Goal: Task Accomplishment & Management: Manage account settings

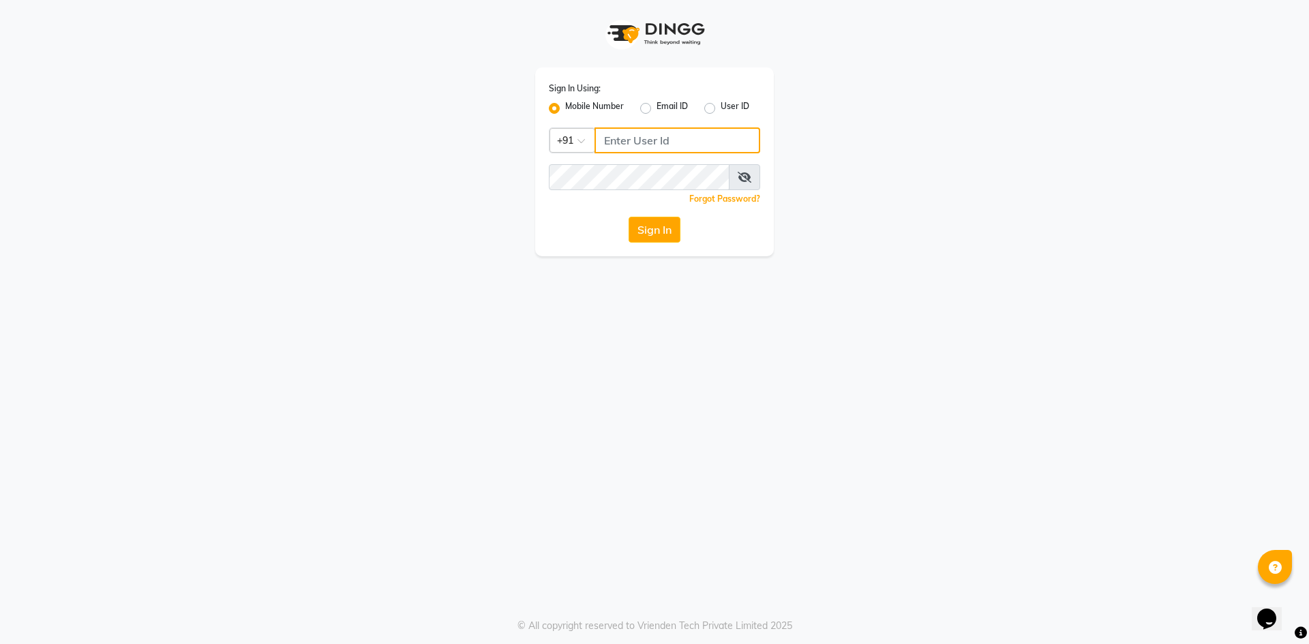
click at [663, 138] on input "Username" at bounding box center [677, 140] width 166 height 26
type input "9166803788"
click at [629, 217] on button "Sign In" at bounding box center [655, 230] width 52 height 26
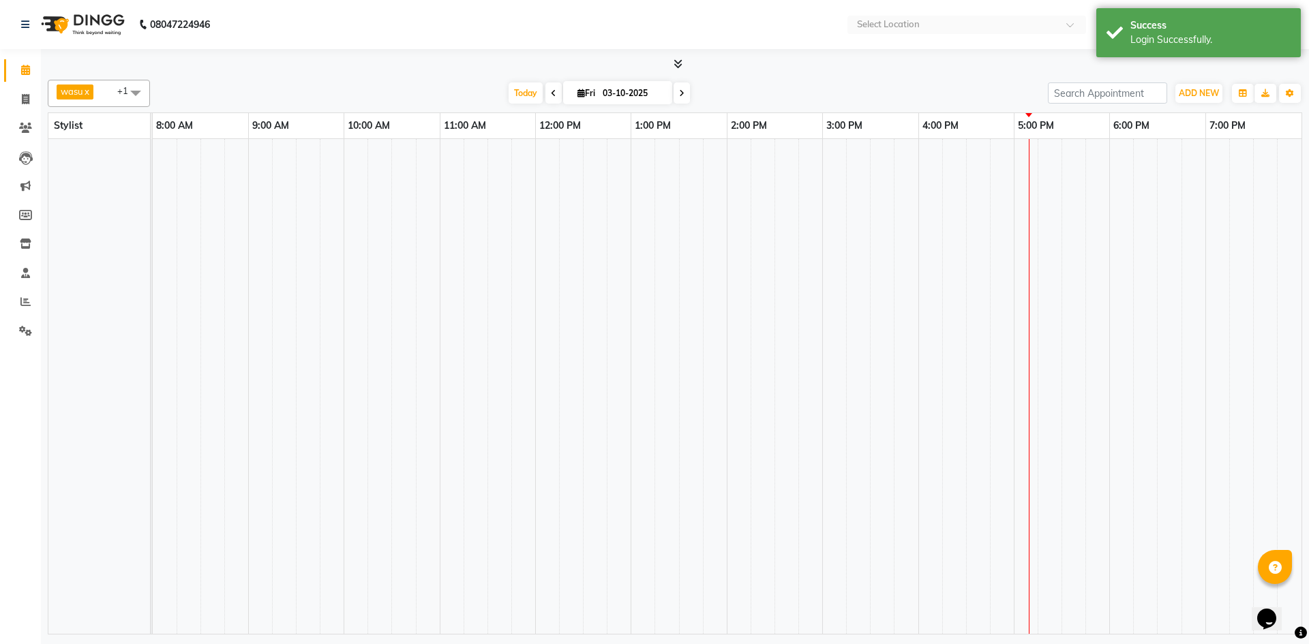
select select "en"
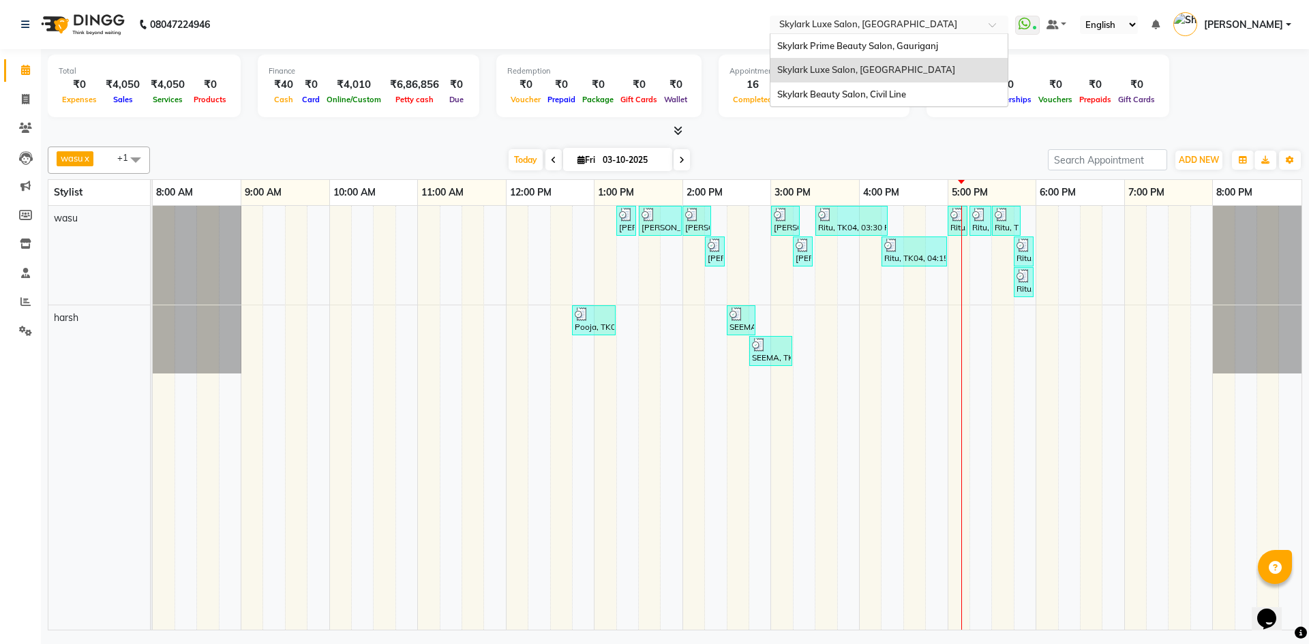
click at [899, 16] on div "Select Location × Skylark Luxe Salon, R S Mall" at bounding box center [889, 25] width 239 height 18
click at [875, 82] on div "Skylark Beauty Salon, Civil Line" at bounding box center [888, 94] width 237 height 25
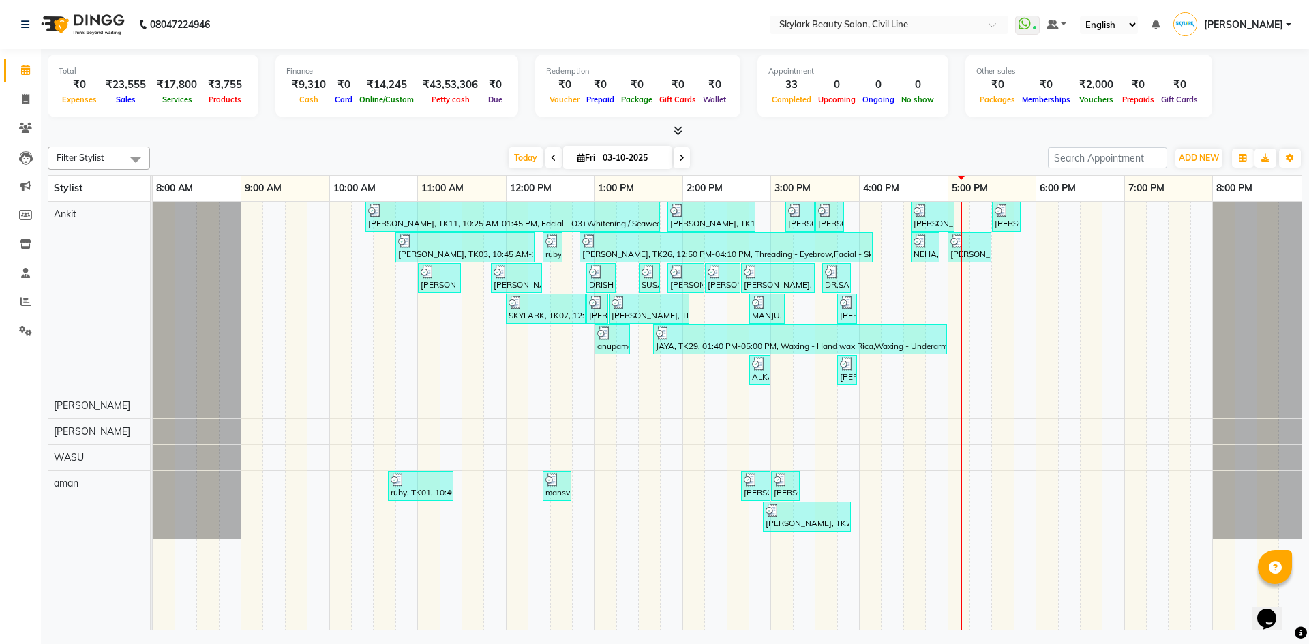
click at [17, 317] on li "Settings" at bounding box center [20, 331] width 41 height 29
click at [1027, 33] on span at bounding box center [1027, 25] width 25 height 19
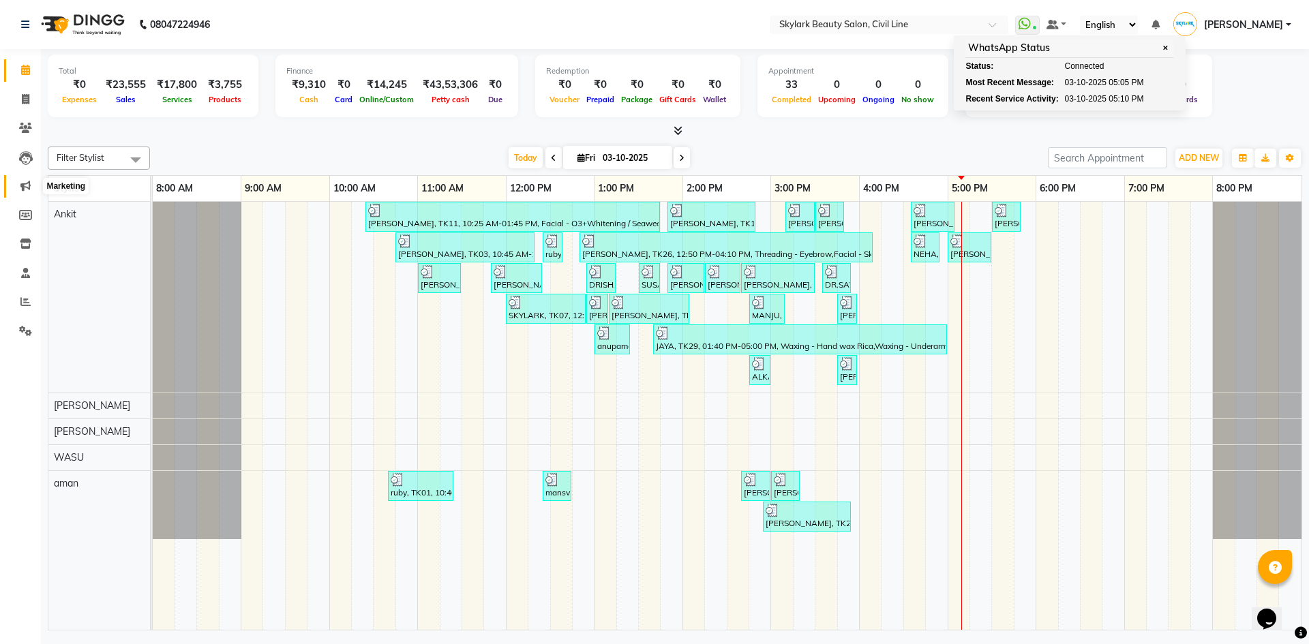
click at [24, 183] on icon at bounding box center [25, 186] width 10 height 10
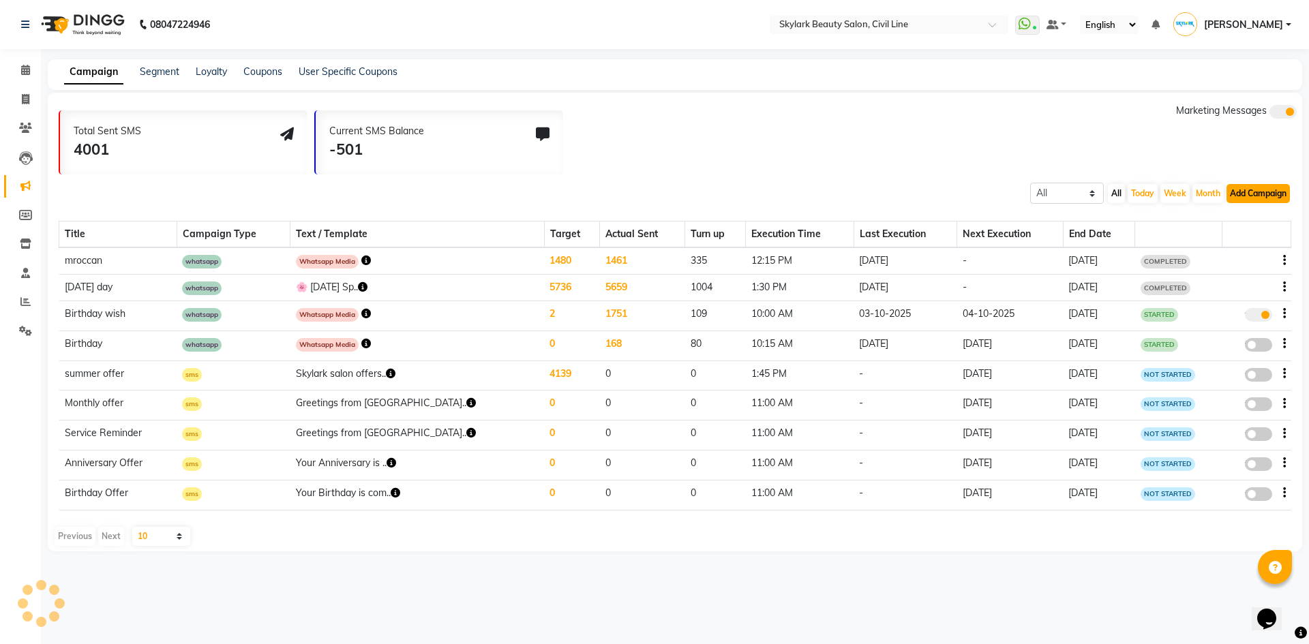
drag, startPoint x: 1249, startPoint y: 192, endPoint x: 1245, endPoint y: 184, distance: 8.2
click at [1250, 192] on button "Add Campaign" at bounding box center [1257, 193] width 63 height 19
click at [653, 145] on div "Total Sent SMS 4001 Current SMS Balance -501 Marketing Messages" at bounding box center [680, 139] width 1243 height 71
drag, startPoint x: 147, startPoint y: 69, endPoint x: 162, endPoint y: 72, distance: 15.4
click at [147, 69] on link "Segment" at bounding box center [160, 71] width 40 height 12
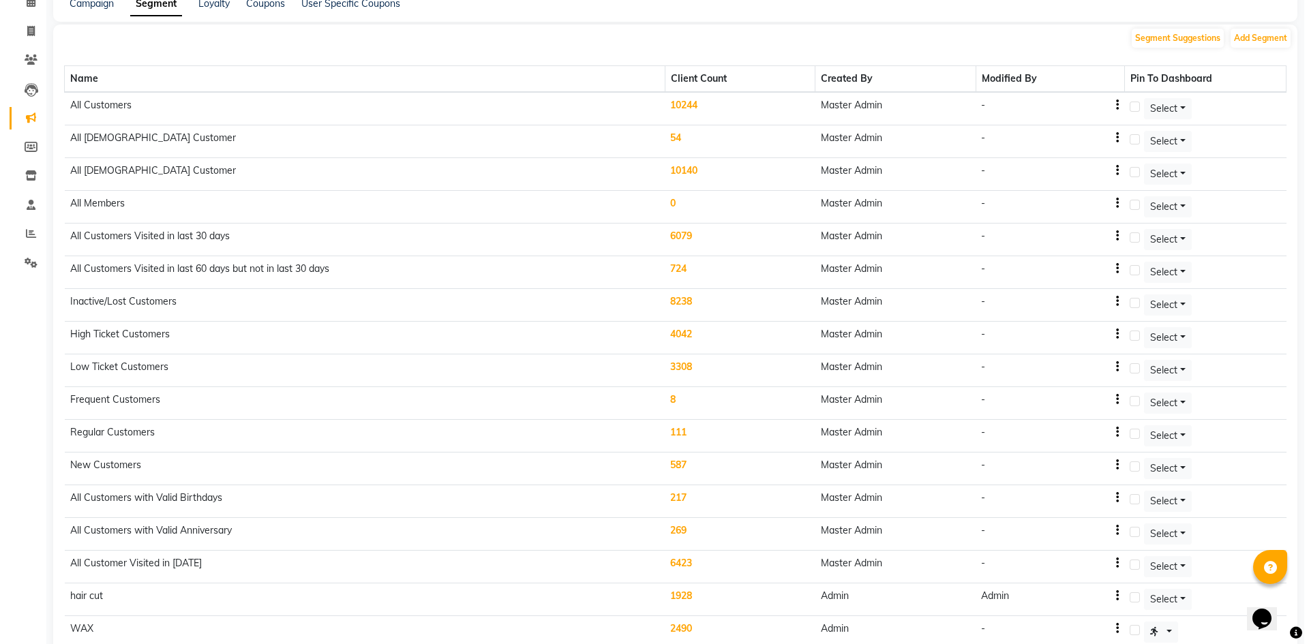
scroll to position [136, 0]
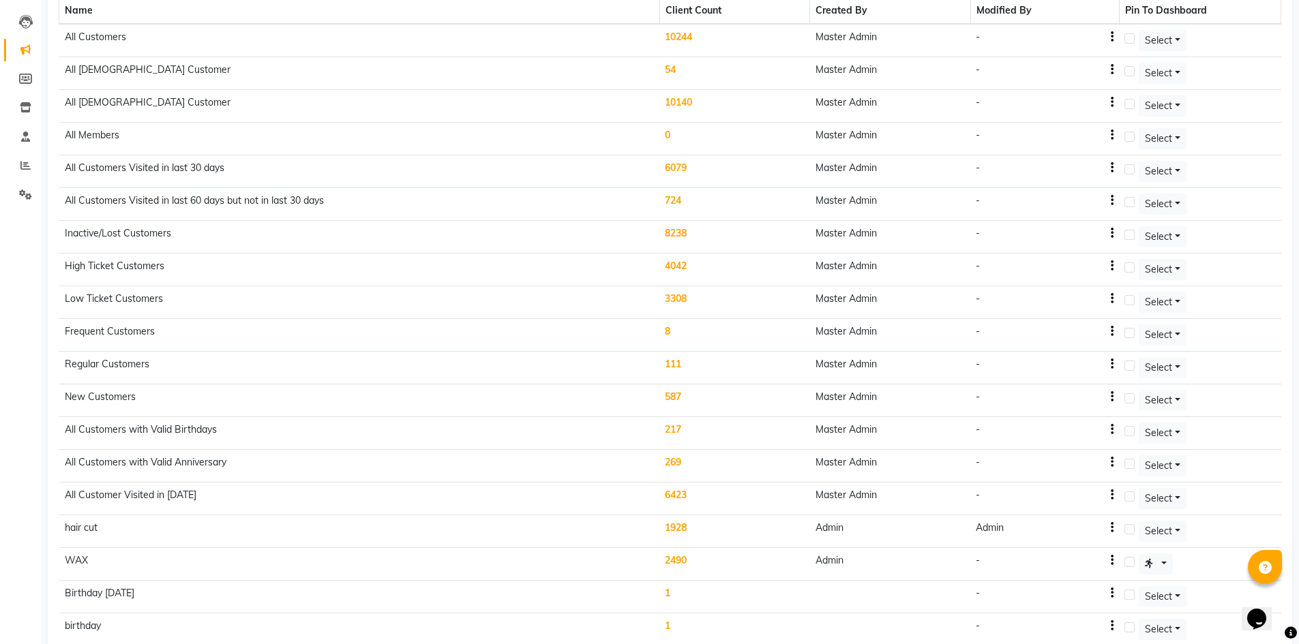
click at [678, 365] on td "111" at bounding box center [734, 368] width 150 height 33
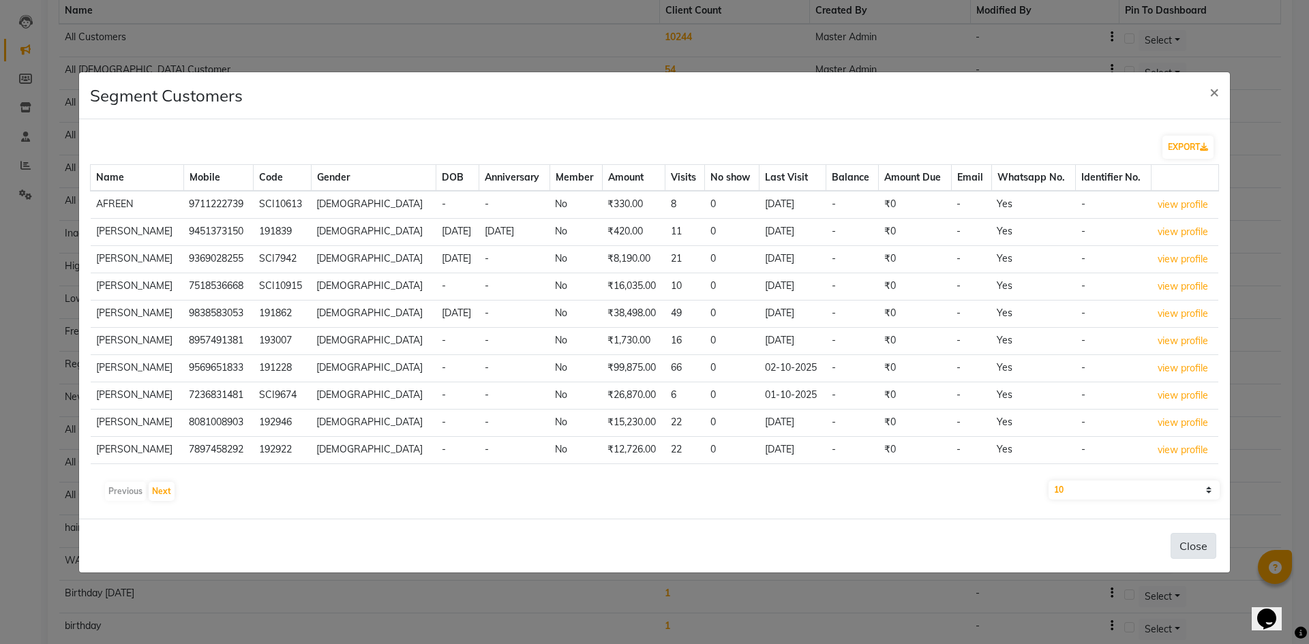
click at [1192, 556] on button "Close" at bounding box center [1193, 546] width 46 height 26
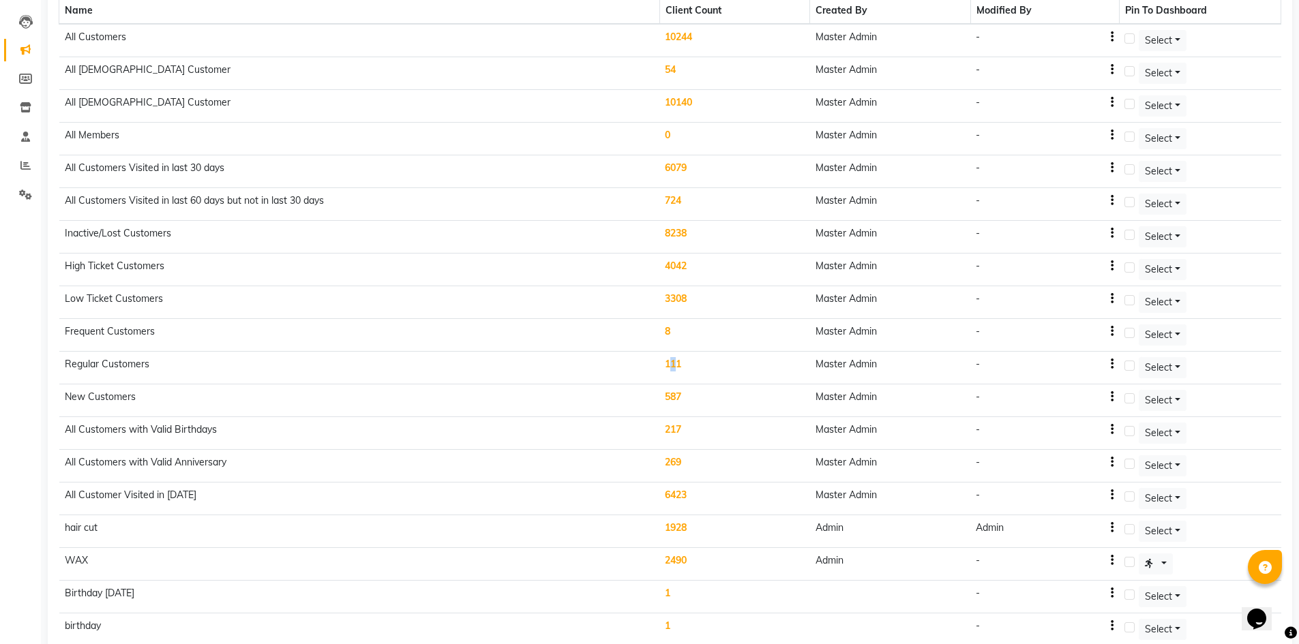
click at [1113, 365] on icon "button" at bounding box center [1111, 364] width 3 height 1
click at [1080, 355] on div "Edit" at bounding box center [1081, 356] width 33 height 17
select select ">="
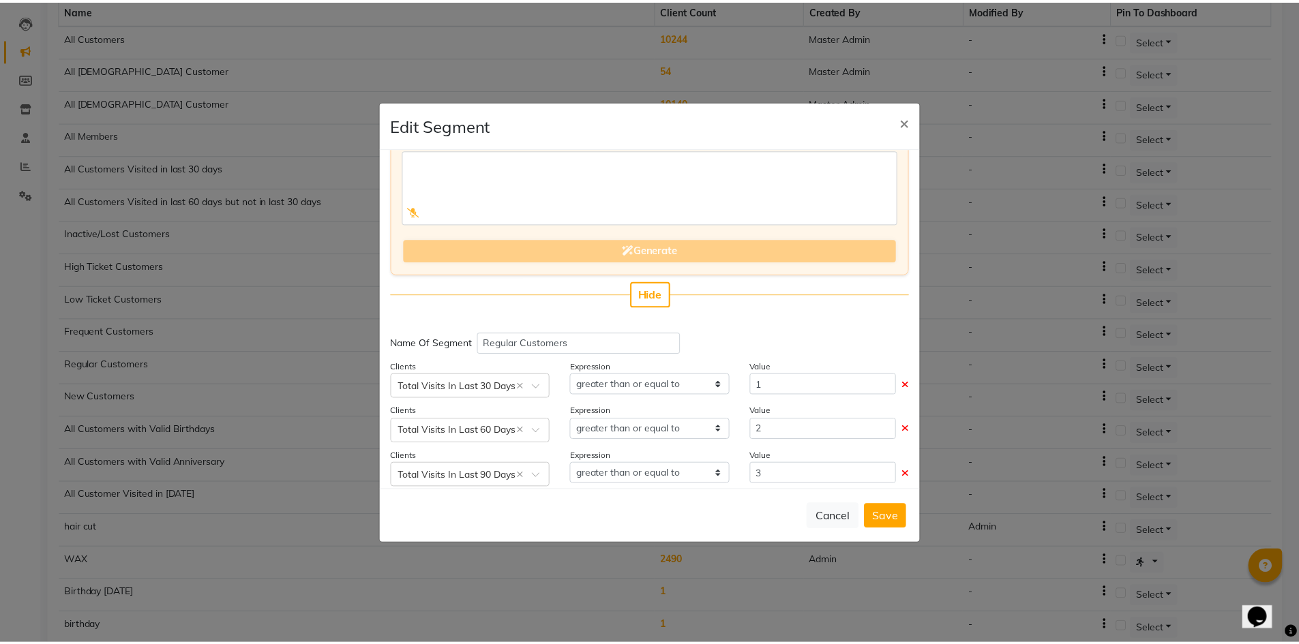
scroll to position [123, 0]
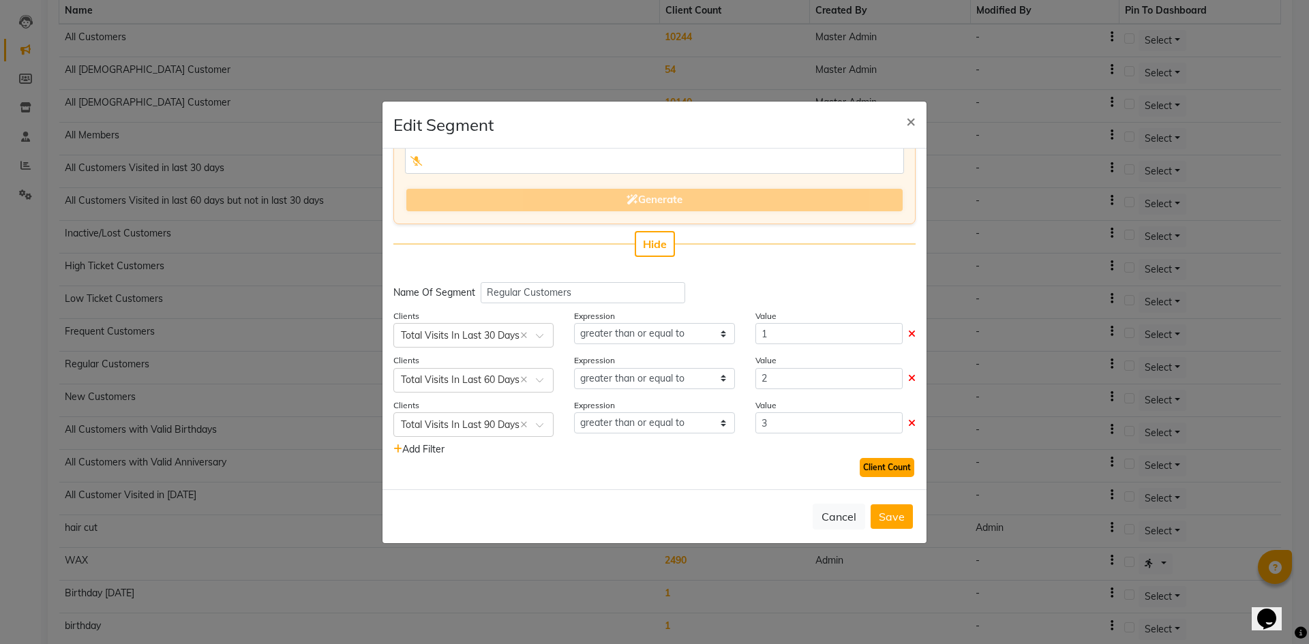
click at [860, 460] on button "Client Count" at bounding box center [887, 467] width 55 height 19
click at [864, 460] on button "Client Count" at bounding box center [887, 467] width 55 height 19
click at [849, 519] on button "Cancel" at bounding box center [839, 517] width 52 height 26
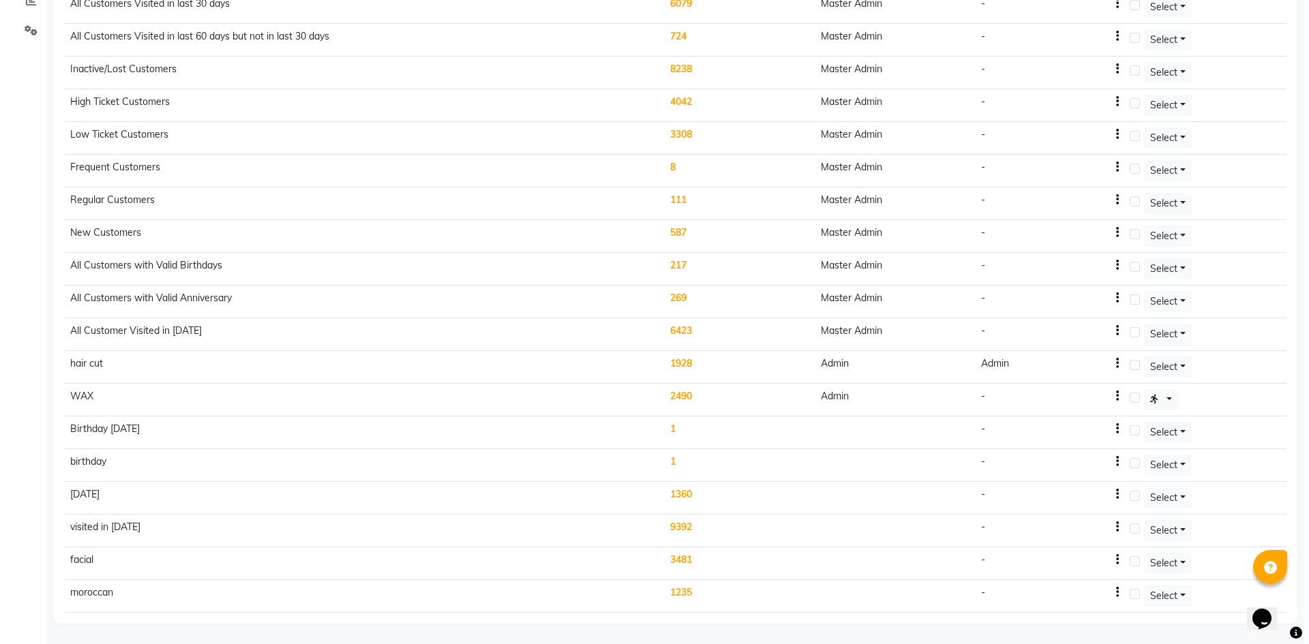
scroll to position [0, 0]
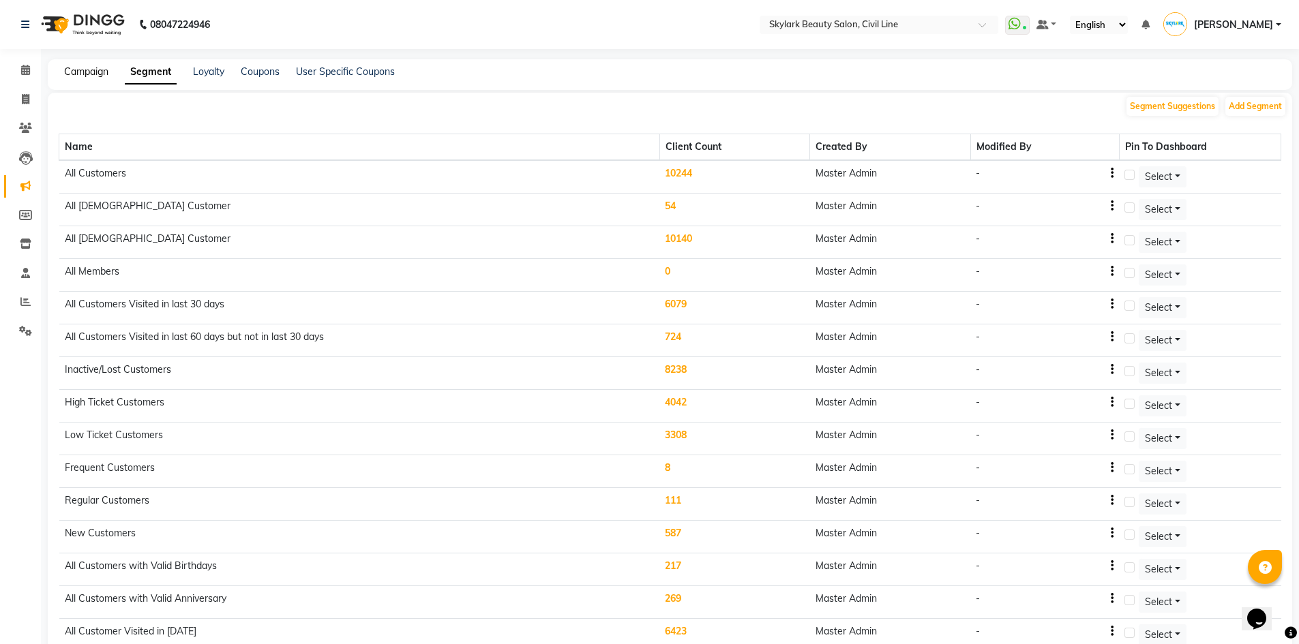
click at [84, 66] on link "Campaign" at bounding box center [86, 71] width 44 height 12
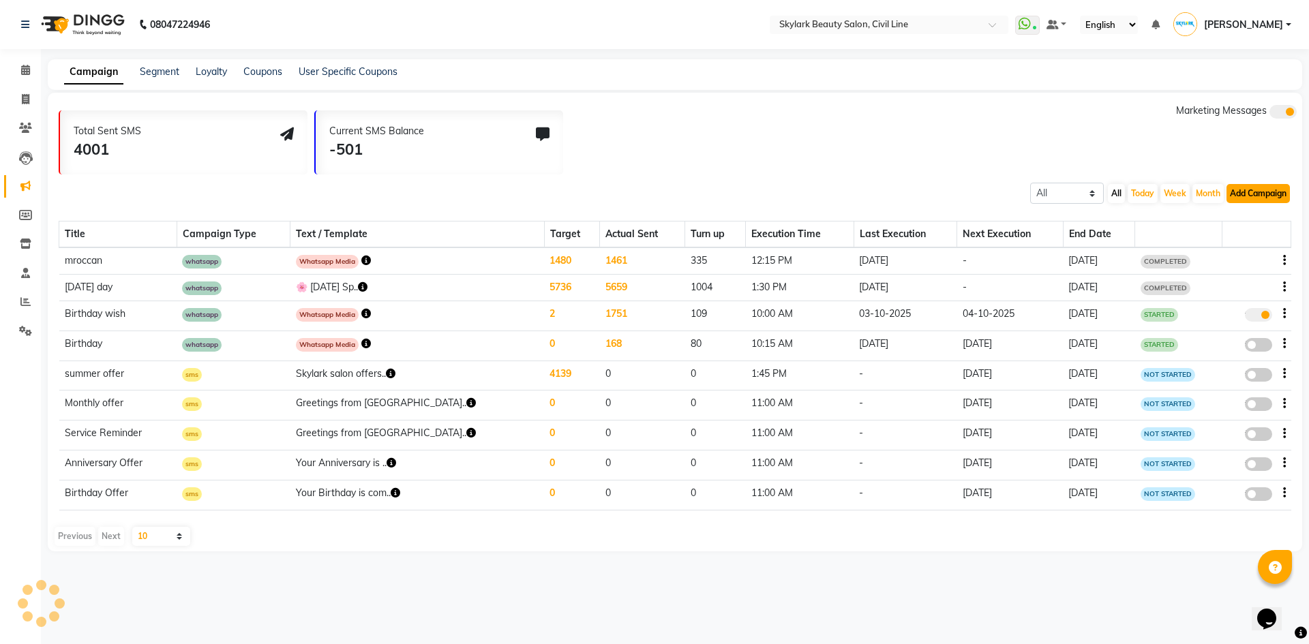
click at [1256, 192] on button "Add Campaign" at bounding box center [1257, 193] width 63 height 19
click at [1250, 258] on div "WhatsApp (Direct)" at bounding box center [1245, 256] width 115 height 20
select select "2"
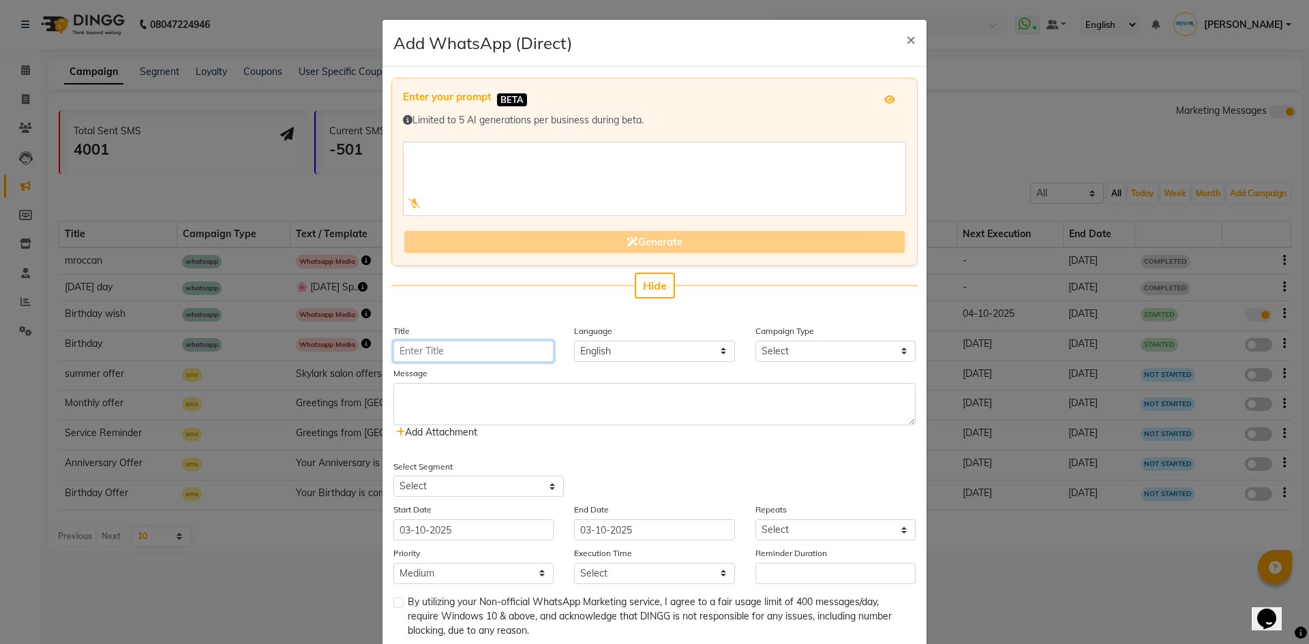
click at [447, 354] on input "Title" at bounding box center [473, 351] width 160 height 21
type input "Karwa Chauth"
drag, startPoint x: 806, startPoint y: 346, endPoint x: 803, endPoint y: 352, distance: 7.3
click at [806, 346] on select "Select Birthday Anniversary Promotional Service reminder" at bounding box center [835, 351] width 160 height 21
select select "3"
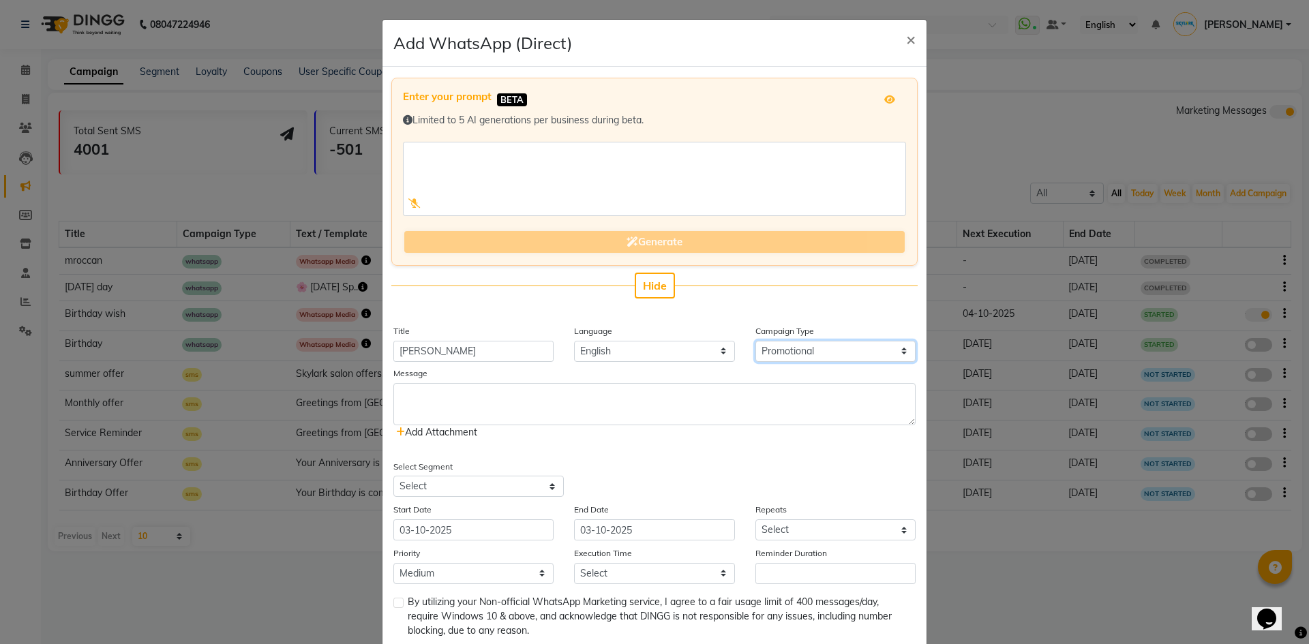
click at [755, 341] on select "Select Birthday Anniversary Promotional Service reminder" at bounding box center [835, 351] width 160 height 21
click at [472, 395] on textarea at bounding box center [654, 404] width 522 height 42
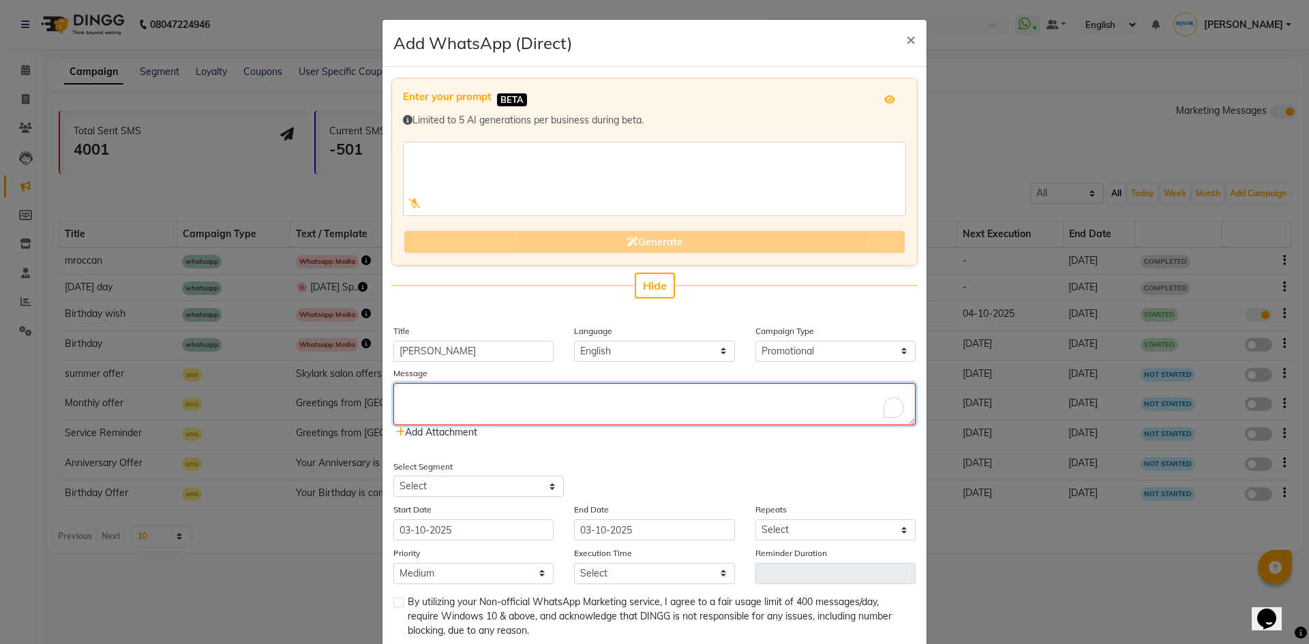
paste textarea "Team Skylark wishes you a very Happy Karwachauth!! Karwa Chauth Offer 4 Oct – 1…"
type textarea "Team Skylark wishes you a very Happy Karwachauth!! Karwa Chauth Offer 4 Oct – 1…"
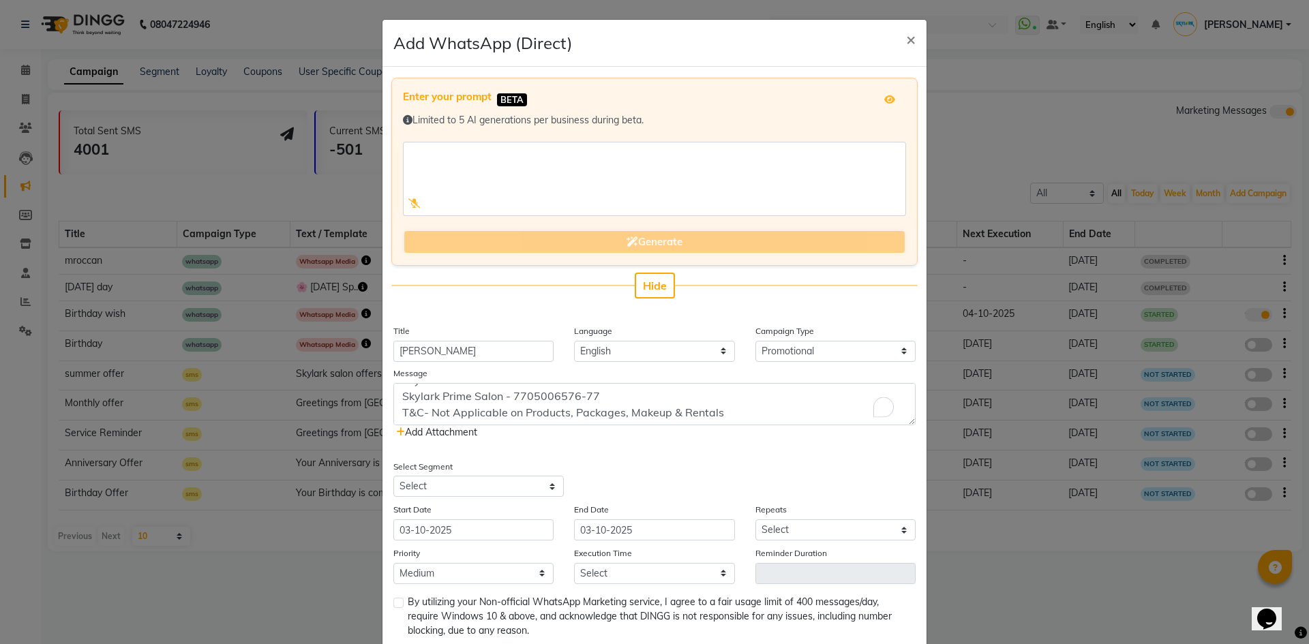
click at [460, 432] on span "Add Attachment" at bounding box center [436, 432] width 81 height 12
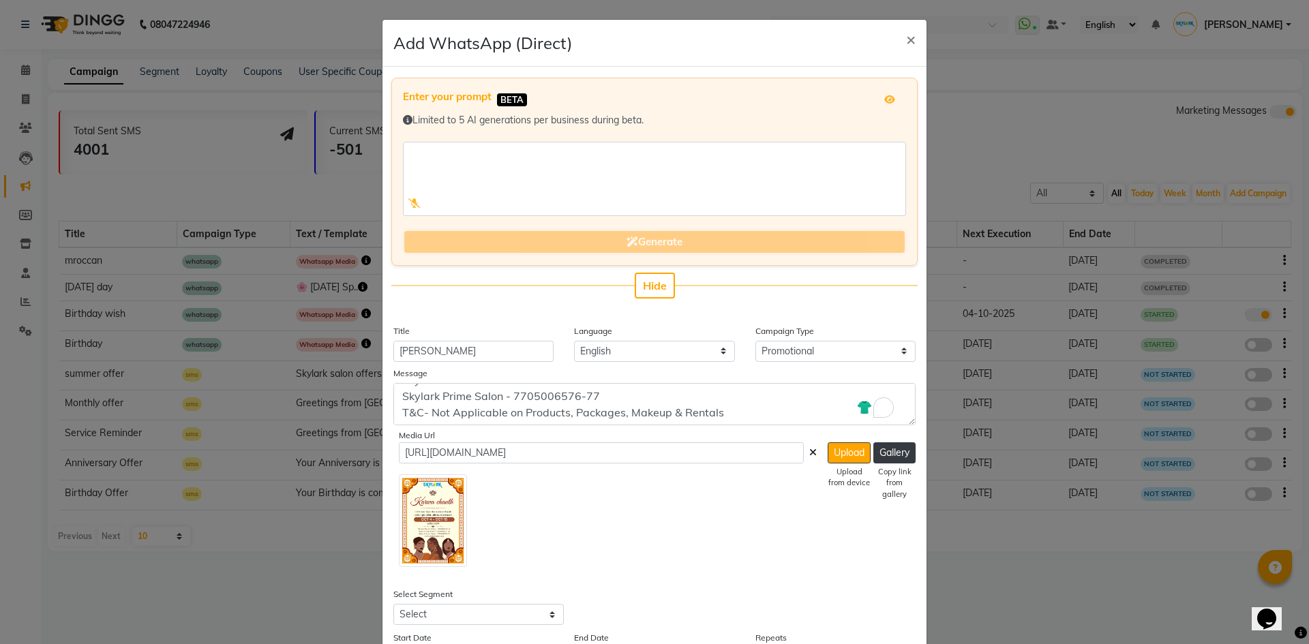
click at [809, 451] on icon at bounding box center [812, 453] width 7 height 10
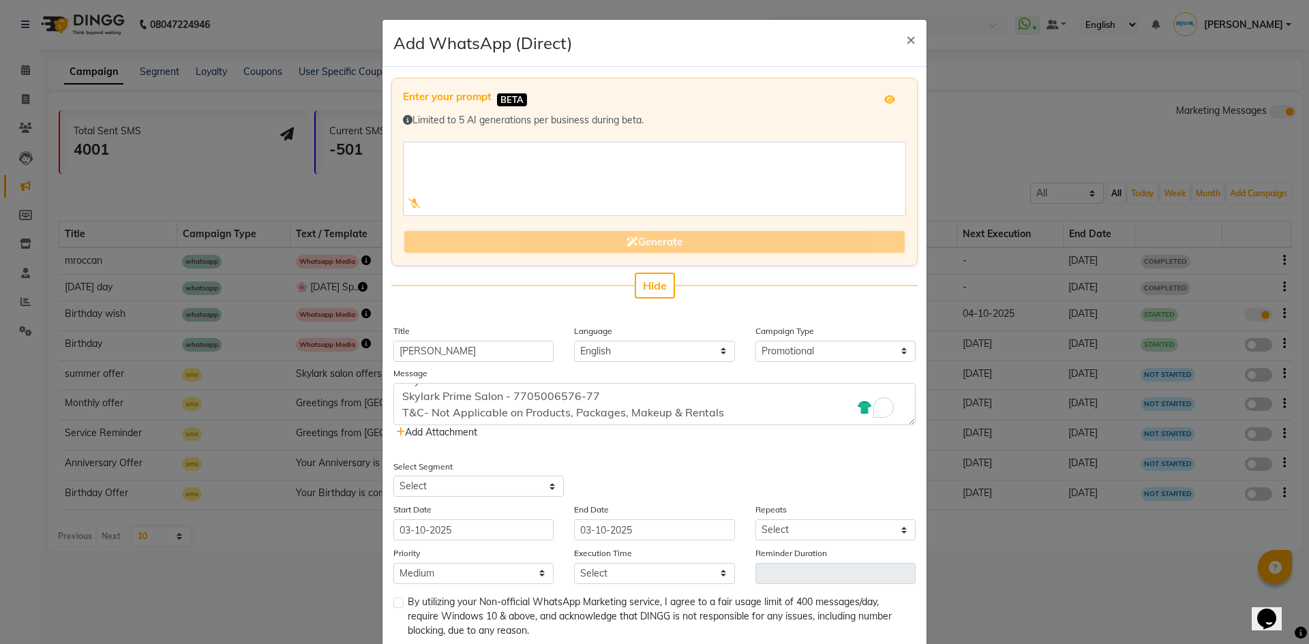
click at [468, 434] on span "Add Attachment" at bounding box center [436, 432] width 81 height 12
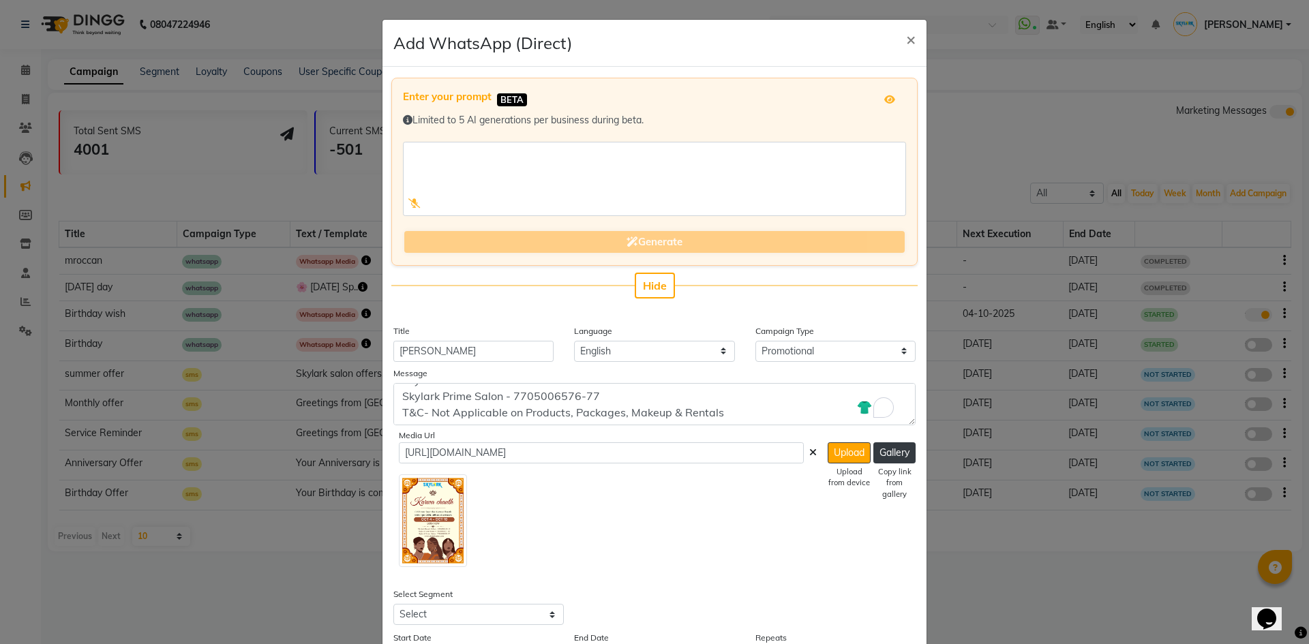
click at [809, 450] on icon at bounding box center [812, 453] width 7 height 10
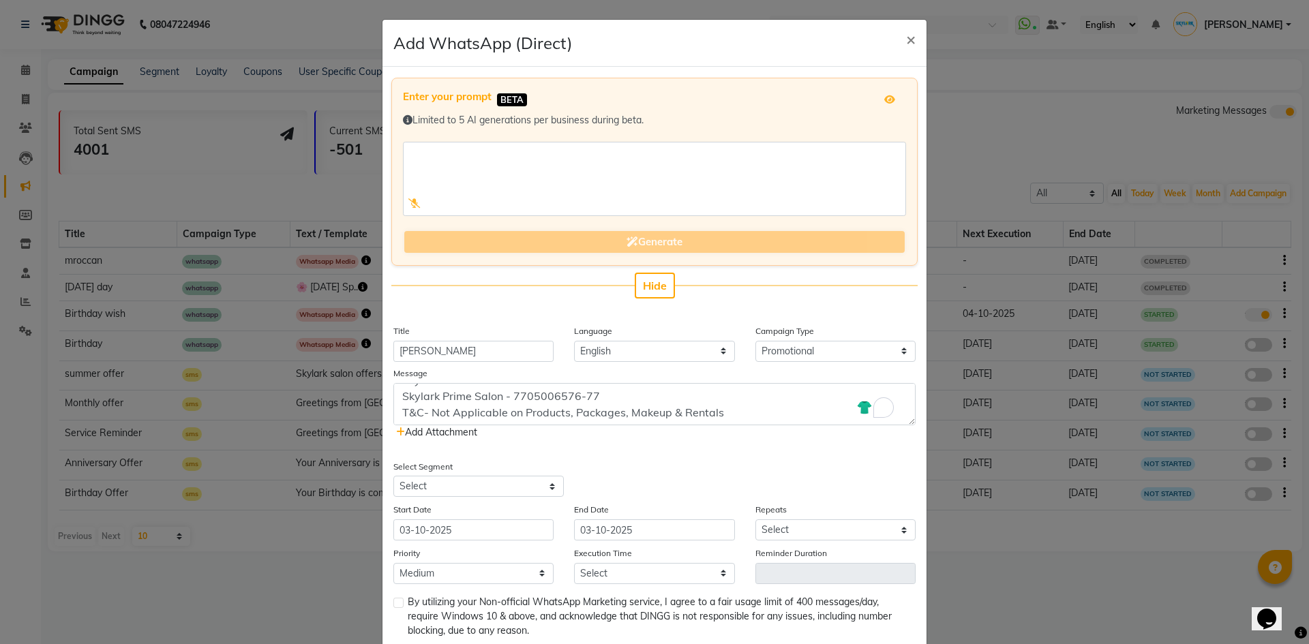
click at [418, 425] on div "Team Skylark wishes you a very Happy Karwachauth!! Karwa Chauth Offer 4 Oct – 1…" at bounding box center [654, 411] width 522 height 57
click at [421, 429] on span "Add Attachment" at bounding box center [436, 432] width 81 height 12
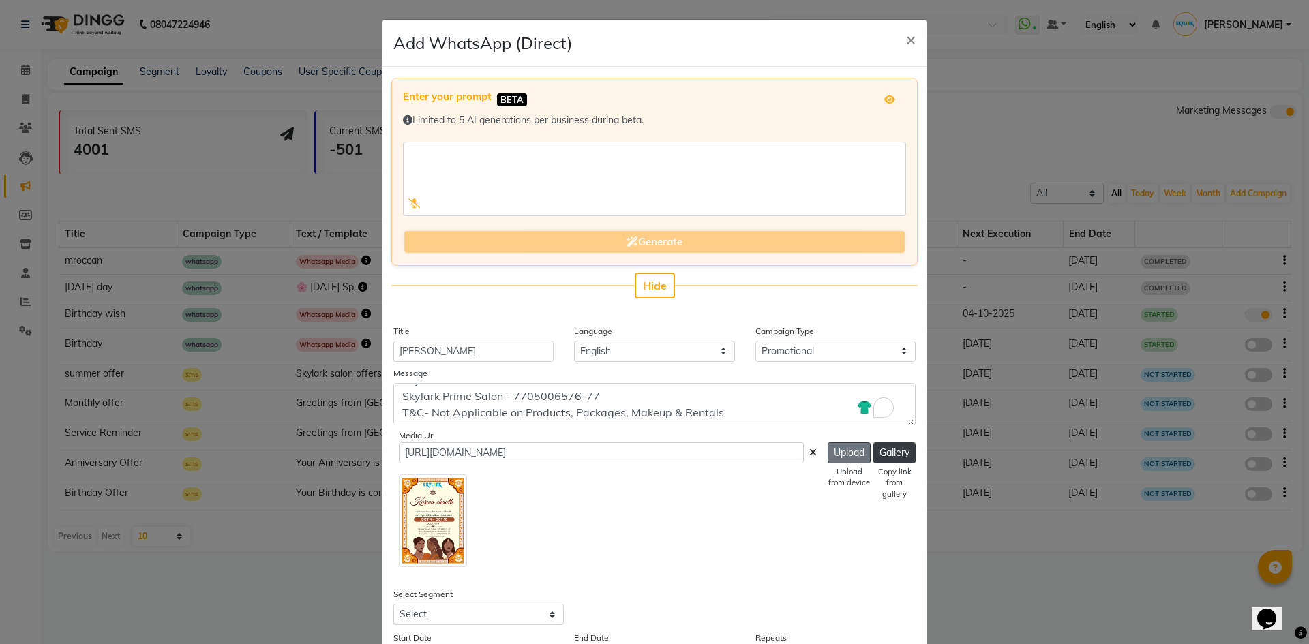
click at [828, 448] on button "Upload" at bounding box center [849, 452] width 43 height 21
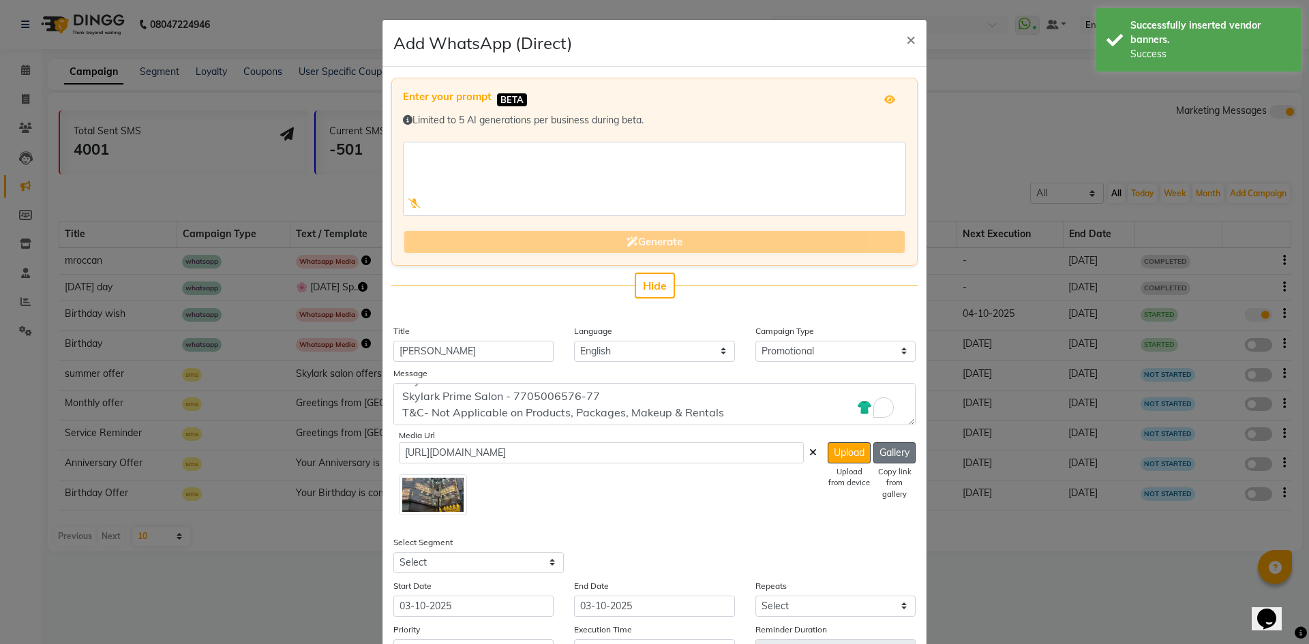
click at [892, 459] on button "Gallery" at bounding box center [894, 452] width 42 height 21
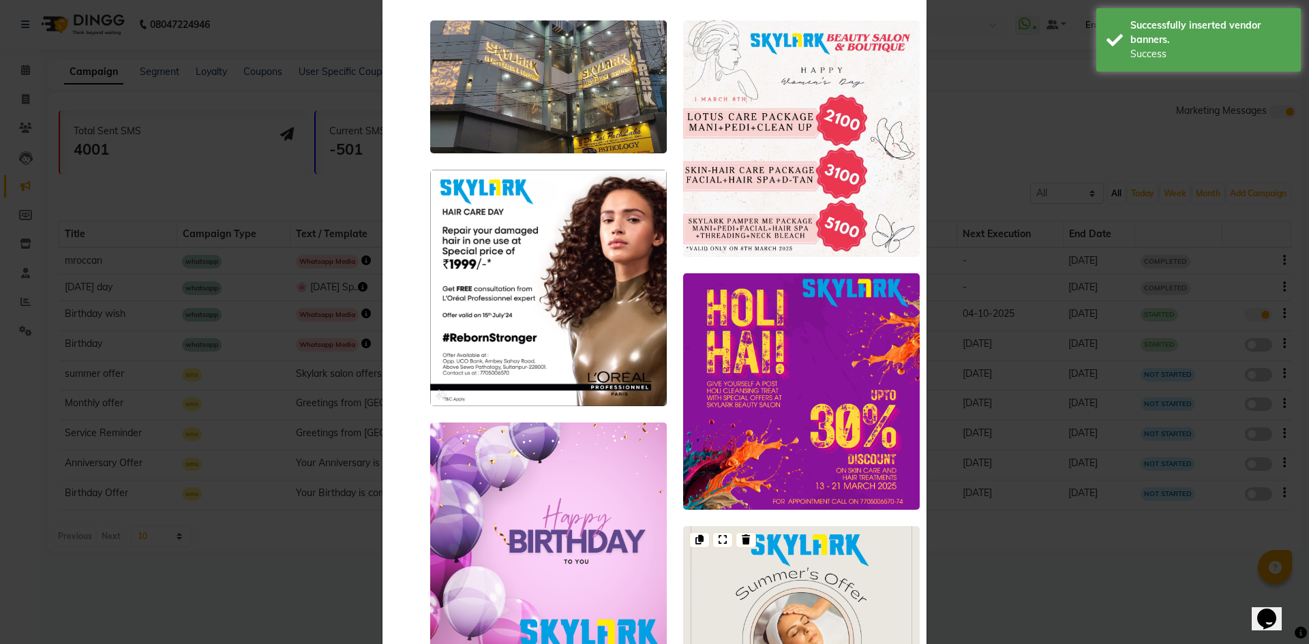
scroll to position [0, 0]
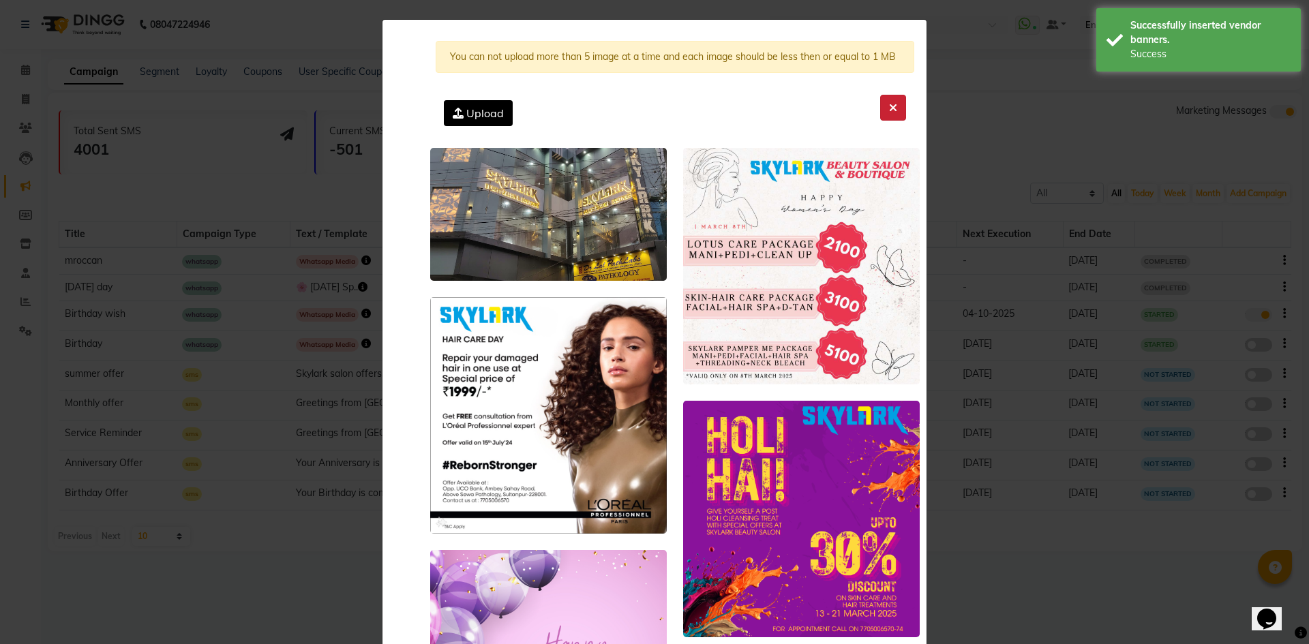
click at [892, 110] on icon at bounding box center [893, 107] width 8 height 11
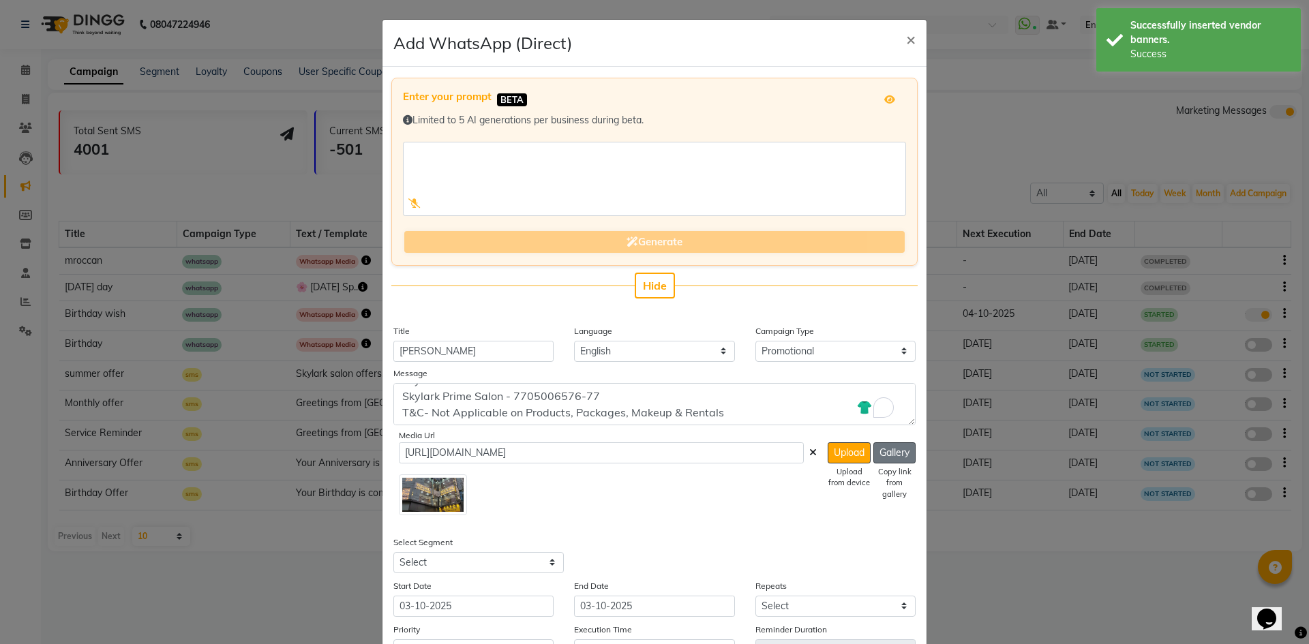
click at [890, 444] on button "Gallery" at bounding box center [894, 452] width 42 height 21
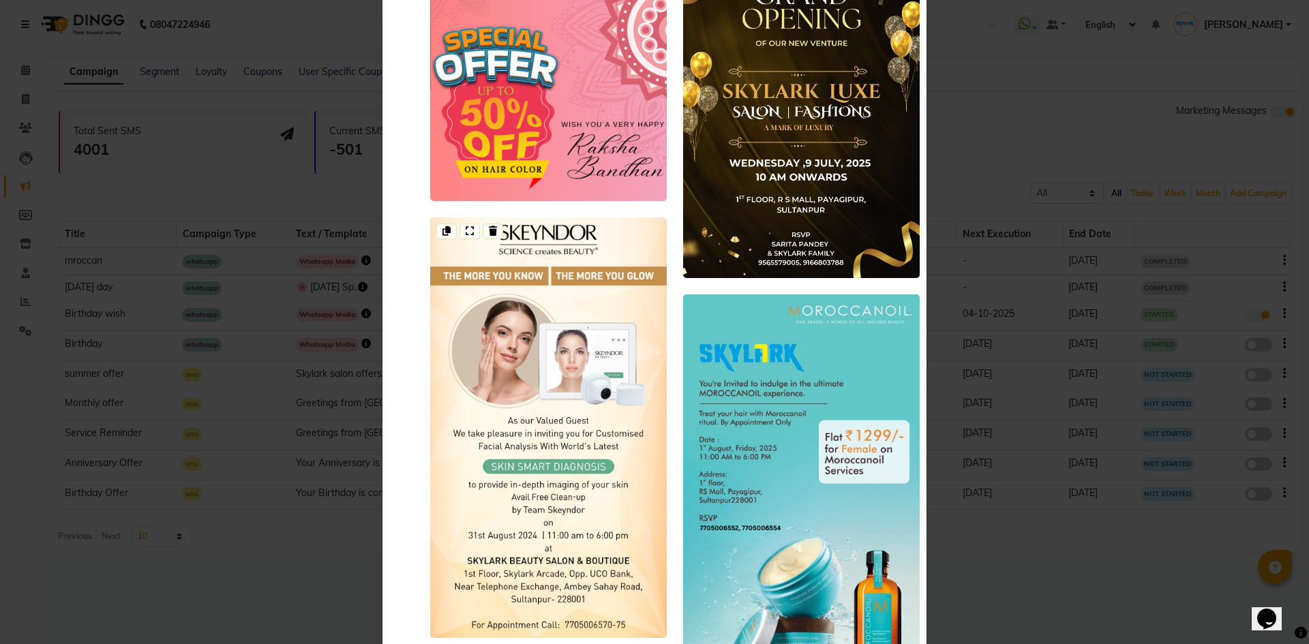
scroll to position [1526, 0]
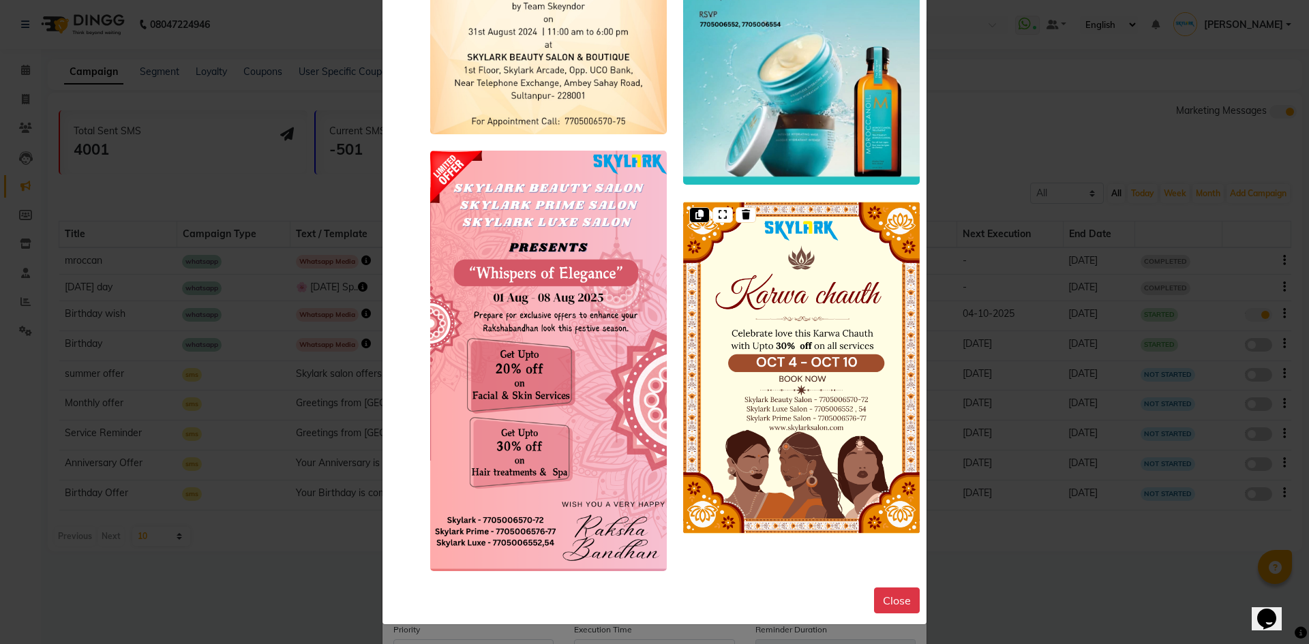
click at [700, 212] on div at bounding box center [699, 215] width 20 height 16
click at [778, 294] on img at bounding box center [801, 367] width 237 height 333
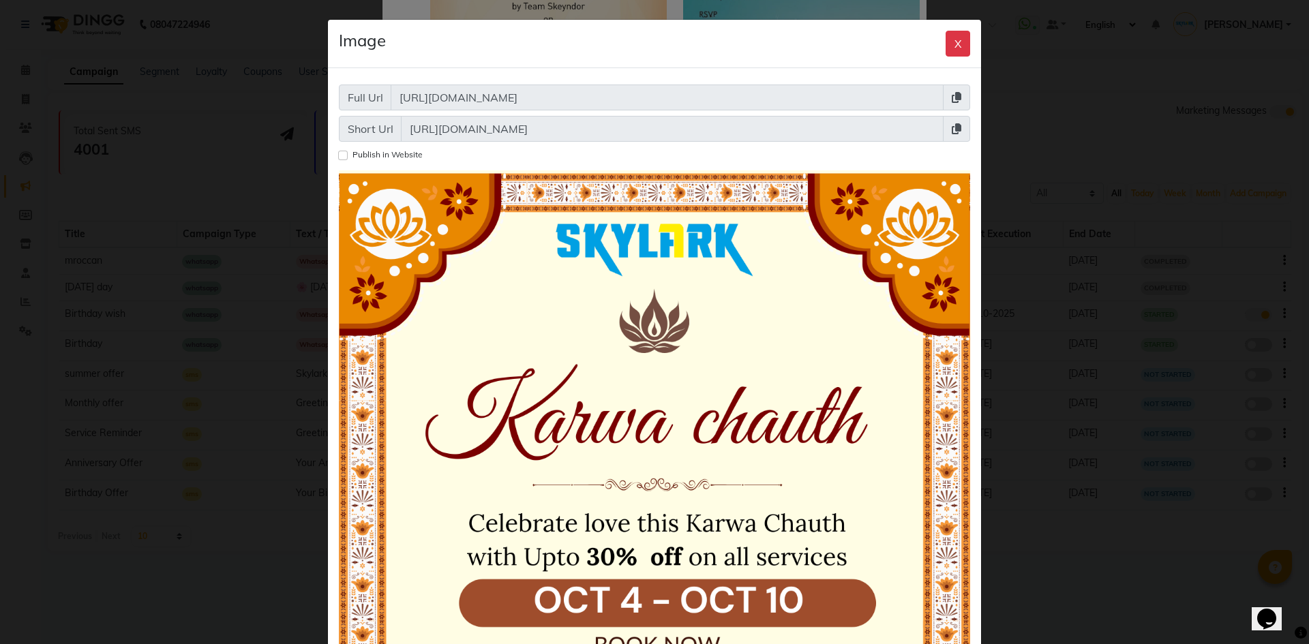
click at [952, 99] on icon at bounding box center [957, 97] width 10 height 11
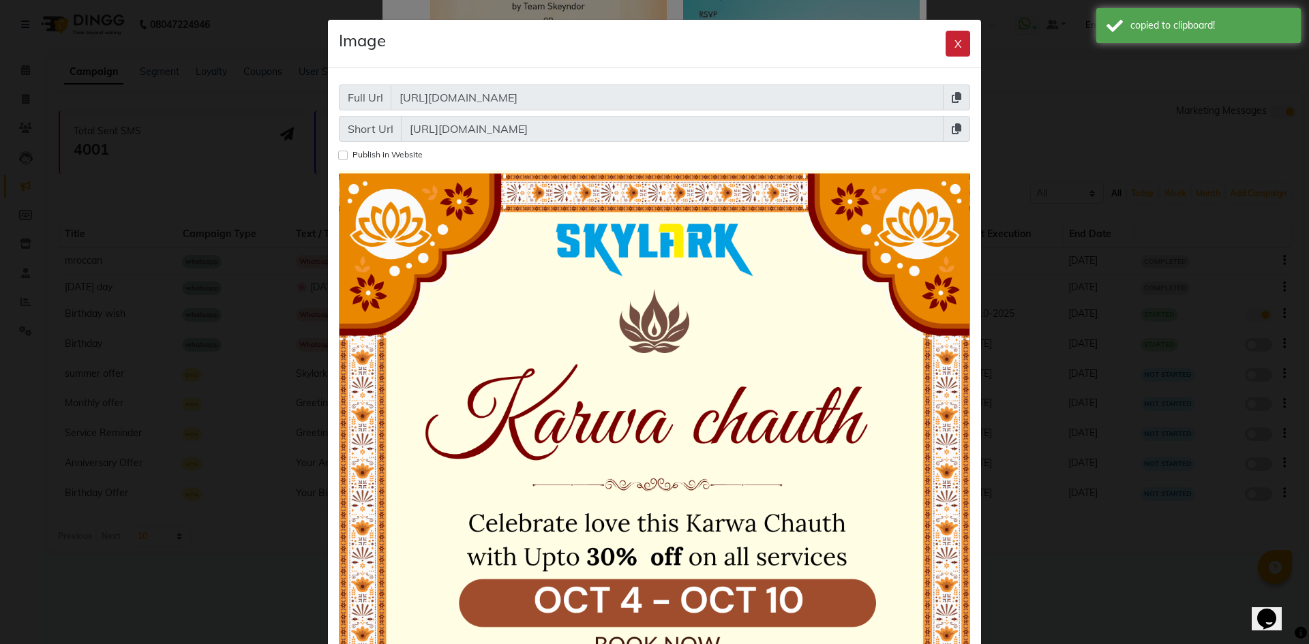
click at [961, 29] on div "Image X" at bounding box center [654, 44] width 653 height 48
click at [950, 43] on button "X" at bounding box center [957, 44] width 25 height 26
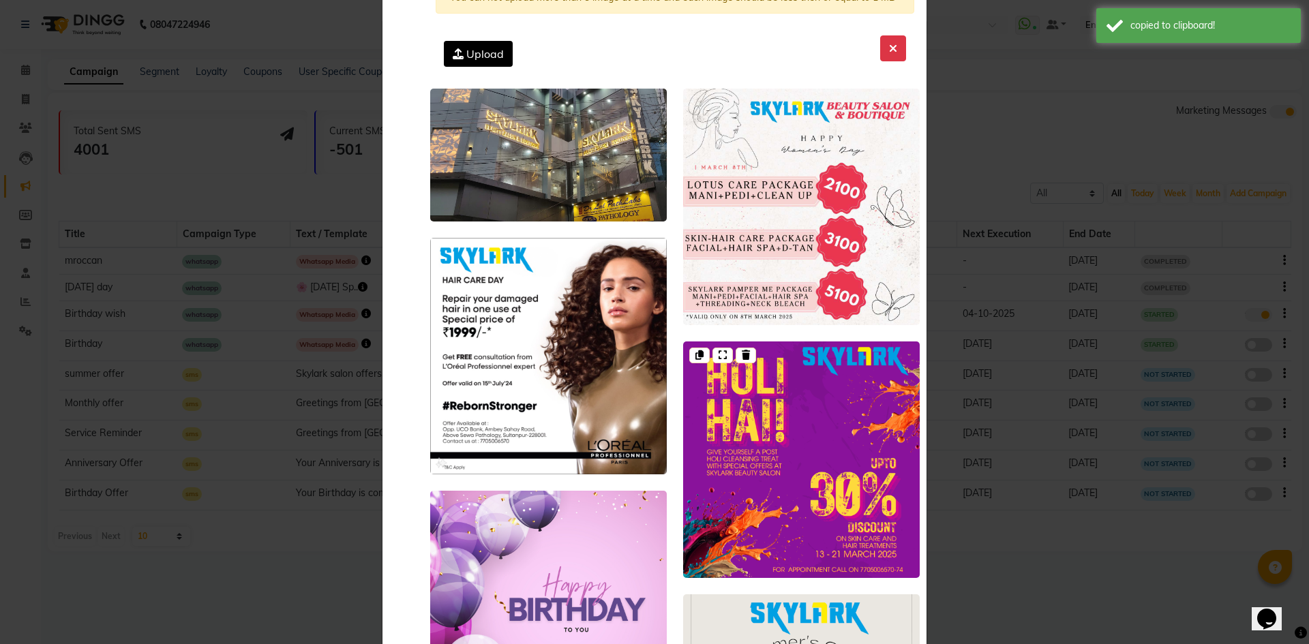
scroll to position [0, 0]
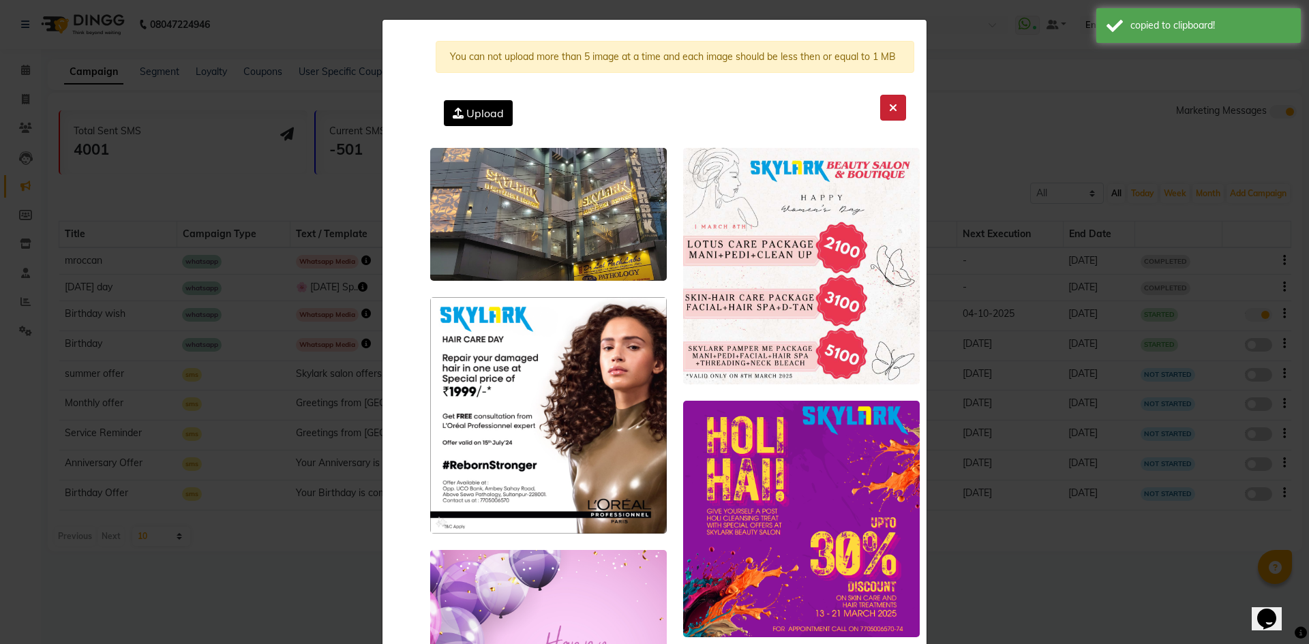
click at [881, 100] on button at bounding box center [893, 108] width 26 height 26
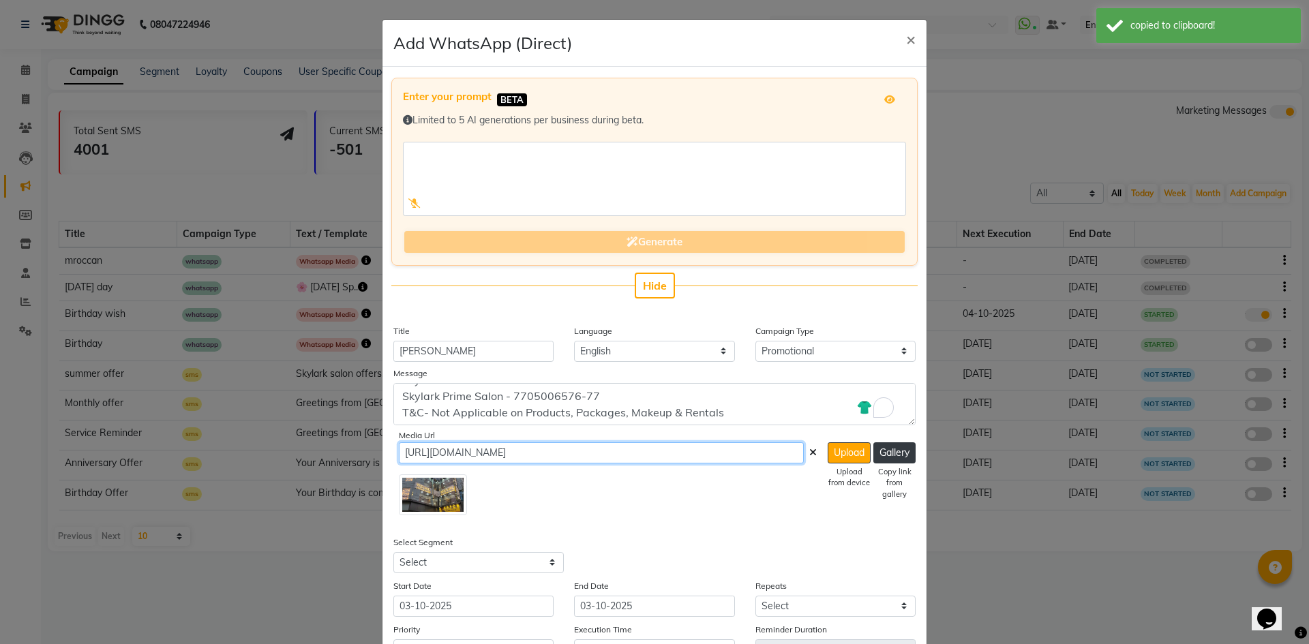
drag, startPoint x: 508, startPoint y: 456, endPoint x: 370, endPoint y: 454, distance: 137.7
click at [370, 454] on ngb-modal-window "Add WhatsApp (Direct) × Enter your prompt BETA Limited to 5 AI generations per …" at bounding box center [654, 322] width 1309 height 644
paste input "img.dingg.app/skylark_beauty_parlour_civil_line/images/karwa.png"
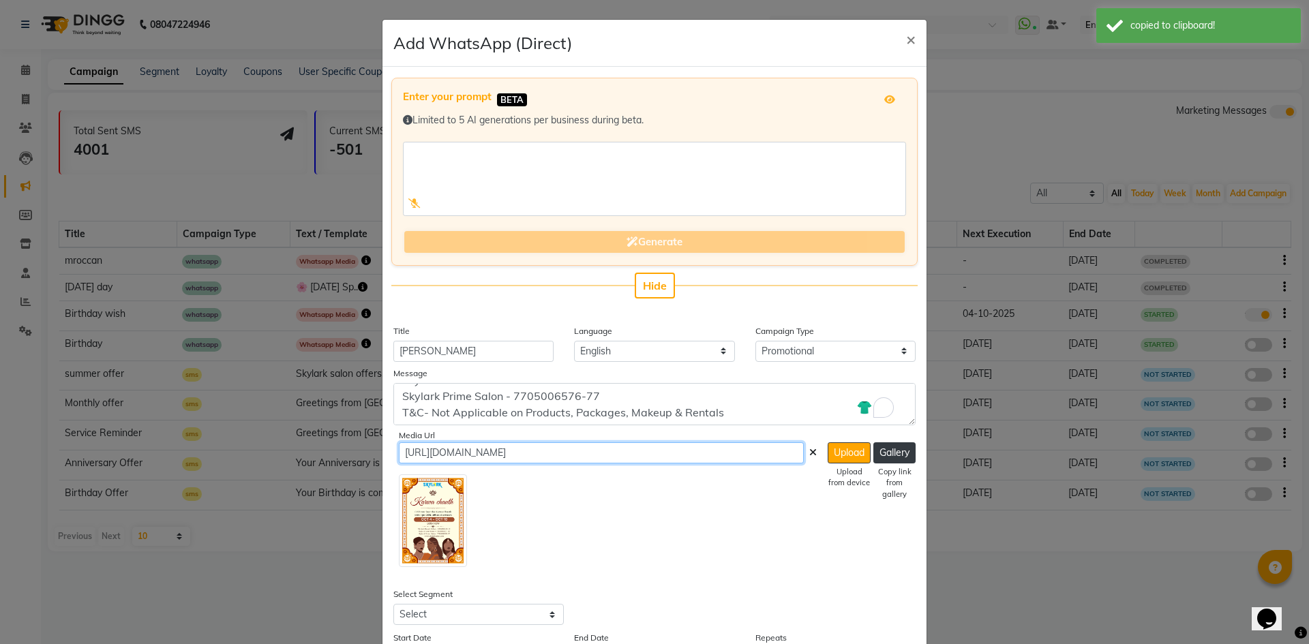
type input "https://img.dingg.app/skylark_beauty_parlour_civil_line/images/karwa.png"
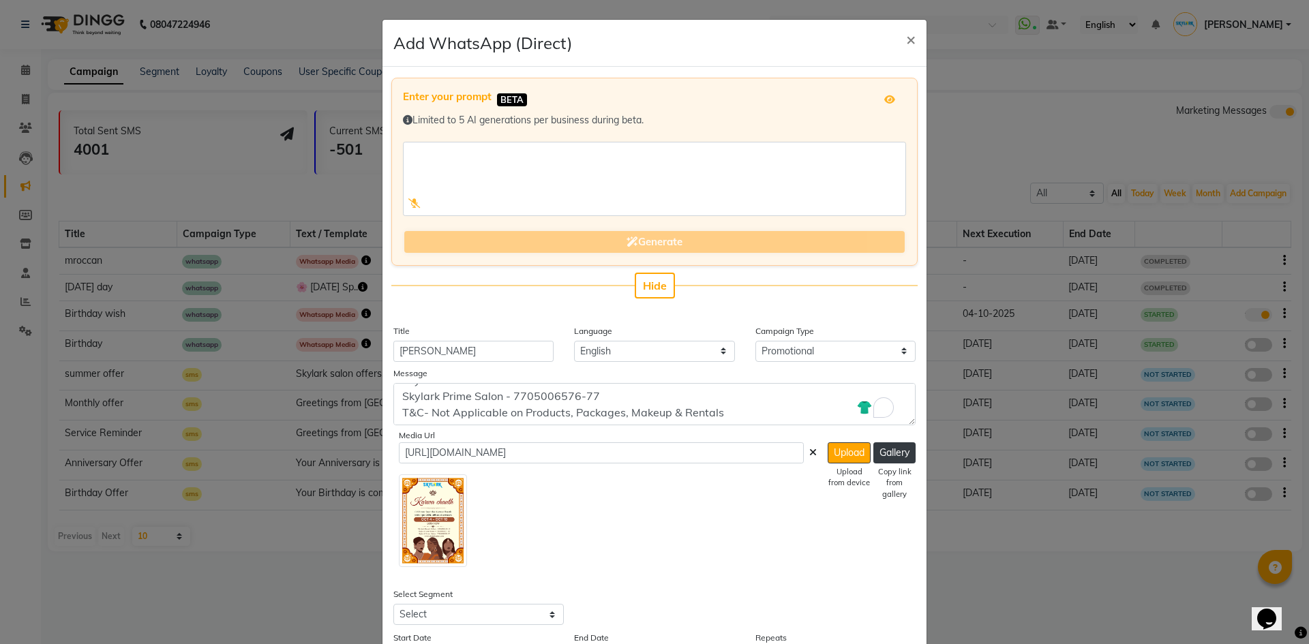
click at [631, 539] on div at bounding box center [608, 518] width 418 height 99
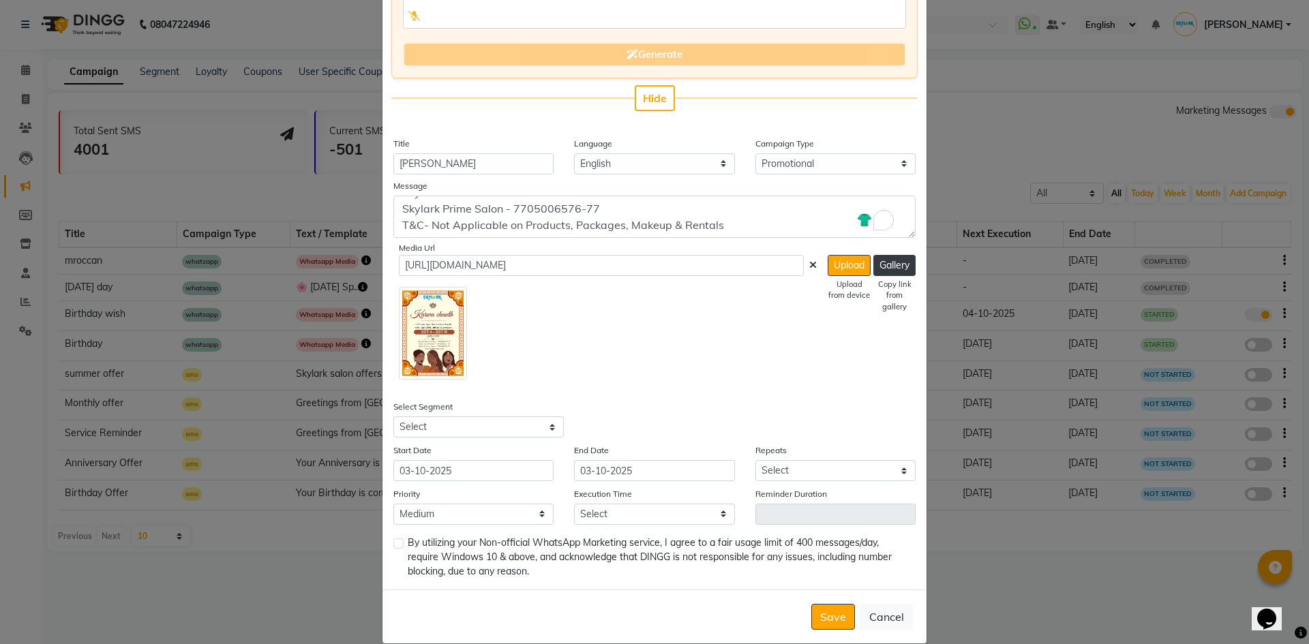
scroll to position [207, 0]
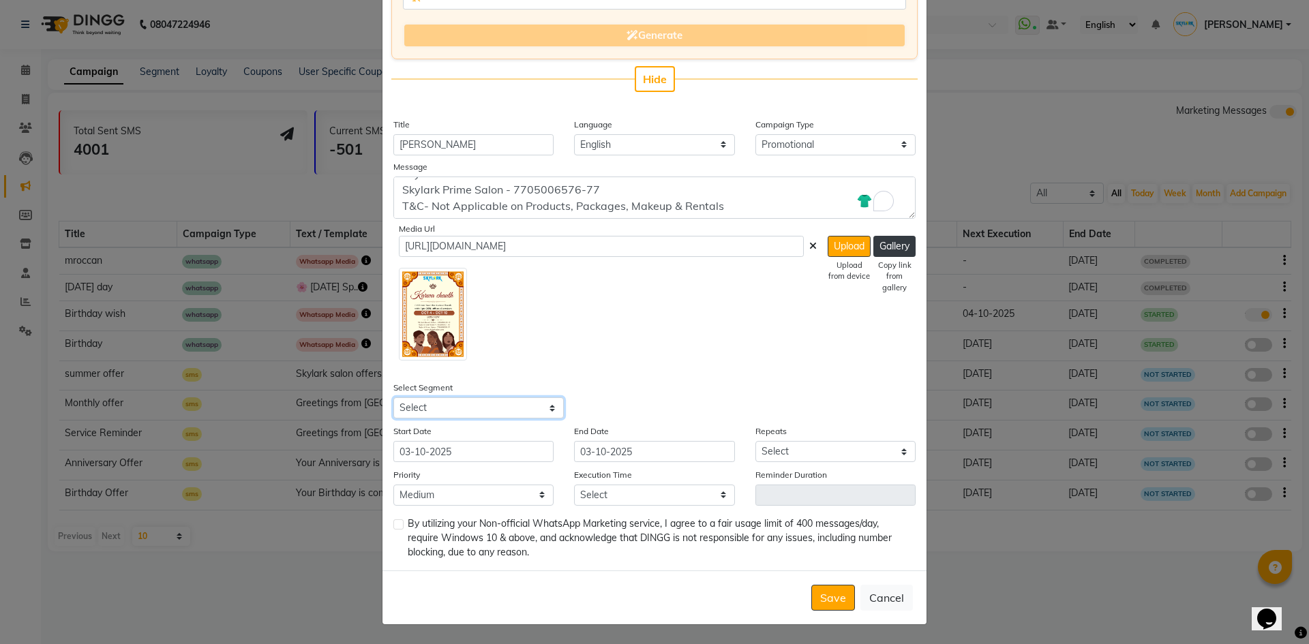
click at [483, 414] on select "Select All Customers All Male Customer All Female Customer All Members All Cust…" at bounding box center [478, 407] width 170 height 21
select select "16374"
click at [393, 397] on select "Select All Customers All Male Customer All Female Customer All Members All Cust…" at bounding box center [478, 407] width 170 height 21
click at [827, 458] on select "Select Once Daily Alternate Day Weekly Monthly Yearly" at bounding box center [835, 451] width 160 height 21
select select "1"
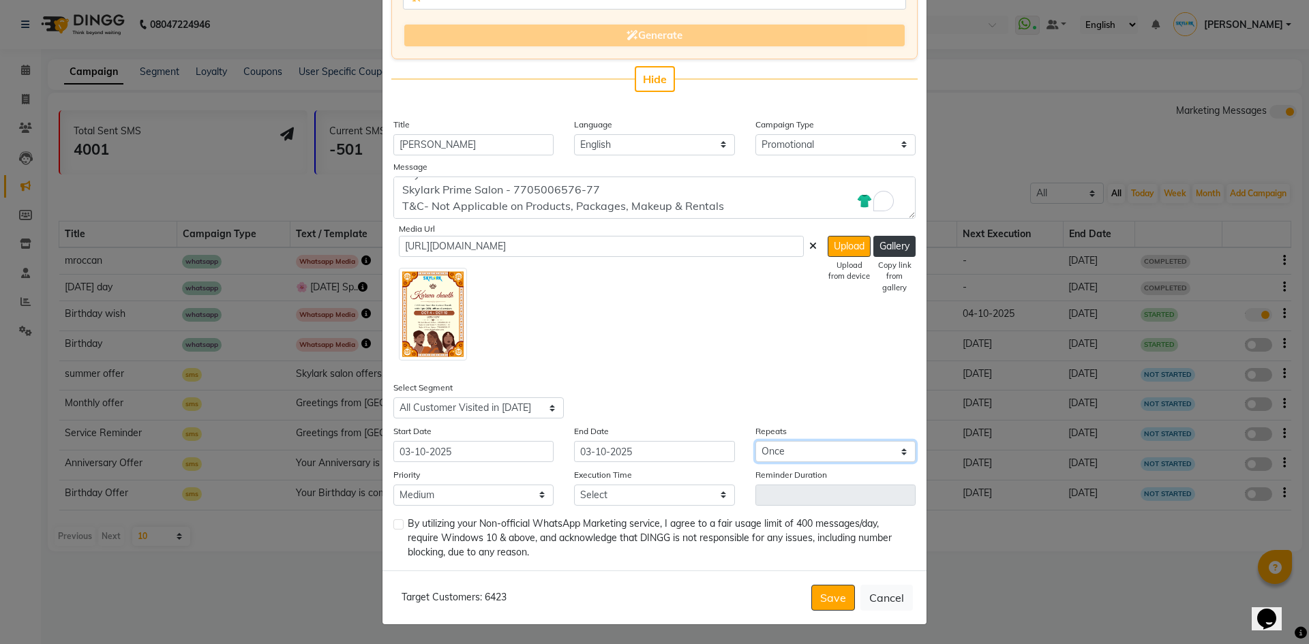
click at [755, 441] on select "Select Once Daily Alternate Day Weekly Monthly Yearly" at bounding box center [835, 451] width 160 height 21
click at [618, 494] on select "Select 09:00 AM 09:15 AM 09:30 AM 09:45 AM 10:00 AM 10:15 AM 10:30 AM 10:45 AM …" at bounding box center [654, 495] width 160 height 21
select select "1050"
click at [574, 485] on select "Select 09:00 AM 09:15 AM 09:30 AM 09:45 AM 10:00 AM 10:15 AM 10:30 AM 10:45 AM …" at bounding box center [654, 495] width 160 height 21
click at [393, 526] on label at bounding box center [398, 524] width 10 height 10
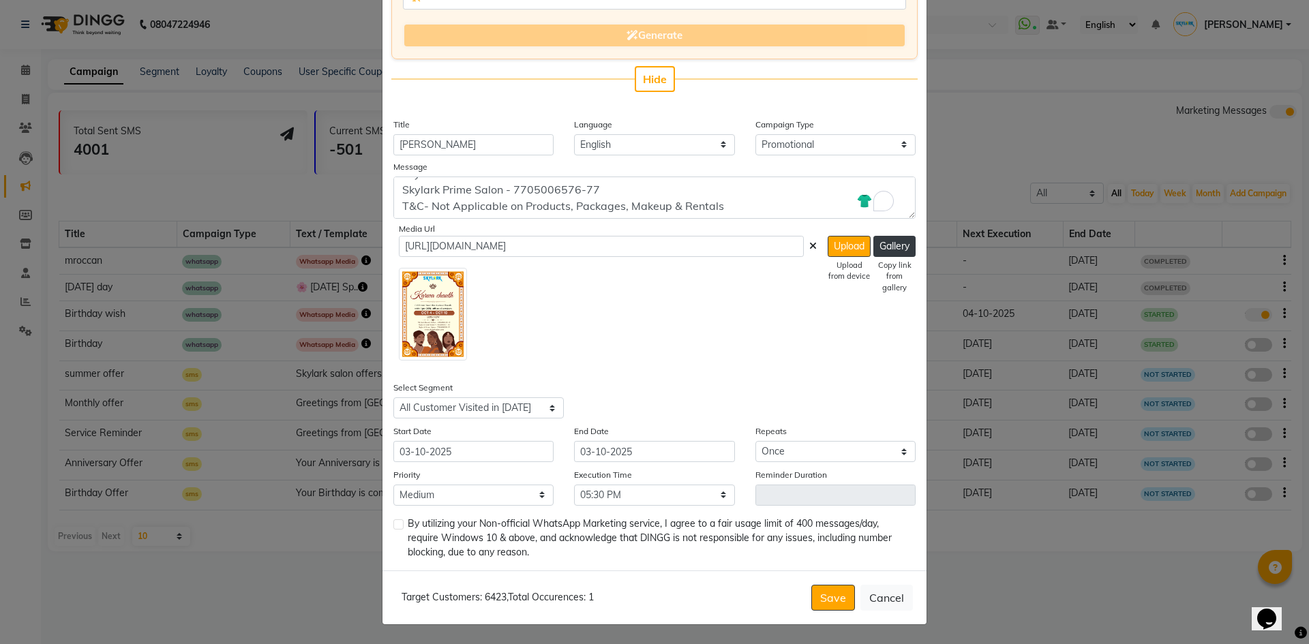
click at [393, 526] on input "checkbox" at bounding box center [397, 525] width 9 height 9
checkbox input "true"
click at [830, 598] on button "Save" at bounding box center [833, 598] width 44 height 26
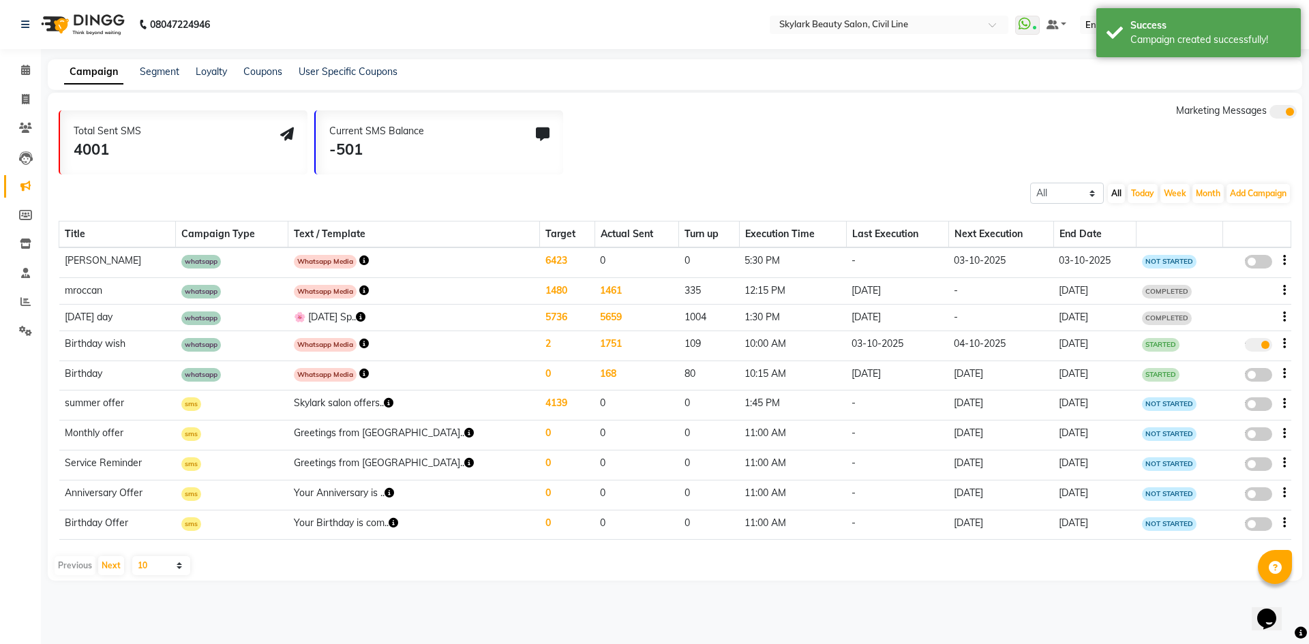
click at [1252, 256] on span at bounding box center [1258, 262] width 27 height 14
click at [1263, 264] on input "false" at bounding box center [1263, 264] width 0 height 0
select select "3"
select select "16374"
select select "1"
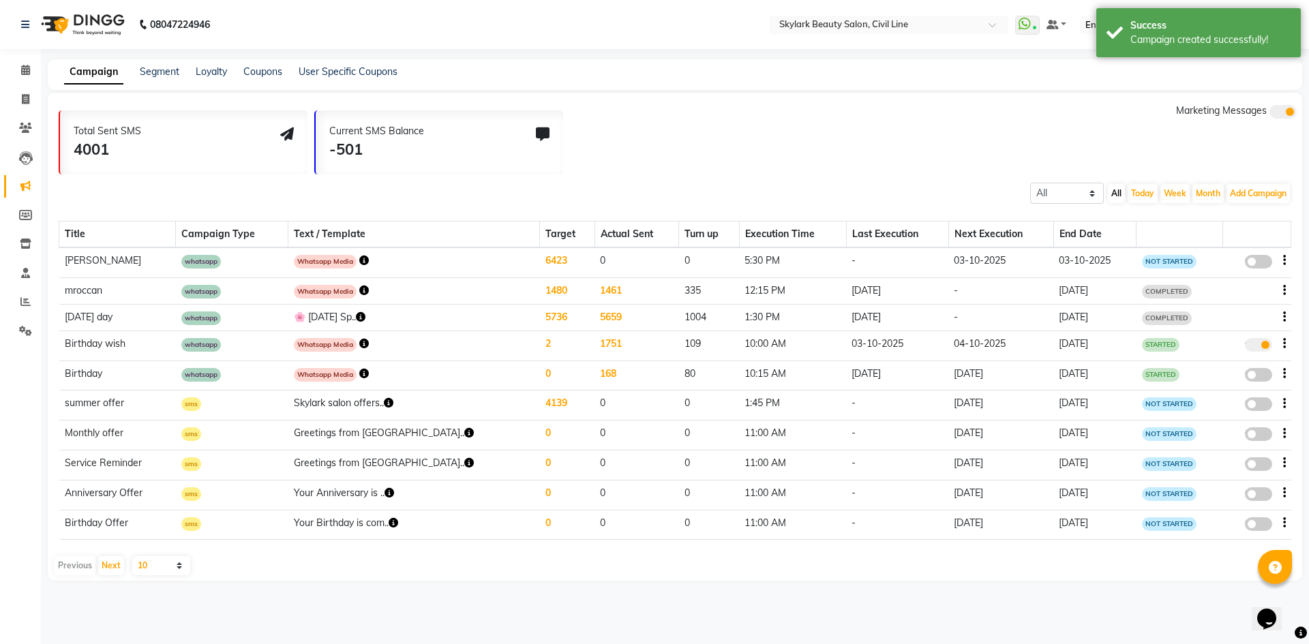
select select "2"
select select "1050"
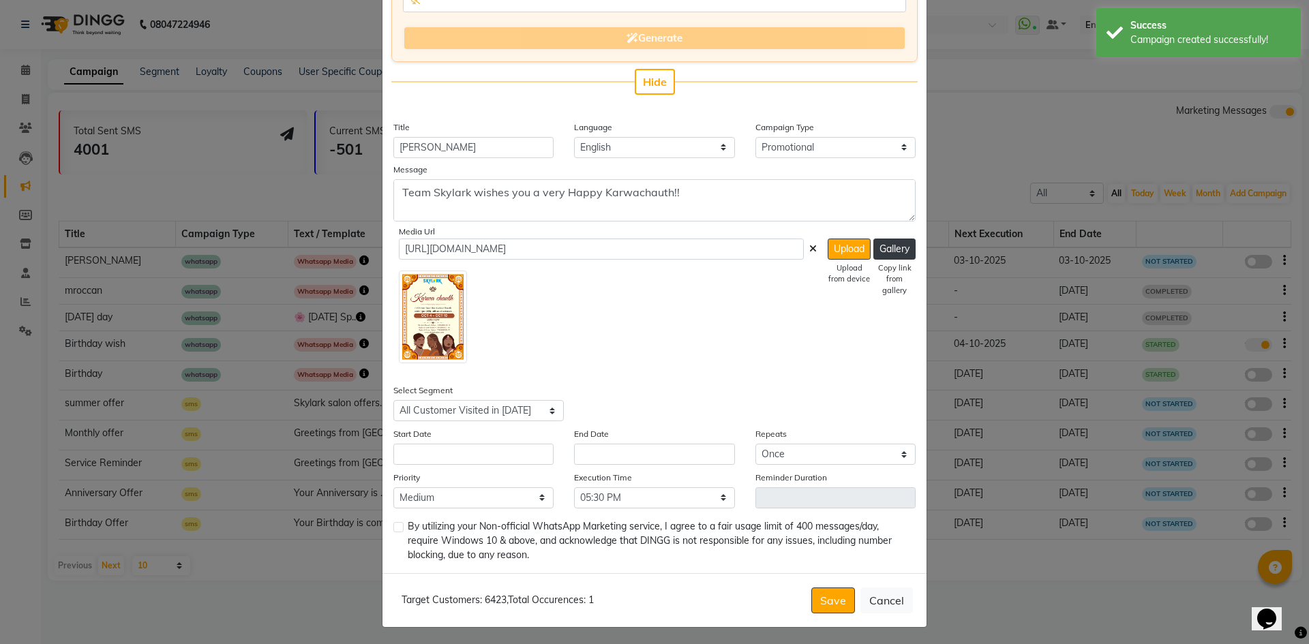
scroll to position [205, 0]
click at [449, 455] on input "text" at bounding box center [473, 453] width 160 height 21
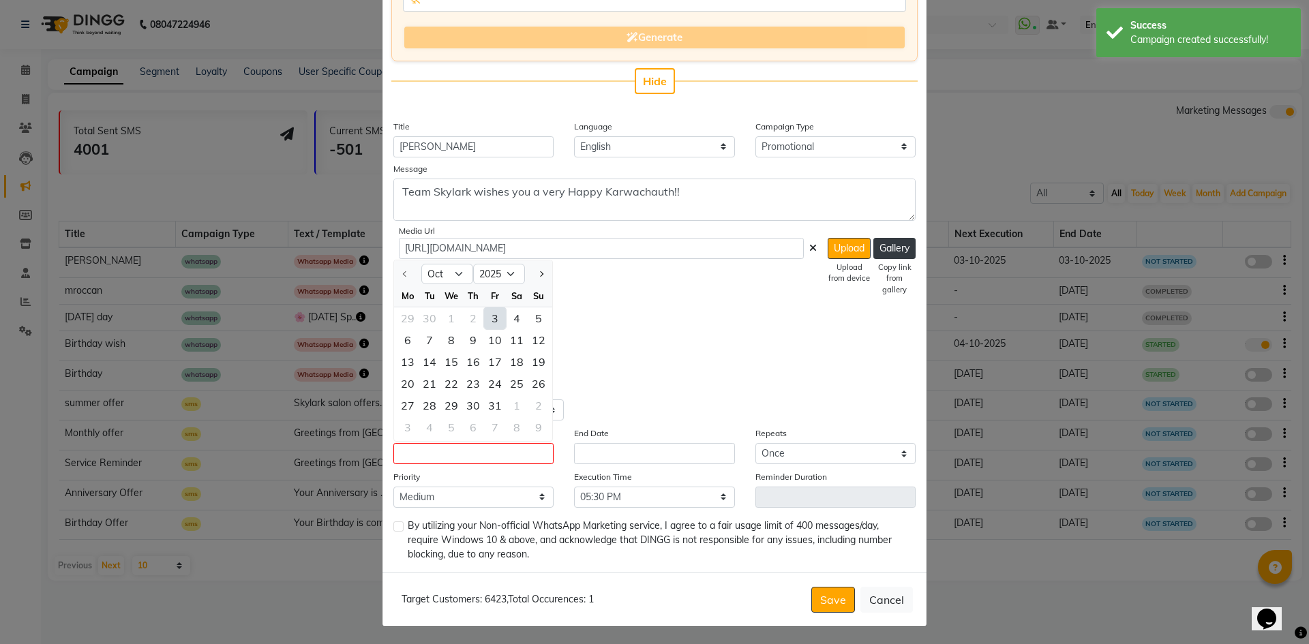
click at [485, 316] on div "3" at bounding box center [495, 318] width 22 height 22
type input "03-10-2025"
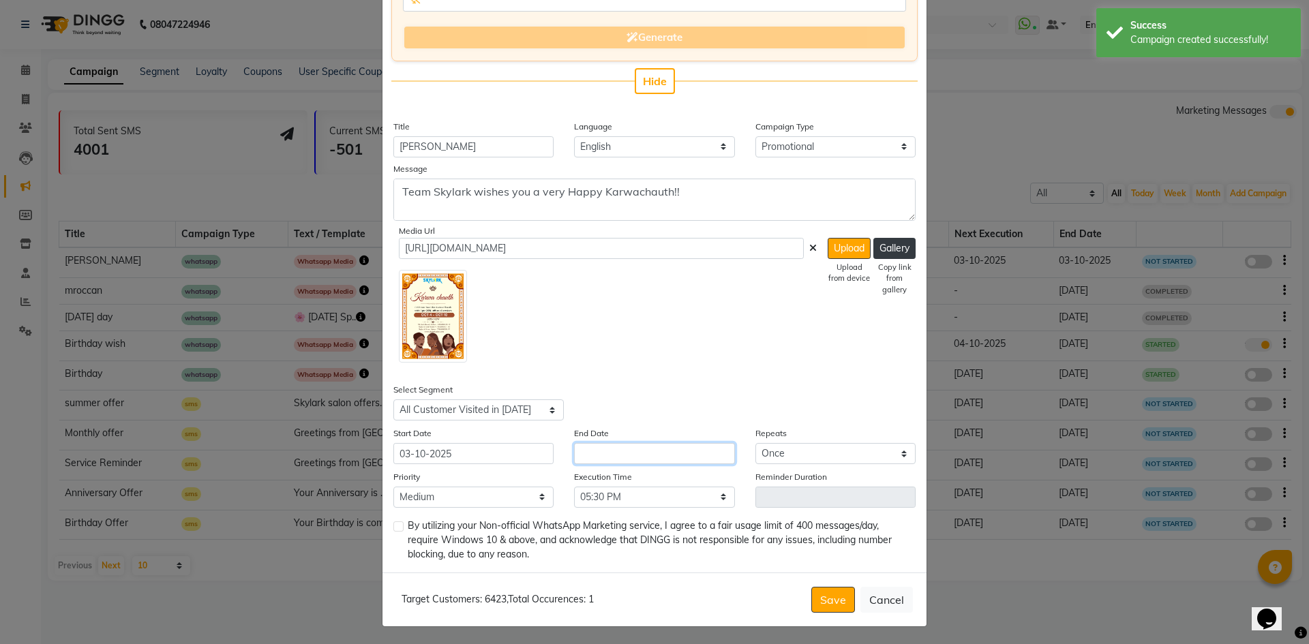
click at [630, 453] on input "text" at bounding box center [654, 453] width 160 height 21
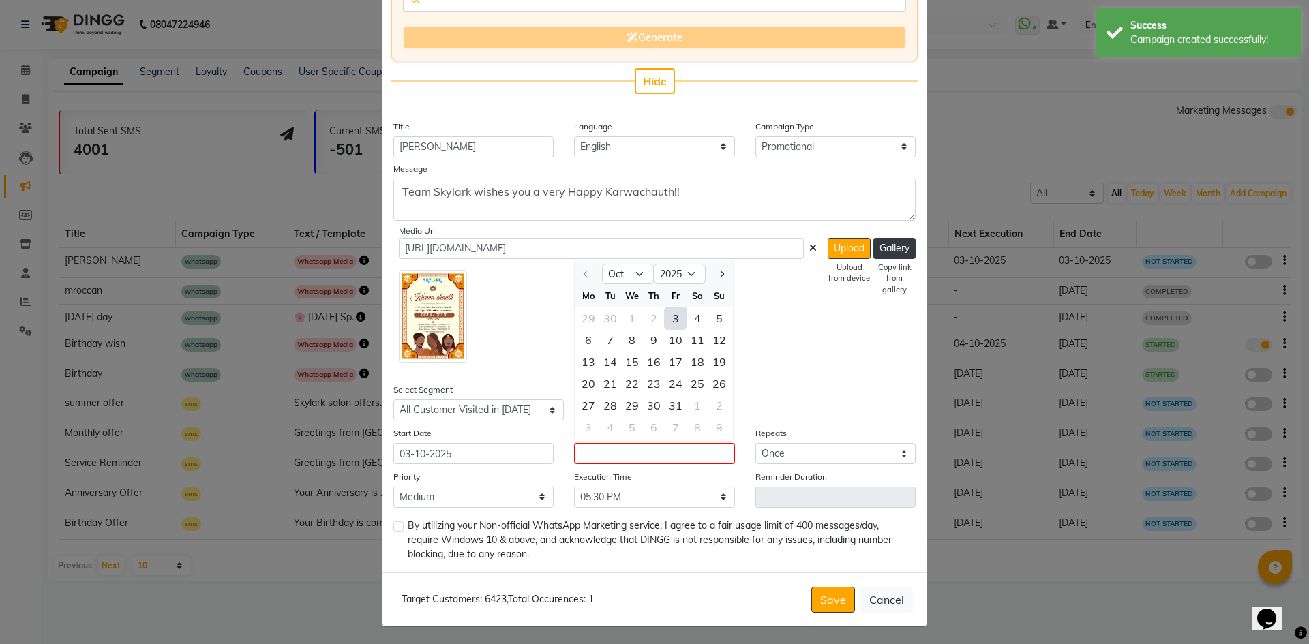
drag, startPoint x: 675, startPoint y: 316, endPoint x: 665, endPoint y: 367, distance: 52.0
click at [676, 316] on div "3" at bounding box center [676, 318] width 22 height 22
type input "03-10-2025"
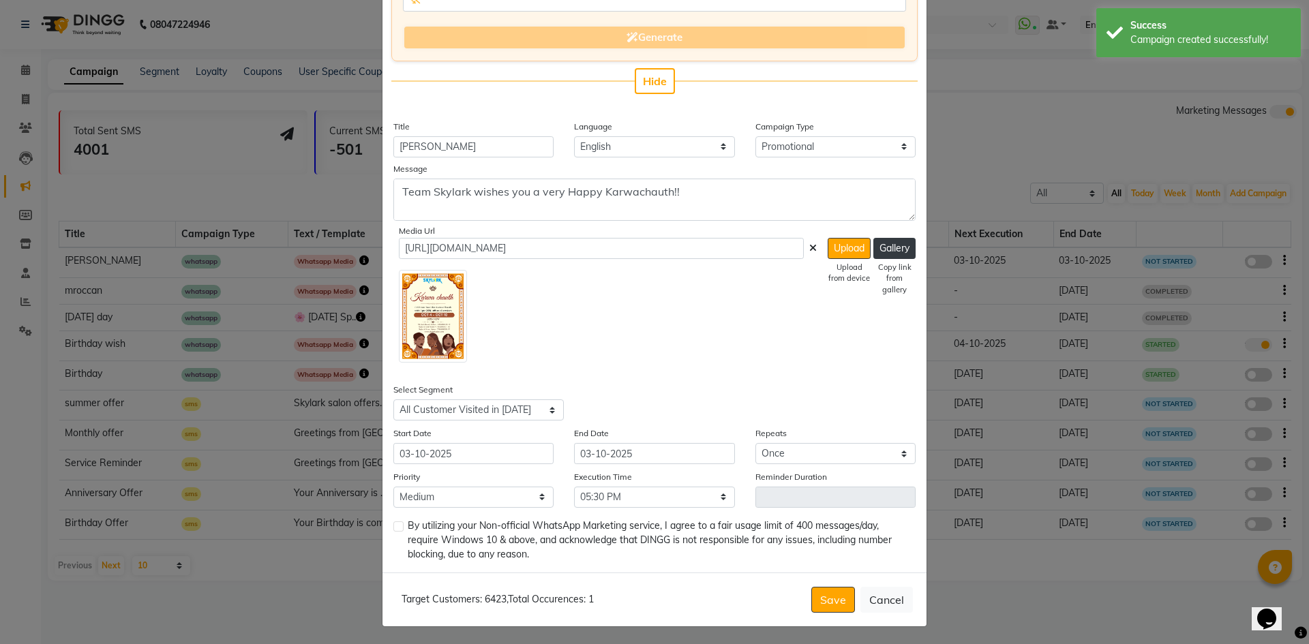
drag, startPoint x: 393, startPoint y: 524, endPoint x: 469, endPoint y: 564, distance: 86.3
click at [393, 524] on label at bounding box center [398, 526] width 10 height 10
click at [393, 524] on input "checkbox" at bounding box center [397, 527] width 9 height 9
checkbox input "true"
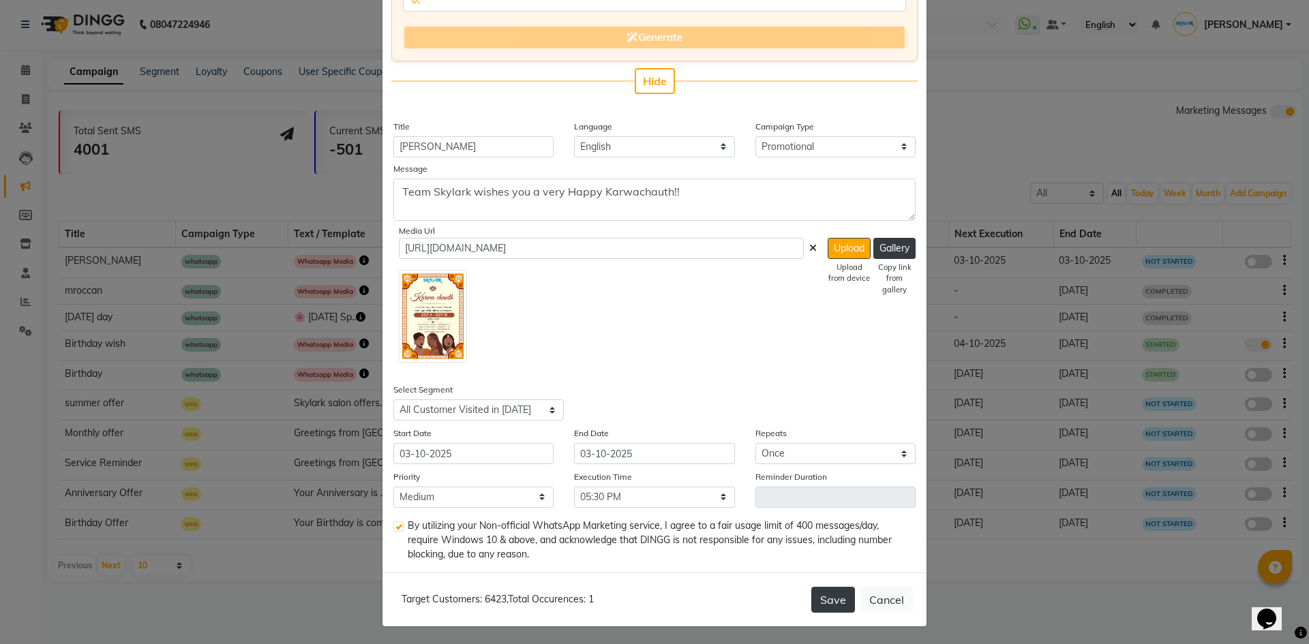
click at [834, 591] on button "Save" at bounding box center [833, 600] width 44 height 26
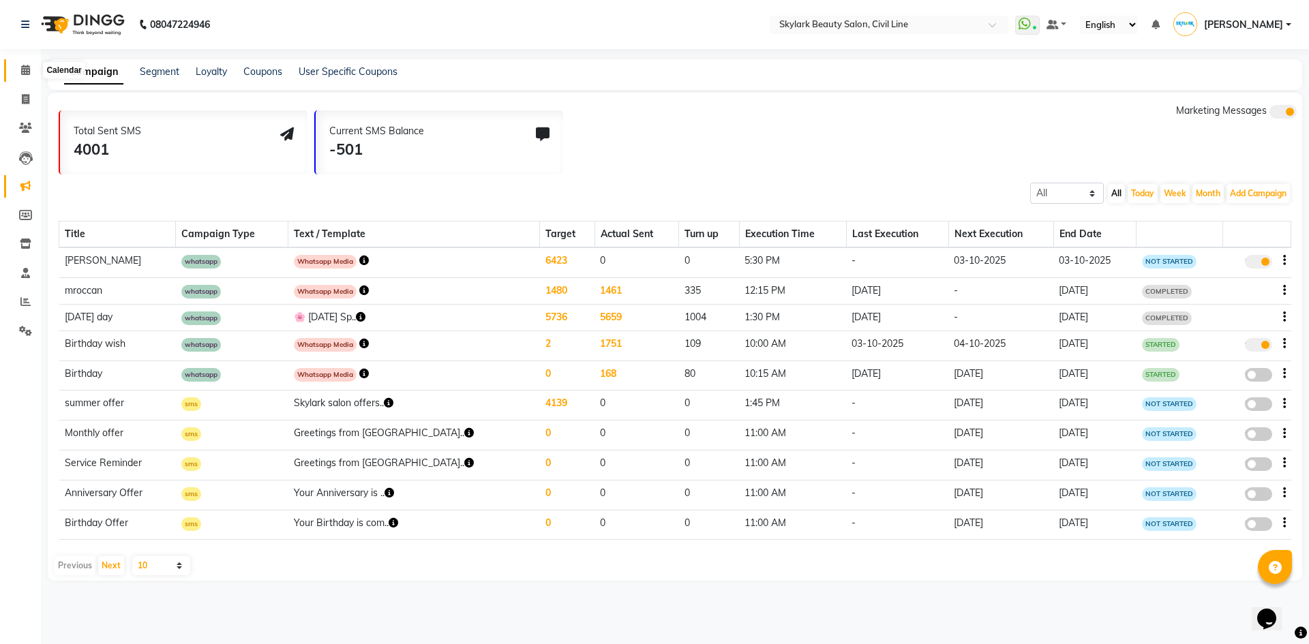
click at [29, 72] on icon at bounding box center [25, 70] width 9 height 10
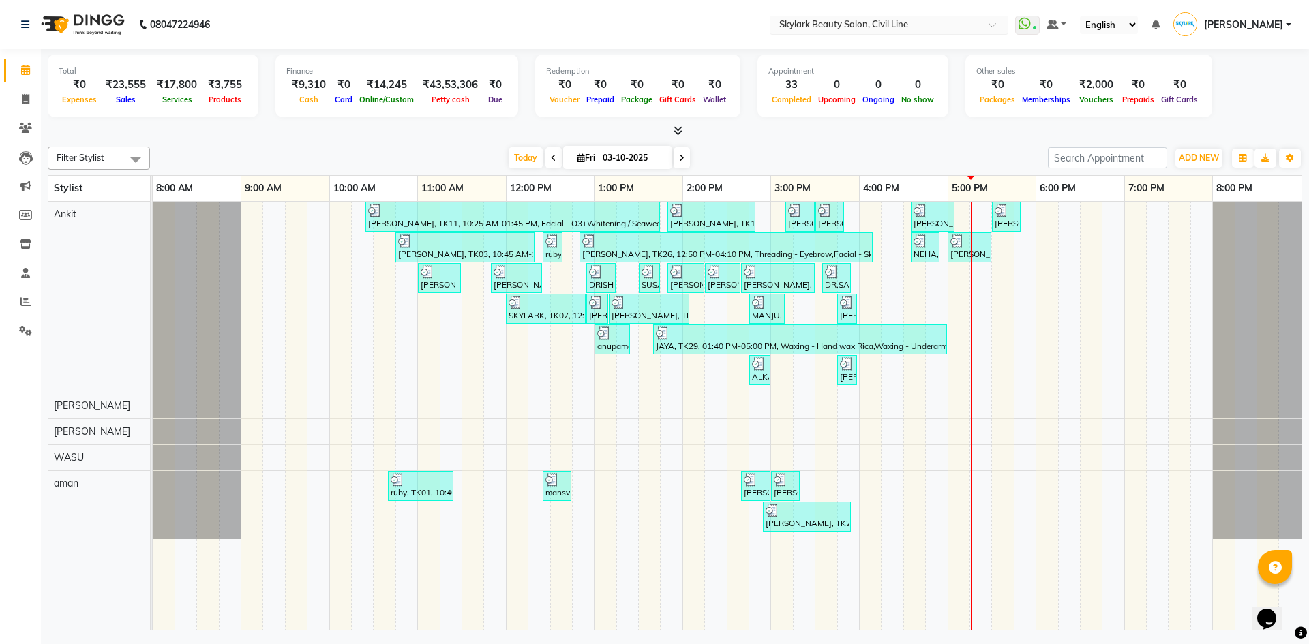
click at [843, 28] on input "text" at bounding box center [875, 26] width 198 height 14
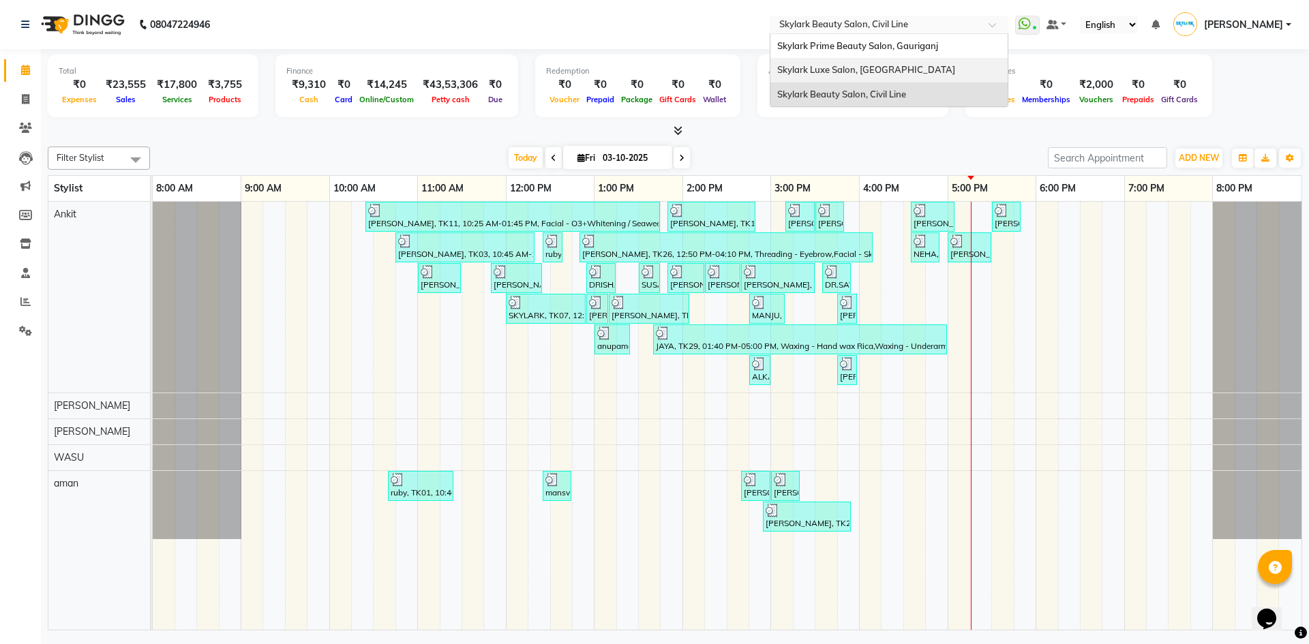
click at [830, 60] on div "Skylark Luxe Salon, R S Mall" at bounding box center [888, 70] width 237 height 25
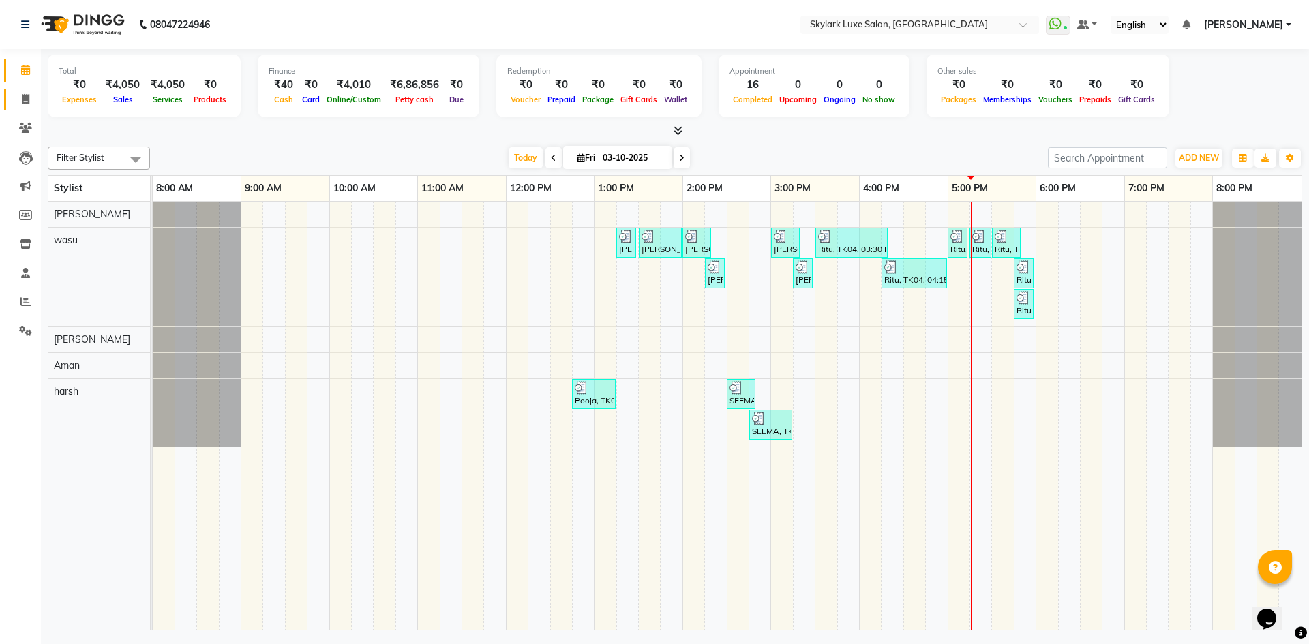
click at [22, 109] on link "Invoice" at bounding box center [20, 100] width 33 height 22
select select "8191"
select select "service"
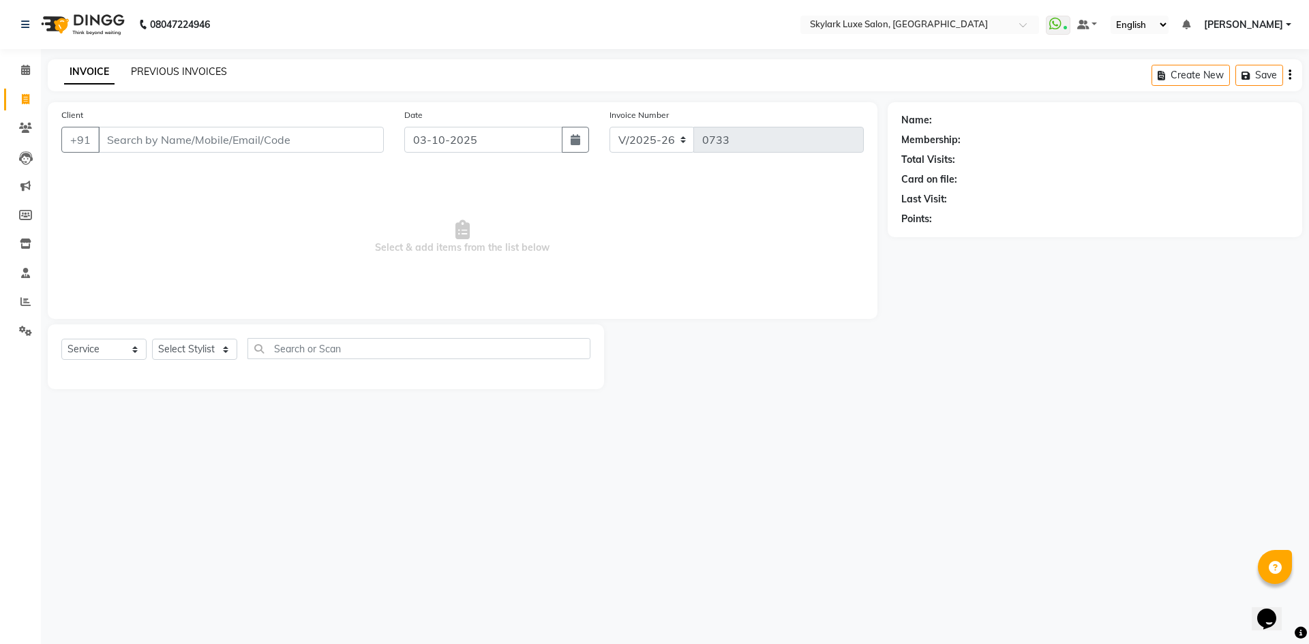
click at [207, 74] on link "PREVIOUS INVOICES" at bounding box center [179, 71] width 96 height 12
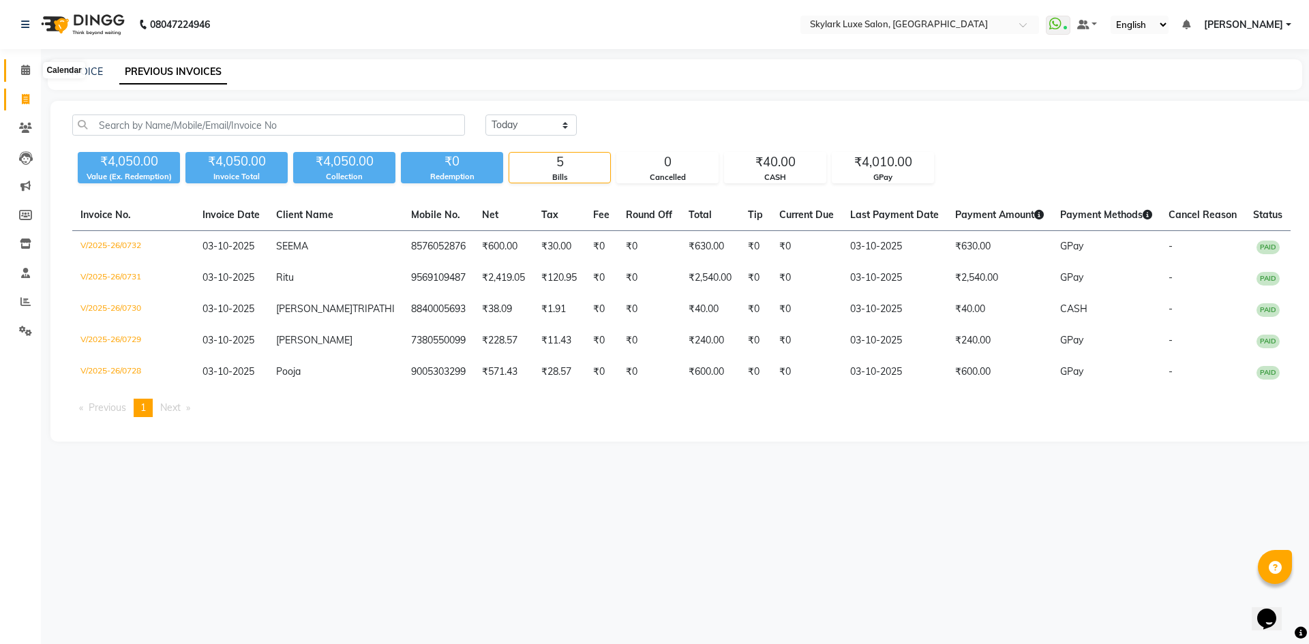
click at [29, 70] on icon at bounding box center [25, 70] width 9 height 10
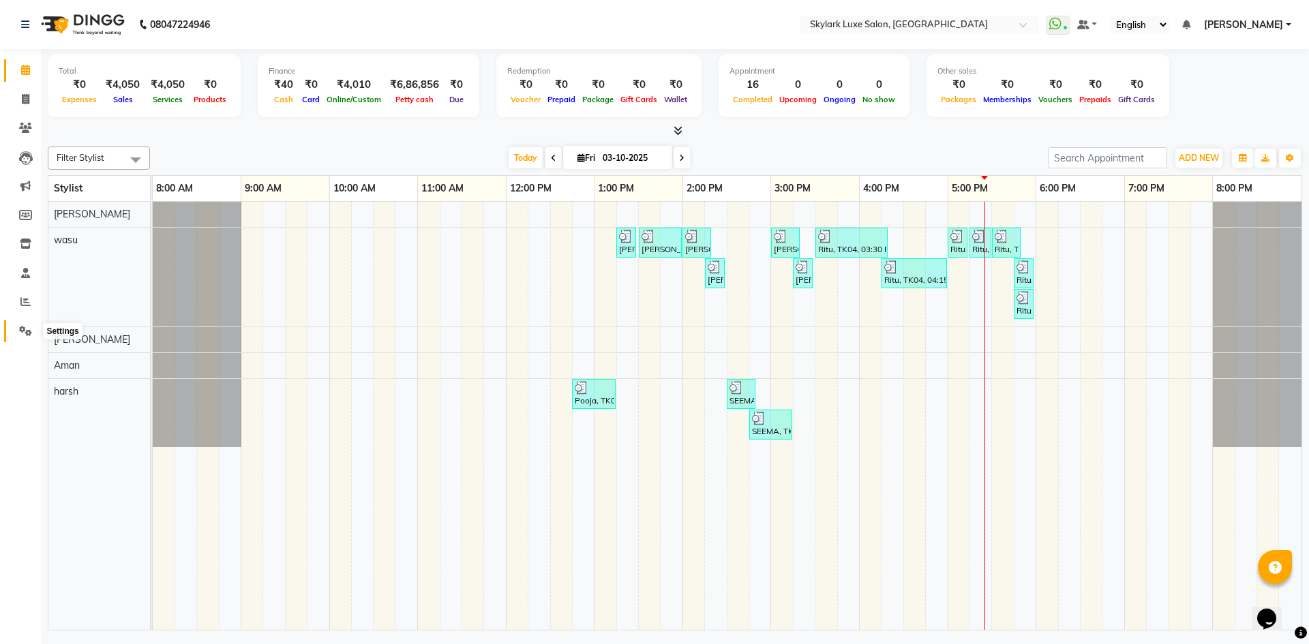
drag, startPoint x: 23, startPoint y: 324, endPoint x: 31, endPoint y: 340, distance: 17.7
click at [24, 324] on span at bounding box center [26, 332] width 24 height 16
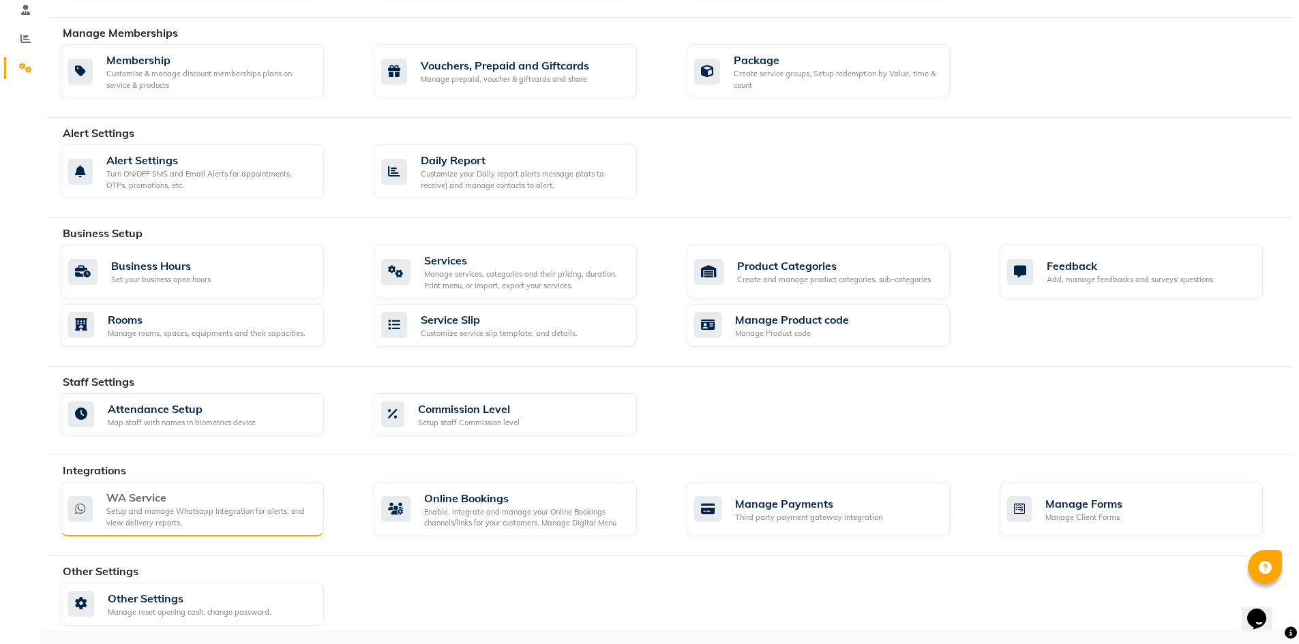
scroll to position [264, 0]
click at [213, 506] on div "Setup and manage Whatsapp Integration for alerts, and view delivery reports." at bounding box center [209, 516] width 207 height 22
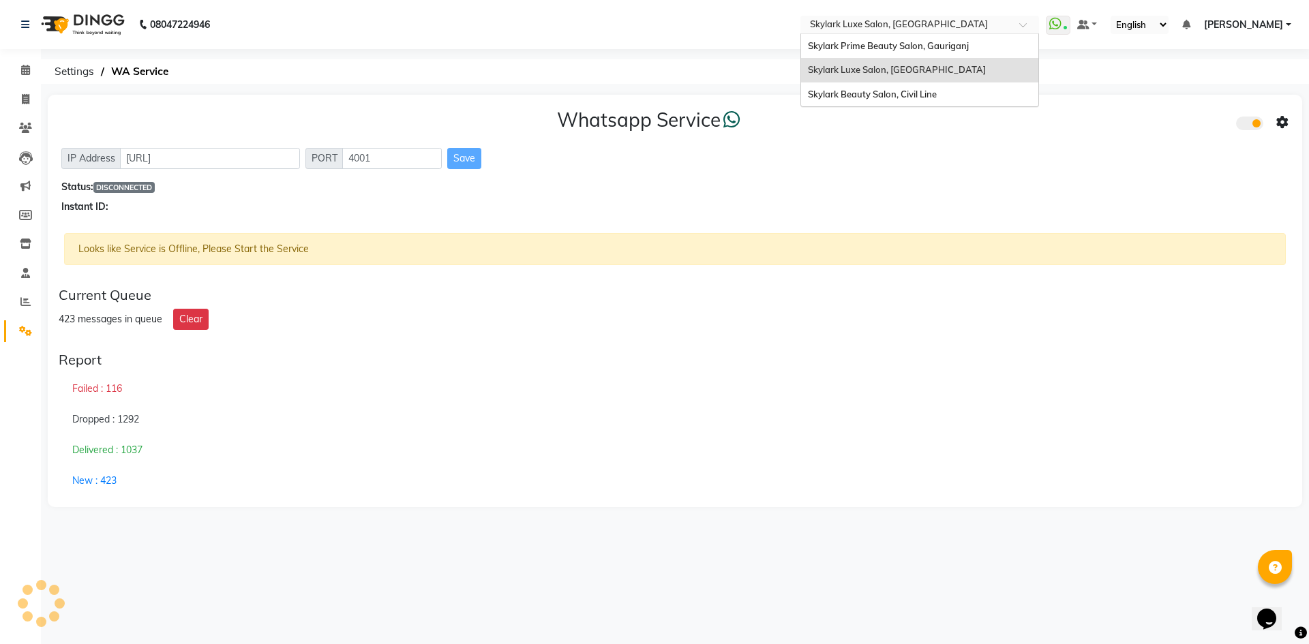
click at [931, 22] on input "text" at bounding box center [906, 26] width 198 height 14
click at [890, 93] on span "Skylark Beauty Salon, Civil Line" at bounding box center [872, 94] width 129 height 11
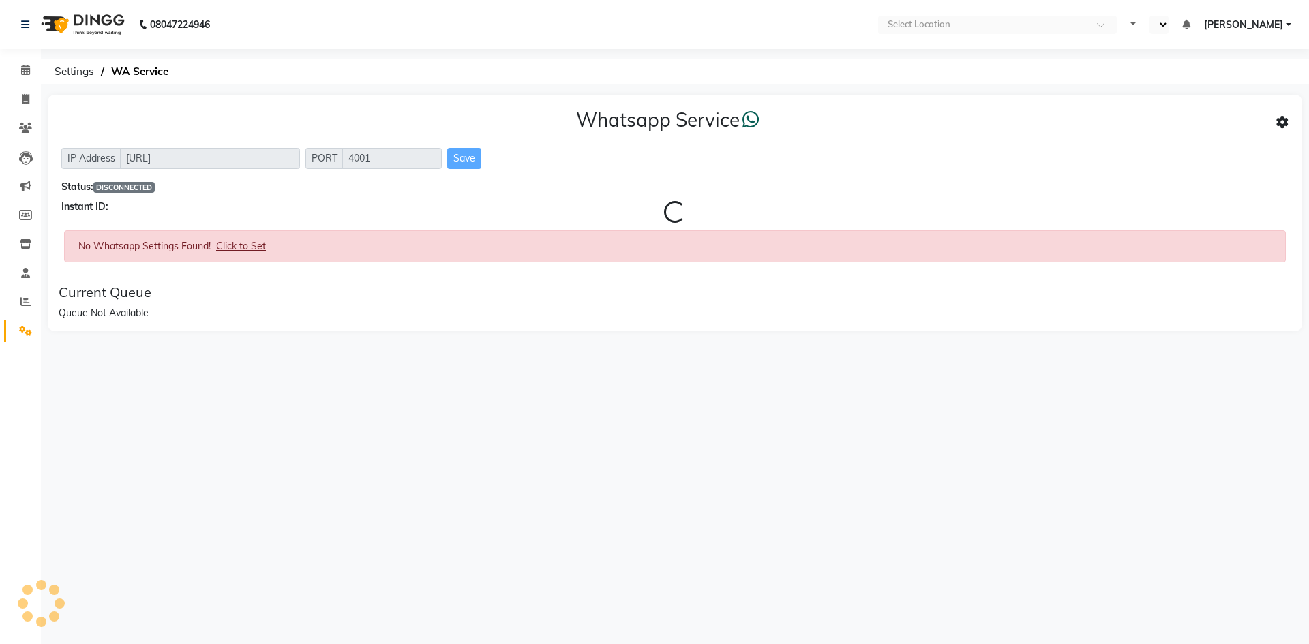
select select "en"
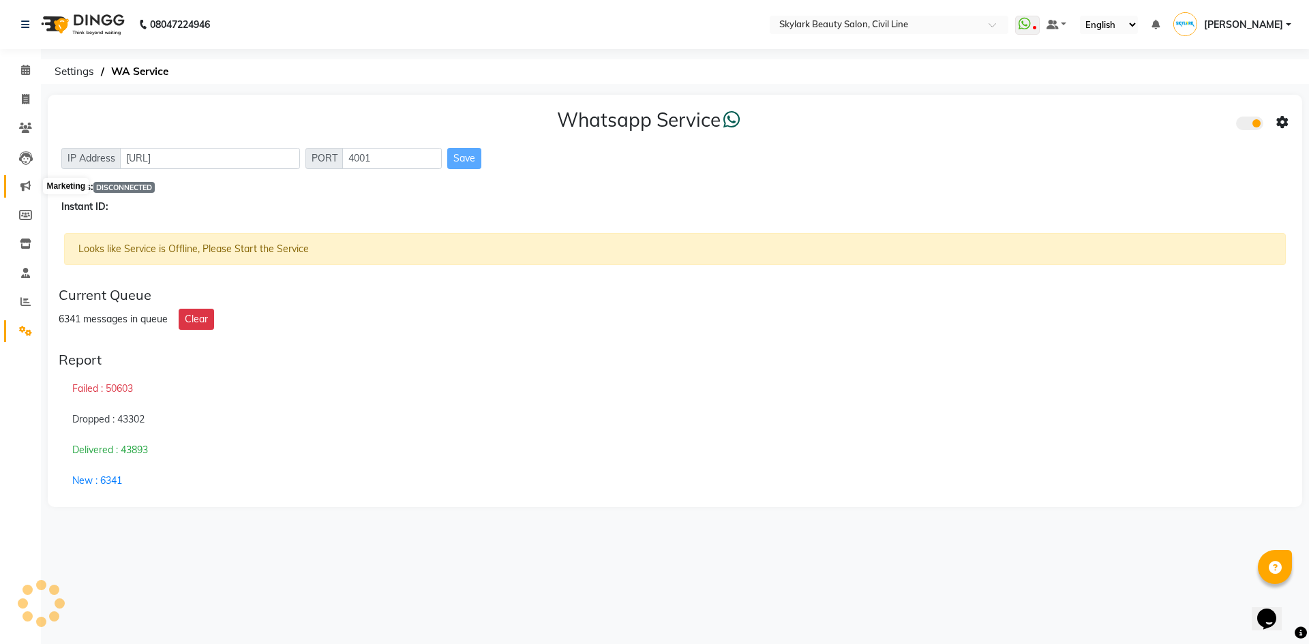
click at [22, 185] on icon at bounding box center [25, 186] width 10 height 10
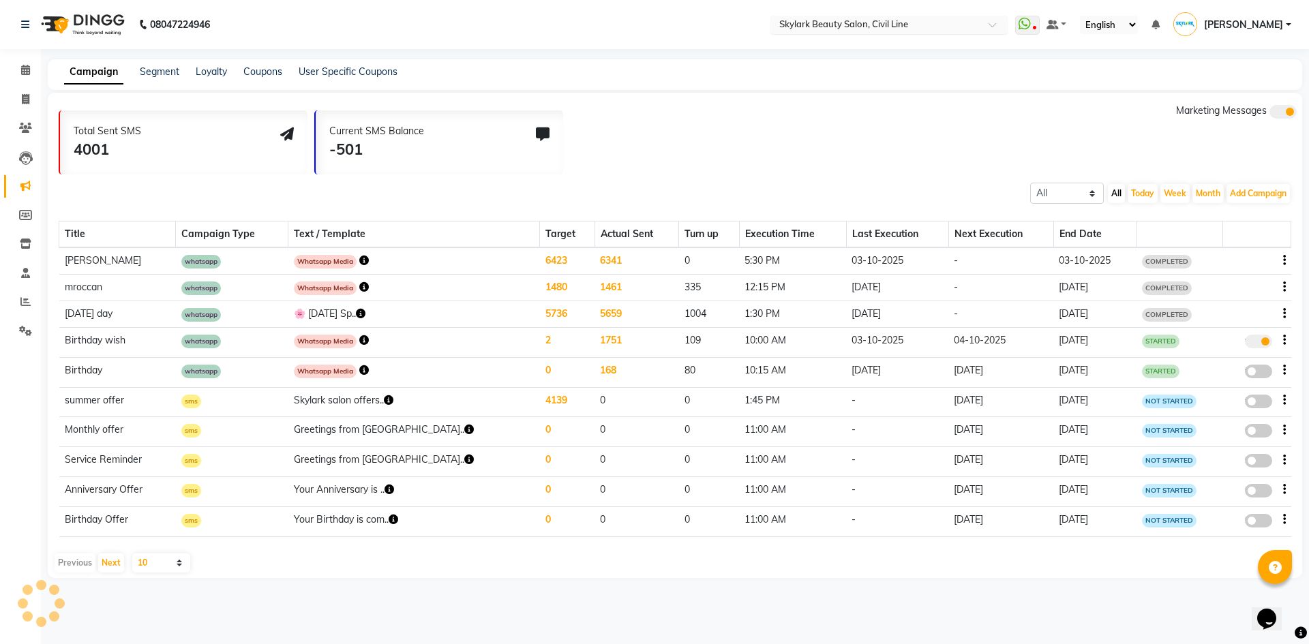
click at [920, 22] on input "text" at bounding box center [875, 26] width 198 height 14
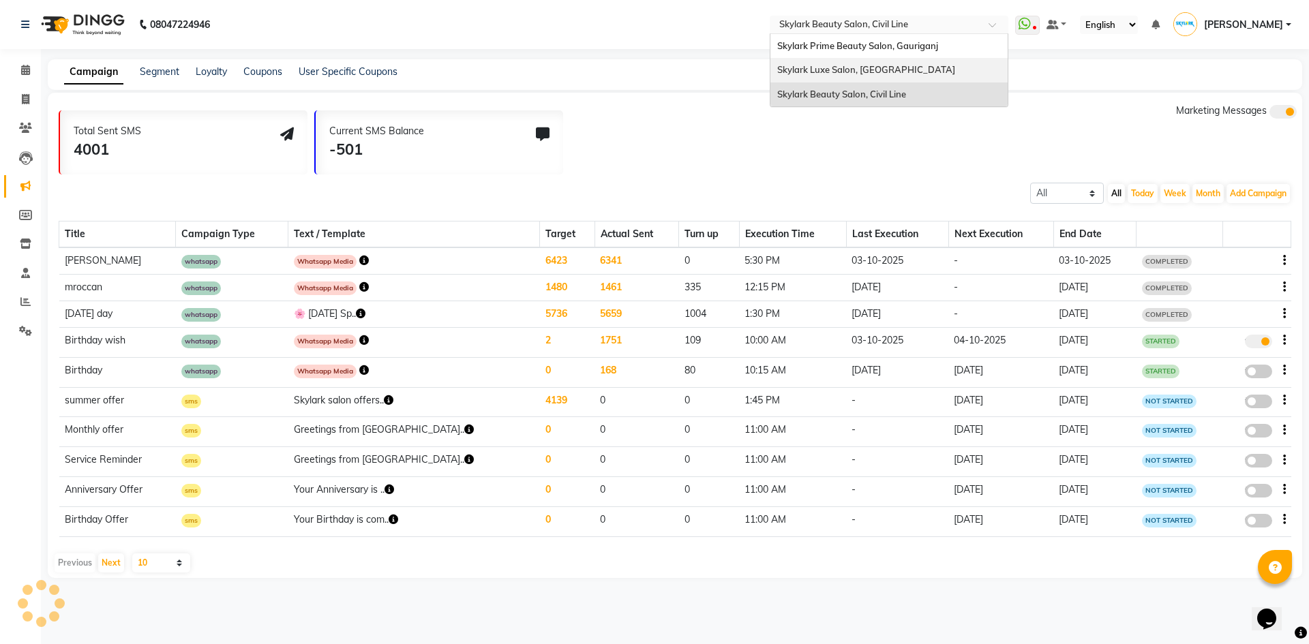
click at [920, 67] on div "Skylark Luxe Salon, [GEOGRAPHIC_DATA]" at bounding box center [888, 70] width 237 height 25
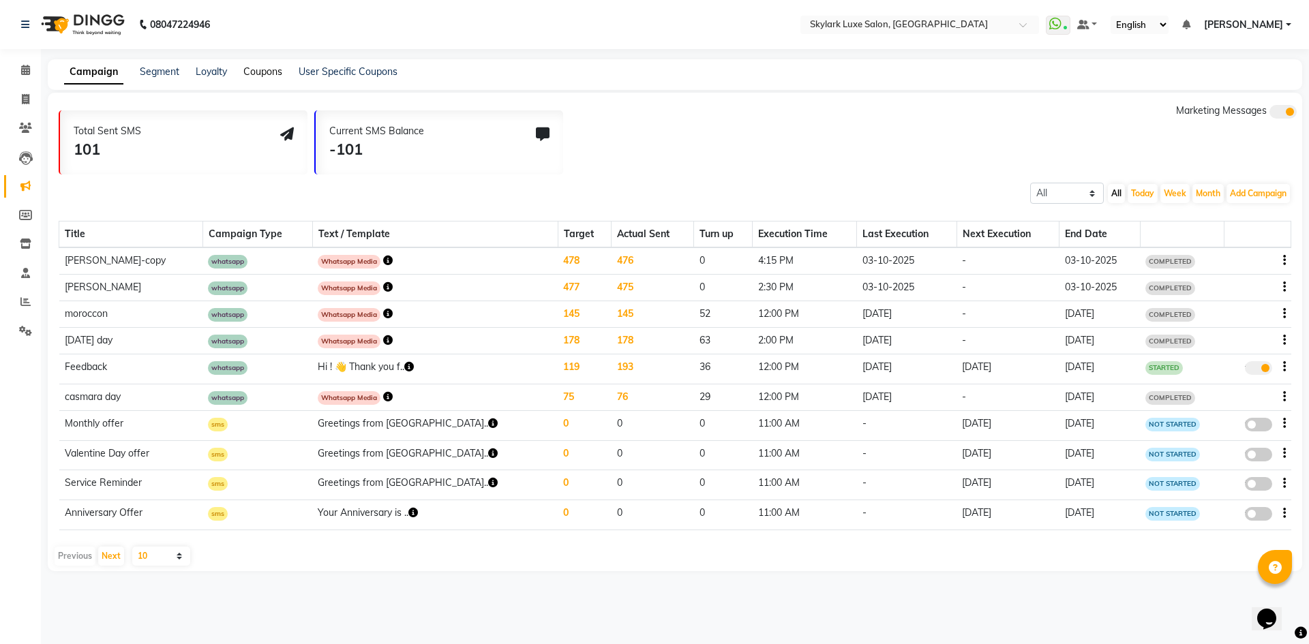
click at [258, 71] on link "Coupons" at bounding box center [262, 71] width 39 height 12
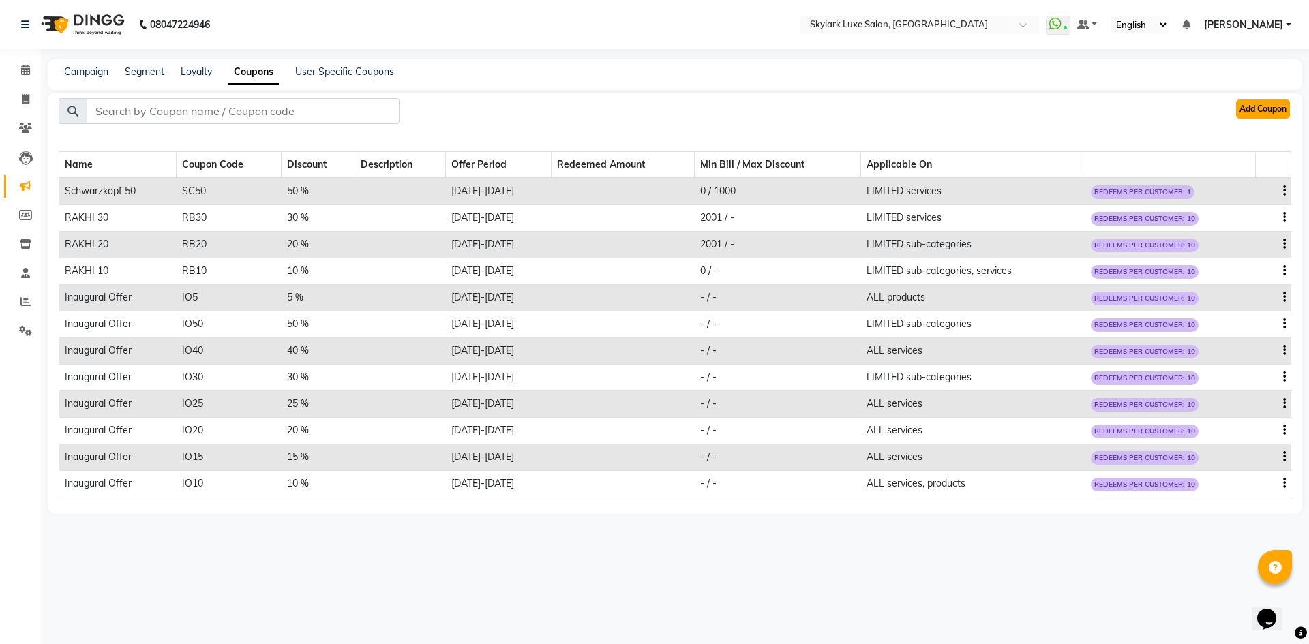
click at [1242, 115] on button "Add Coupon" at bounding box center [1263, 109] width 54 height 19
select select "ALL"
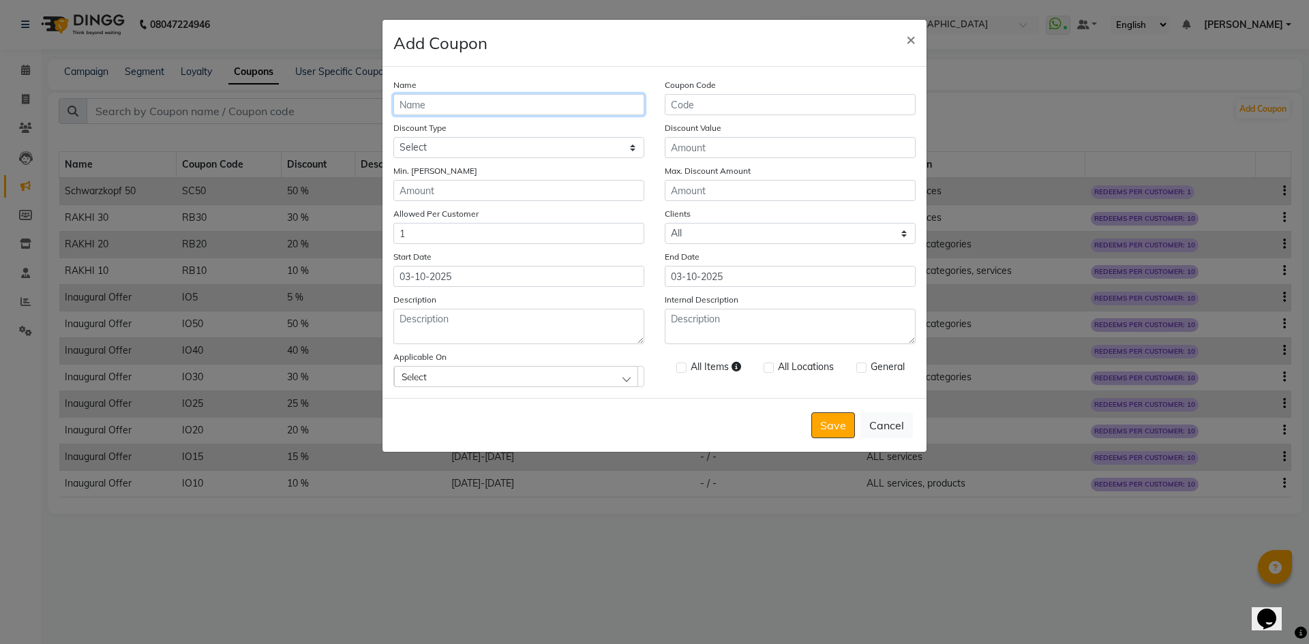
click at [528, 115] on input "Name" at bounding box center [518, 104] width 251 height 21
type input "Karwa 30"
click at [708, 109] on input "Coupon Code" at bounding box center [790, 104] width 251 height 21
type input "KC30"
drag, startPoint x: 625, startPoint y: 147, endPoint x: 619, endPoint y: 157, distance: 12.5
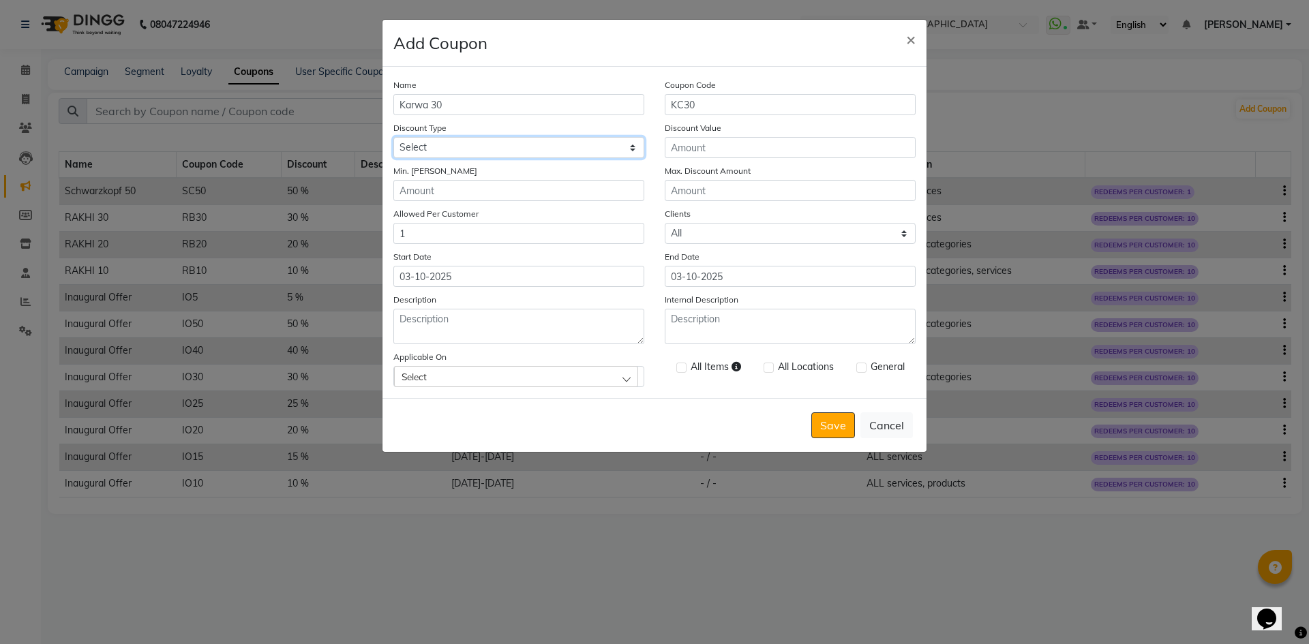
click at [625, 147] on select "Select Percentage Fixed" at bounding box center [518, 147] width 251 height 21
select select "PERCENTAGE"
click at [393, 137] on select "Select Percentage Fixed" at bounding box center [518, 147] width 251 height 21
click at [693, 147] on input "Discount Value" at bounding box center [790, 147] width 251 height 21
type input "30"
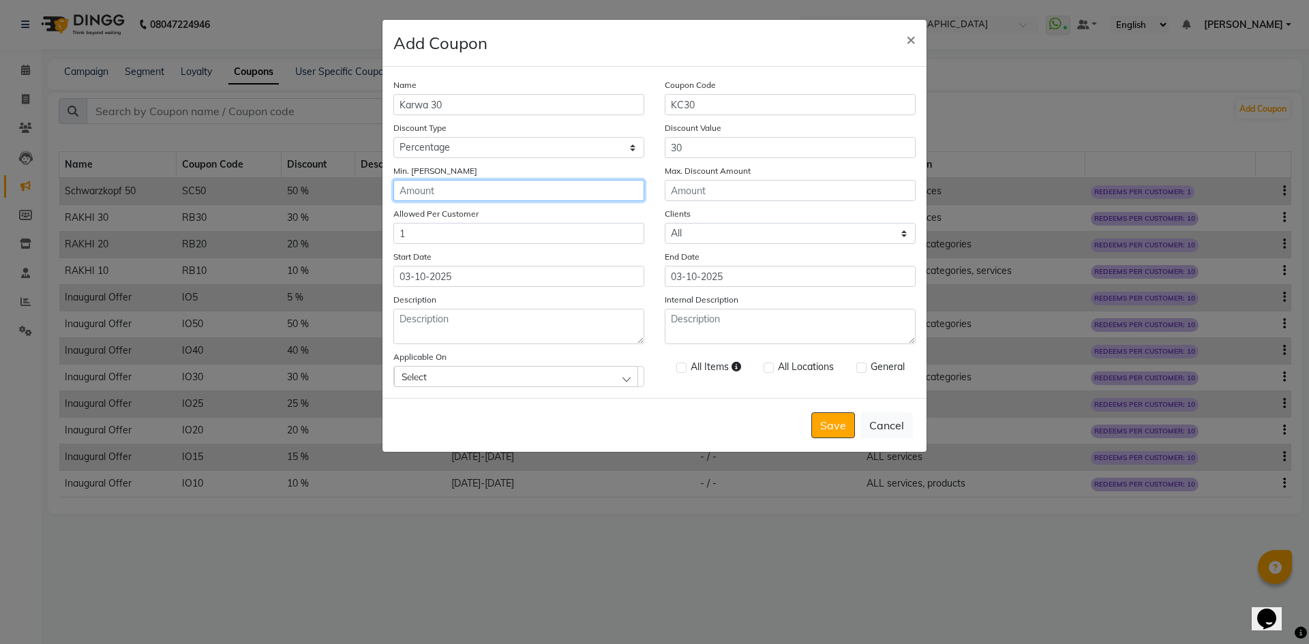
click at [533, 193] on input "Min. [PERSON_NAME]" at bounding box center [518, 190] width 251 height 21
type input "7000"
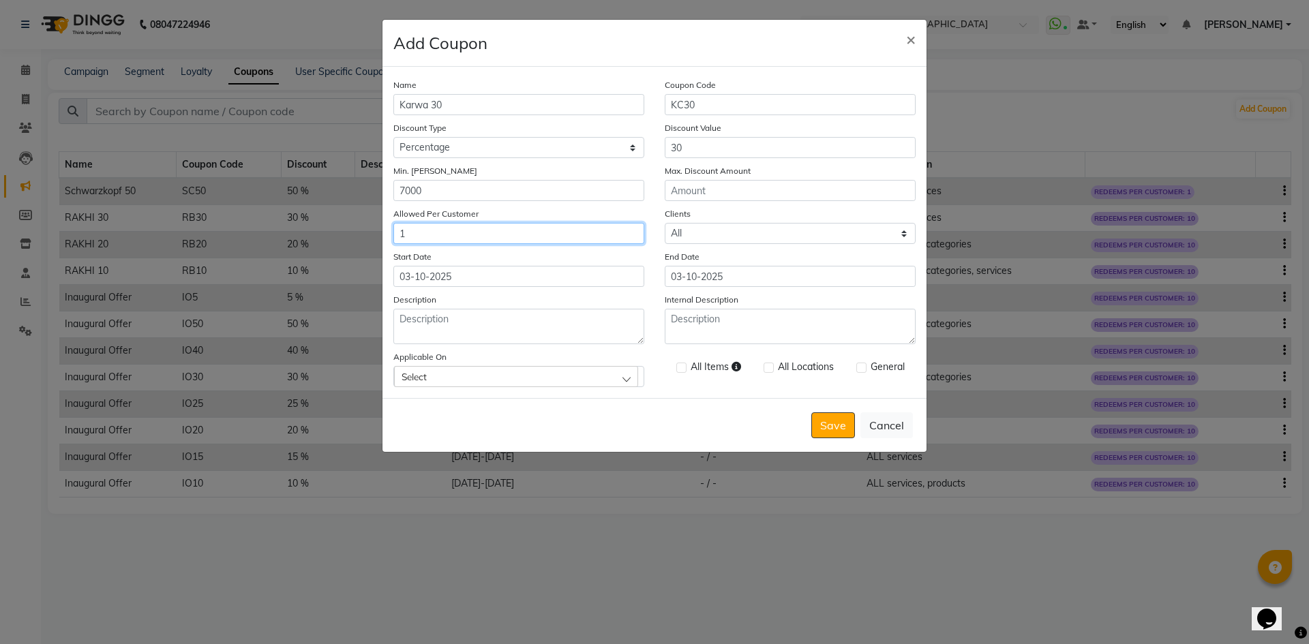
click at [562, 237] on input "1" at bounding box center [518, 233] width 251 height 21
type input "10"
click at [588, 383] on div "Select" at bounding box center [516, 376] width 244 height 20
click at [685, 387] on div "All Items All Locations General" at bounding box center [789, 368] width 271 height 37
click at [623, 383] on div "Select" at bounding box center [516, 376] width 244 height 20
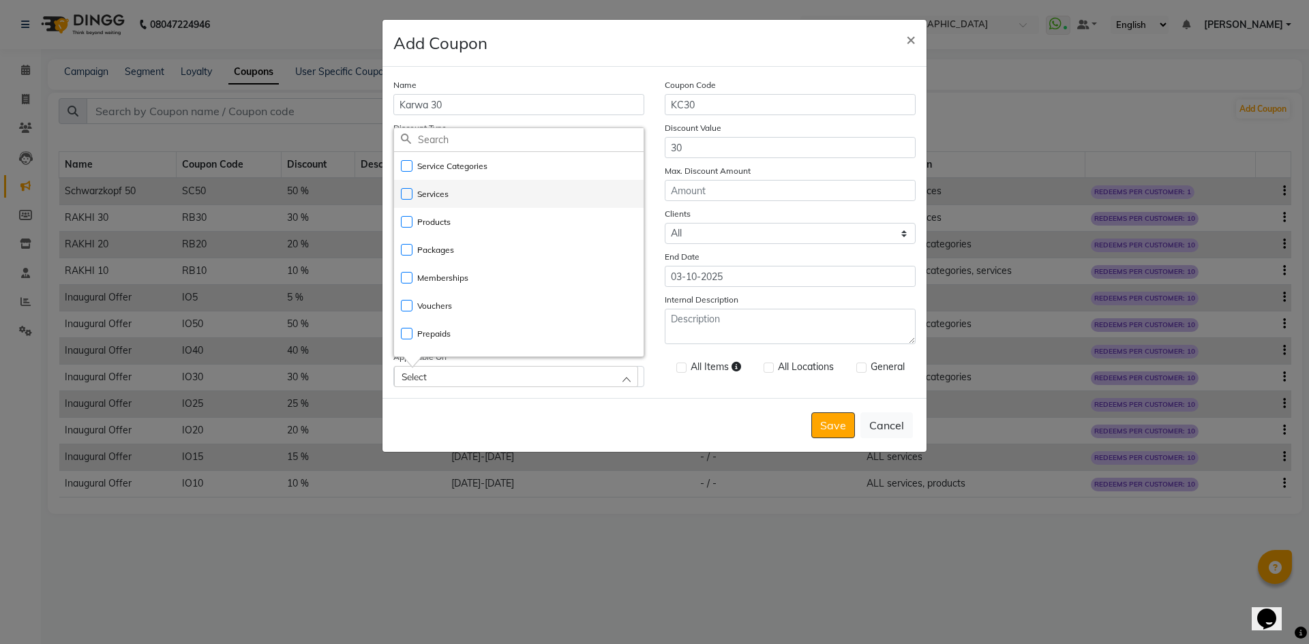
click at [406, 192] on label "Services" at bounding box center [425, 194] width 48 height 12
checkbox input "true"
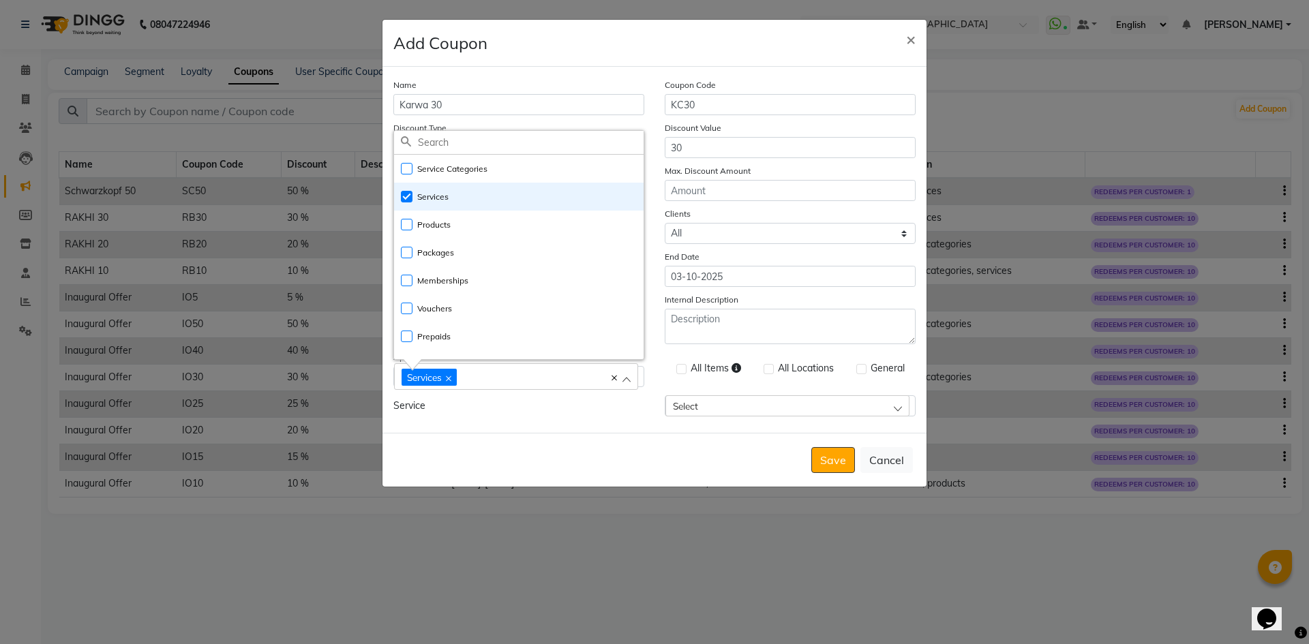
drag, startPoint x: 637, startPoint y: 419, endPoint x: 659, endPoint y: 412, distance: 22.2
click at [638, 419] on div "Name [PERSON_NAME] 30 Coupon Code KC30 Discount Type Select Percentage Fixed Di…" at bounding box center [654, 250] width 544 height 366
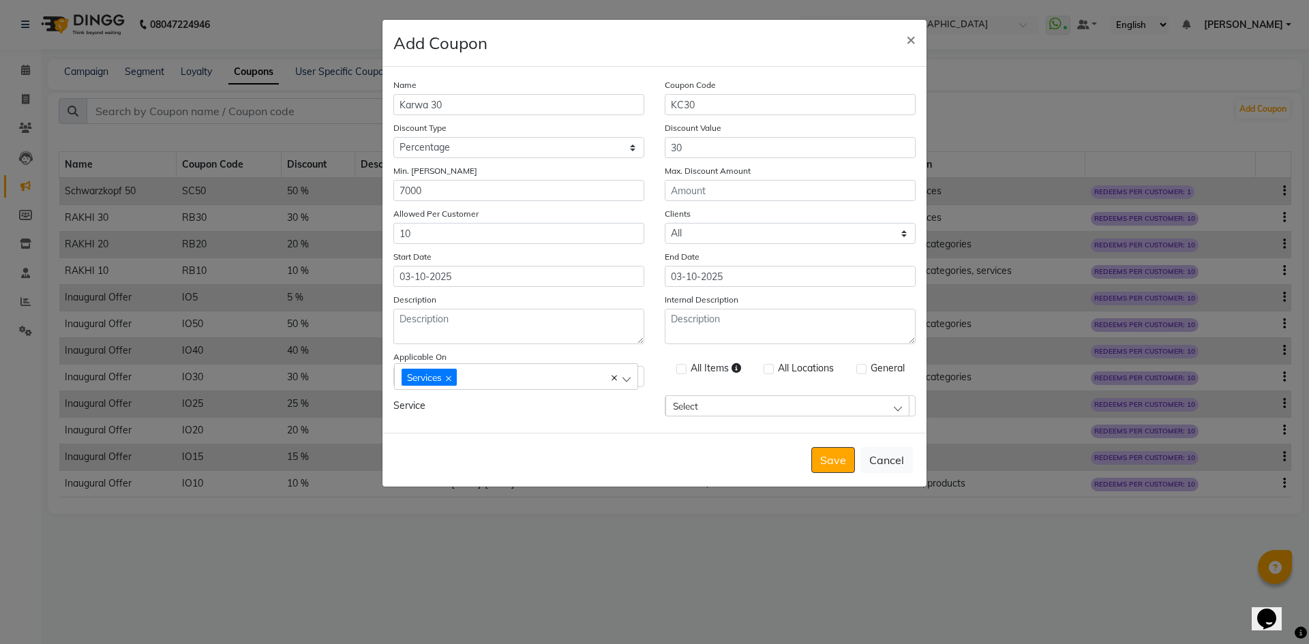
click at [693, 415] on div "Select" at bounding box center [787, 405] width 244 height 20
click at [640, 418] on div "Name Karwa 30 Coupon Code KC30 Discount Type Select Percentage Fixed Discount V…" at bounding box center [654, 250] width 544 height 366
click at [683, 372] on label at bounding box center [681, 369] width 10 height 10
click at [683, 372] on input "checkbox" at bounding box center [680, 369] width 9 height 9
checkbox input "true"
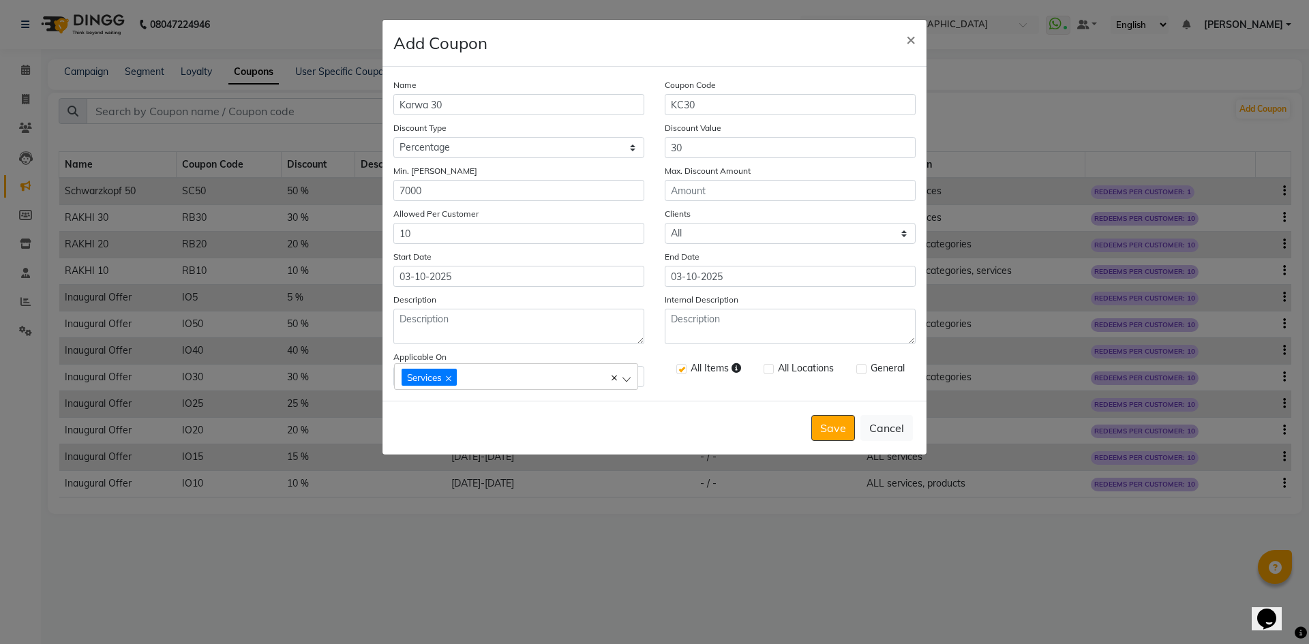
click at [761, 371] on div "All Items All Locations General" at bounding box center [789, 370] width 271 height 40
drag, startPoint x: 765, startPoint y: 370, endPoint x: 781, endPoint y: 370, distance: 15.7
click at [766, 370] on label at bounding box center [768, 369] width 10 height 10
click at [766, 370] on input "checkbox" at bounding box center [767, 369] width 9 height 9
checkbox input "true"
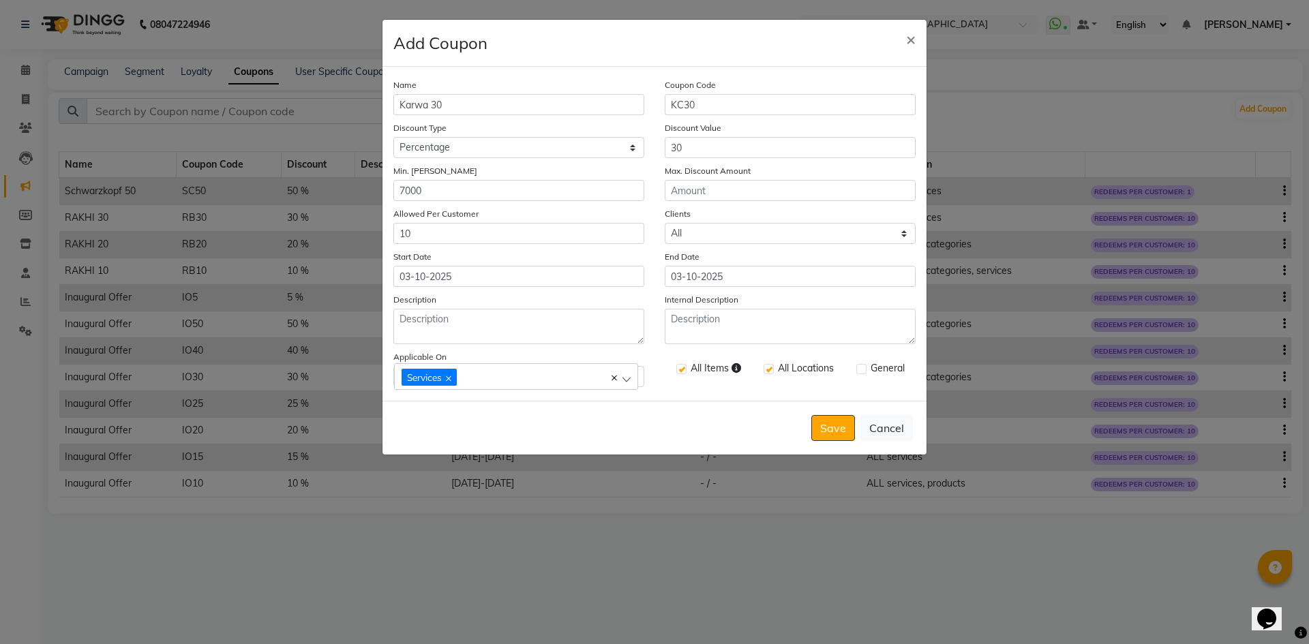
click at [861, 369] on label at bounding box center [861, 369] width 10 height 10
click at [861, 369] on input "checkbox" at bounding box center [860, 369] width 9 height 9
checkbox input "true"
click at [829, 427] on button "Save" at bounding box center [833, 428] width 44 height 26
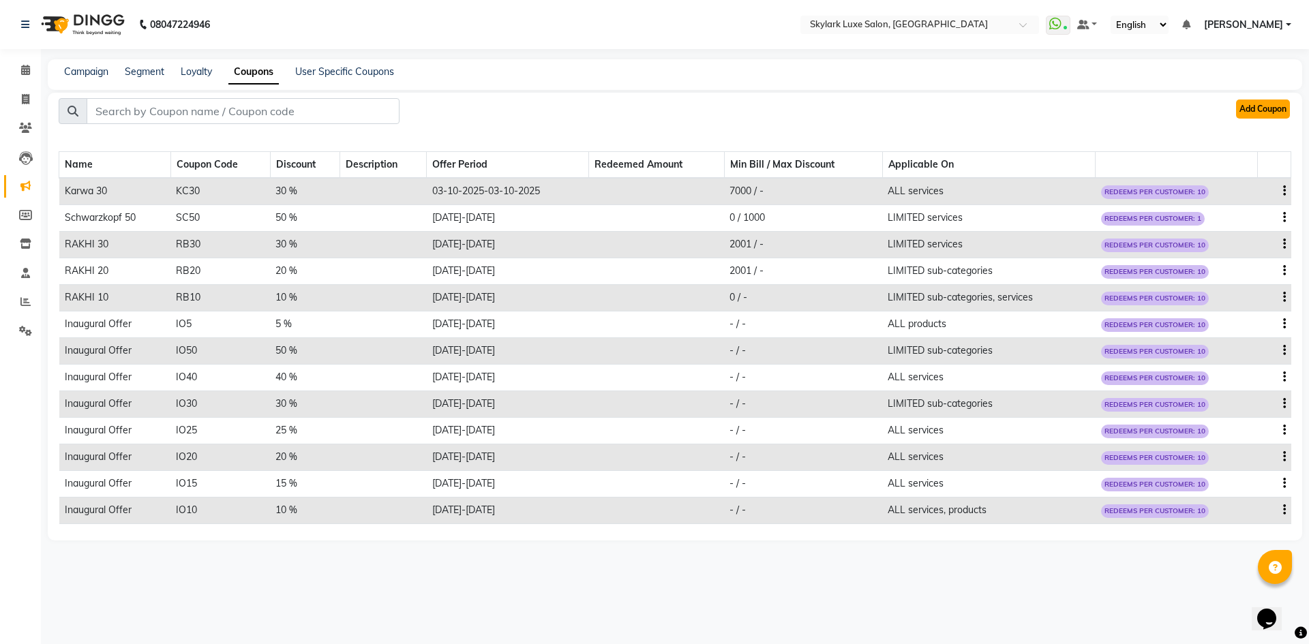
click at [1271, 109] on button "Add Coupon" at bounding box center [1263, 109] width 54 height 19
select select "ALL"
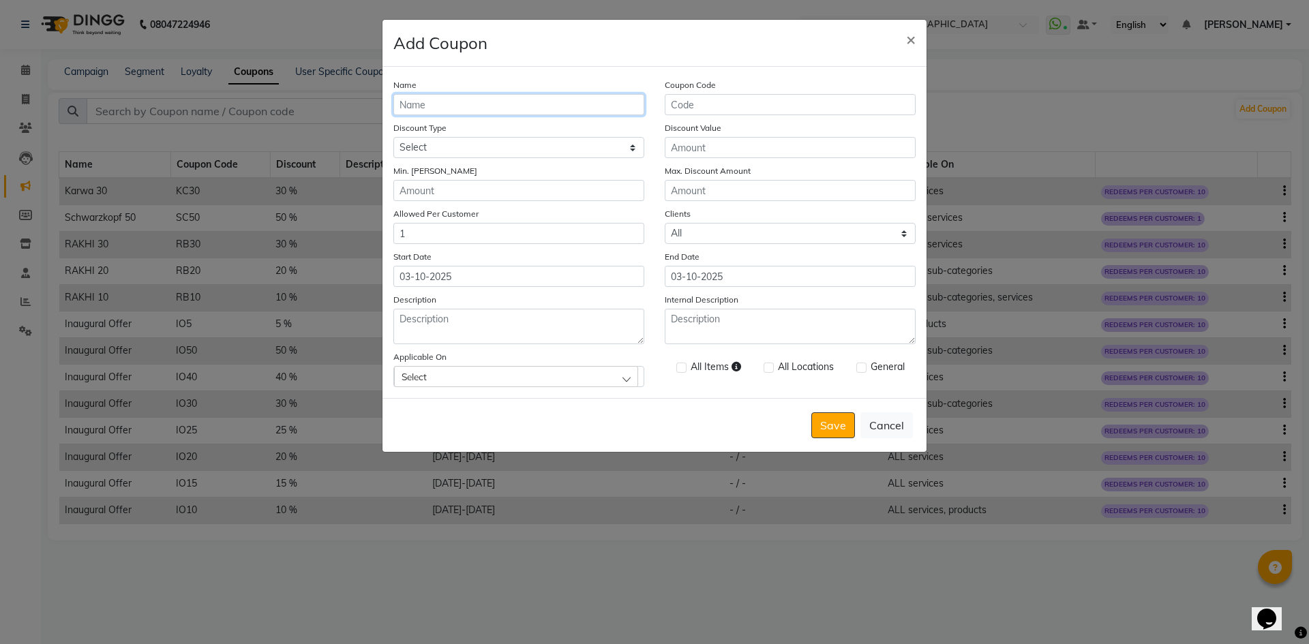
click at [569, 106] on input "Name" at bounding box center [518, 104] width 251 height 21
type input "karwa 20"
type input "k"
type input "KC20"
click at [811, 412] on button "Save" at bounding box center [833, 425] width 44 height 26
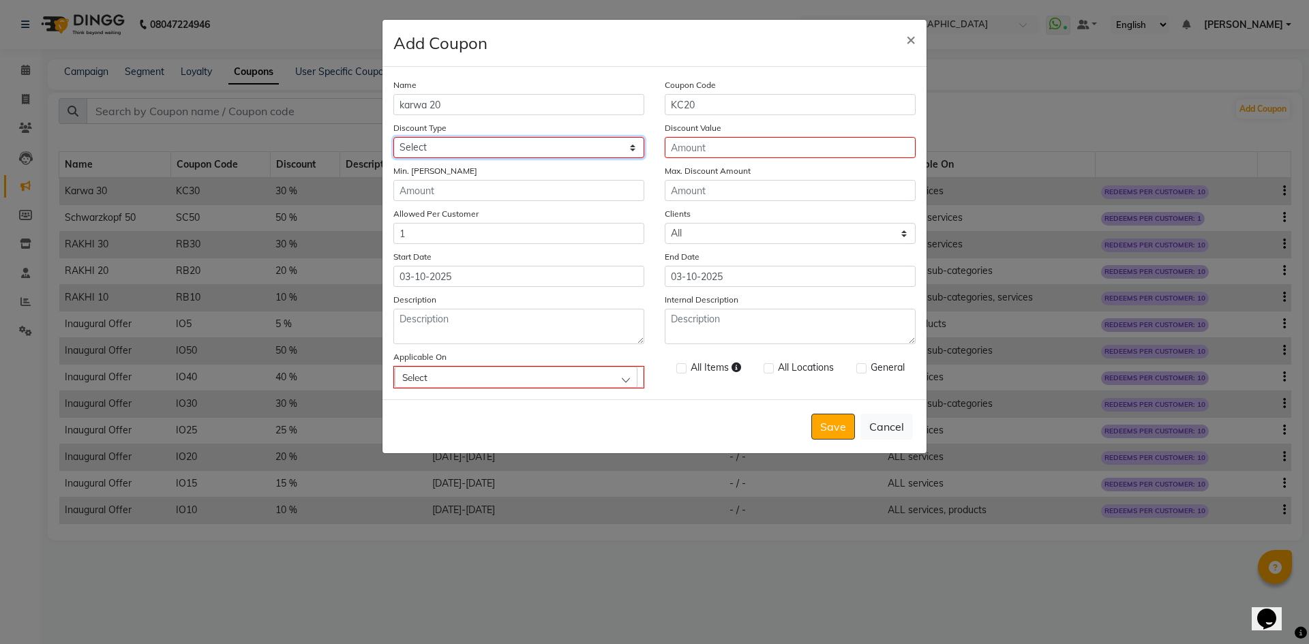
click at [536, 142] on select "Select Percentage Fixed" at bounding box center [518, 147] width 251 height 21
select select "PERCENTAGE"
click at [393, 137] on select "Select Percentage Fixed" at bounding box center [518, 147] width 251 height 21
click at [694, 149] on input "Discount Value" at bounding box center [790, 147] width 251 height 21
type input "20"
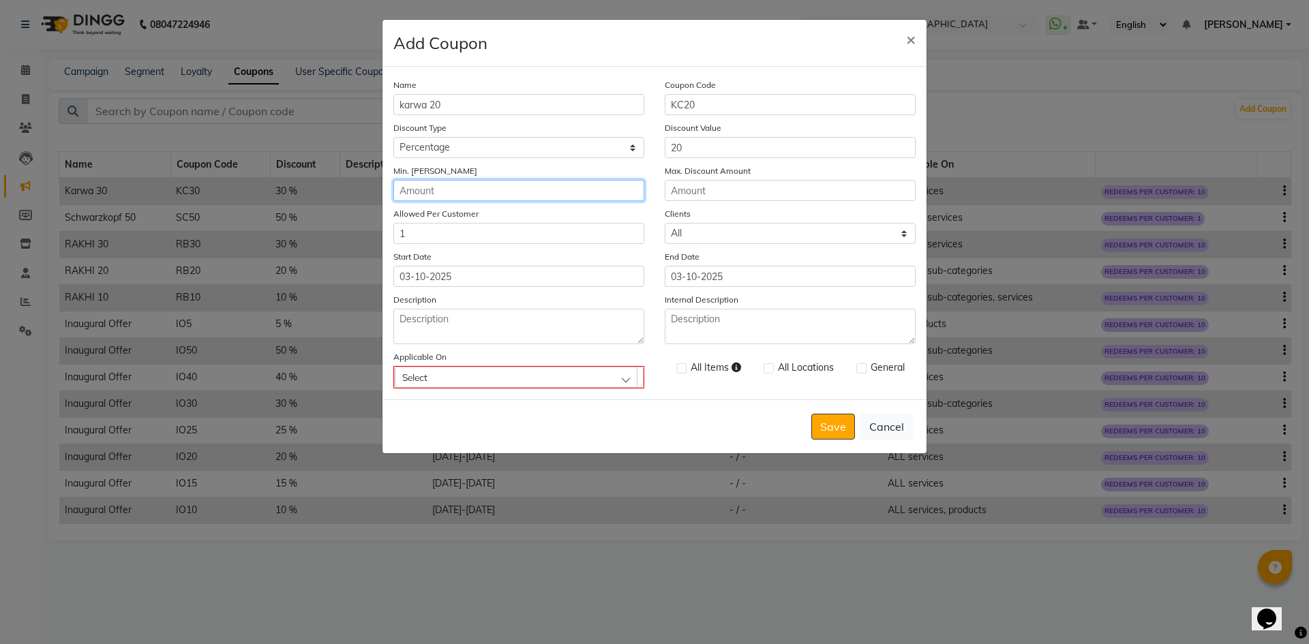
click at [621, 192] on input "Min. [PERSON_NAME]" at bounding box center [518, 190] width 251 height 21
type input "2500"
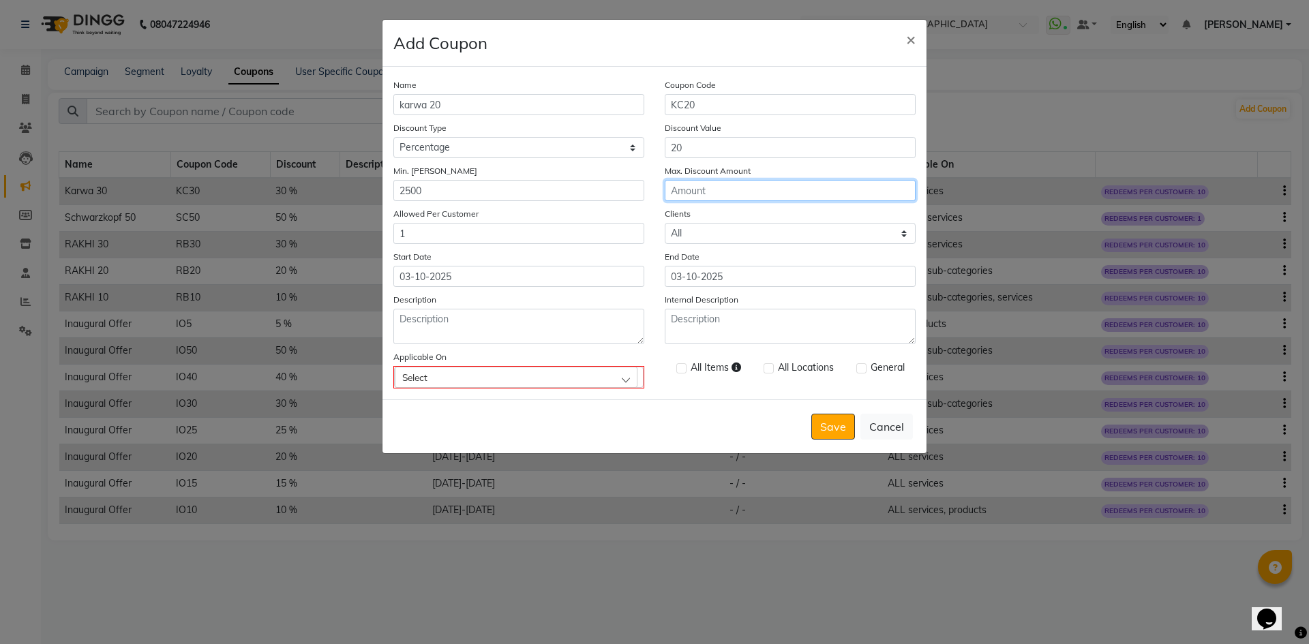
click at [691, 192] on input "Max. Discount Amount" at bounding box center [790, 190] width 251 height 21
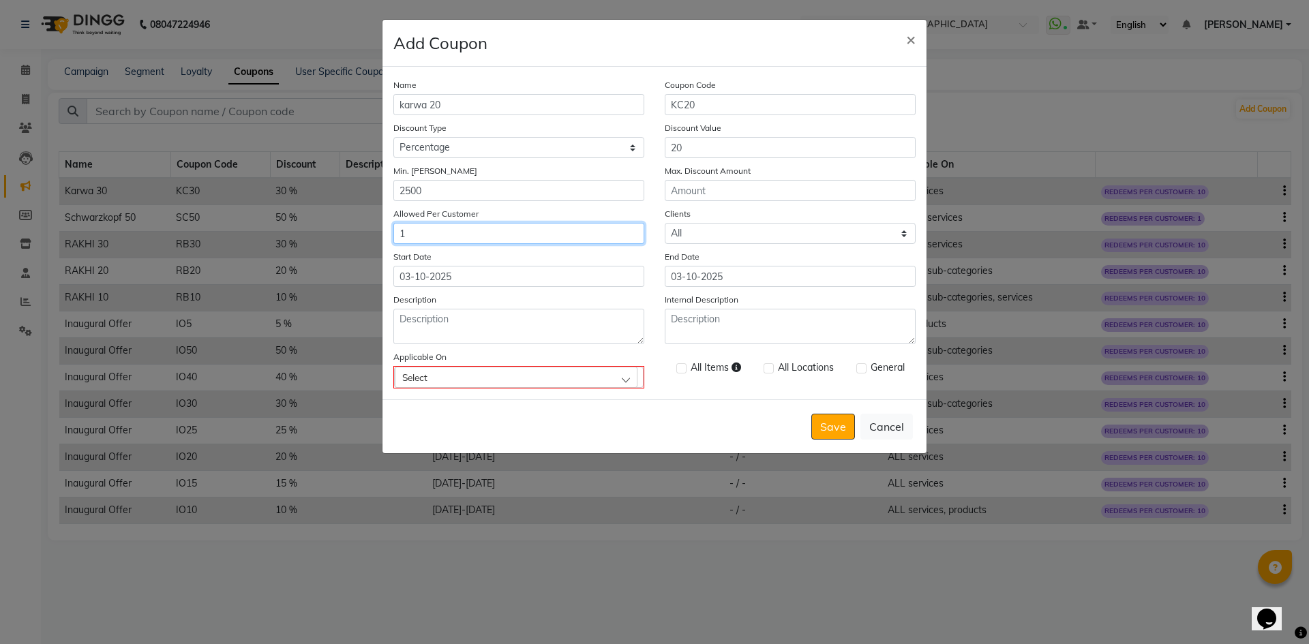
click at [577, 238] on input "1" at bounding box center [518, 233] width 251 height 21
type input "10"
click at [739, 277] on input "03-10-2025" at bounding box center [790, 276] width 251 height 21
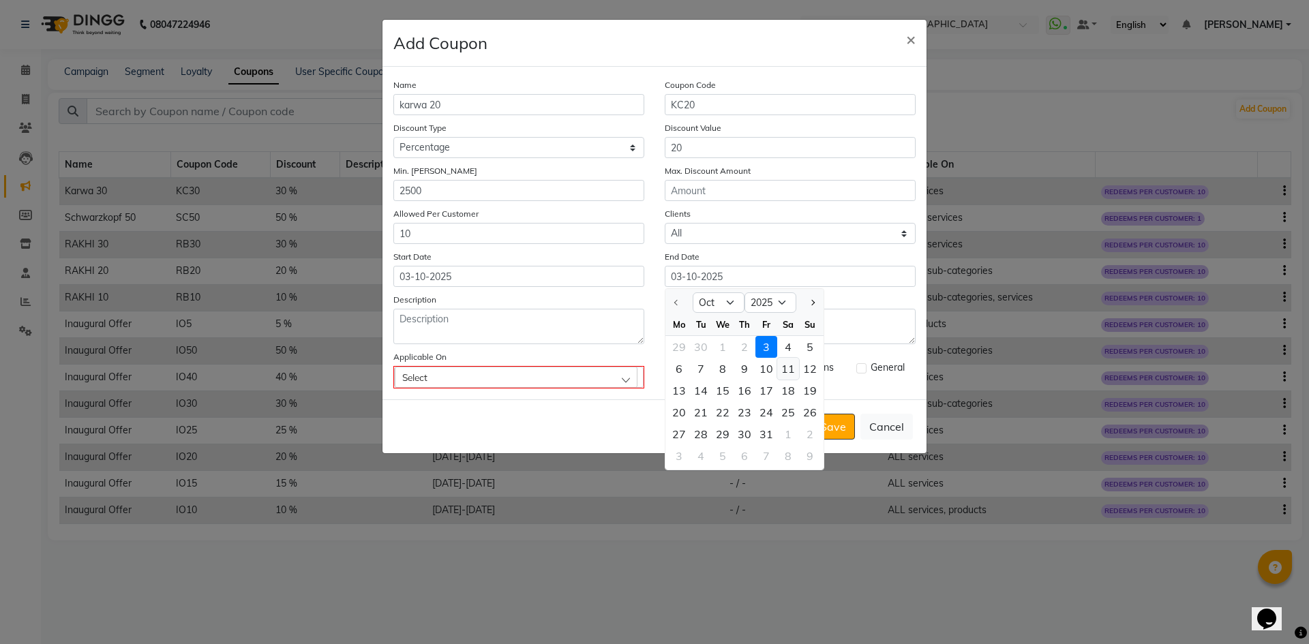
click at [790, 369] on div "11" at bounding box center [788, 369] width 22 height 22
type input "[DATE]"
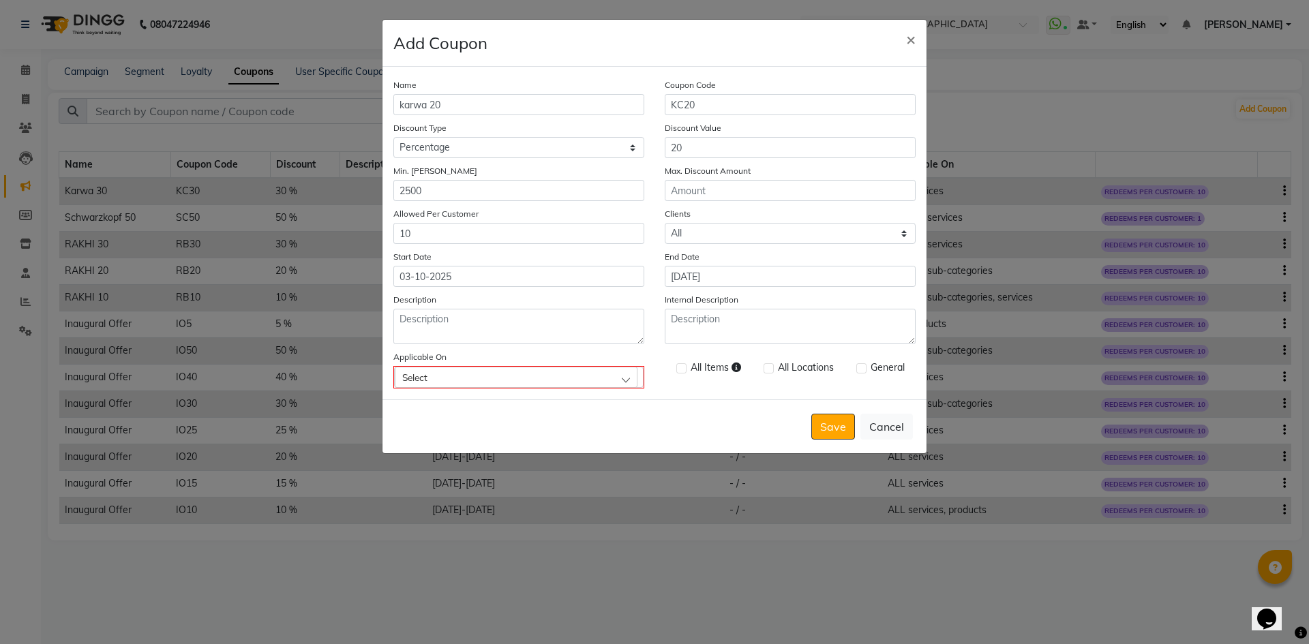
click at [485, 380] on div "Select" at bounding box center [516, 377] width 243 height 20
click at [405, 195] on label "Services" at bounding box center [426, 195] width 48 height 12
checkbox input "true"
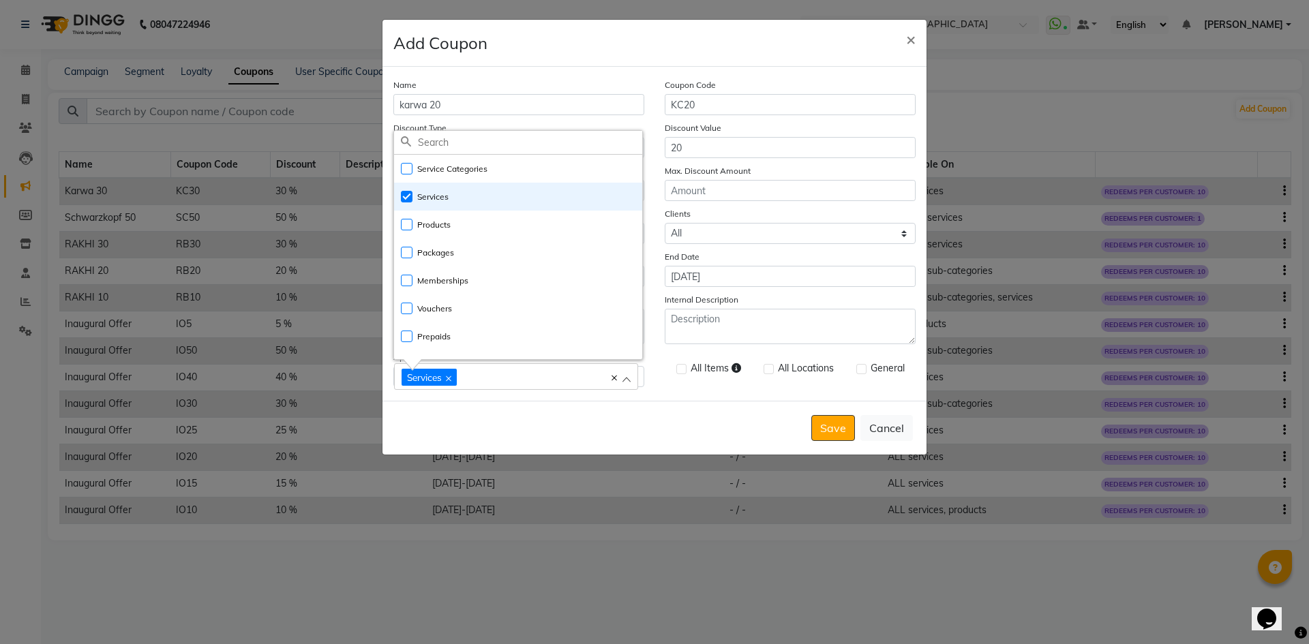
click at [684, 369] on label at bounding box center [681, 369] width 10 height 10
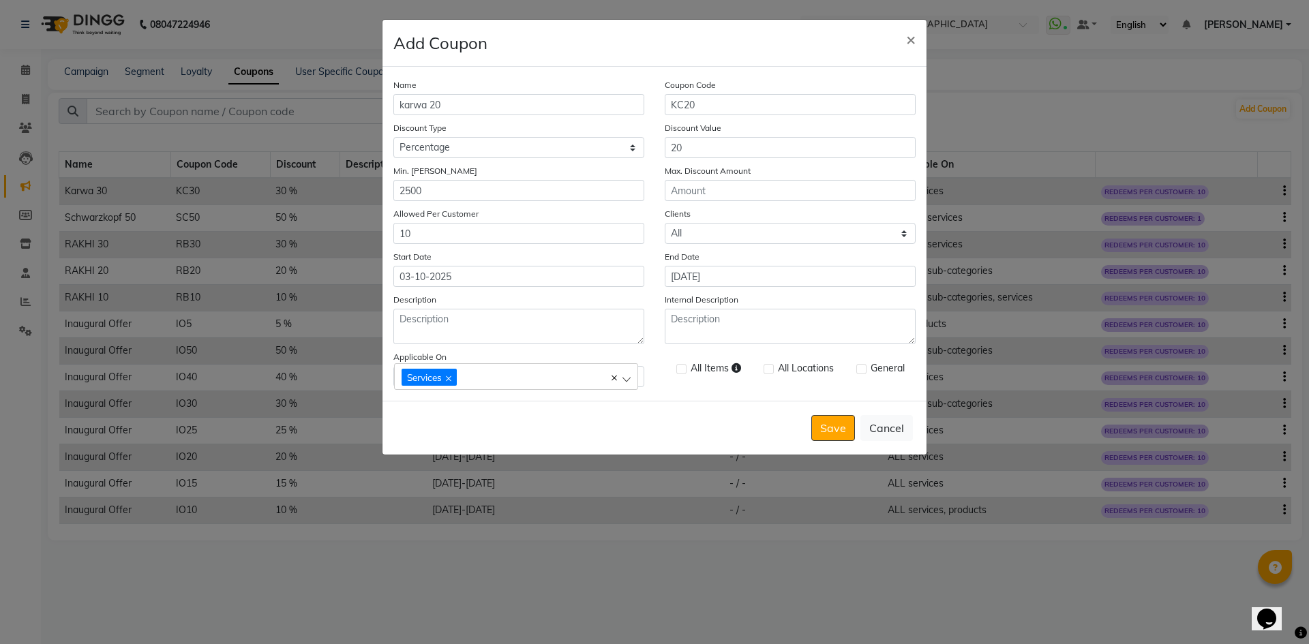
click at [684, 370] on label at bounding box center [681, 369] width 10 height 10
click at [684, 395] on div "Name karwa 20 Coupon Code KC20 Discount Type Select Percentage Fixed Discount V…" at bounding box center [654, 234] width 544 height 334
click at [547, 372] on div "Services" at bounding box center [509, 376] width 215 height 18
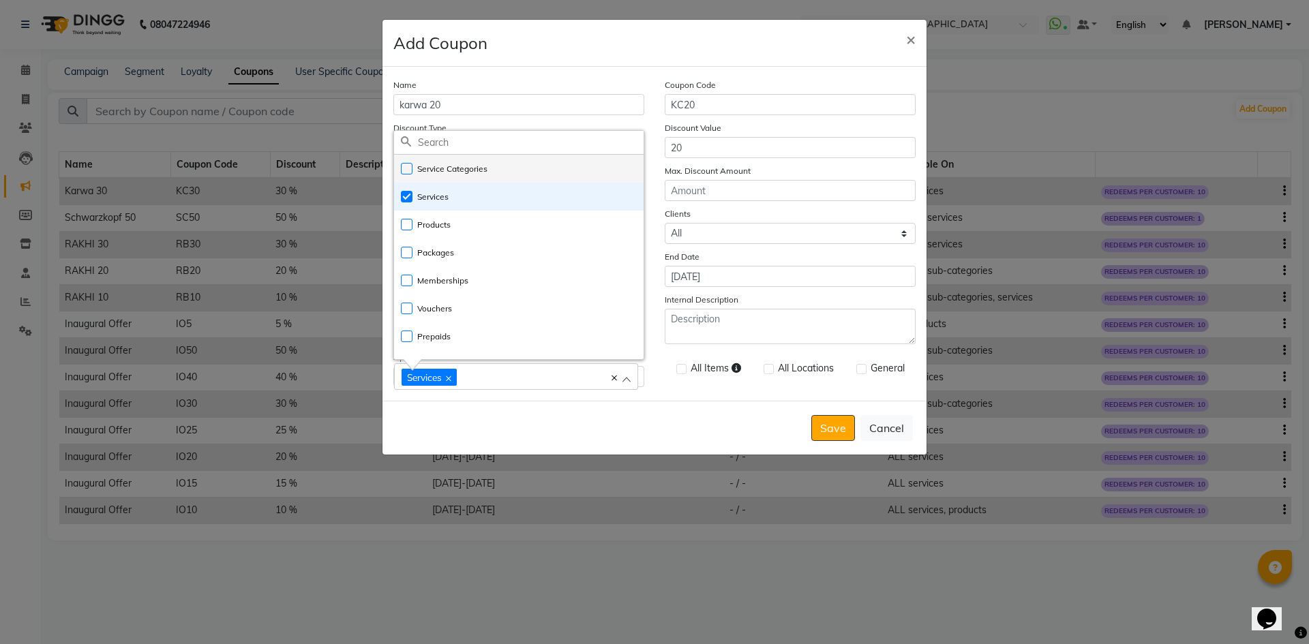
click at [407, 171] on label "Service Categories" at bounding box center [444, 169] width 87 height 12
click at [408, 168] on label "Service Categories" at bounding box center [444, 169] width 87 height 12
checkbox input "false"
click at [714, 427] on div "Save Cancel" at bounding box center [654, 428] width 544 height 54
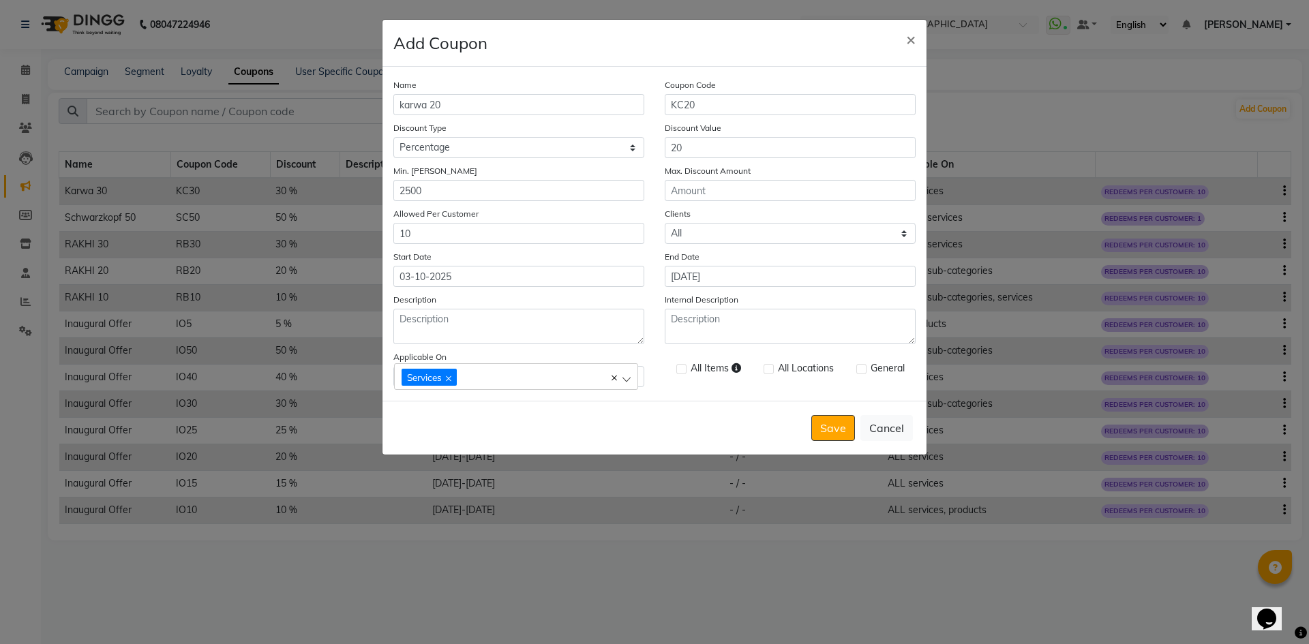
click at [862, 365] on label at bounding box center [861, 369] width 10 height 10
click at [862, 365] on input "checkbox" at bounding box center [860, 369] width 9 height 9
checkbox input "true"
click at [768, 369] on label at bounding box center [768, 369] width 10 height 10
click at [768, 369] on input "checkbox" at bounding box center [767, 369] width 9 height 9
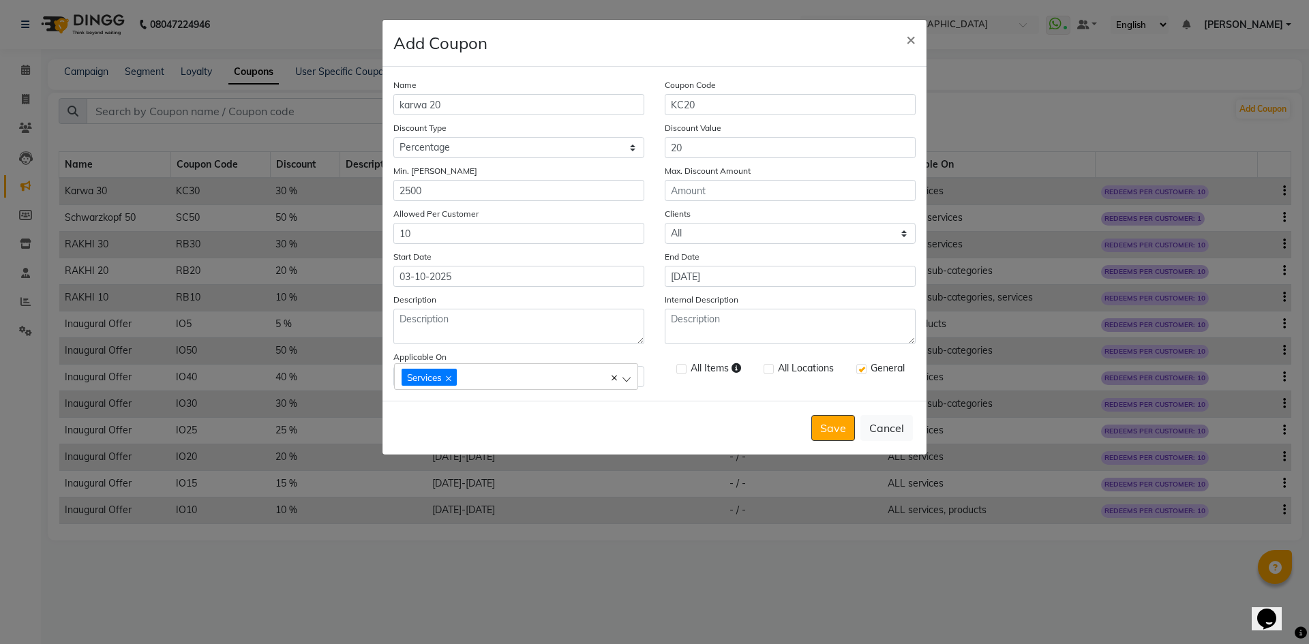
checkbox input "true"
click at [826, 419] on button "Save" at bounding box center [833, 428] width 44 height 26
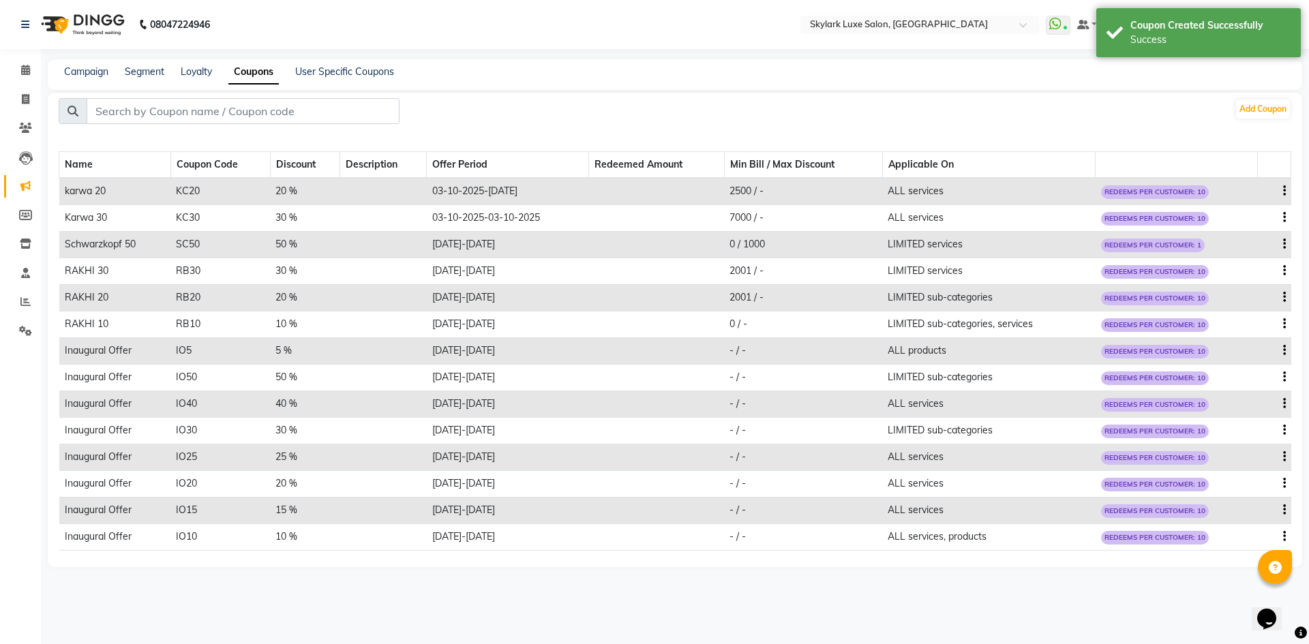
click at [1283, 218] on icon "button" at bounding box center [1284, 217] width 3 height 1
click at [1258, 214] on div "Edit" at bounding box center [1251, 209] width 33 height 17
select select "PERCENTAGE"
select select "ALL"
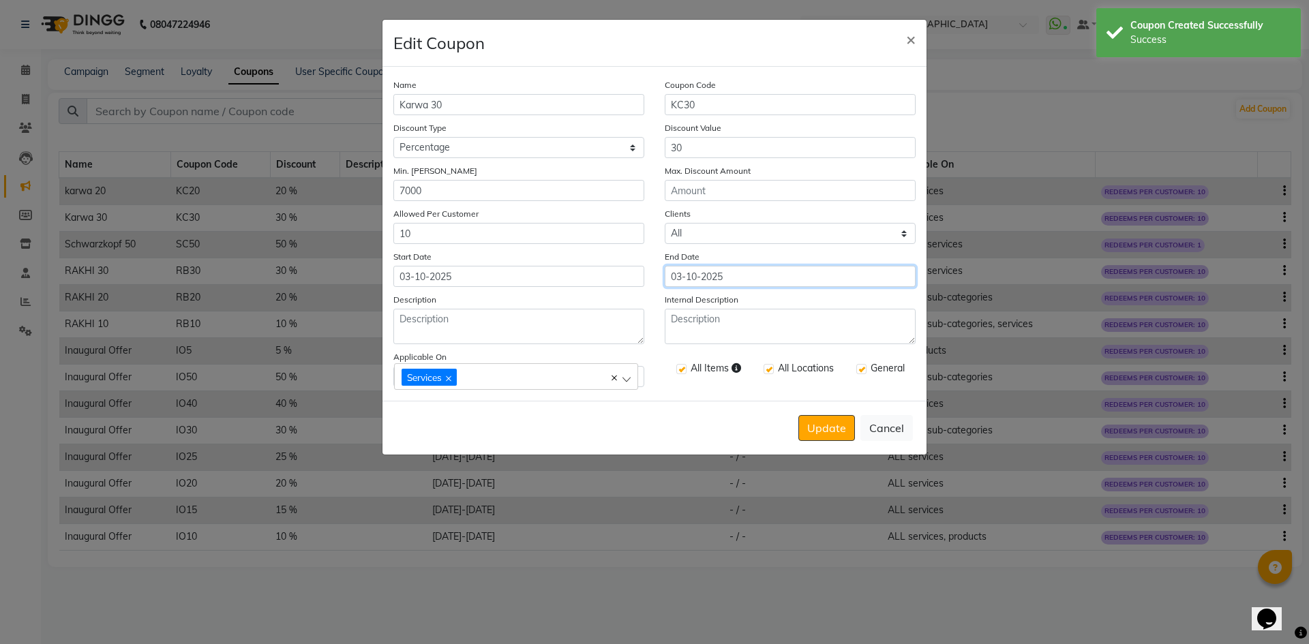
click at [698, 279] on input "03-10-2025" at bounding box center [790, 276] width 251 height 21
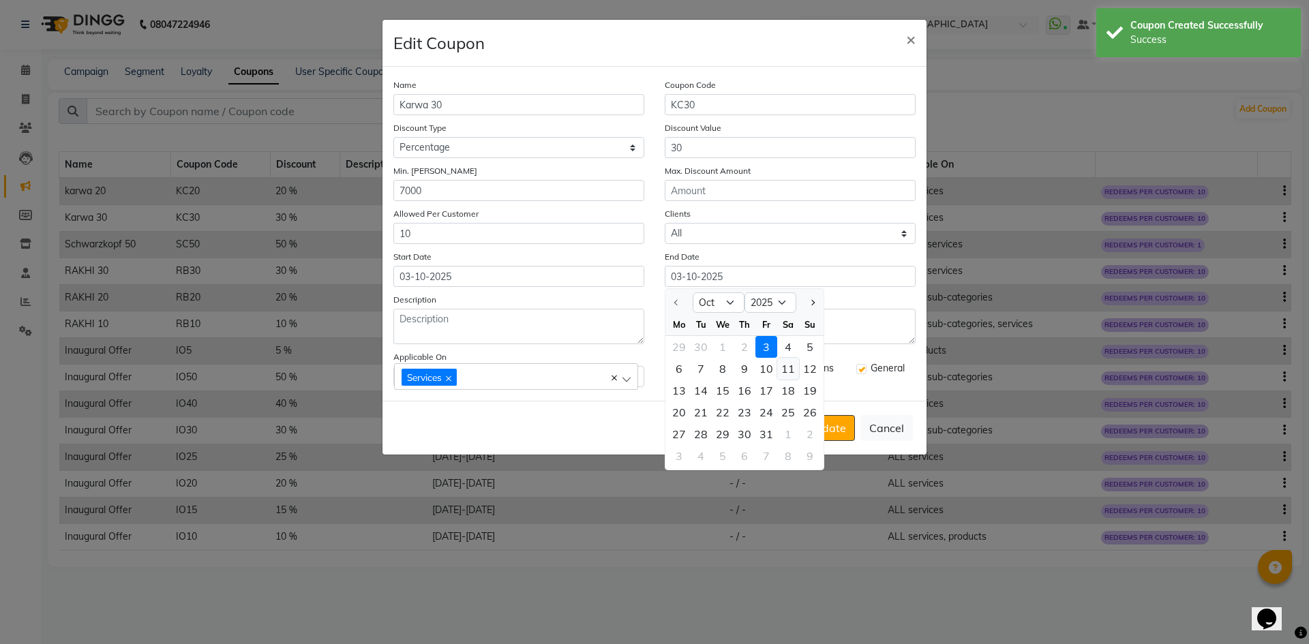
click at [787, 368] on div "11" at bounding box center [788, 369] width 22 height 22
type input "[DATE]"
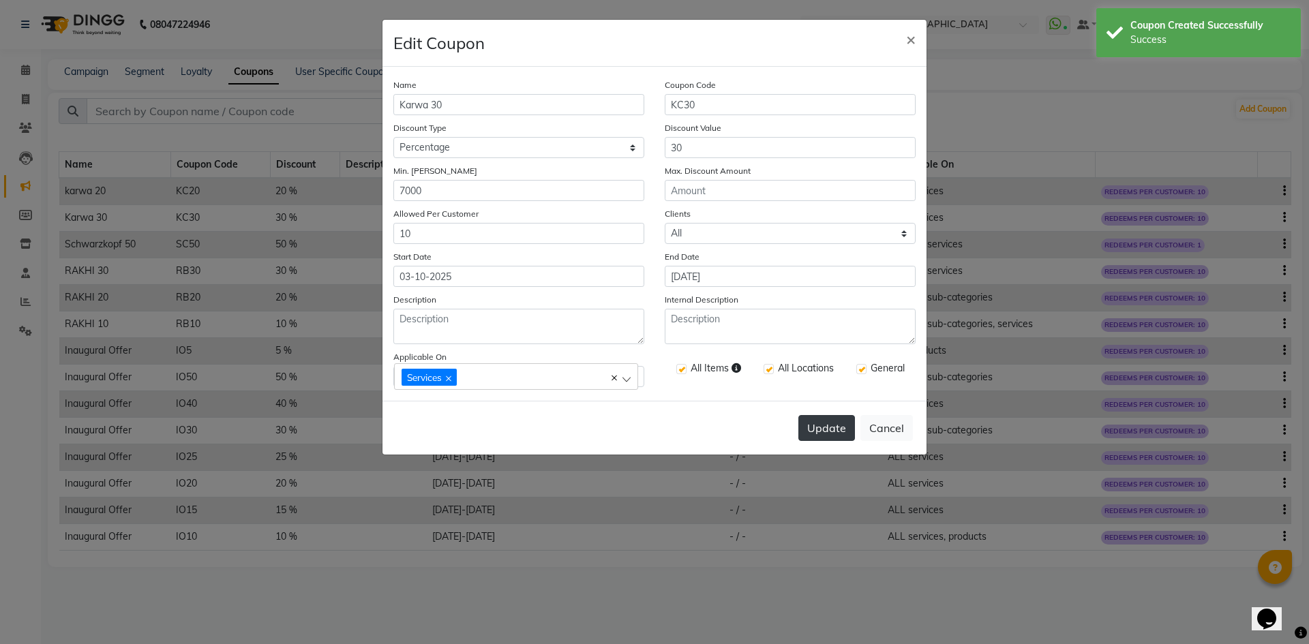
click at [829, 436] on button "Update" at bounding box center [826, 428] width 57 height 26
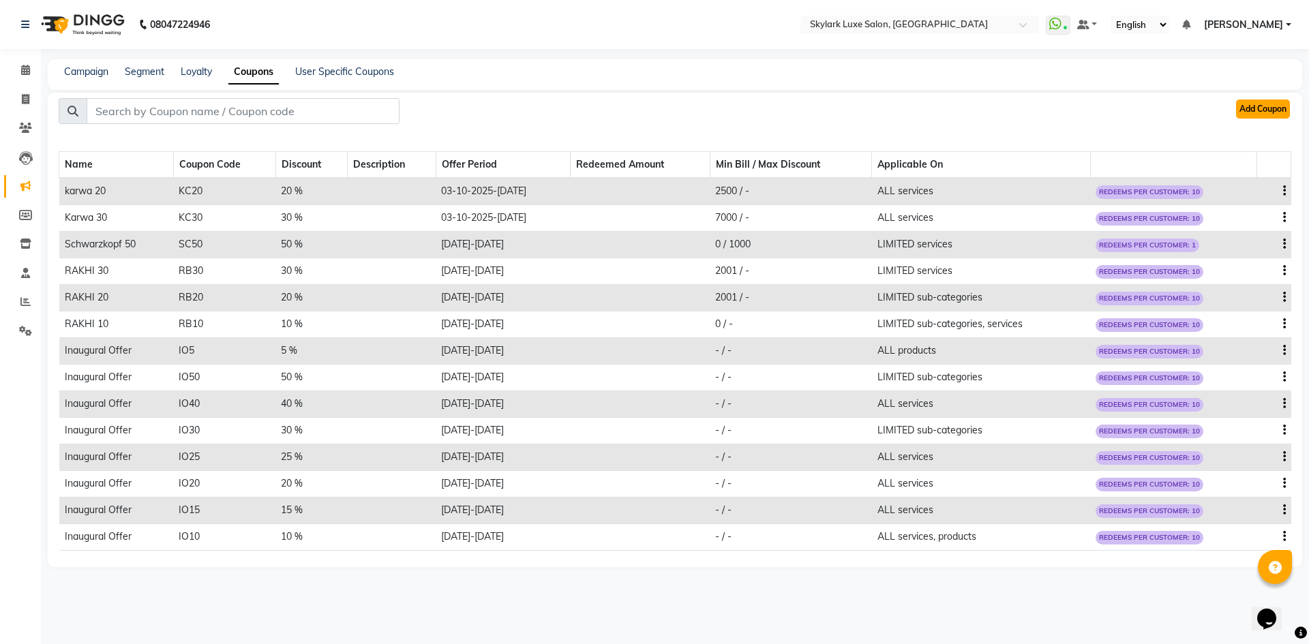
click at [1257, 104] on button "Add Coupon" at bounding box center [1263, 109] width 54 height 19
select select "ALL"
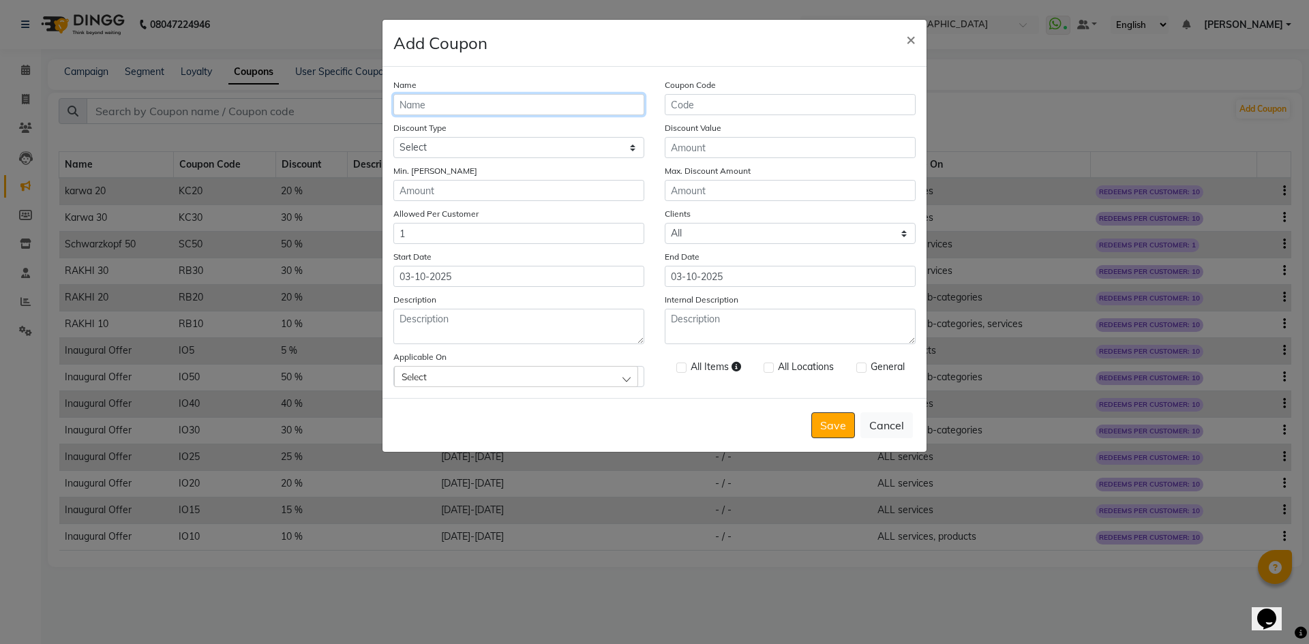
click at [500, 103] on input "Name" at bounding box center [518, 104] width 251 height 21
type input "KARWA 10"
click at [687, 101] on input "Coupon Code" at bounding box center [790, 104] width 251 height 21
type input "KC10"
click at [609, 144] on select "Select Percentage Fixed" at bounding box center [518, 147] width 251 height 21
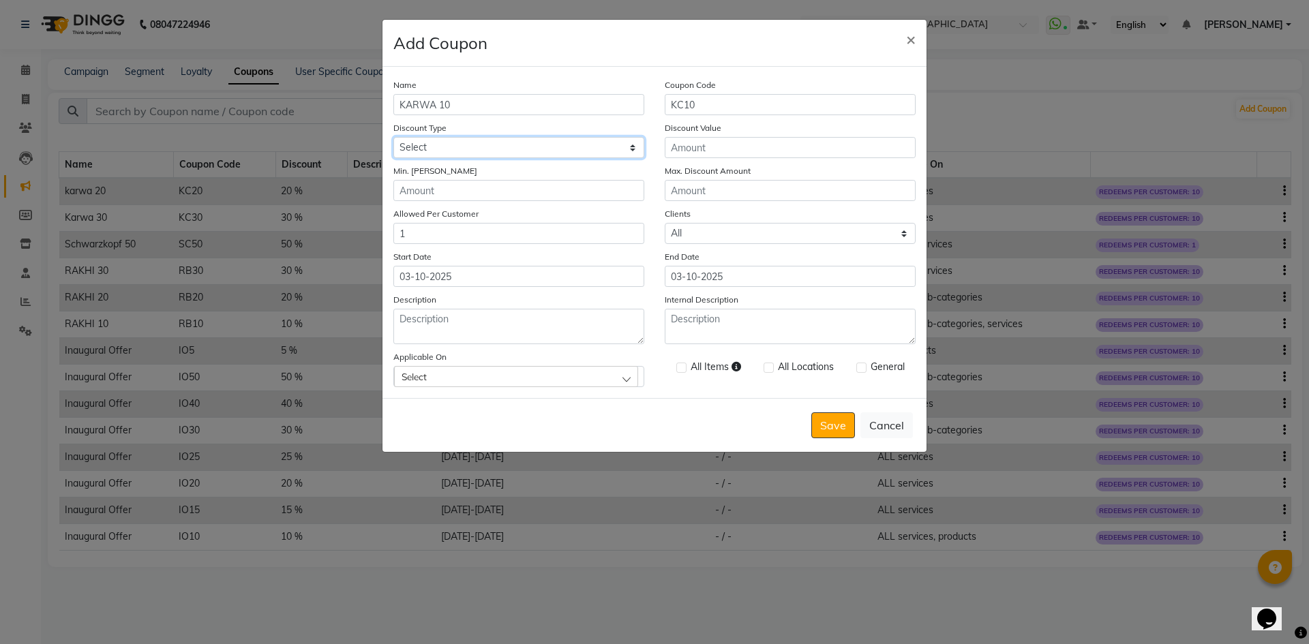
select select "PERCENTAGE"
click at [393, 137] on select "Select Percentage Fixed" at bounding box center [518, 147] width 251 height 21
click at [689, 149] on input "Discount Value" at bounding box center [790, 147] width 251 height 21
type input "10"
click at [519, 192] on input "Min. [PERSON_NAME]" at bounding box center [518, 190] width 251 height 21
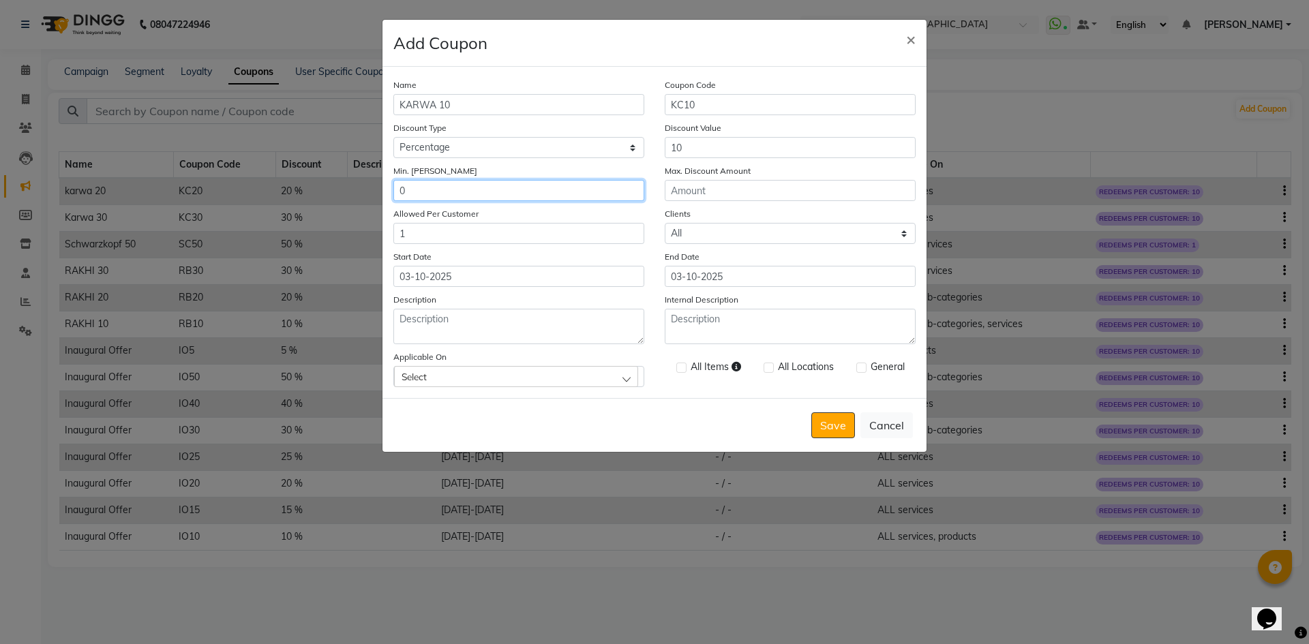
type input "0"
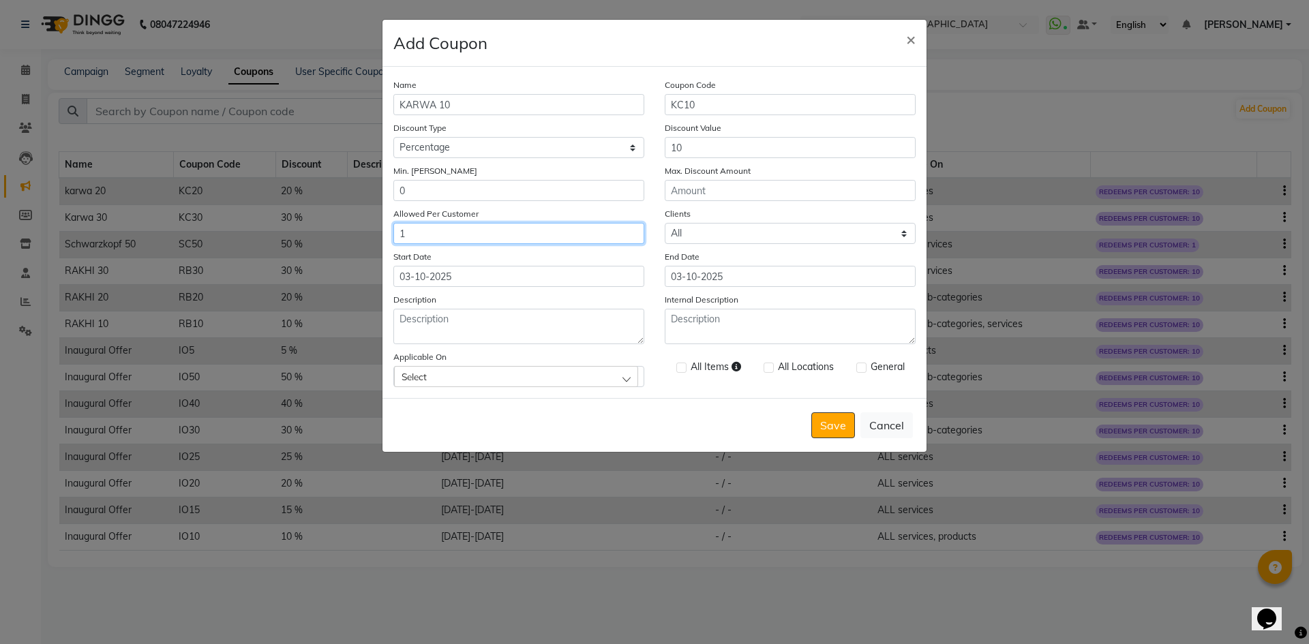
click at [466, 232] on input "1" at bounding box center [518, 233] width 251 height 21
type input "10"
click at [708, 278] on input "03-10-2025" at bounding box center [790, 276] width 251 height 21
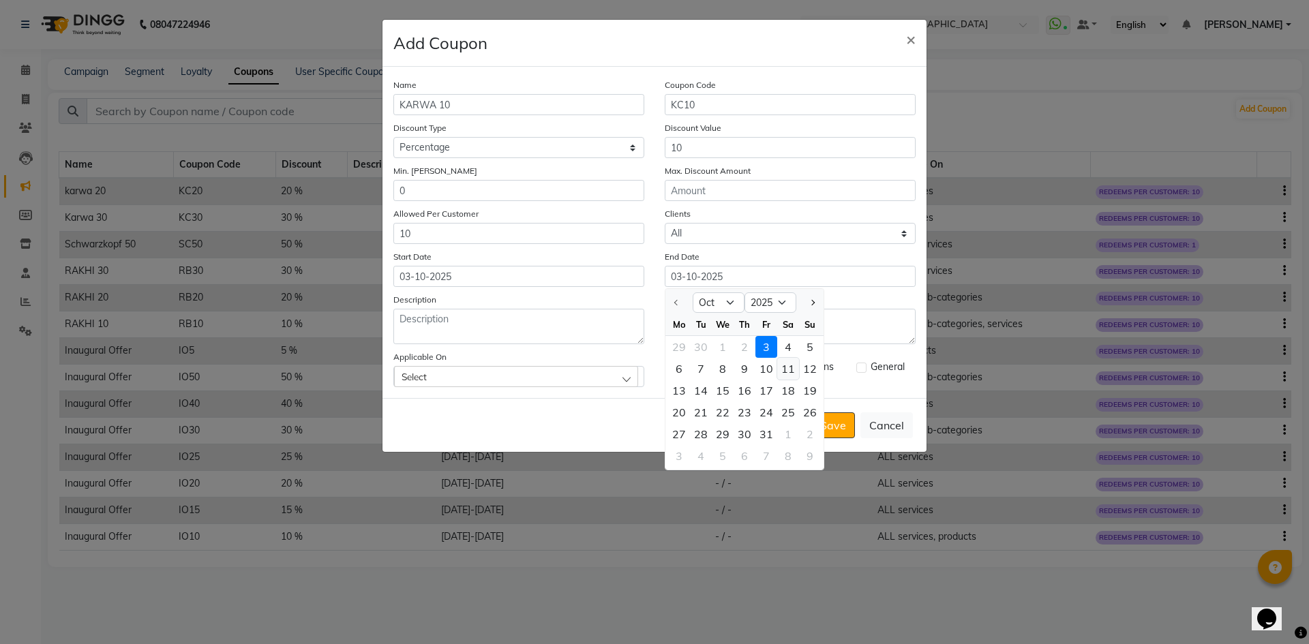
click at [783, 367] on div "11" at bounding box center [788, 369] width 22 height 22
type input "[DATE]"
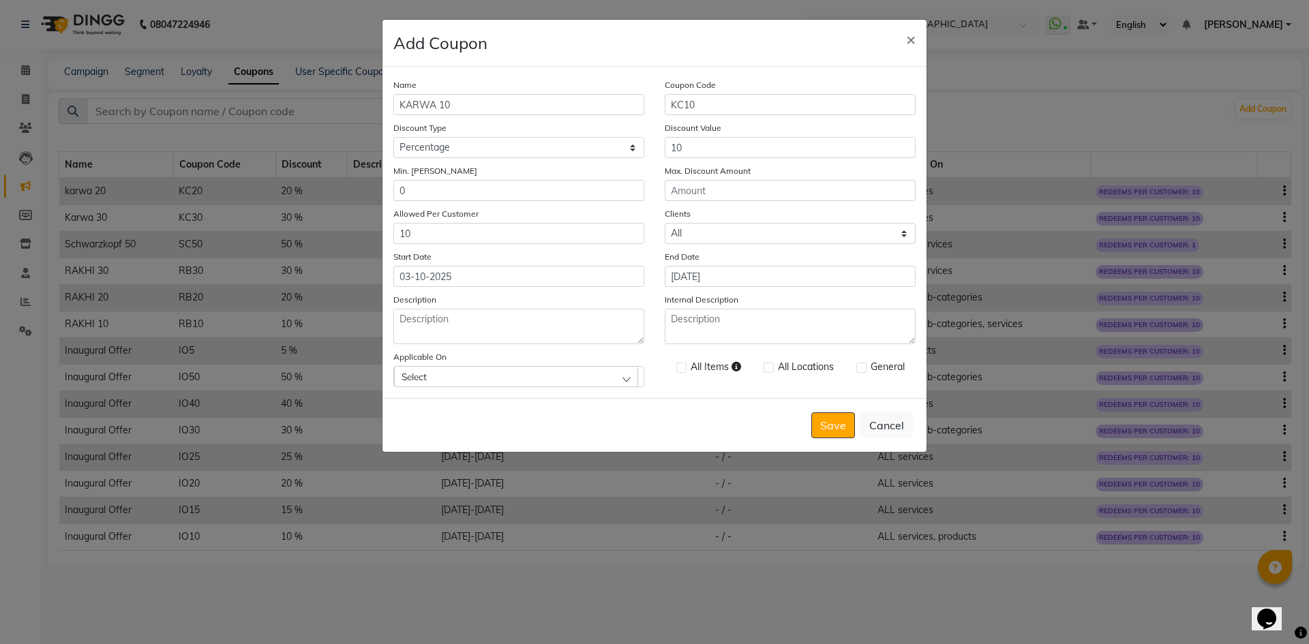
click at [609, 375] on div "Select" at bounding box center [516, 376] width 244 height 20
click at [410, 195] on label "Services" at bounding box center [425, 194] width 48 height 12
checkbox input "true"
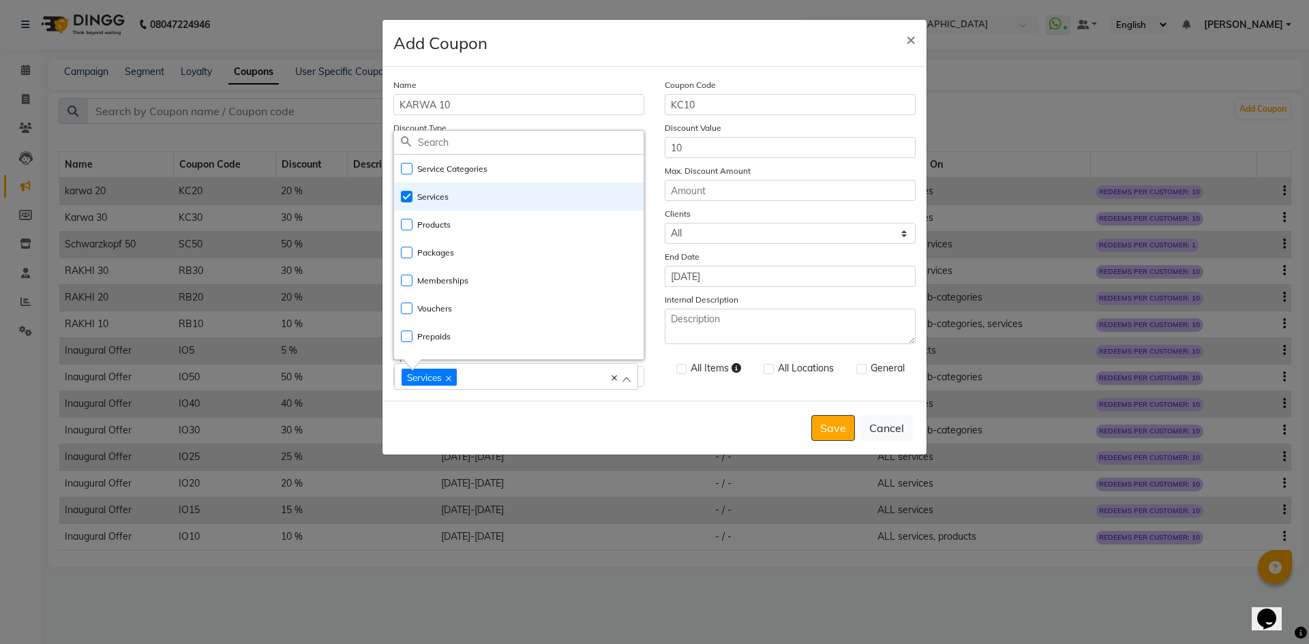
click at [677, 368] on label at bounding box center [681, 369] width 10 height 10
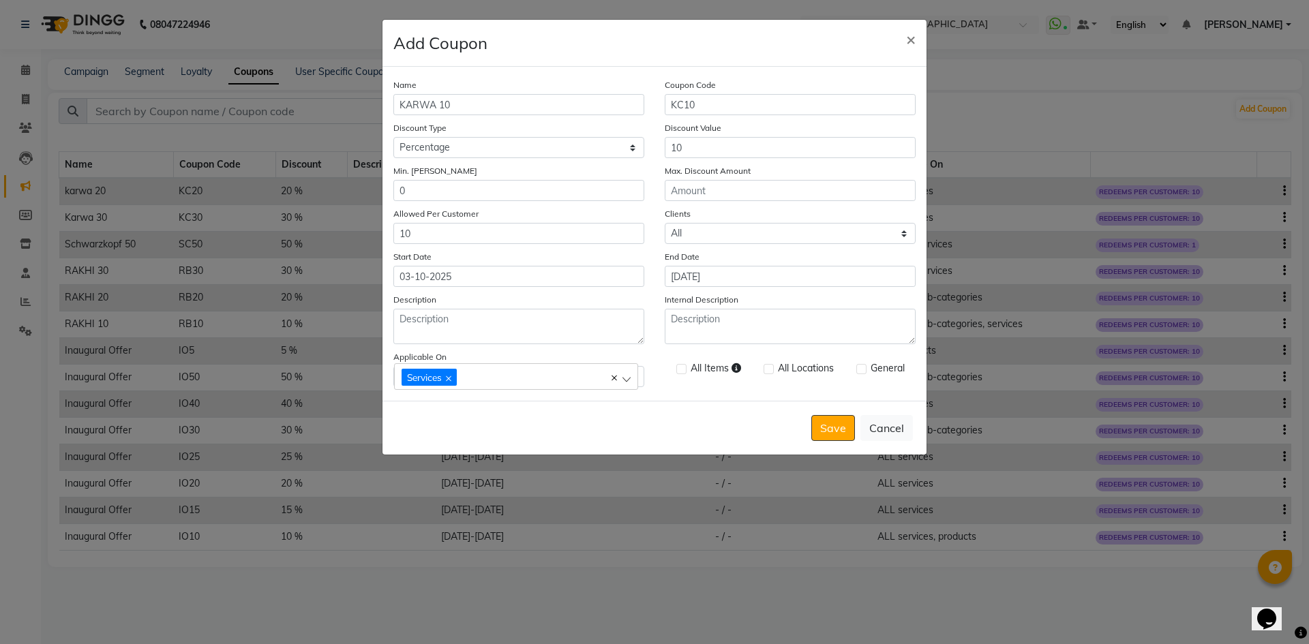
click at [682, 368] on label at bounding box center [681, 369] width 10 height 10
click at [859, 371] on label at bounding box center [861, 369] width 10 height 10
click at [859, 371] on input "checkbox" at bounding box center [860, 369] width 9 height 9
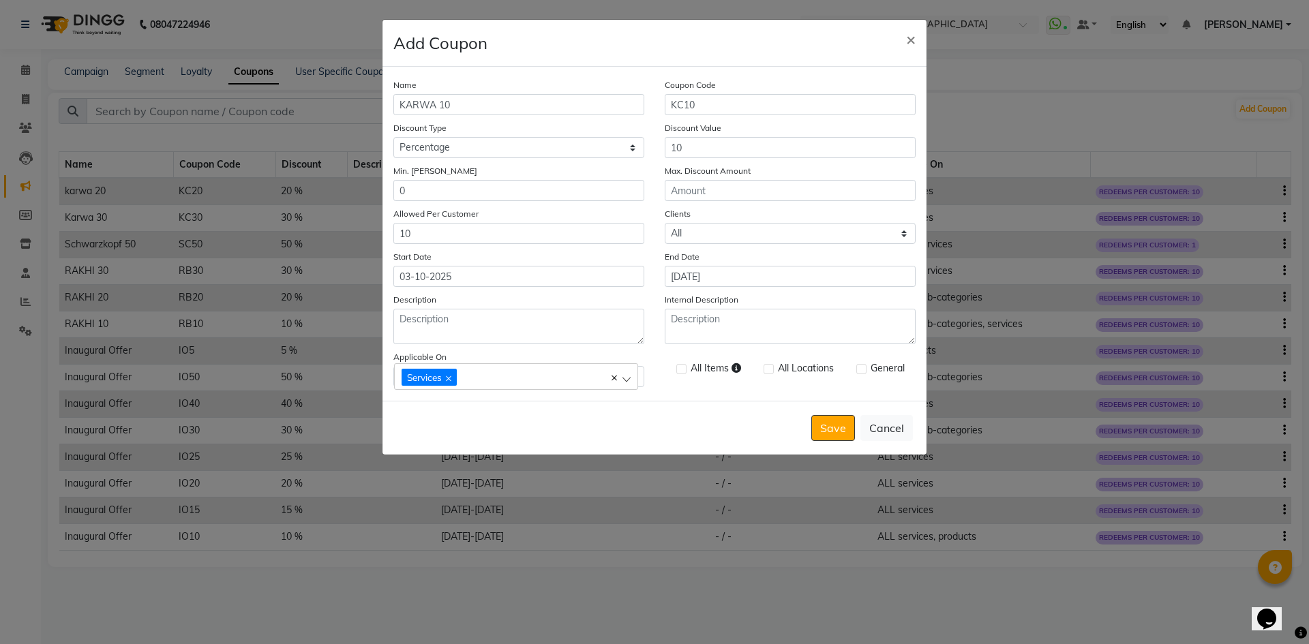
checkbox input "true"
click at [766, 369] on label at bounding box center [768, 369] width 10 height 10
click at [766, 369] on input "checkbox" at bounding box center [767, 369] width 9 height 9
checkbox input "true"
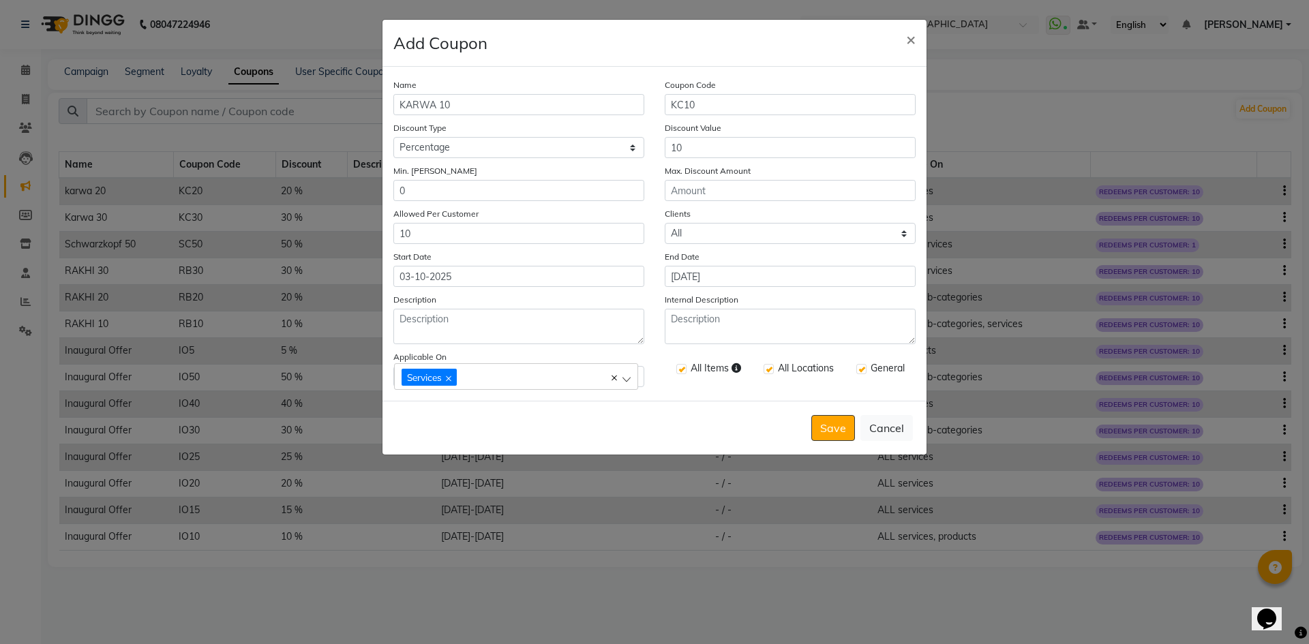
drag, startPoint x: 834, startPoint y: 437, endPoint x: 823, endPoint y: 438, distance: 10.3
click at [833, 437] on button "Save" at bounding box center [833, 428] width 44 height 26
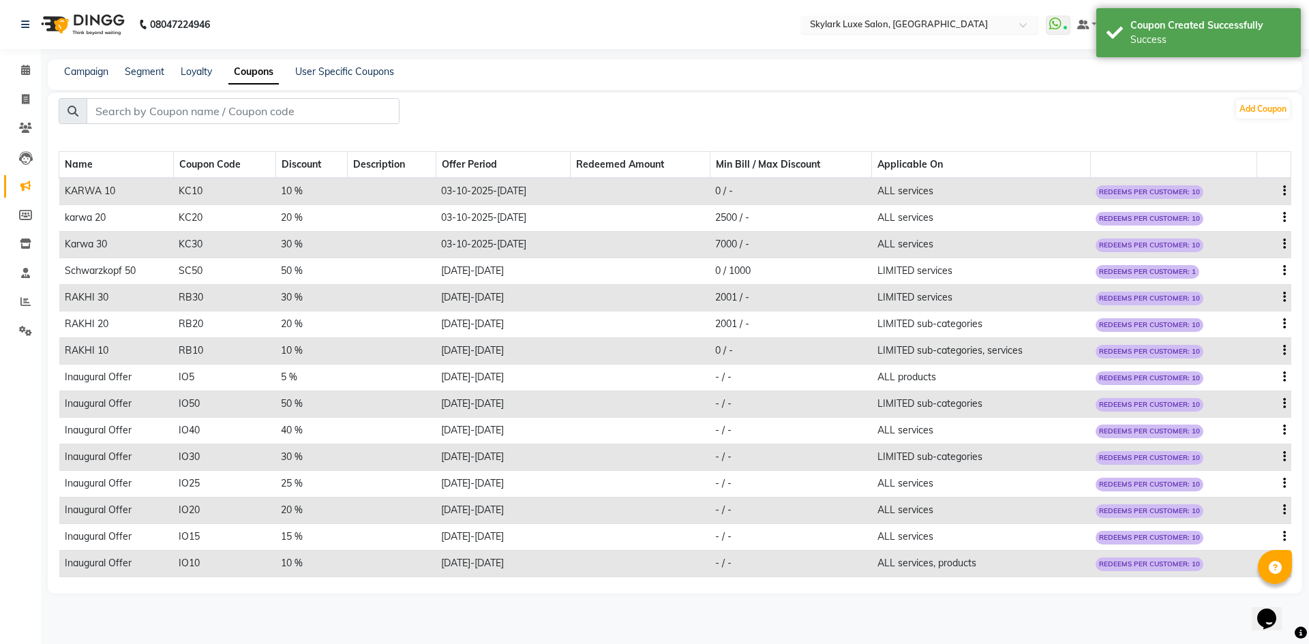
click at [894, 26] on input "text" at bounding box center [906, 26] width 198 height 14
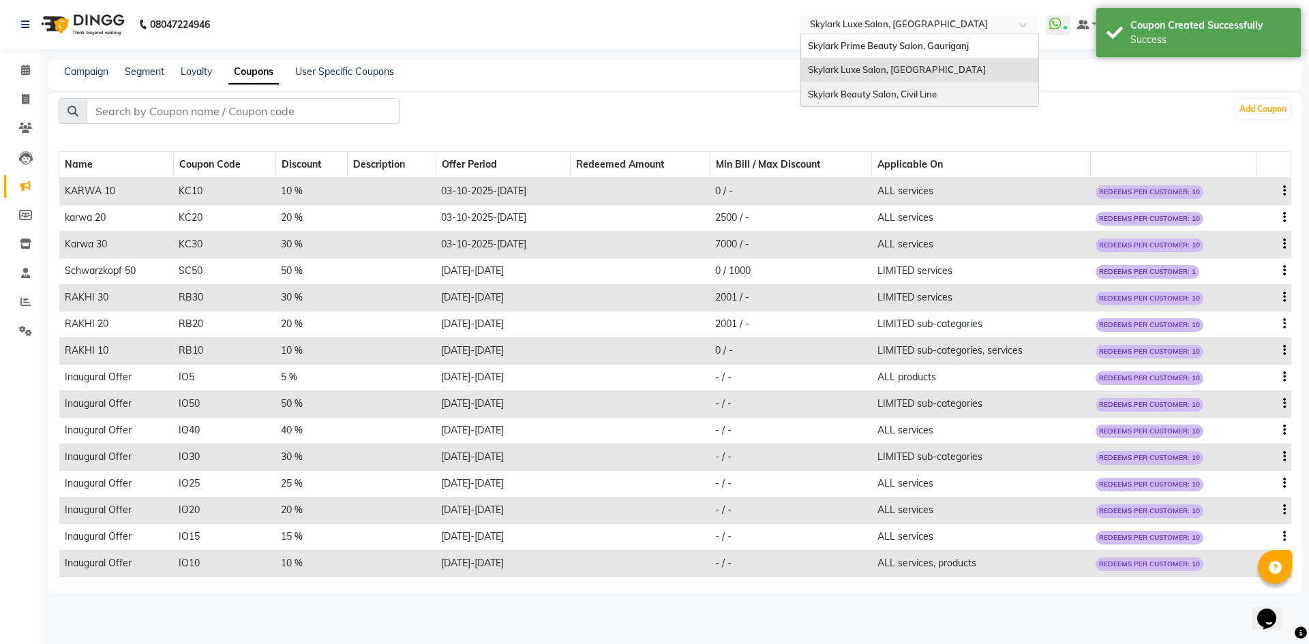
click at [889, 93] on span "Skylark Beauty Salon, Civil Line" at bounding box center [872, 94] width 129 height 11
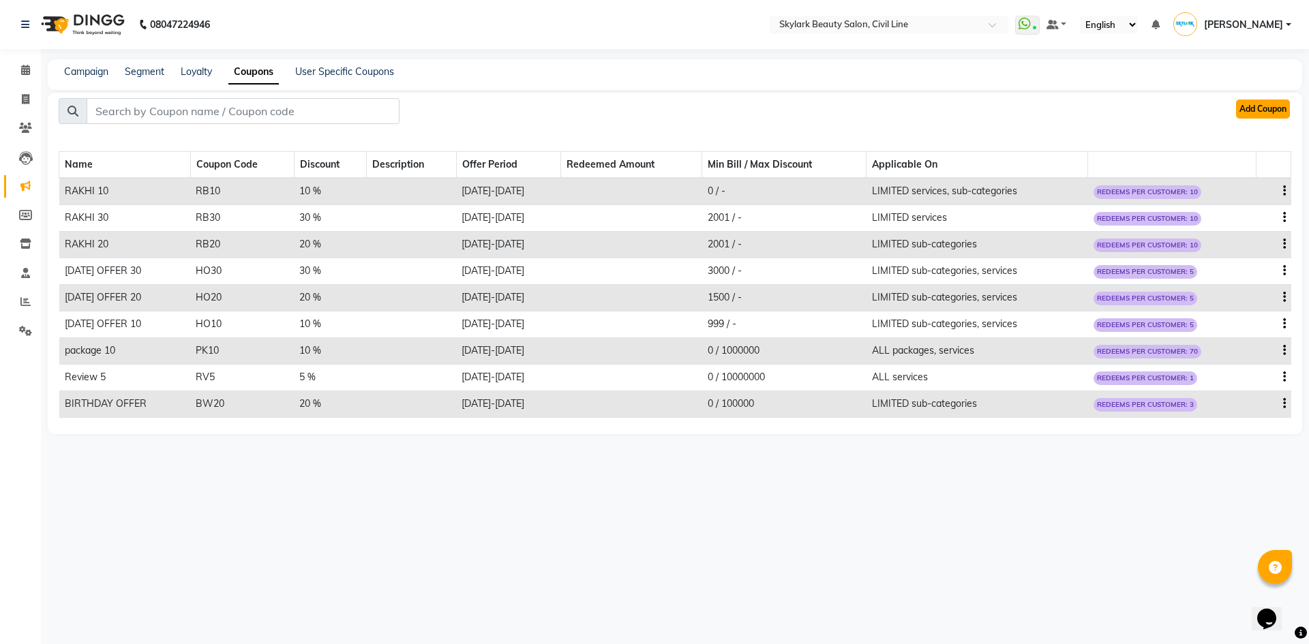
click at [1260, 107] on button "Add Coupon" at bounding box center [1263, 109] width 54 height 19
select select "ALL"
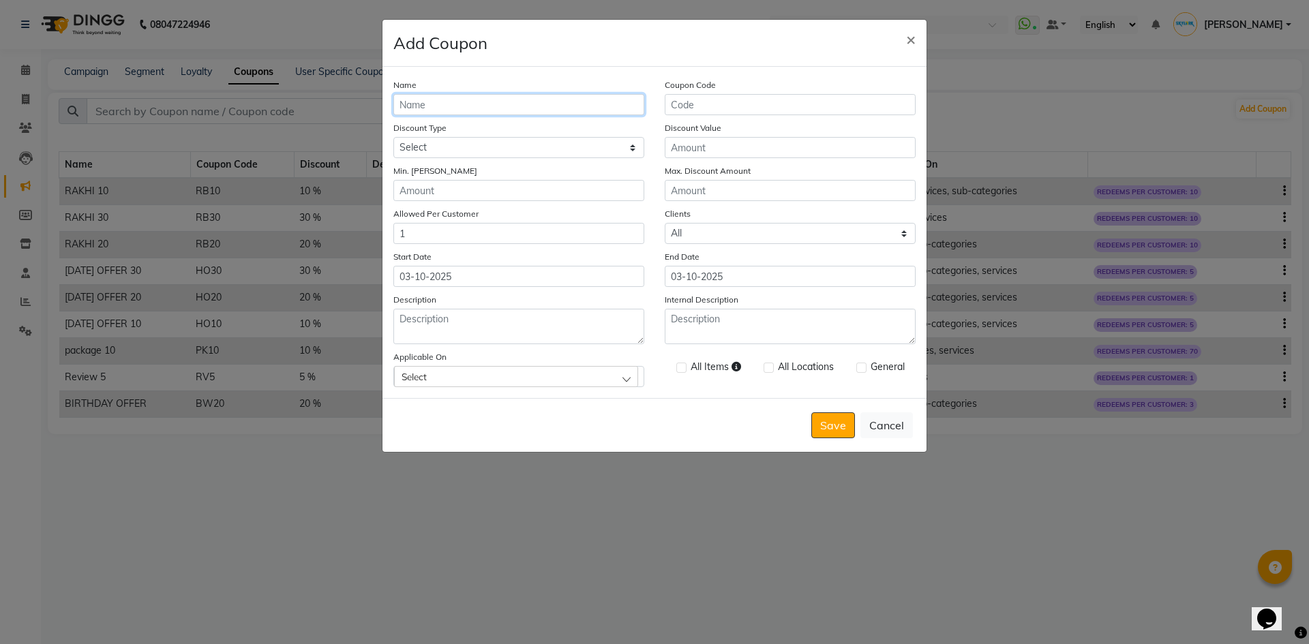
click at [468, 110] on input "Name" at bounding box center [518, 104] width 251 height 21
type input "Karwa 30"
click at [706, 106] on input "Coupon Code" at bounding box center [790, 104] width 251 height 21
type input "KC30"
click at [577, 142] on select "Select Percentage Fixed" at bounding box center [518, 147] width 251 height 21
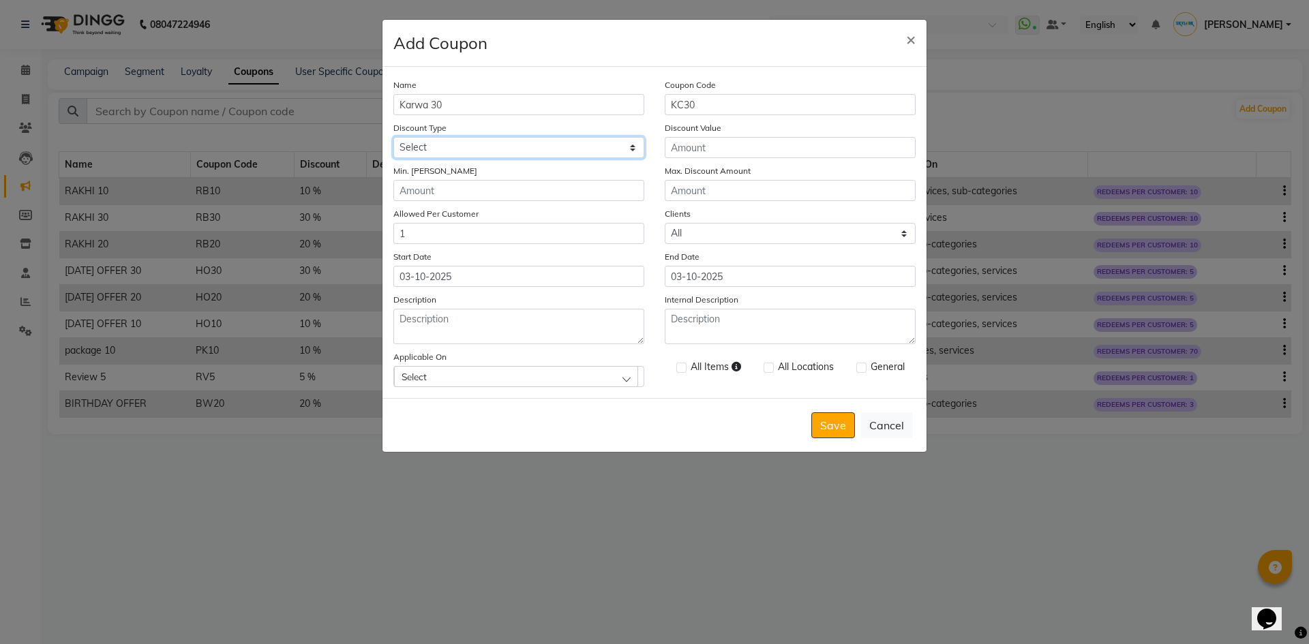
select select "PERCENTAGE"
click at [393, 137] on select "Select Percentage Fixed" at bounding box center [518, 147] width 251 height 21
click at [684, 147] on input "Discount Value" at bounding box center [790, 147] width 251 height 21
type input "30"
click at [541, 200] on input "Min. [PERSON_NAME]" at bounding box center [518, 190] width 251 height 21
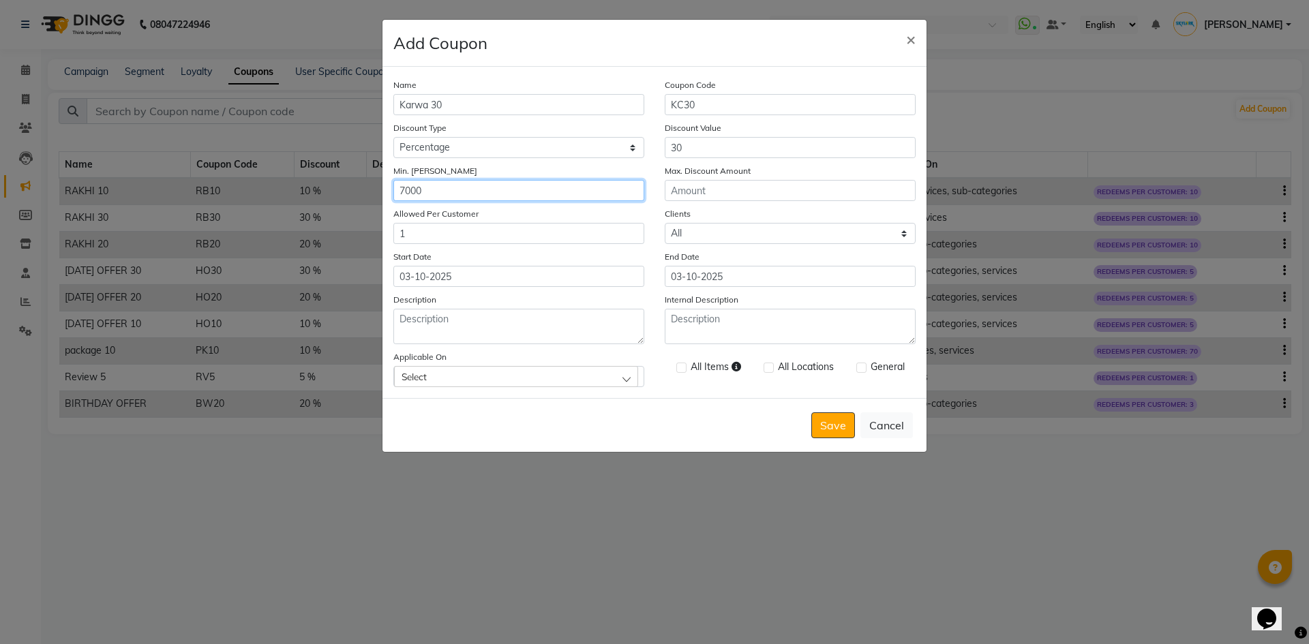
type input "7000"
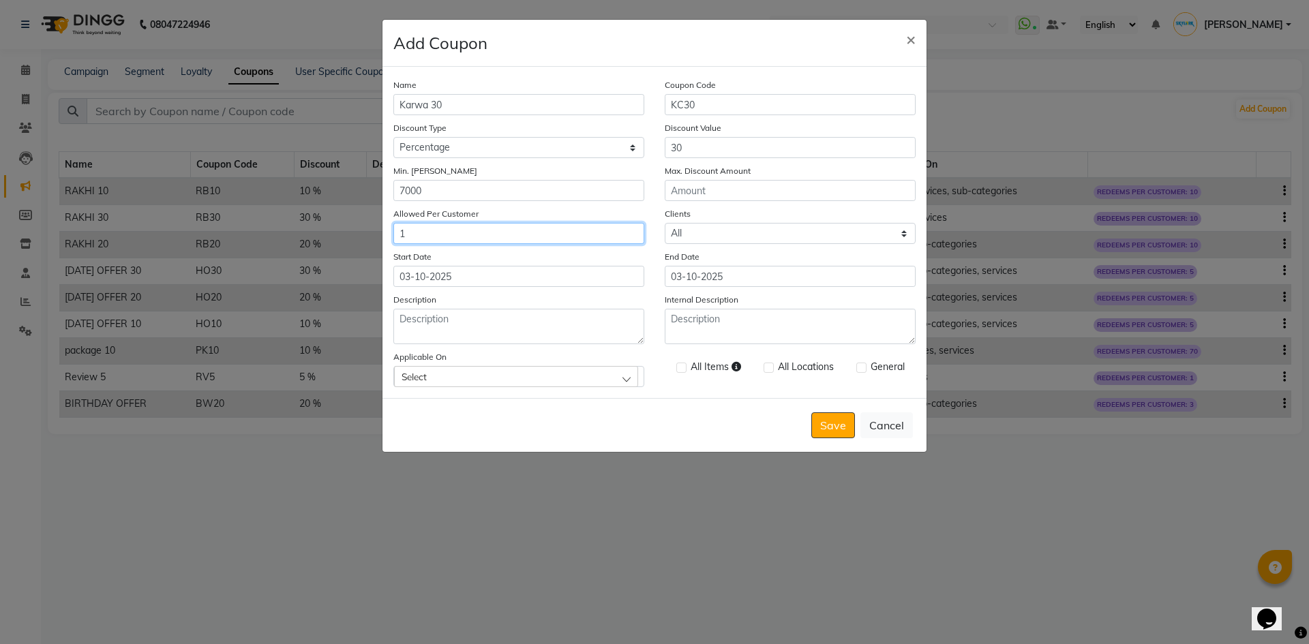
click at [415, 236] on input "1" at bounding box center [518, 233] width 251 height 21
type input "10"
click at [811, 412] on button "Save" at bounding box center [833, 425] width 44 height 26
click at [746, 273] on input "03-10-2025" at bounding box center [790, 276] width 251 height 21
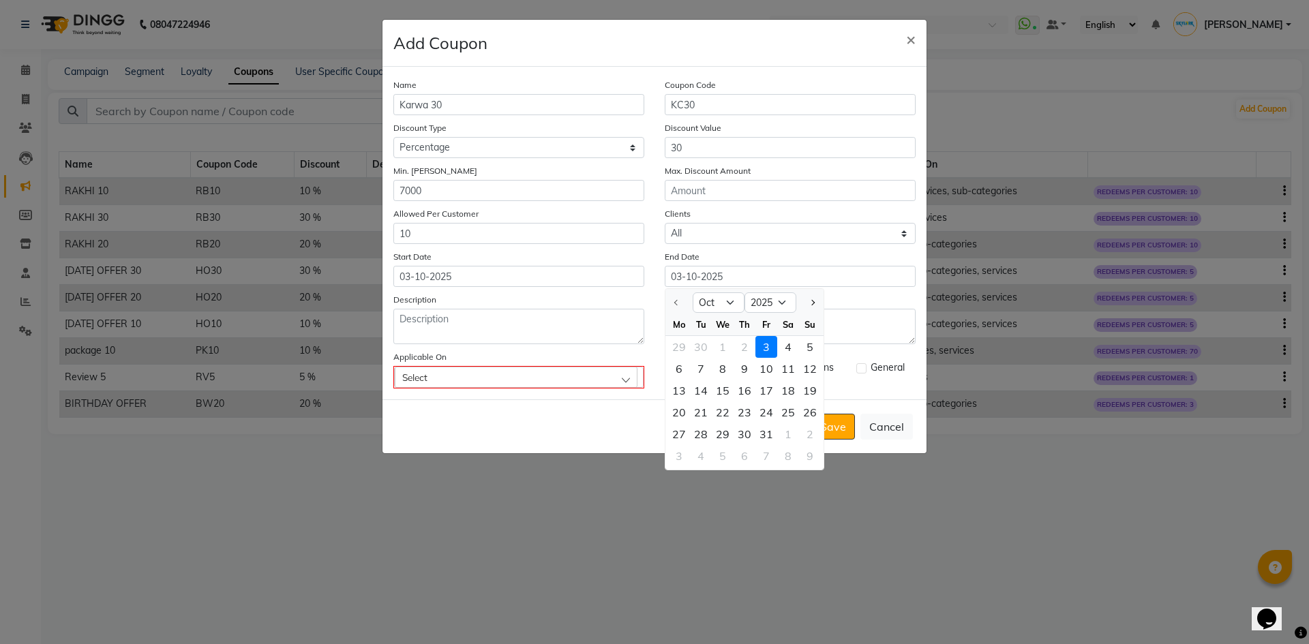
click at [796, 376] on div "11" at bounding box center [788, 369] width 22 height 22
type input "[DATE]"
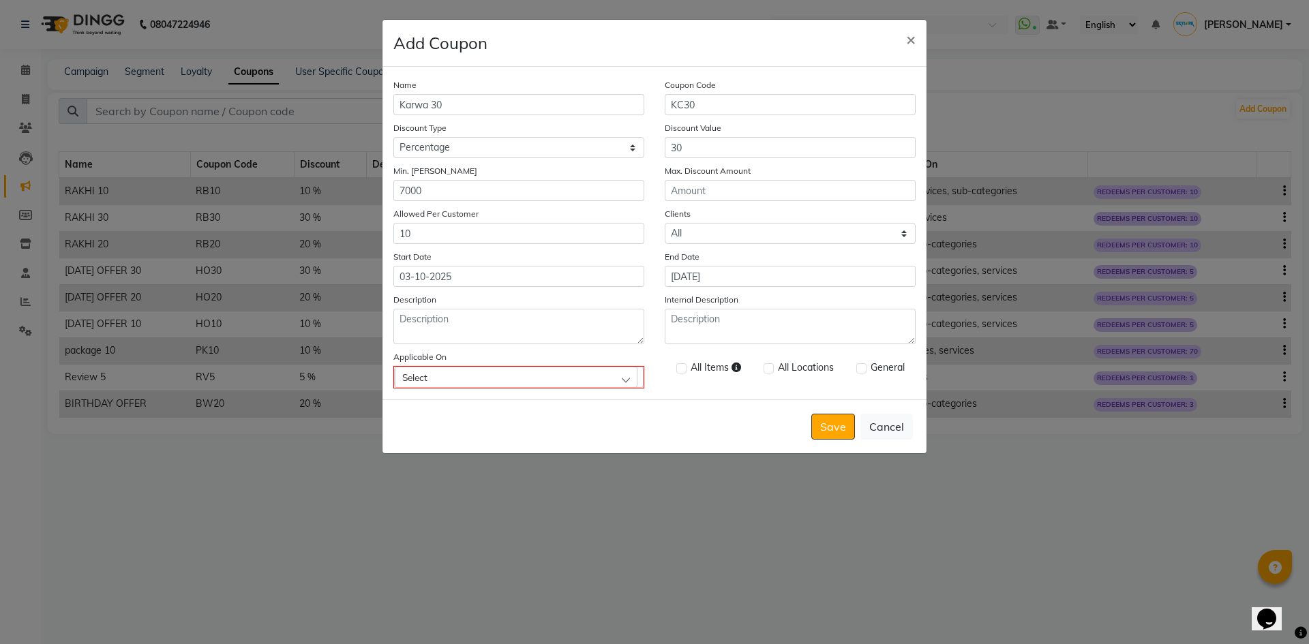
click at [610, 381] on div "Select" at bounding box center [516, 377] width 243 height 20
drag, startPoint x: 405, startPoint y: 194, endPoint x: 412, endPoint y: 202, distance: 11.6
click at [406, 196] on label "Services" at bounding box center [426, 195] width 48 height 12
checkbox input "true"
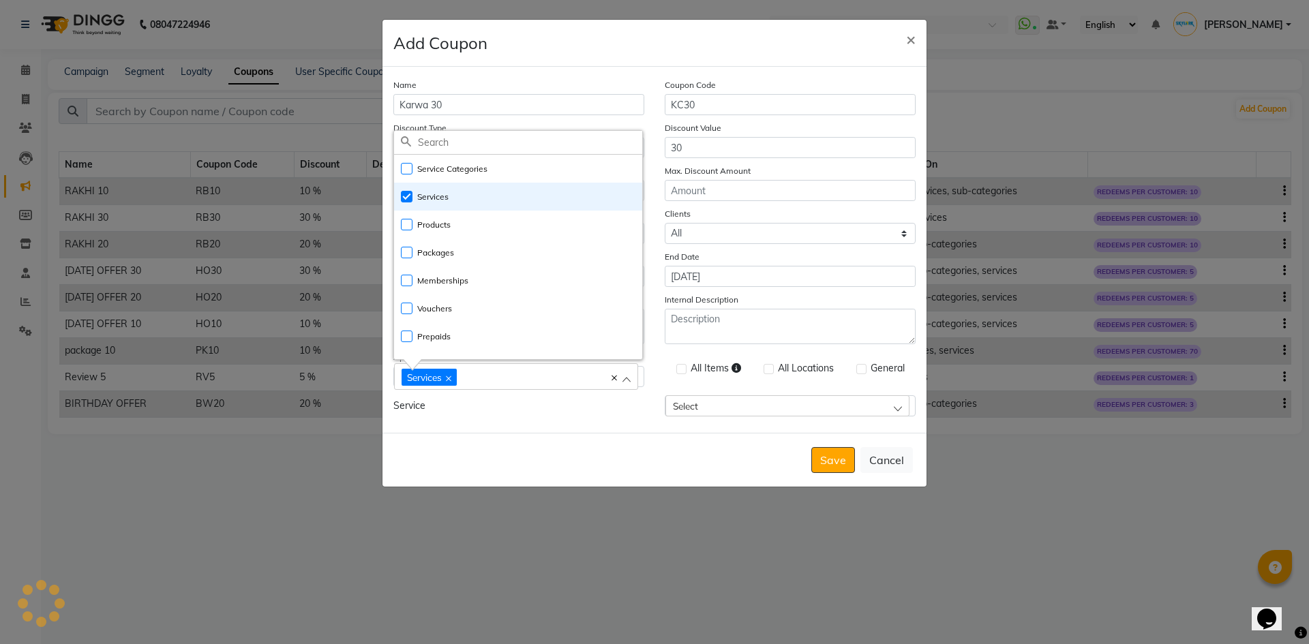
click at [860, 365] on label at bounding box center [861, 369] width 10 height 10
click at [860, 365] on input "checkbox" at bounding box center [860, 369] width 9 height 9
checkbox input "true"
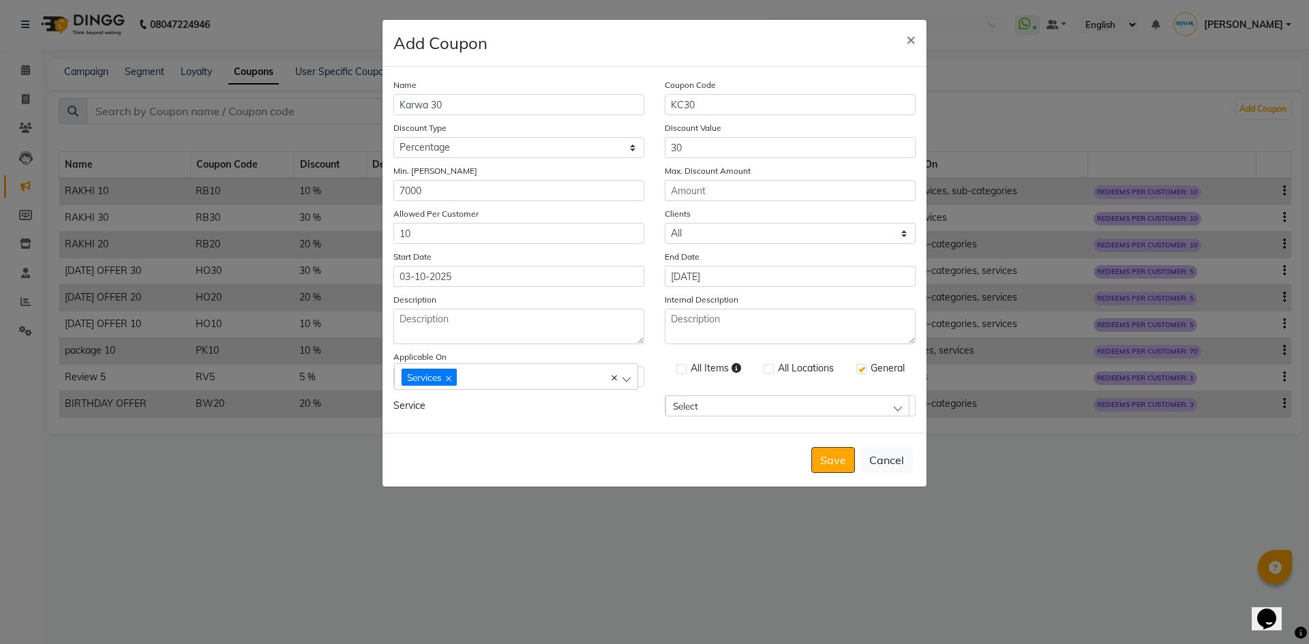
click at [766, 371] on label at bounding box center [768, 369] width 10 height 10
click at [766, 371] on input "checkbox" at bounding box center [767, 369] width 9 height 9
checkbox input "true"
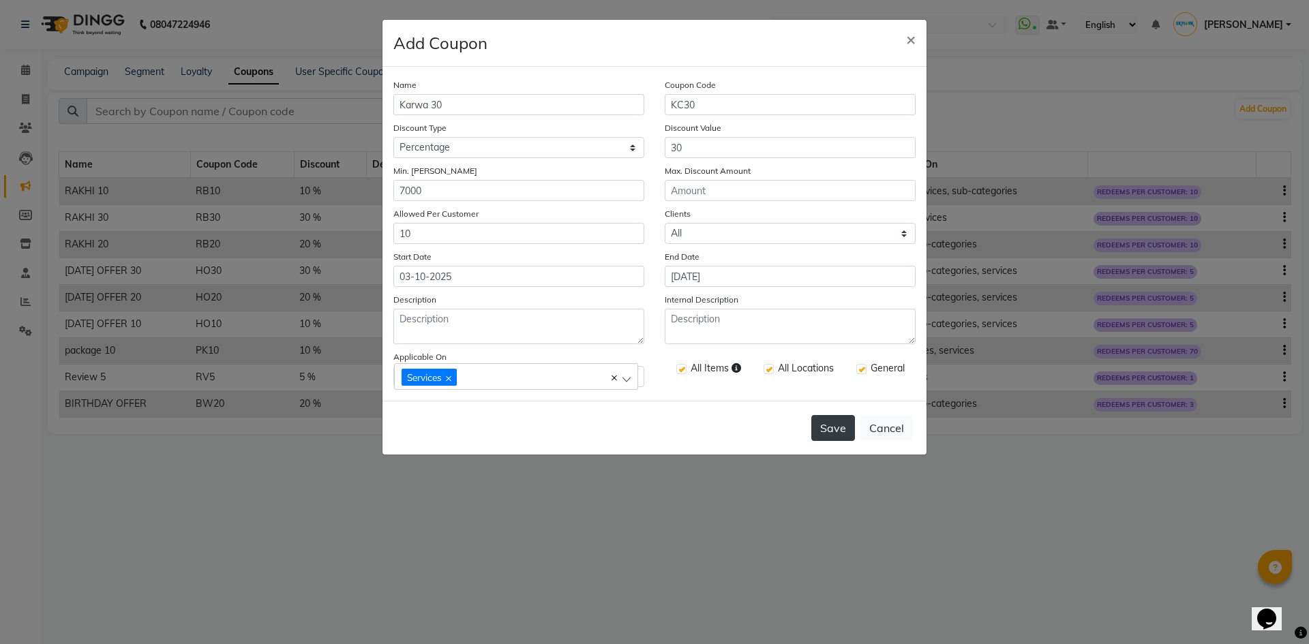
click at [843, 437] on button "Save" at bounding box center [833, 428] width 44 height 26
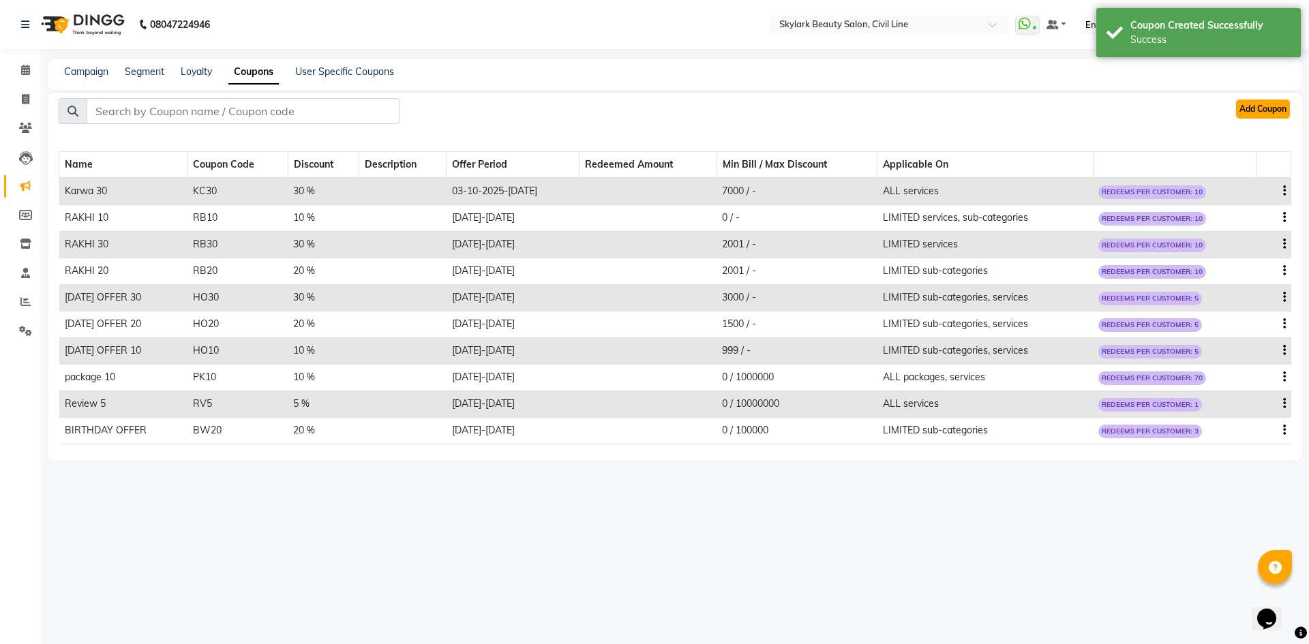
click at [1240, 106] on button "Add Coupon" at bounding box center [1263, 109] width 54 height 19
select select "ALL"
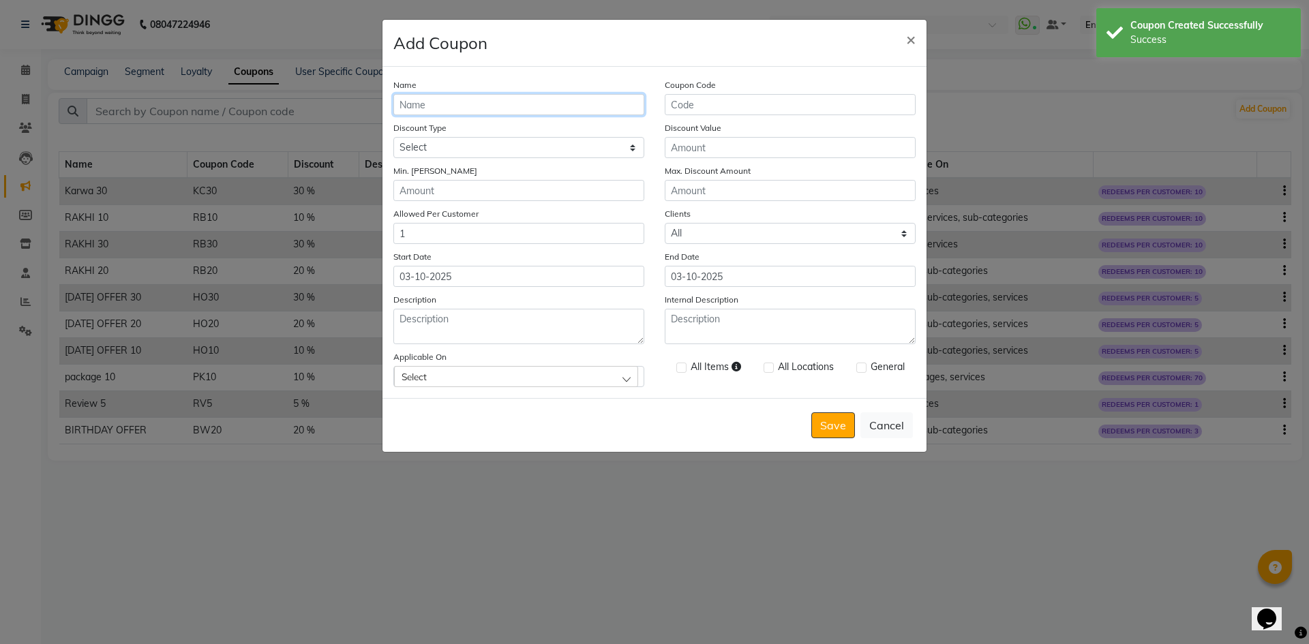
click at [508, 101] on input "Name" at bounding box center [518, 104] width 251 height 21
type input "KARWA 20"
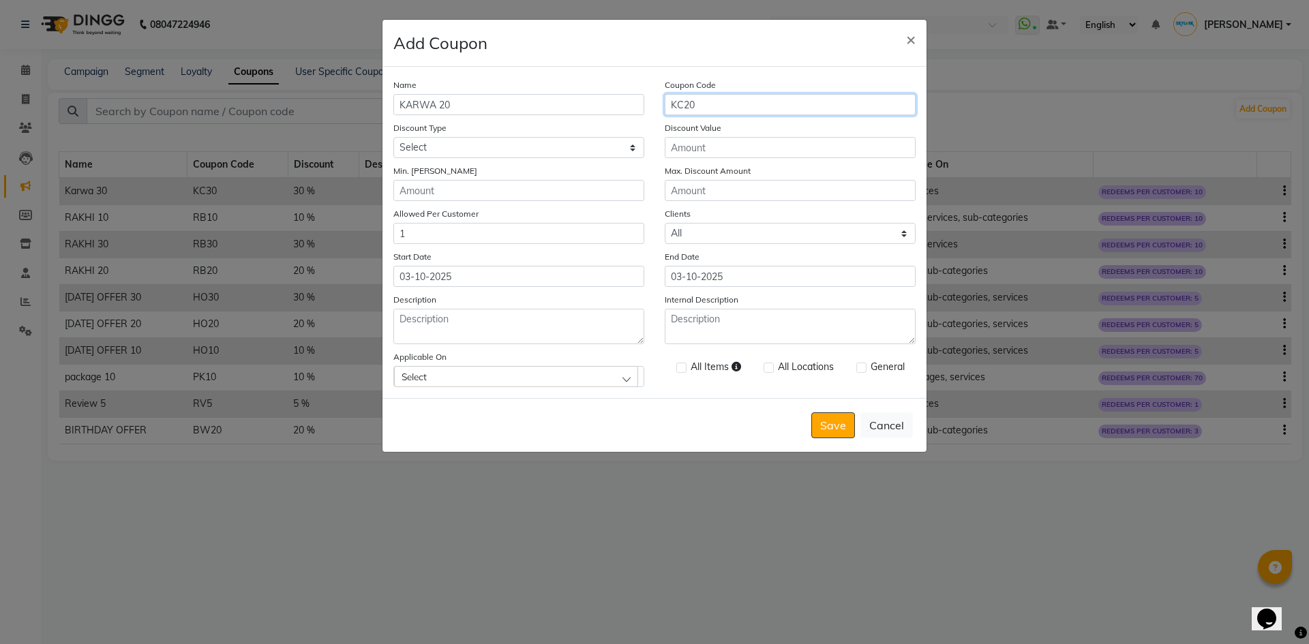
type input "KC20"
click at [581, 147] on select "Select Percentage Fixed" at bounding box center [518, 147] width 251 height 21
select select "PERCENTAGE"
click at [393, 137] on select "Select Percentage Fixed" at bounding box center [518, 147] width 251 height 21
click at [696, 155] on input "Discount Value" at bounding box center [790, 147] width 251 height 21
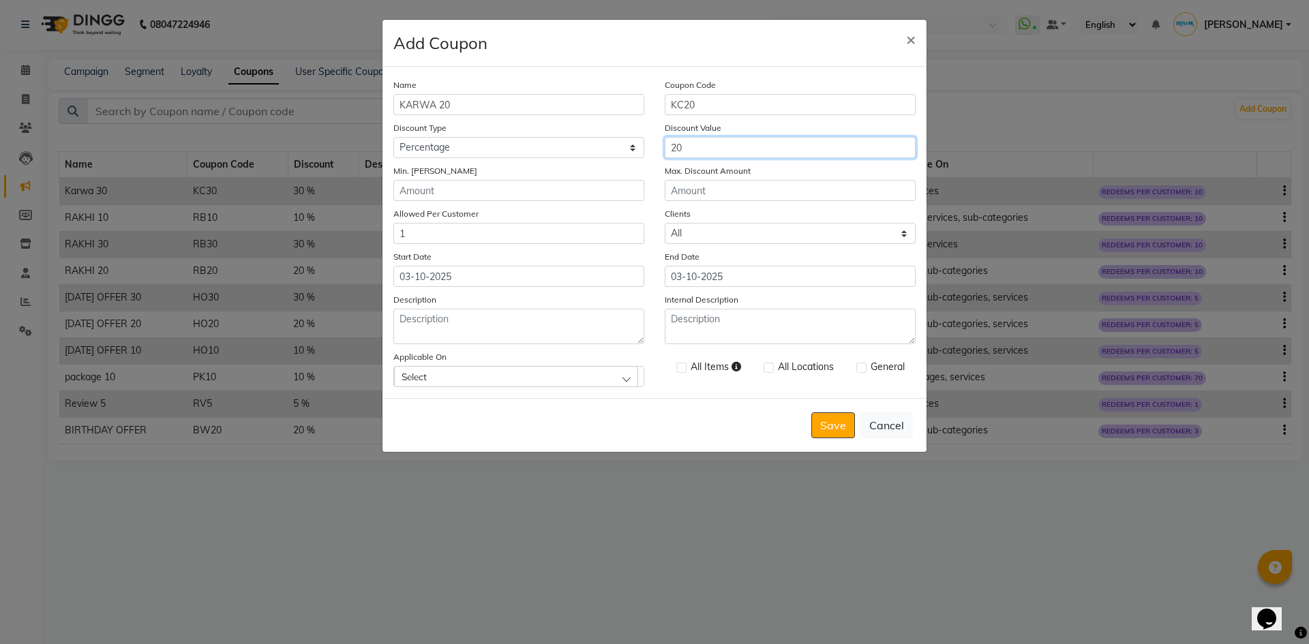
type input "20"
click at [557, 187] on input "Min. Bill Amount" at bounding box center [518, 190] width 251 height 21
type input "2500"
click at [558, 241] on input "1" at bounding box center [518, 233] width 251 height 21
type input "10"
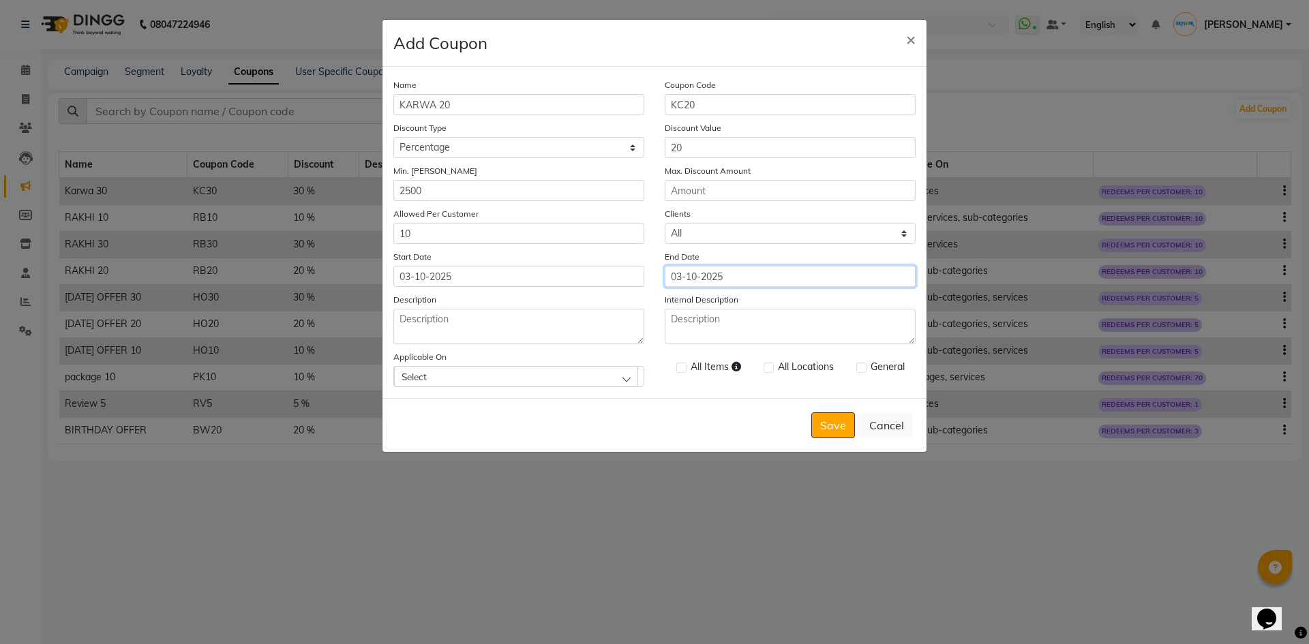
click at [732, 282] on input "03-10-2025" at bounding box center [790, 276] width 251 height 21
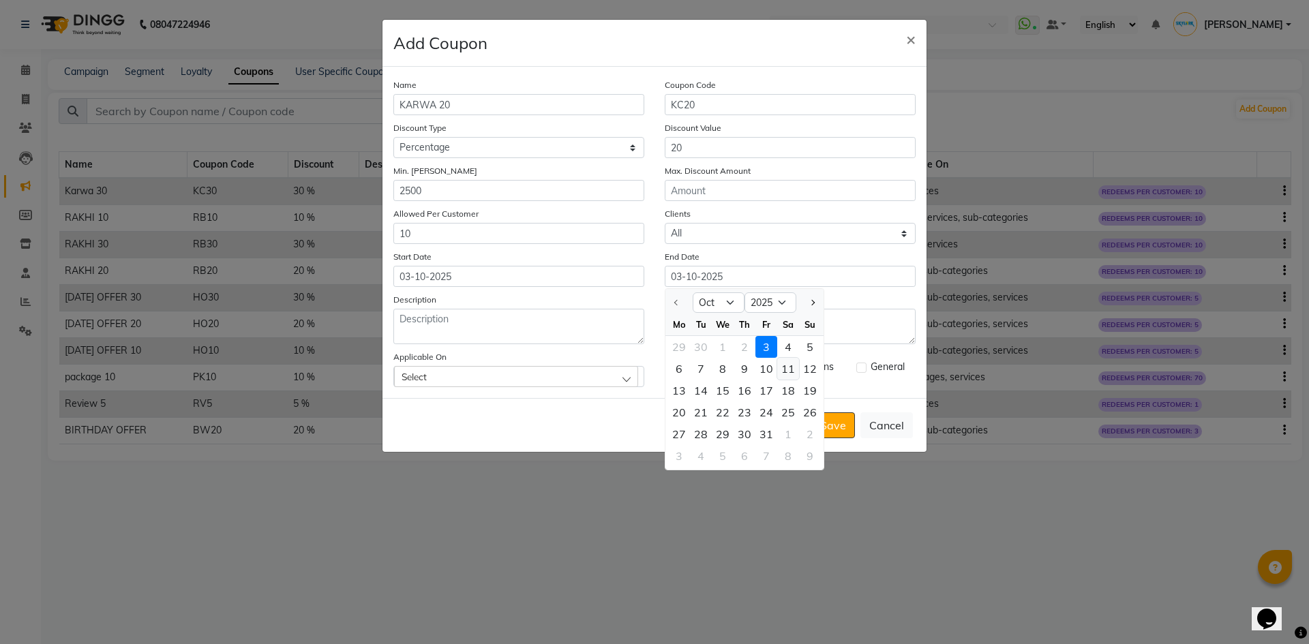
click at [787, 373] on div "11" at bounding box center [788, 369] width 22 height 22
type input "11-10-2025"
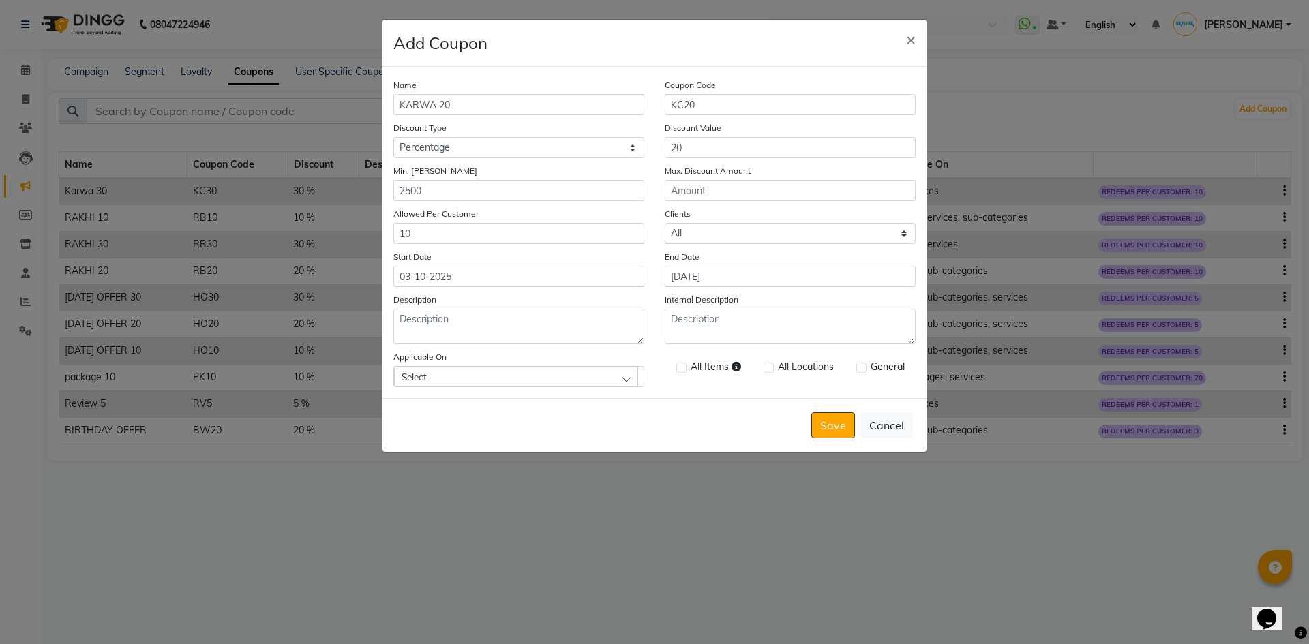
click at [598, 377] on div "Select" at bounding box center [516, 376] width 244 height 20
click at [408, 194] on label "Services" at bounding box center [425, 194] width 48 height 12
checkbox input "true"
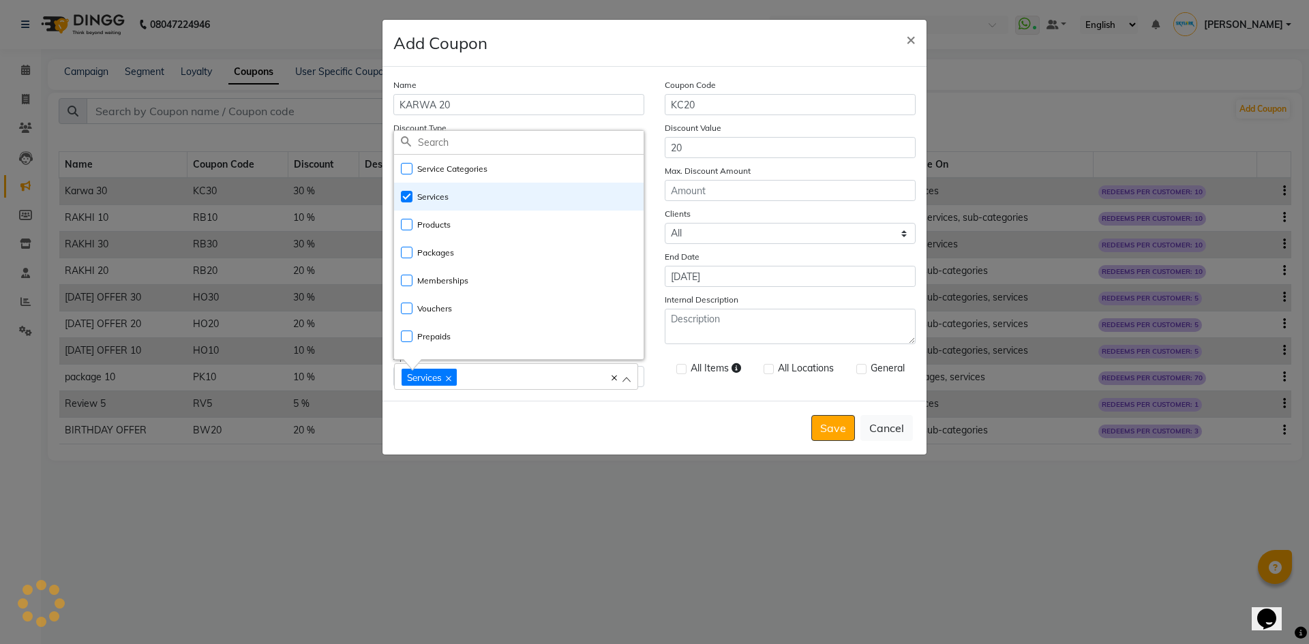
click at [862, 370] on label at bounding box center [861, 369] width 10 height 10
click at [862, 370] on input "checkbox" at bounding box center [860, 369] width 9 height 9
checkbox input "true"
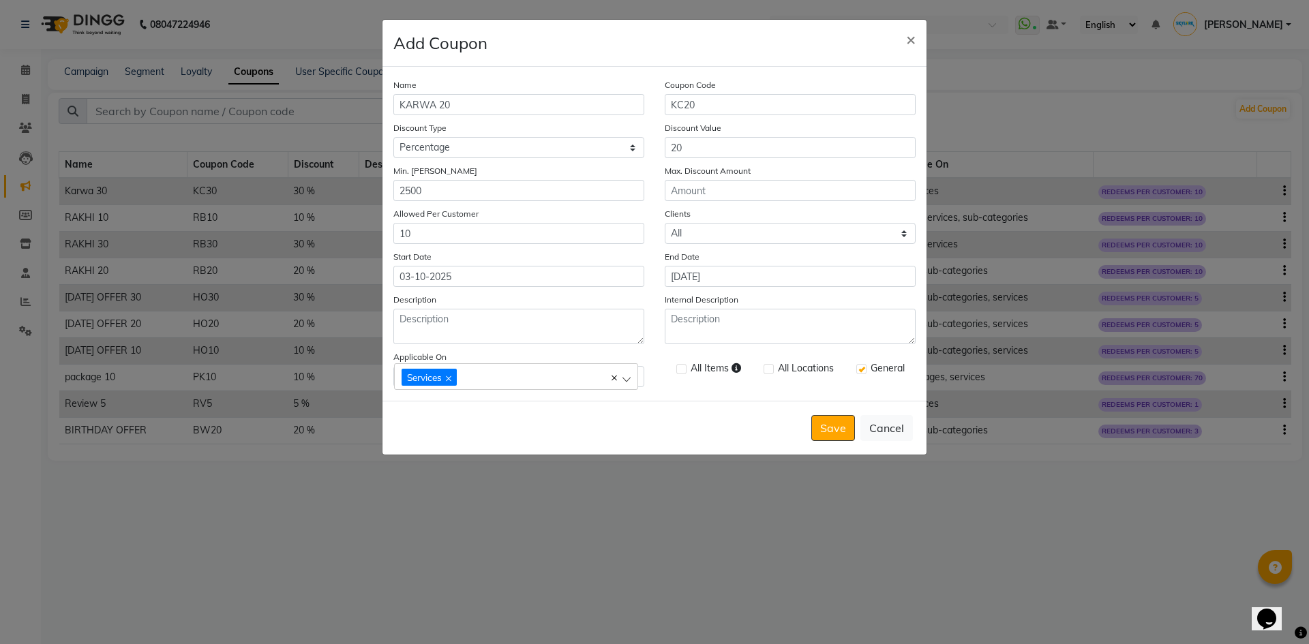
click at [766, 367] on label at bounding box center [768, 369] width 10 height 10
click at [766, 367] on input "checkbox" at bounding box center [767, 369] width 9 height 9
checkbox input "true"
click at [828, 422] on button "Save" at bounding box center [833, 428] width 44 height 26
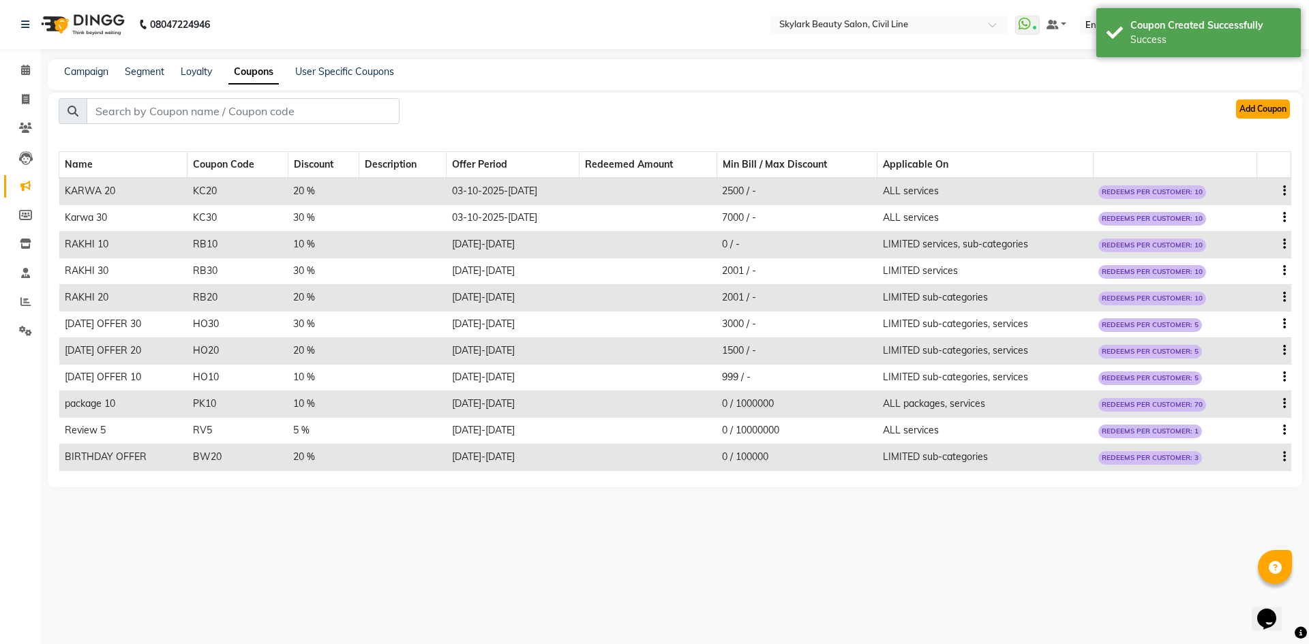
click at [1271, 112] on button "Add Coupon" at bounding box center [1263, 109] width 54 height 19
select select "ALL"
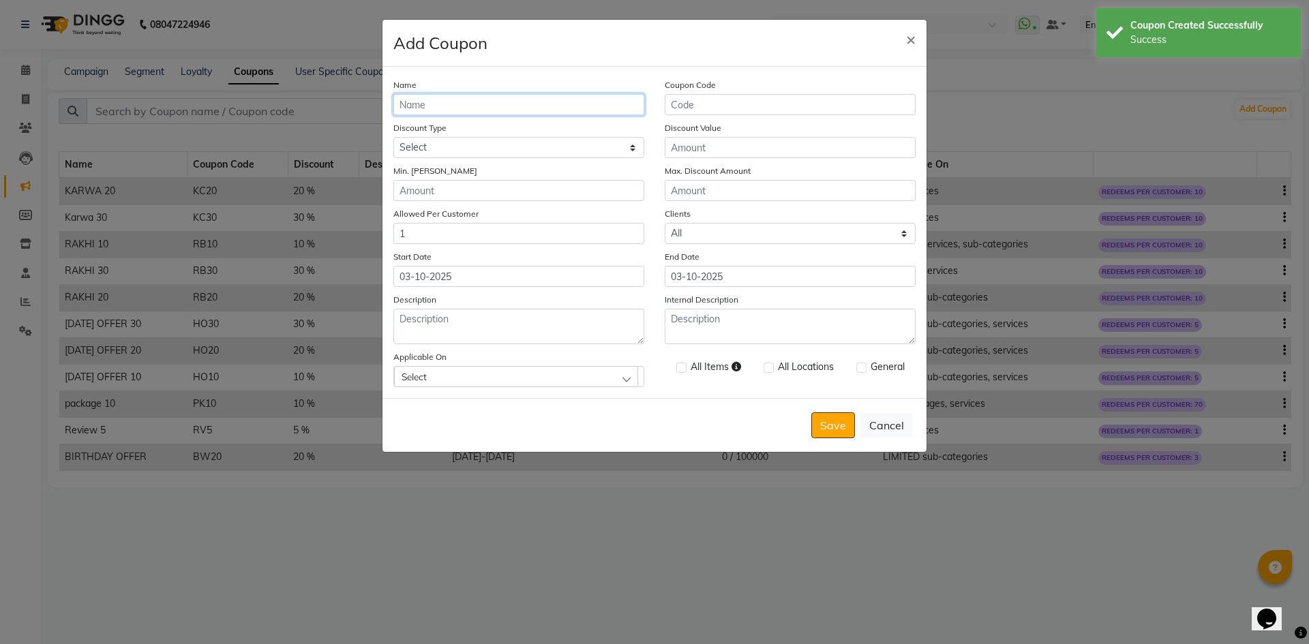
click at [560, 108] on input "Name" at bounding box center [518, 104] width 251 height 21
type input "KARWA 10"
click at [669, 112] on input "Coupon Code" at bounding box center [790, 104] width 251 height 21
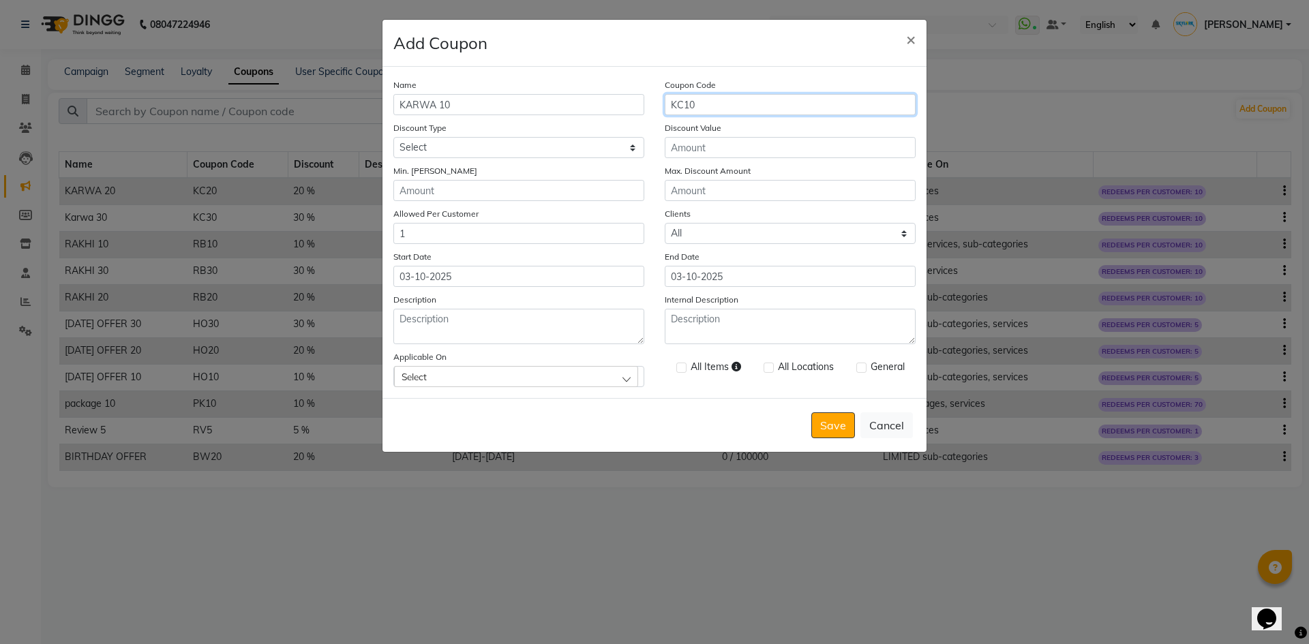
type input "KC10"
drag, startPoint x: 619, startPoint y: 145, endPoint x: 607, endPoint y: 154, distance: 15.1
click at [619, 145] on select "Select Percentage Fixed" at bounding box center [518, 147] width 251 height 21
select select "PERCENTAGE"
click at [393, 137] on select "Select Percentage Fixed" at bounding box center [518, 147] width 251 height 21
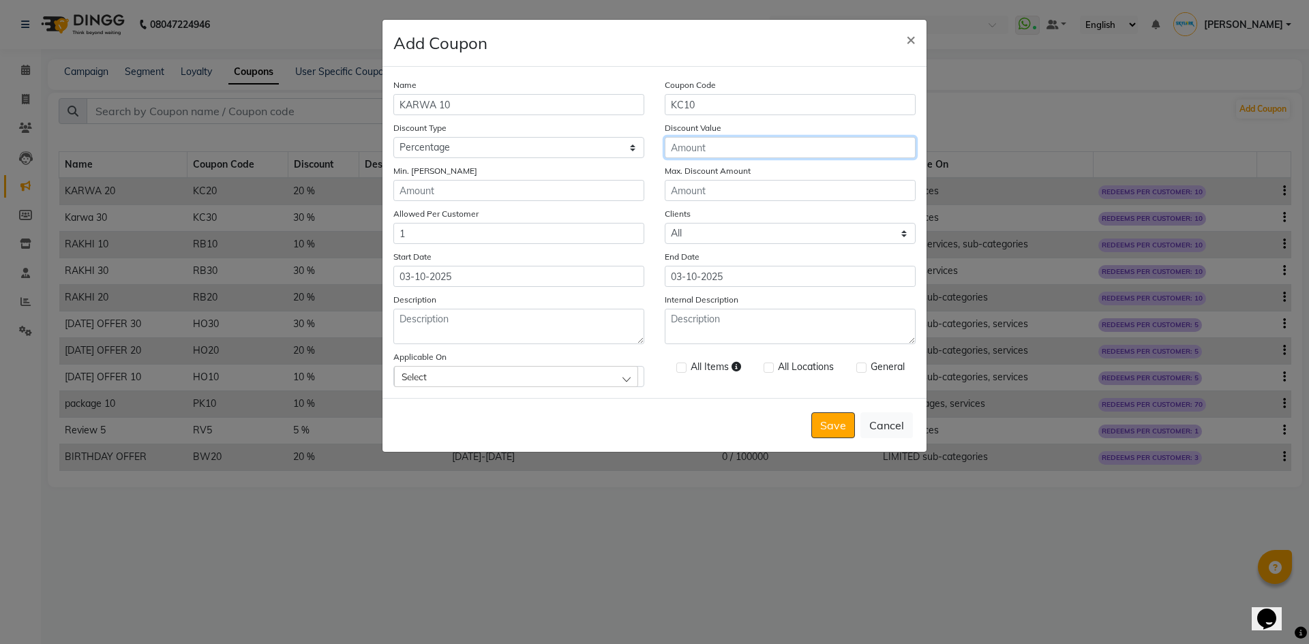
click at [713, 149] on input "Discount Value" at bounding box center [790, 147] width 251 height 21
type input "10"
click at [566, 186] on input "Min. Bill Amount" at bounding box center [518, 190] width 251 height 21
type input "0"
click at [468, 224] on input "1" at bounding box center [518, 233] width 251 height 21
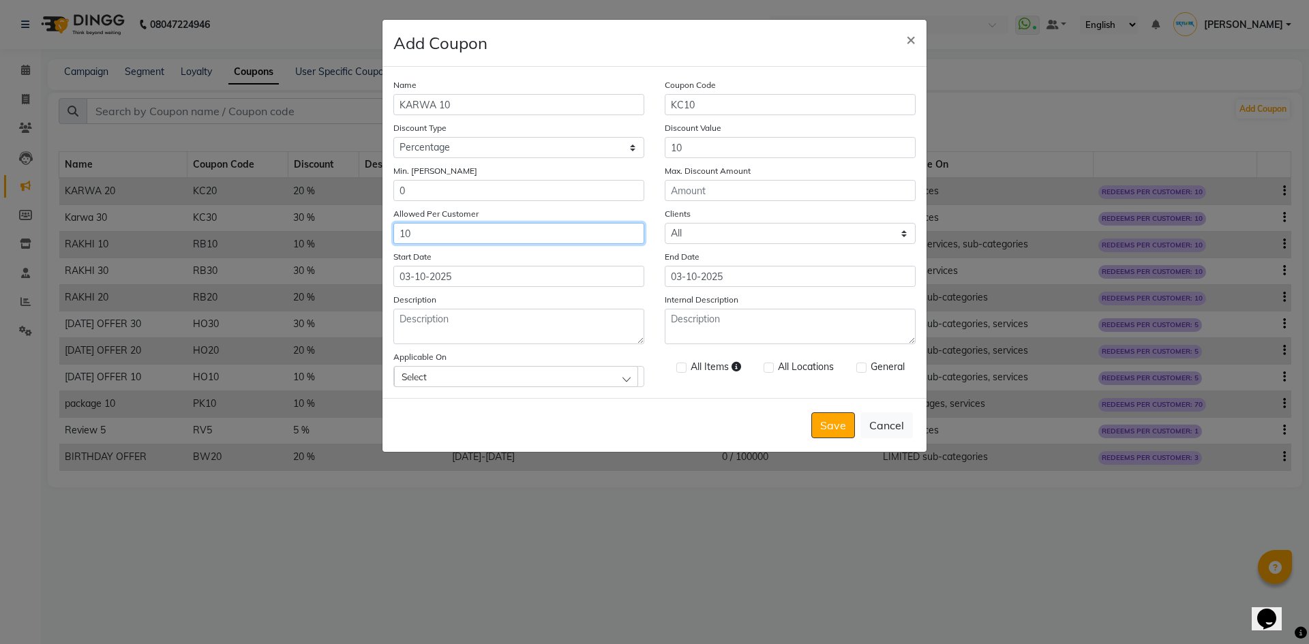
type input "10"
click at [818, 280] on input "03-10-2025" at bounding box center [790, 276] width 251 height 21
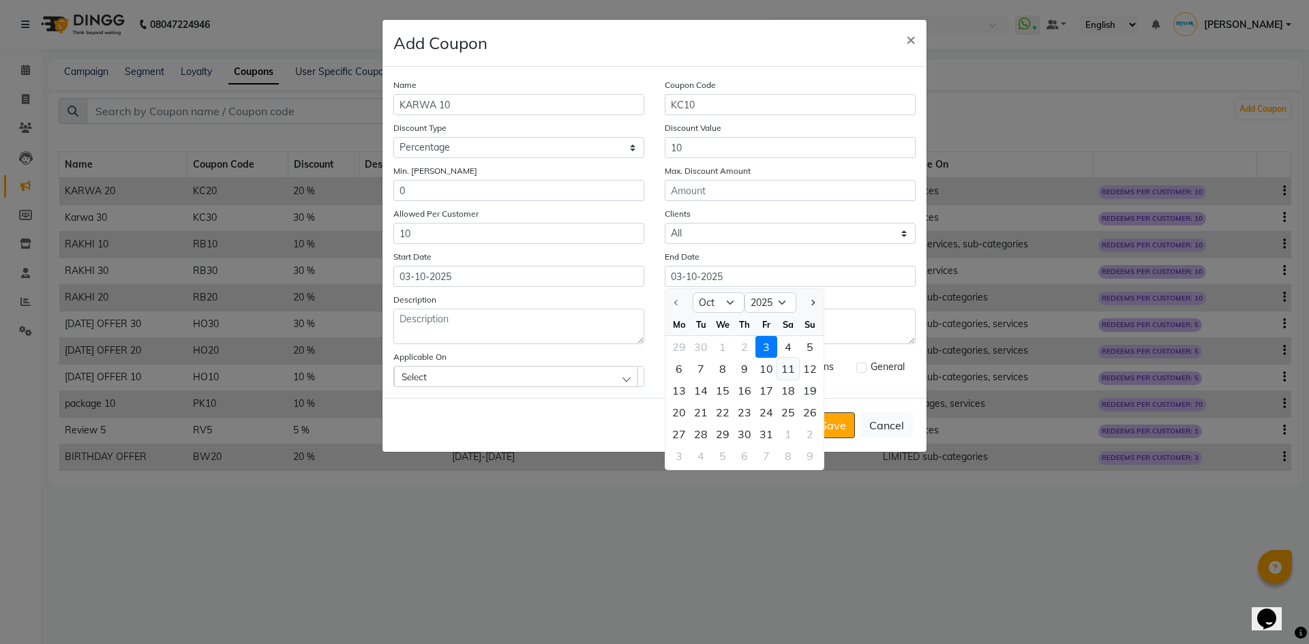
click at [781, 369] on div "11" at bounding box center [788, 369] width 22 height 22
type input "11-10-2025"
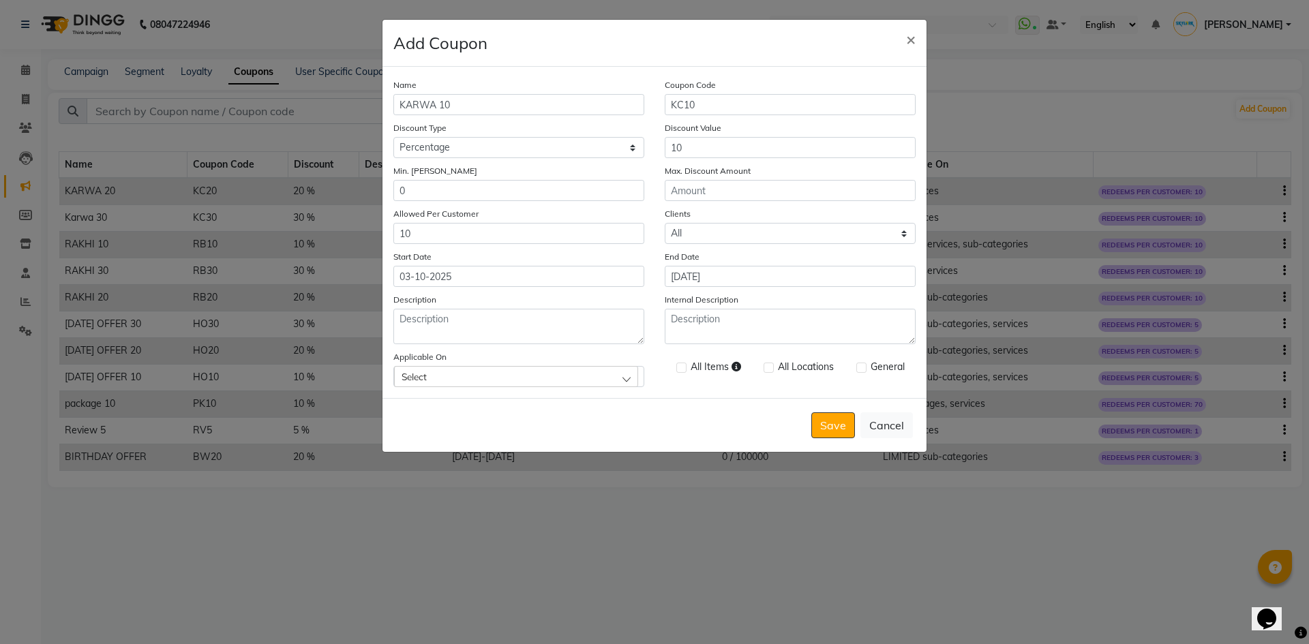
click at [524, 374] on div "Select" at bounding box center [516, 376] width 244 height 20
drag, startPoint x: 429, startPoint y: 192, endPoint x: 449, endPoint y: 209, distance: 26.6
click at [429, 192] on label "Services" at bounding box center [425, 194] width 48 height 12
checkbox input "true"
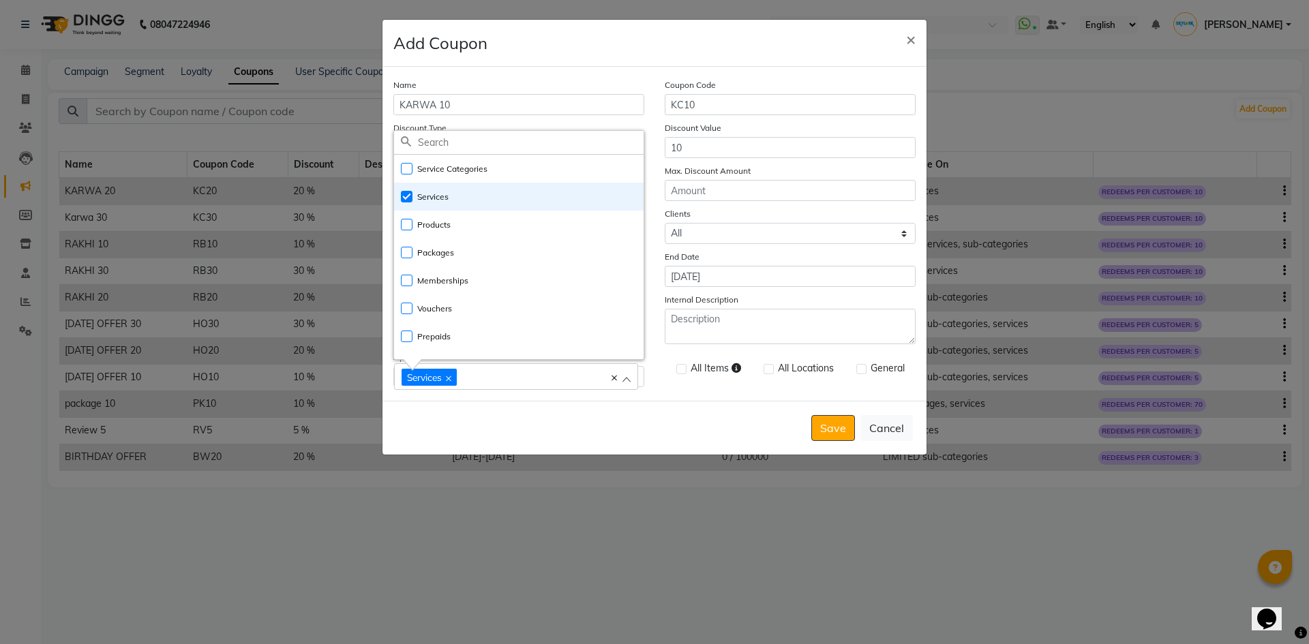
click at [858, 374] on label at bounding box center [861, 369] width 10 height 10
click at [858, 374] on input "checkbox" at bounding box center [860, 369] width 9 height 9
checkbox input "true"
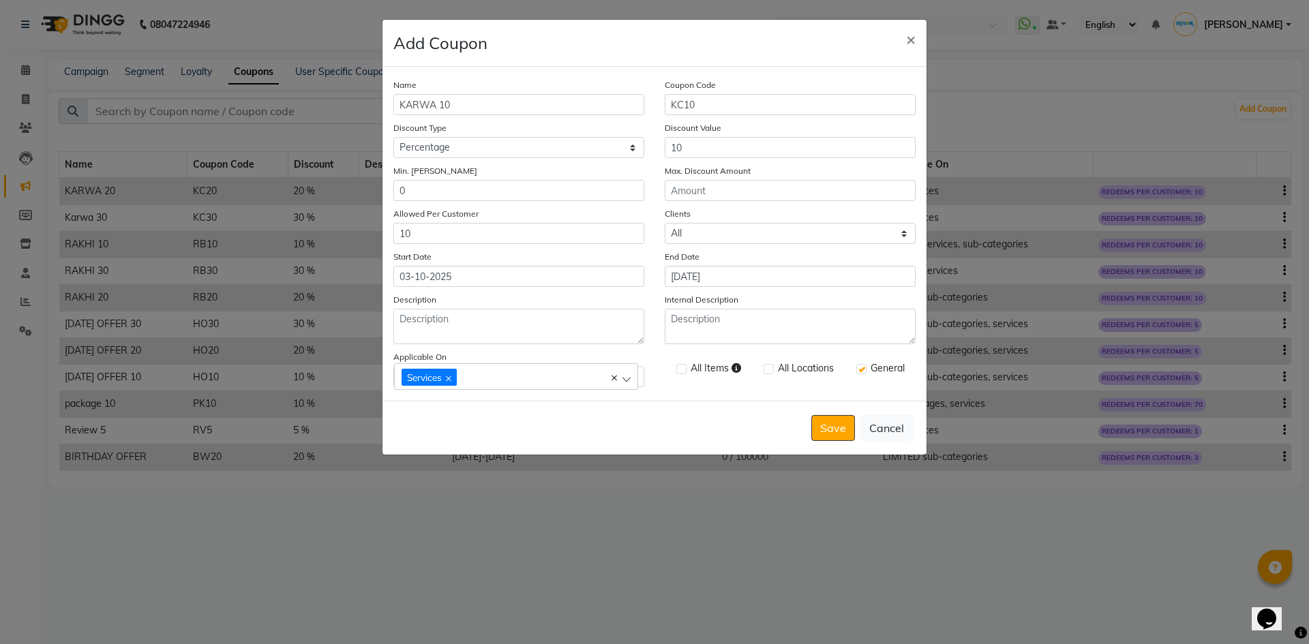
click at [770, 371] on label at bounding box center [768, 369] width 10 height 10
click at [770, 371] on input "checkbox" at bounding box center [767, 369] width 9 height 9
checkbox input "true"
click at [838, 438] on button "Save" at bounding box center [833, 428] width 44 height 26
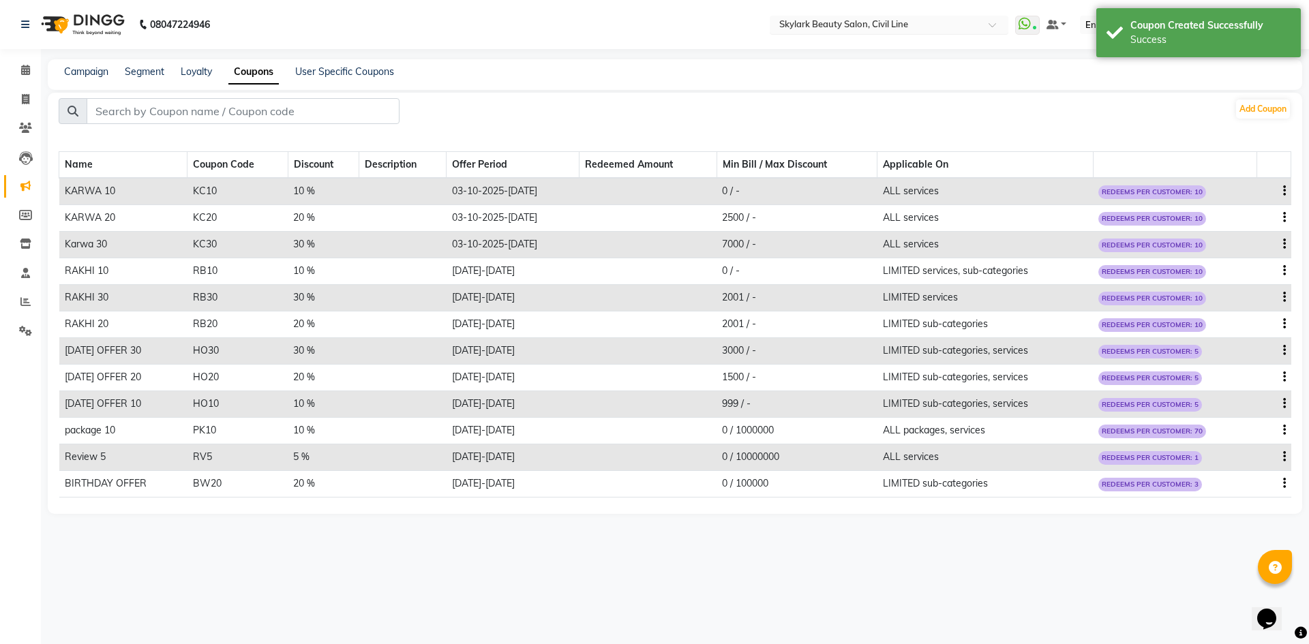
click at [876, 20] on input "text" at bounding box center [875, 26] width 198 height 14
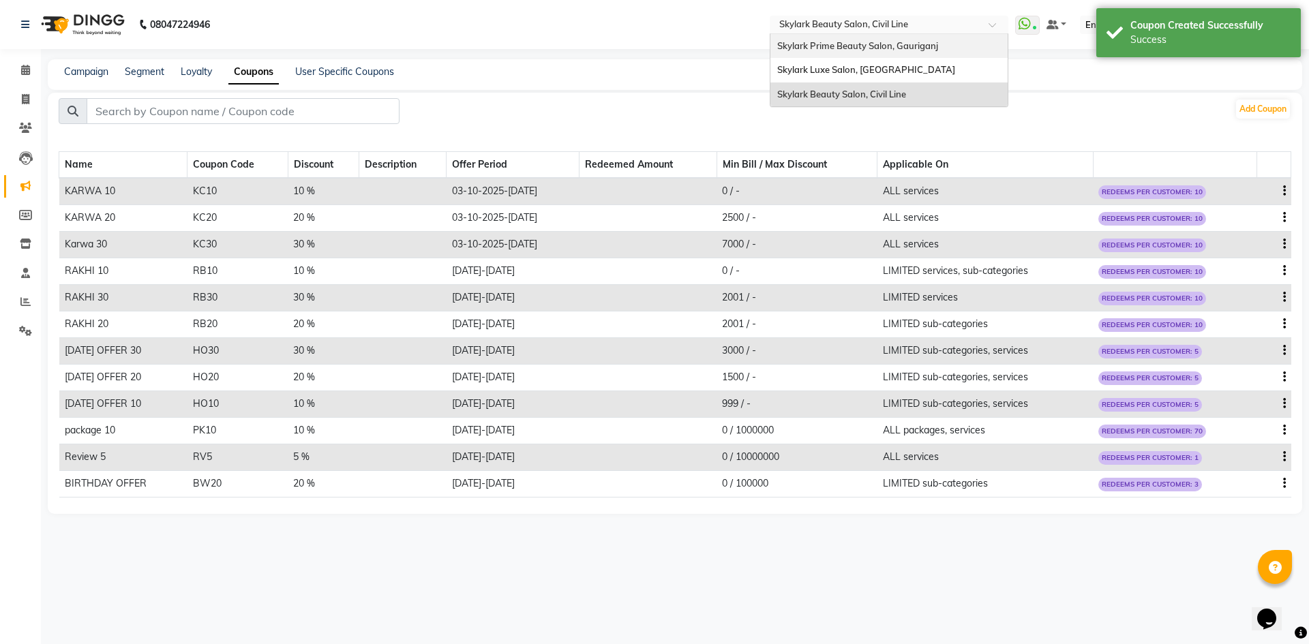
click at [877, 42] on span "Skylark Prime Beauty Salon, Gauriganj" at bounding box center [857, 45] width 161 height 11
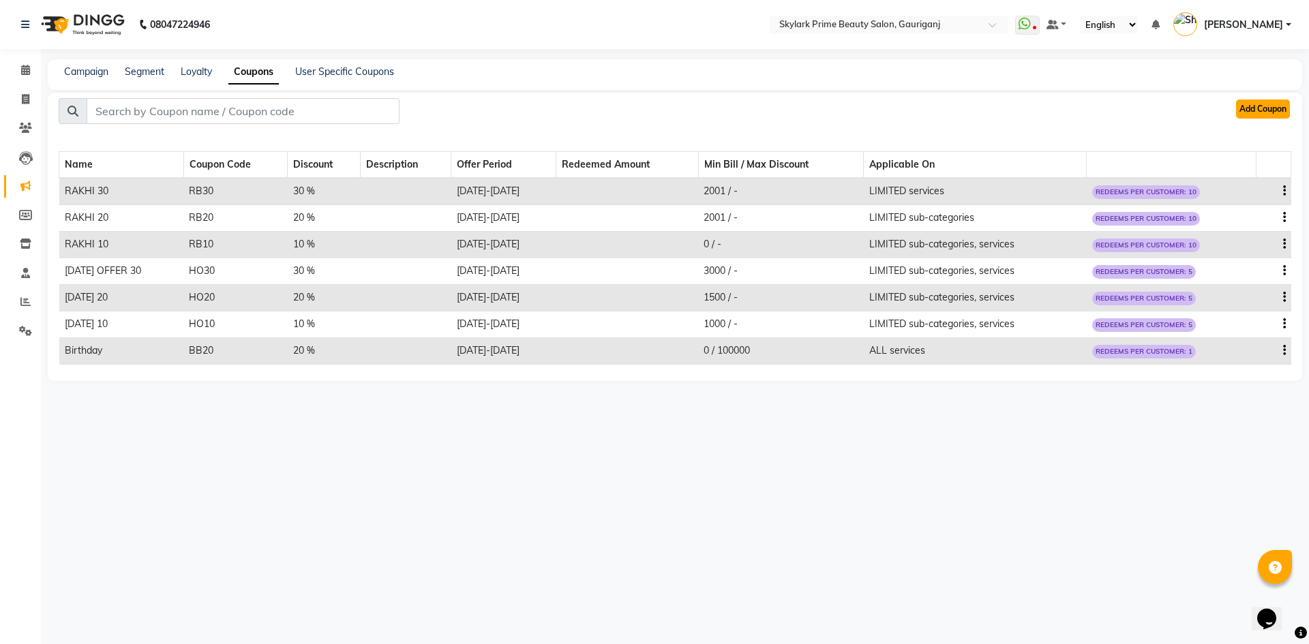
click at [1254, 103] on button "Add Coupon" at bounding box center [1263, 109] width 54 height 19
select select "ALL"
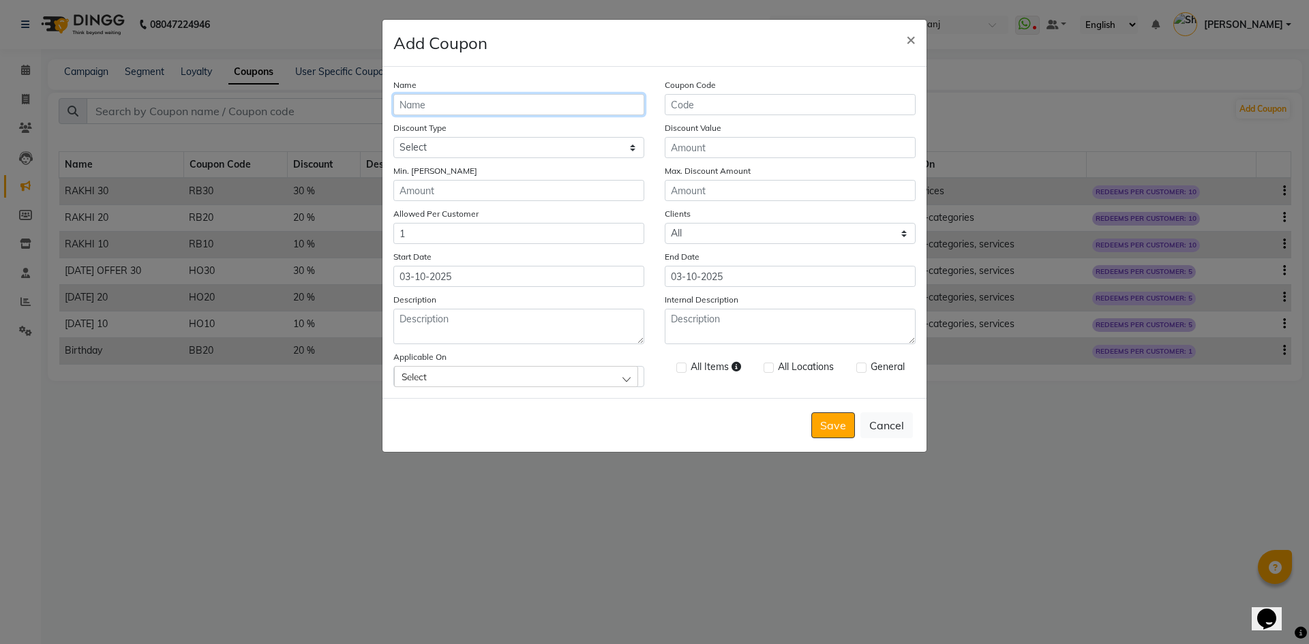
click at [549, 102] on input "Name" at bounding box center [518, 104] width 251 height 21
type input "Karwa 30"
click at [729, 108] on input "Coupon Code" at bounding box center [790, 104] width 251 height 21
type input "KC30"
click at [571, 142] on select "Select Percentage Fixed" at bounding box center [518, 147] width 251 height 21
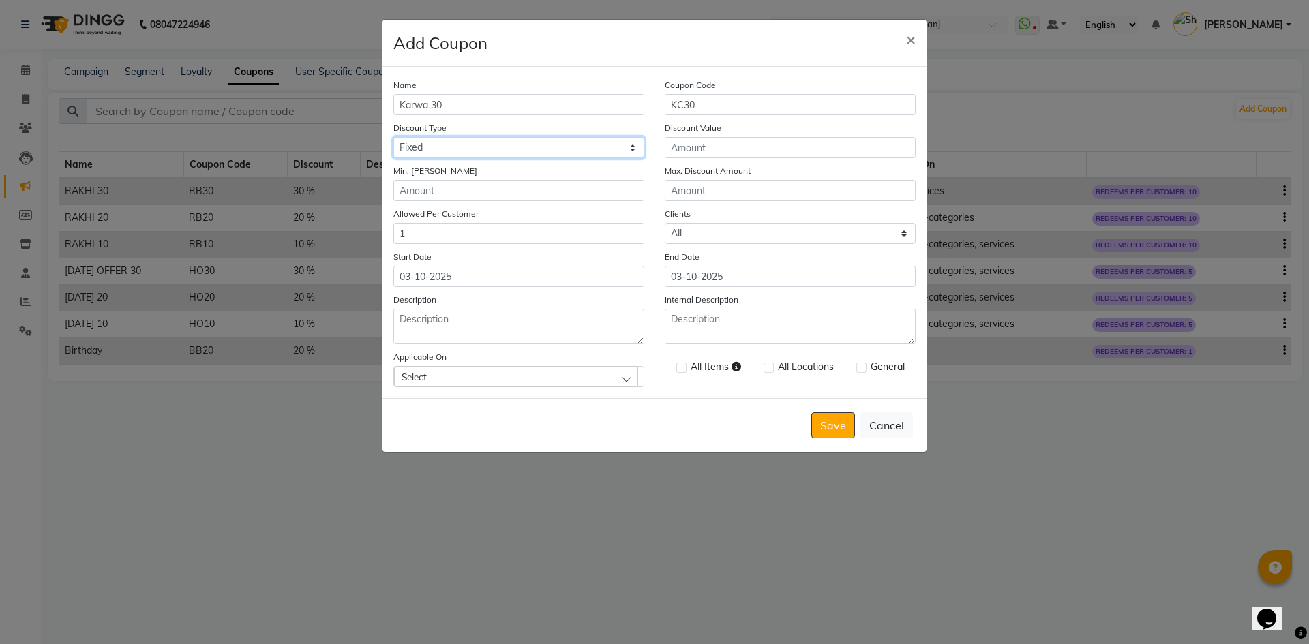
click at [393, 137] on select "Select Percentage Fixed" at bounding box center [518, 147] width 251 height 21
click at [547, 148] on select "Select Percentage Fixed" at bounding box center [518, 147] width 251 height 21
select select "PERCENTAGE"
click at [393, 137] on select "Select Percentage Fixed" at bounding box center [518, 147] width 251 height 21
click at [711, 148] on input "Discount Value" at bounding box center [790, 147] width 251 height 21
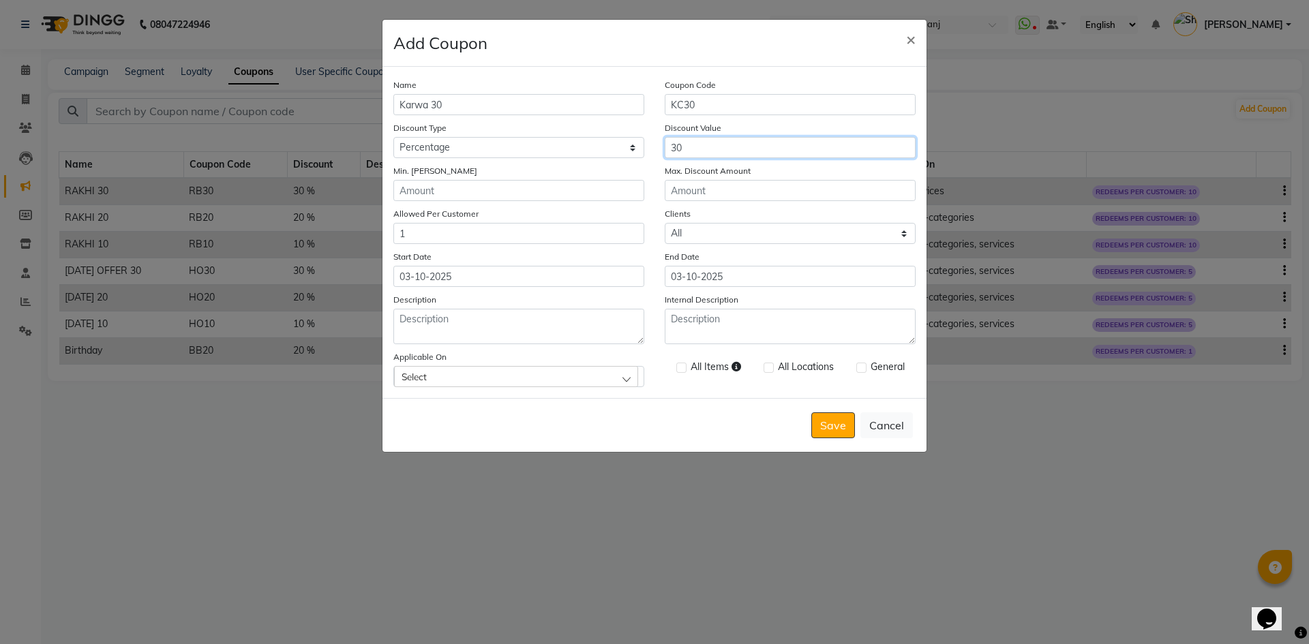
type input "30"
click at [617, 188] on input "Min. [PERSON_NAME]" at bounding box center [518, 190] width 251 height 21
type input "7000"
click at [591, 240] on input "1" at bounding box center [518, 233] width 251 height 21
type input "10"
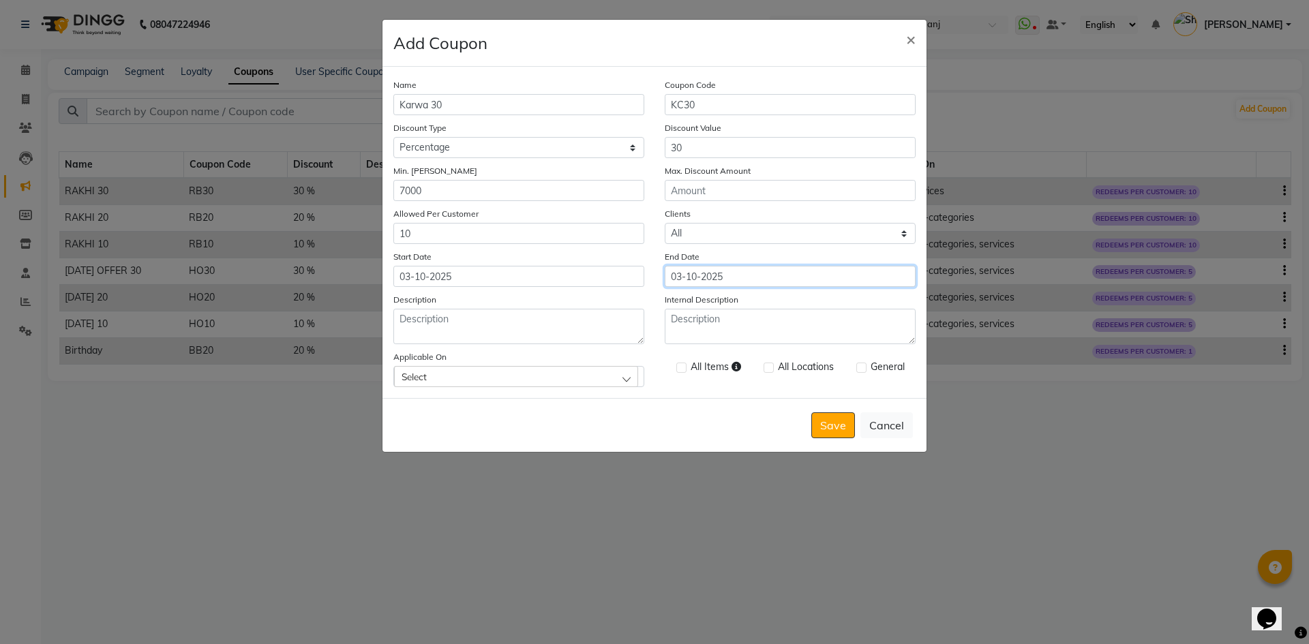
click at [742, 274] on input "03-10-2025" at bounding box center [790, 276] width 251 height 21
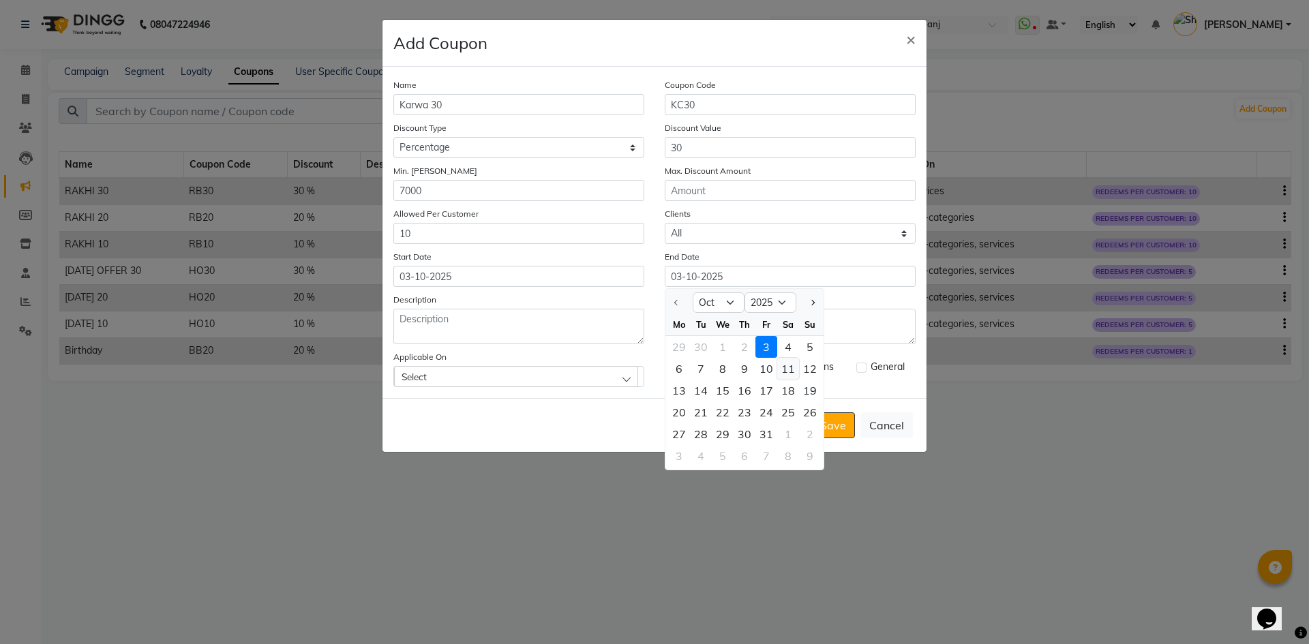
click at [781, 367] on div "11" at bounding box center [788, 369] width 22 height 22
type input "[DATE]"
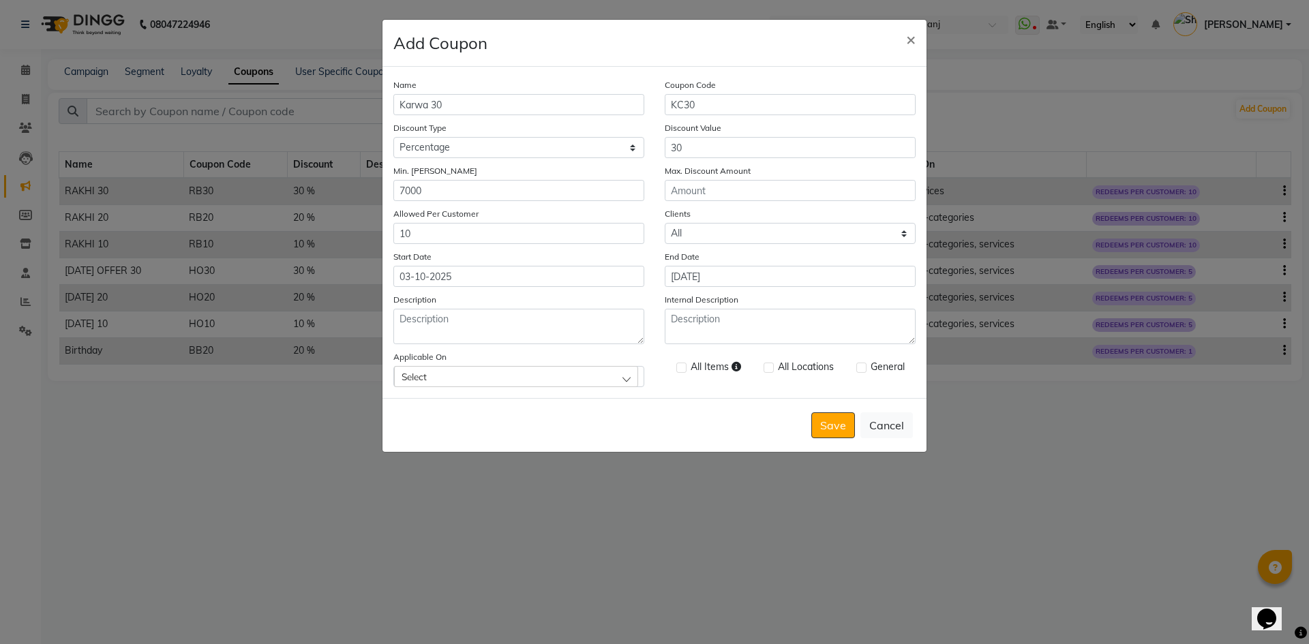
click at [533, 382] on div "Select" at bounding box center [516, 376] width 244 height 20
click at [408, 201] on li "Services" at bounding box center [518, 194] width 249 height 28
checkbox input "true"
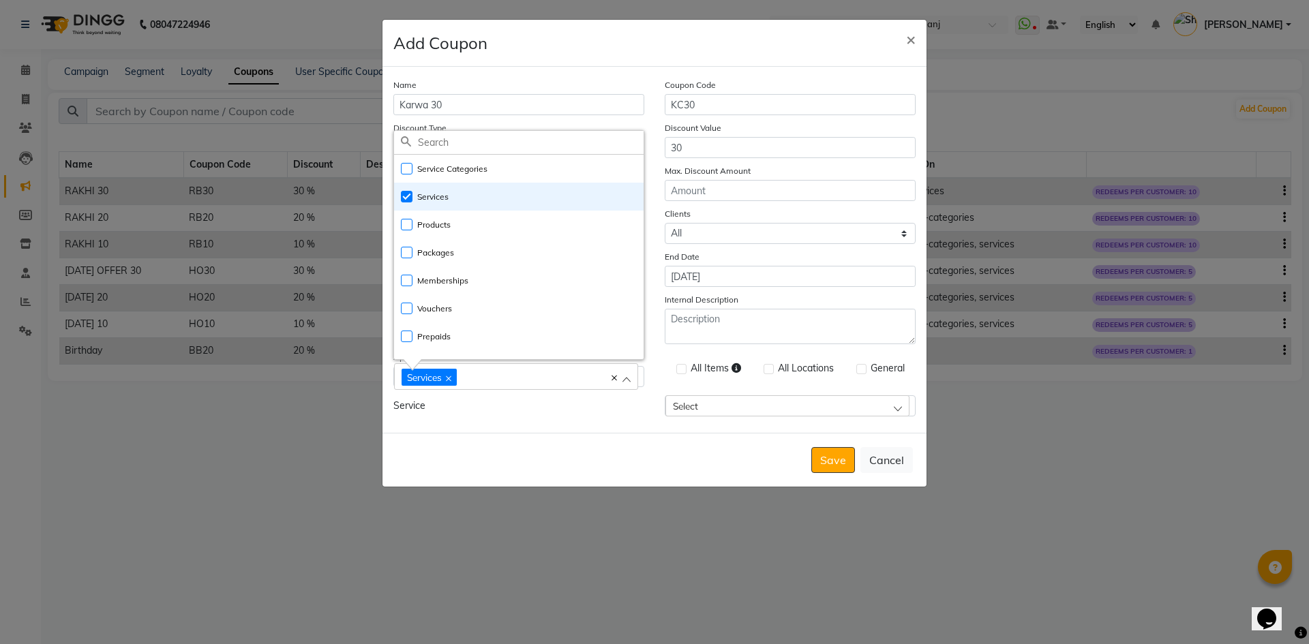
click at [864, 370] on label at bounding box center [861, 369] width 10 height 10
click at [864, 370] on input "checkbox" at bounding box center [860, 369] width 9 height 9
checkbox input "true"
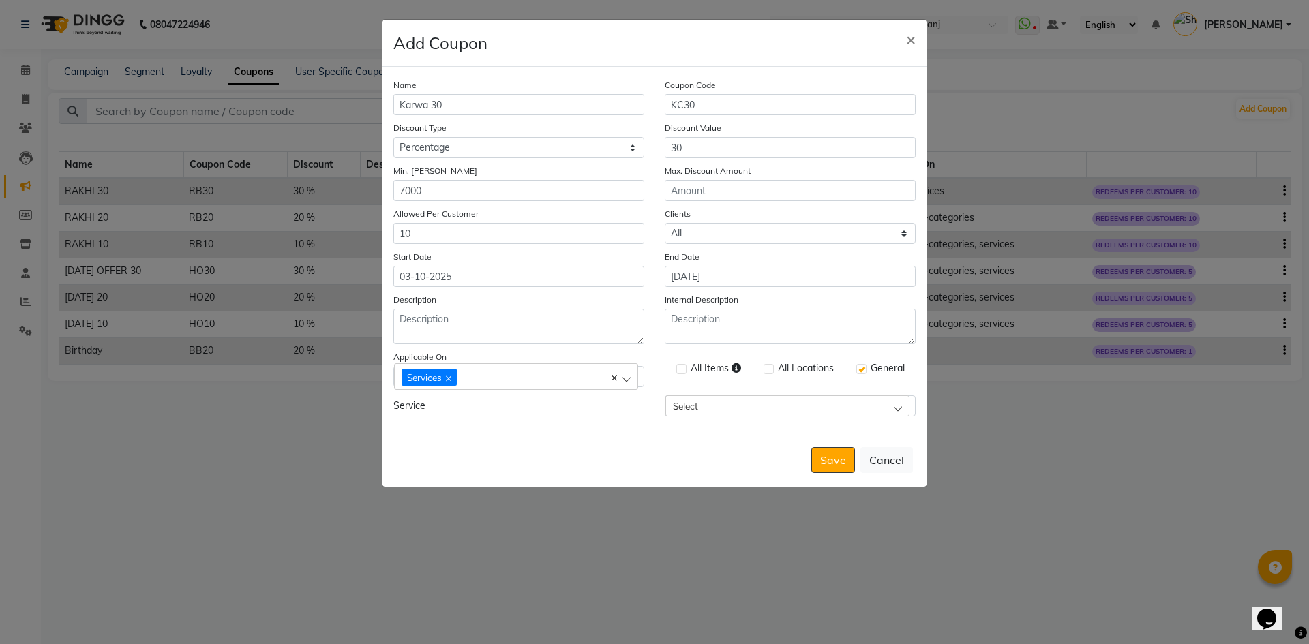
drag, startPoint x: 767, startPoint y: 364, endPoint x: 701, endPoint y: 364, distance: 66.1
click at [768, 364] on label at bounding box center [768, 369] width 10 height 10
click at [768, 365] on input "checkbox" at bounding box center [767, 369] width 9 height 9
checkbox input "true"
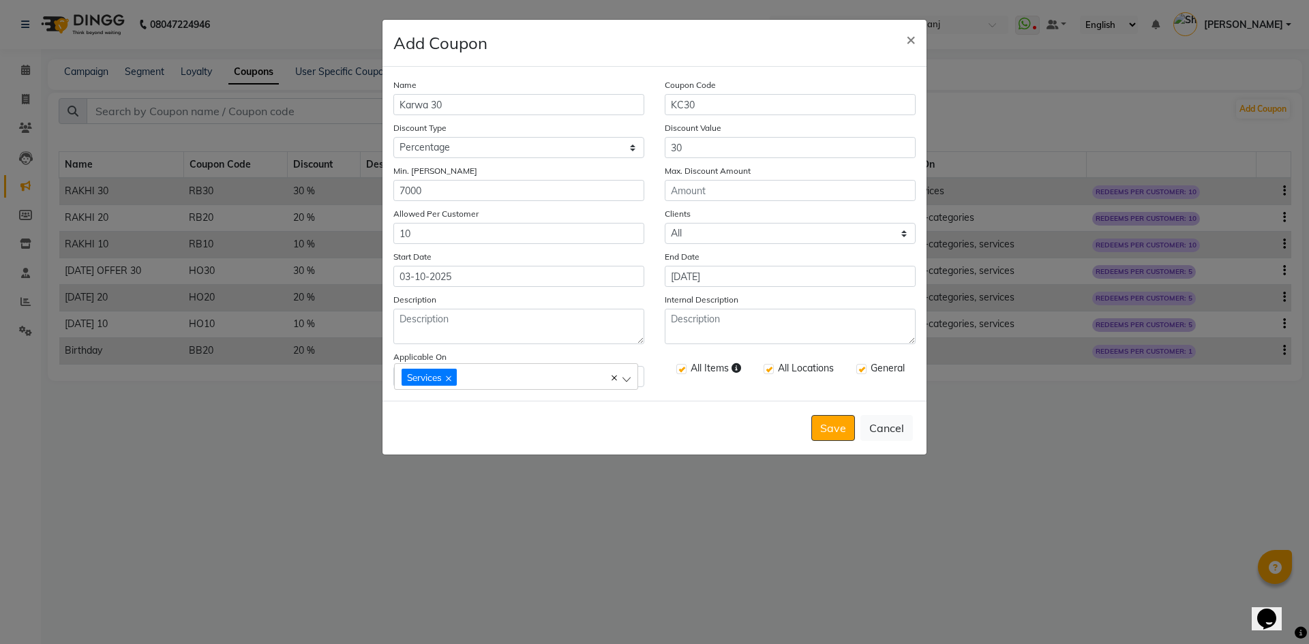
click at [839, 429] on button "Save" at bounding box center [833, 428] width 44 height 26
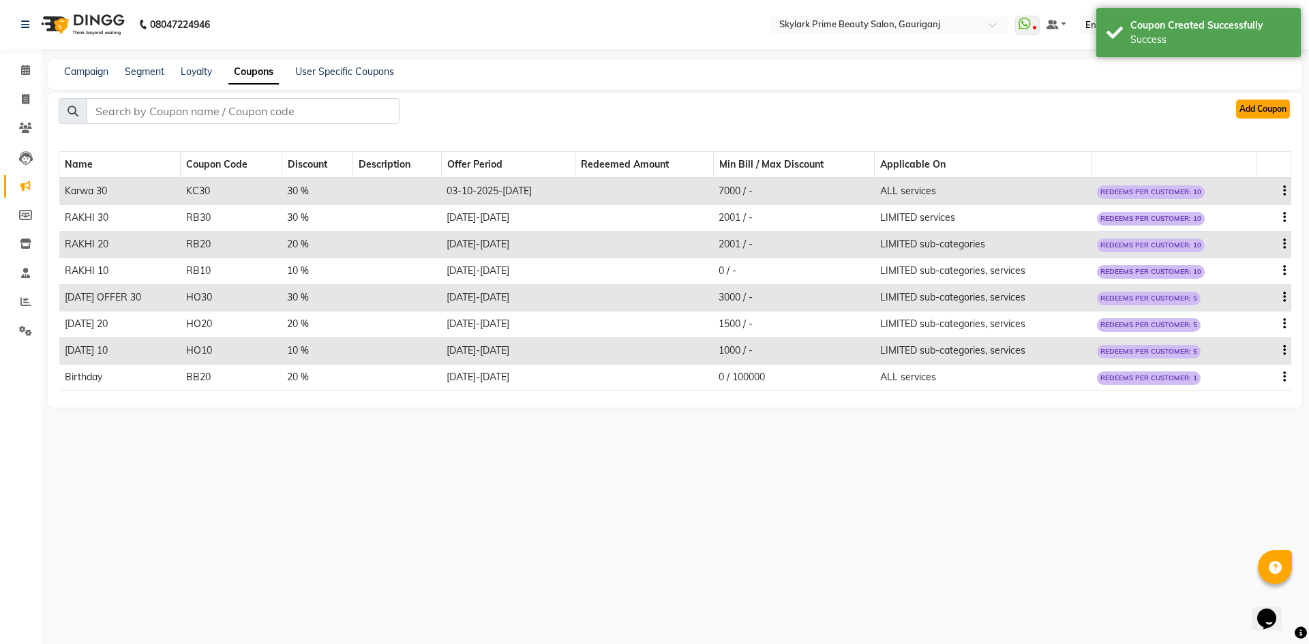
click at [1250, 111] on button "Add Coupon" at bounding box center [1263, 109] width 54 height 19
select select "ALL"
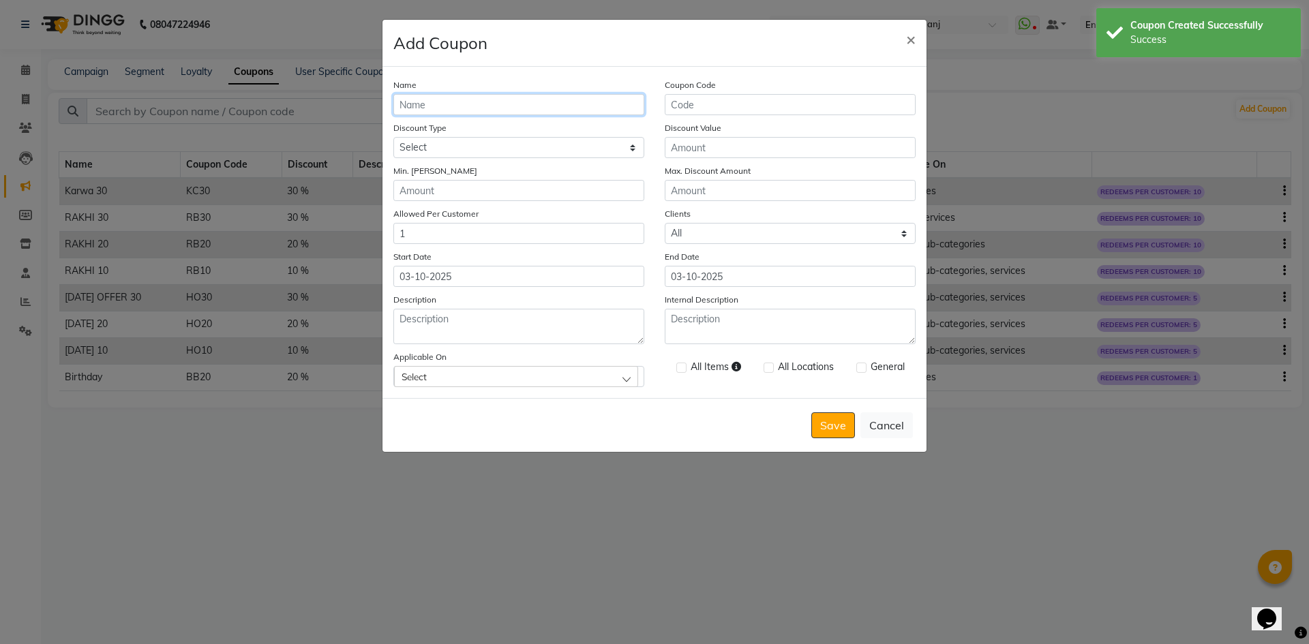
drag, startPoint x: 472, startPoint y: 97, endPoint x: 479, endPoint y: 115, distance: 19.6
click at [472, 100] on input "Name" at bounding box center [518, 104] width 251 height 21
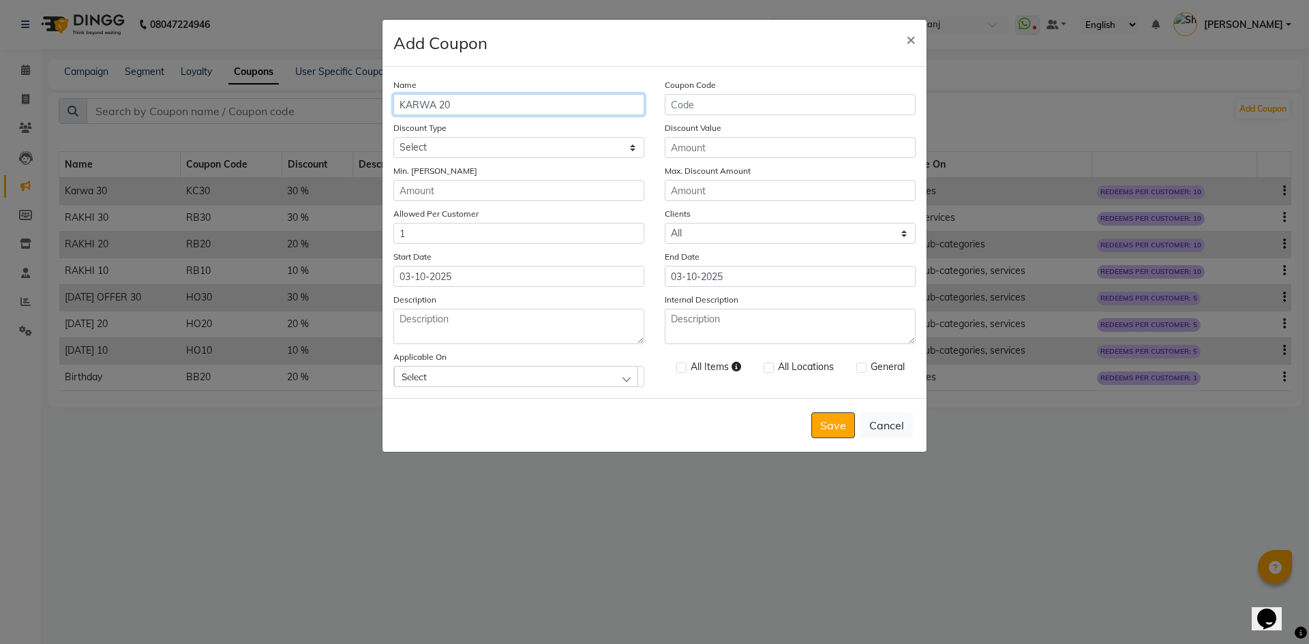
type input "KARWA 20"
click at [706, 108] on input "Coupon Code" at bounding box center [790, 104] width 251 height 21
type input "KC20"
click at [574, 152] on select "Select Percentage Fixed" at bounding box center [518, 147] width 251 height 21
select select "PERCENTAGE"
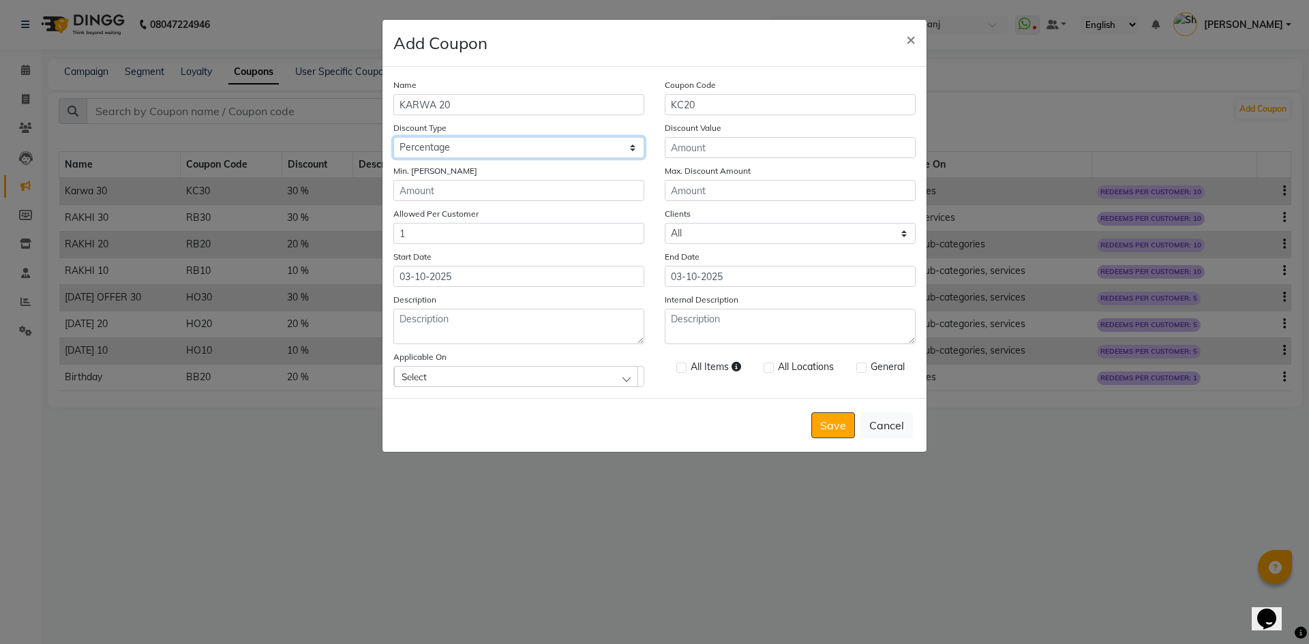
click at [393, 137] on select "Select Percentage Fixed" at bounding box center [518, 147] width 251 height 21
click at [684, 140] on input "Discount Value" at bounding box center [790, 147] width 251 height 21
type input "20"
click at [599, 192] on input "Min. [PERSON_NAME]" at bounding box center [518, 190] width 251 height 21
type input "2500"
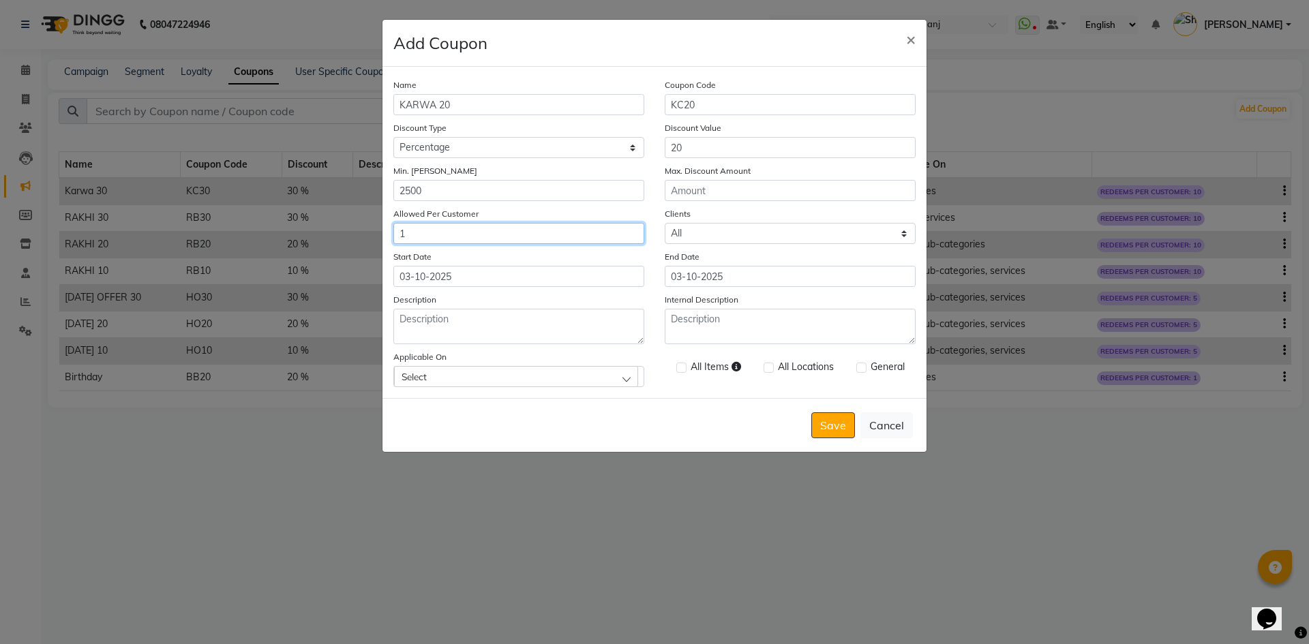
click at [585, 241] on input "1" at bounding box center [518, 233] width 251 height 21
type input "10"
click at [736, 279] on input "03-10-2025" at bounding box center [790, 276] width 251 height 21
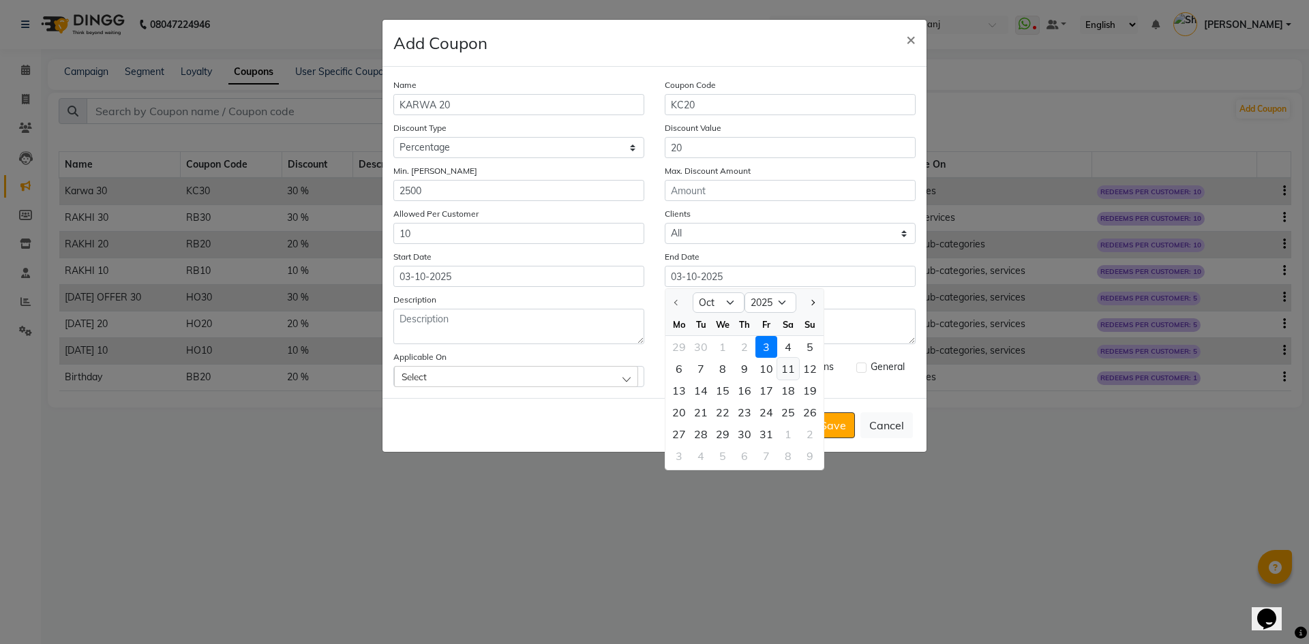
click at [787, 367] on div "11" at bounding box center [788, 369] width 22 height 22
type input "[DATE]"
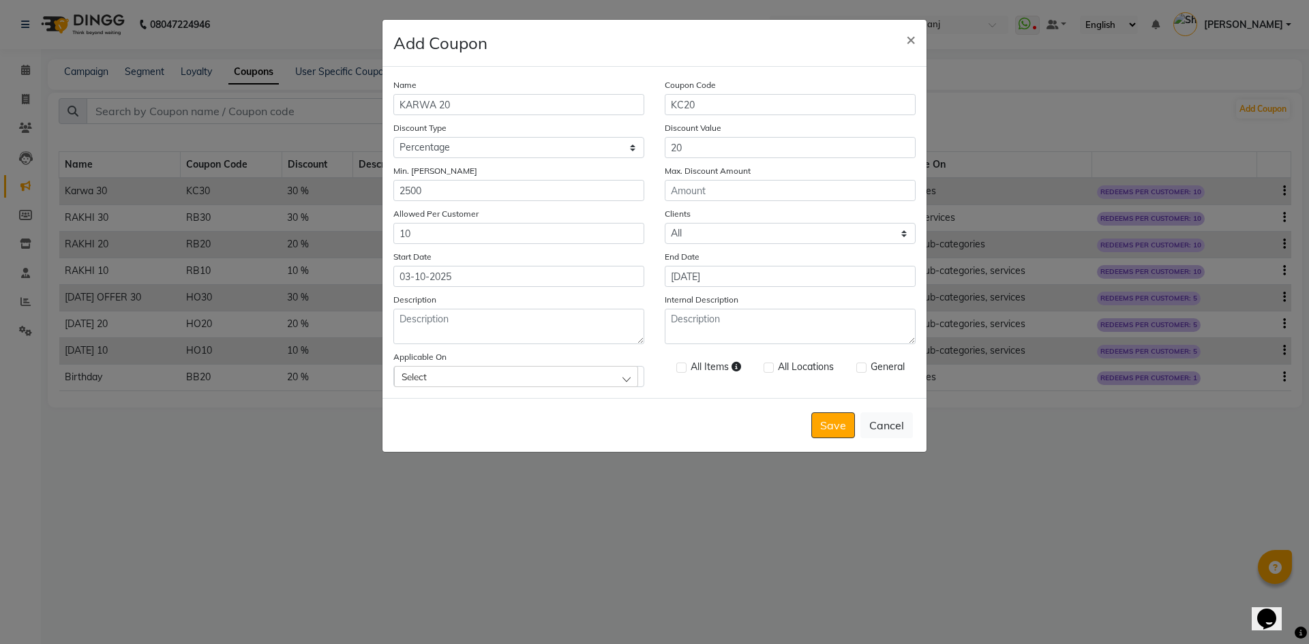
click at [549, 375] on div "Select" at bounding box center [516, 376] width 244 height 20
click at [406, 196] on label "Services" at bounding box center [425, 194] width 48 height 12
checkbox input "true"
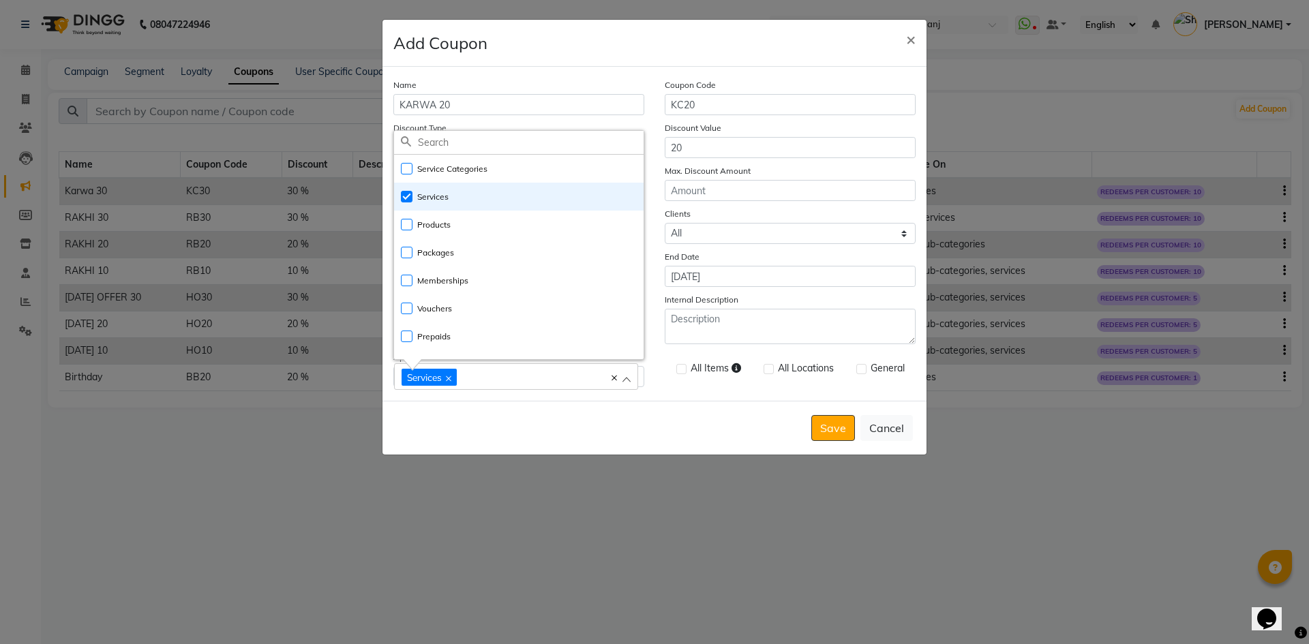
click at [862, 369] on label at bounding box center [861, 369] width 10 height 10
click at [862, 369] on input "checkbox" at bounding box center [860, 369] width 9 height 9
checkbox input "true"
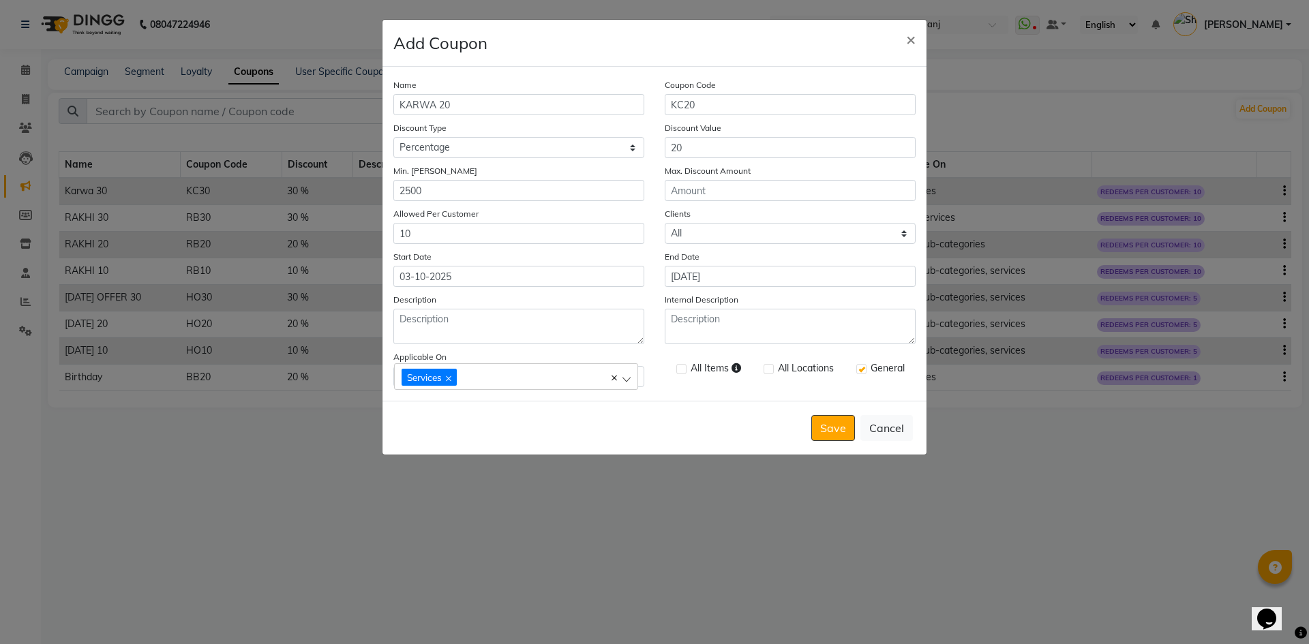
click at [770, 371] on label at bounding box center [768, 369] width 10 height 10
click at [770, 371] on input "checkbox" at bounding box center [767, 369] width 9 height 9
checkbox input "true"
click at [838, 432] on button "Save" at bounding box center [833, 428] width 44 height 26
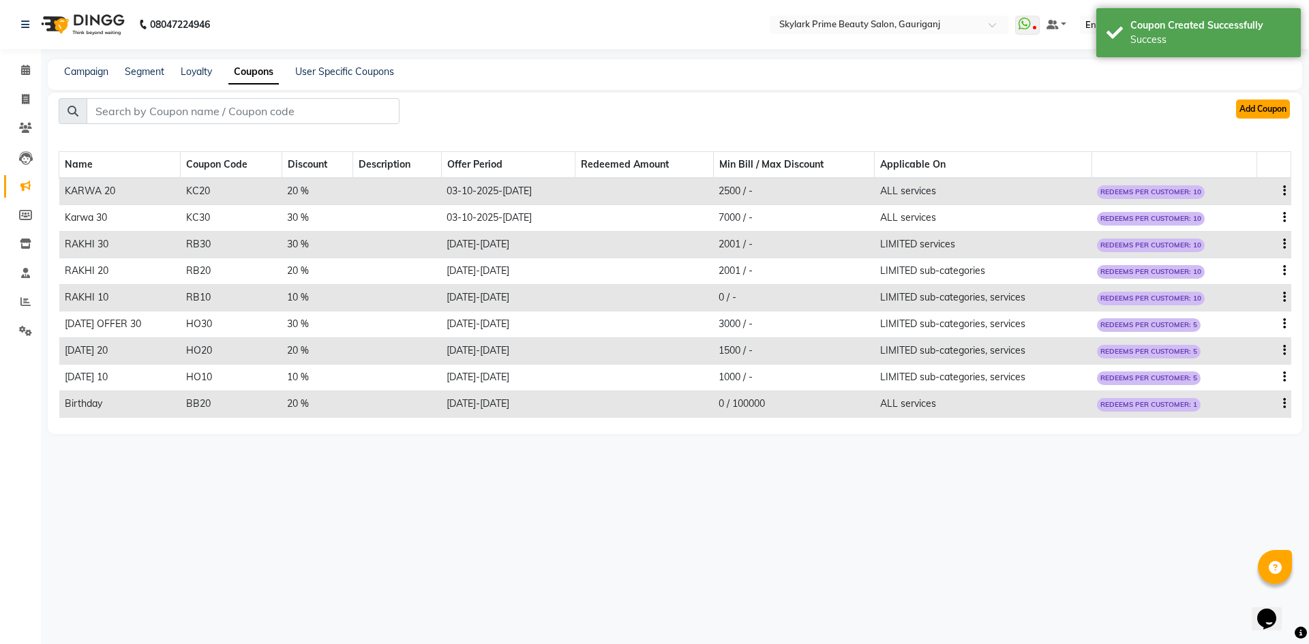
click at [1259, 112] on button "Add Coupon" at bounding box center [1263, 109] width 54 height 19
select select "ALL"
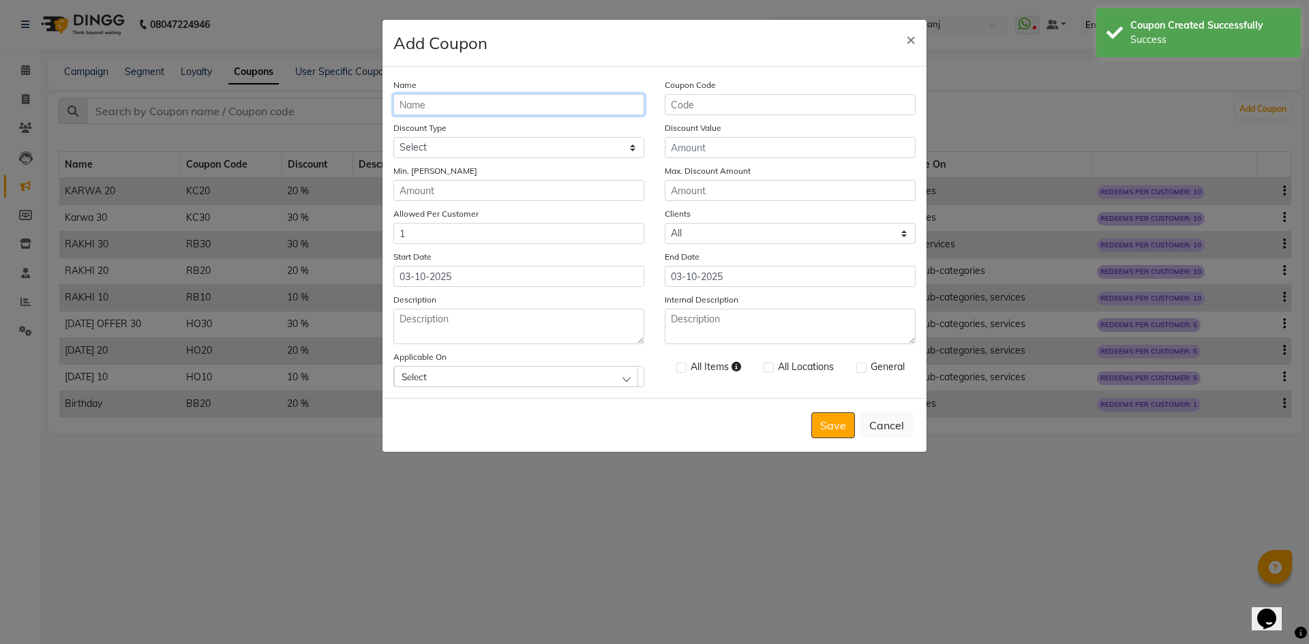
click at [442, 97] on input "Name" at bounding box center [518, 104] width 251 height 21
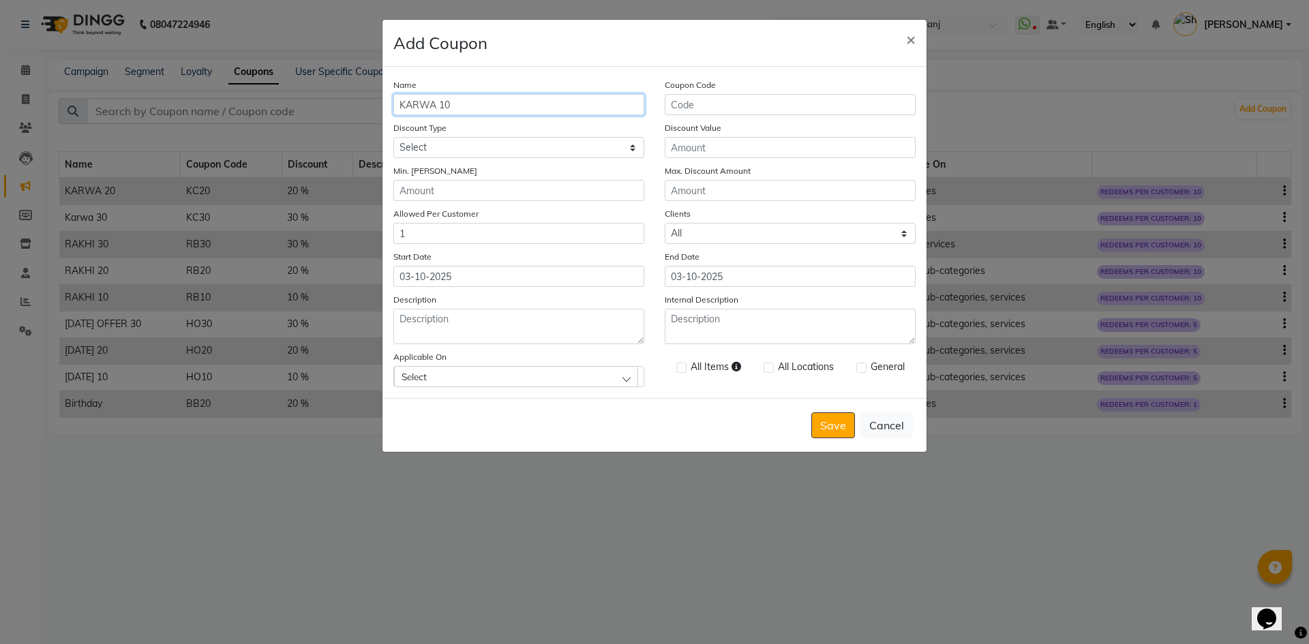
type input "KARWA 10"
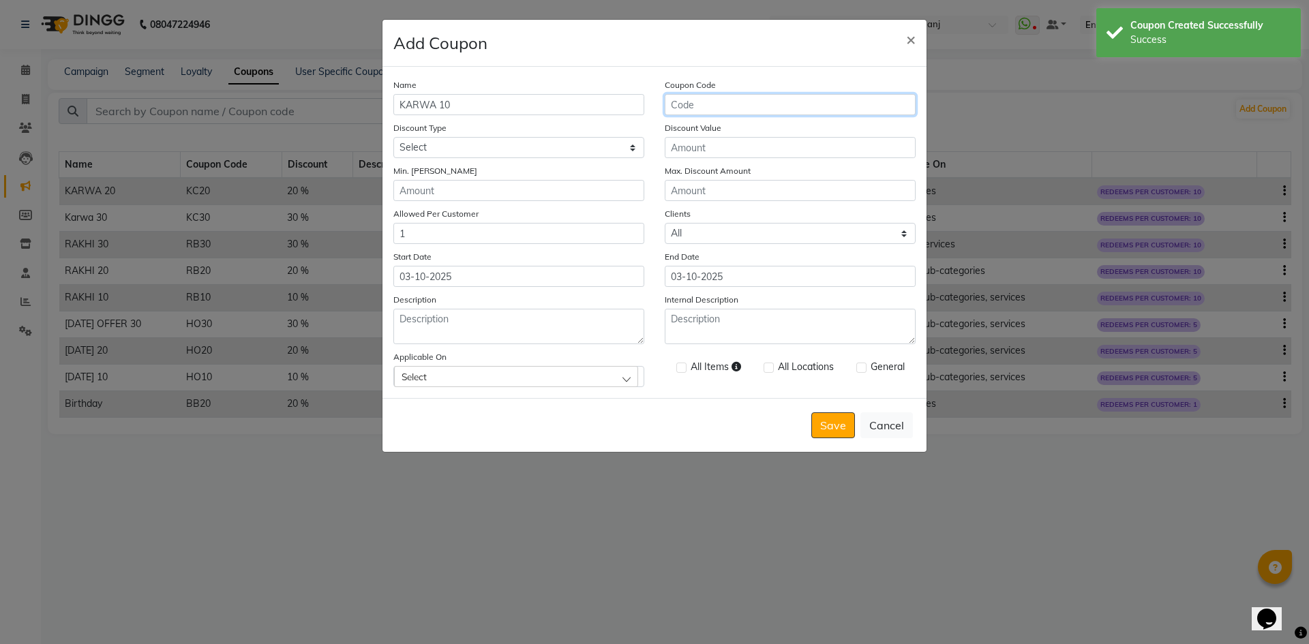
click at [761, 103] on input "Coupon Code" at bounding box center [790, 104] width 251 height 21
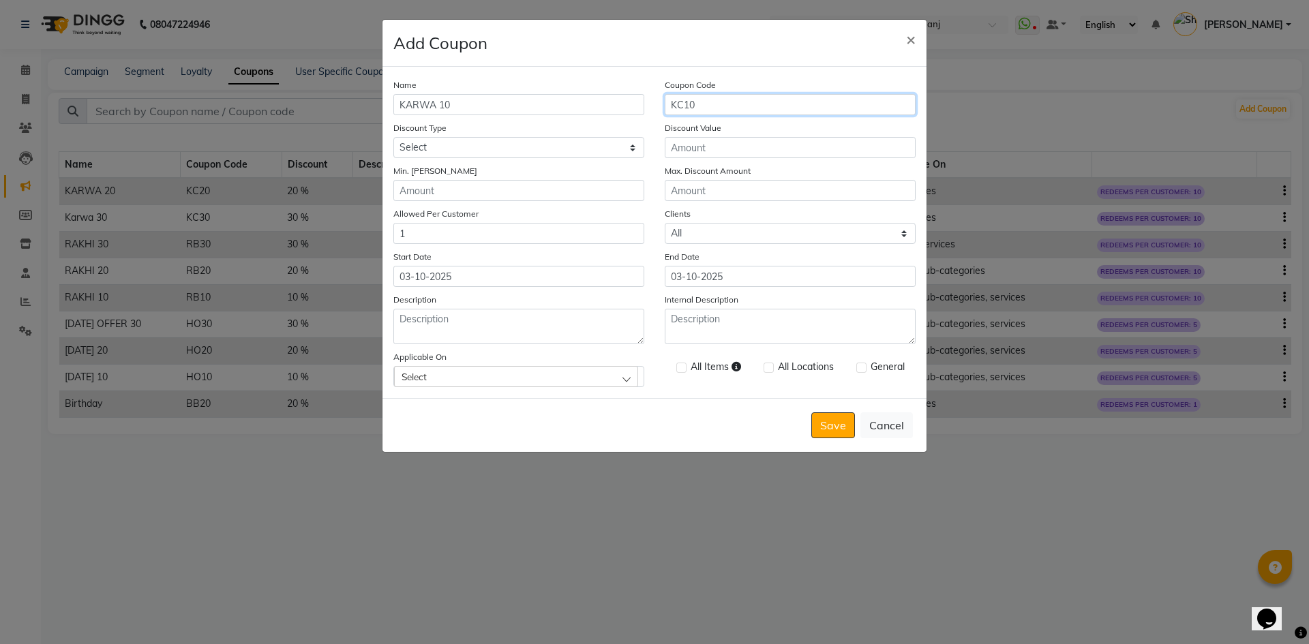
type input "KC10"
click at [620, 147] on select "Select Percentage Fixed" at bounding box center [518, 147] width 251 height 21
select select "PERCENTAGE"
click at [393, 137] on select "Select Percentage Fixed" at bounding box center [518, 147] width 251 height 21
click at [724, 144] on input "Discount Value" at bounding box center [790, 147] width 251 height 21
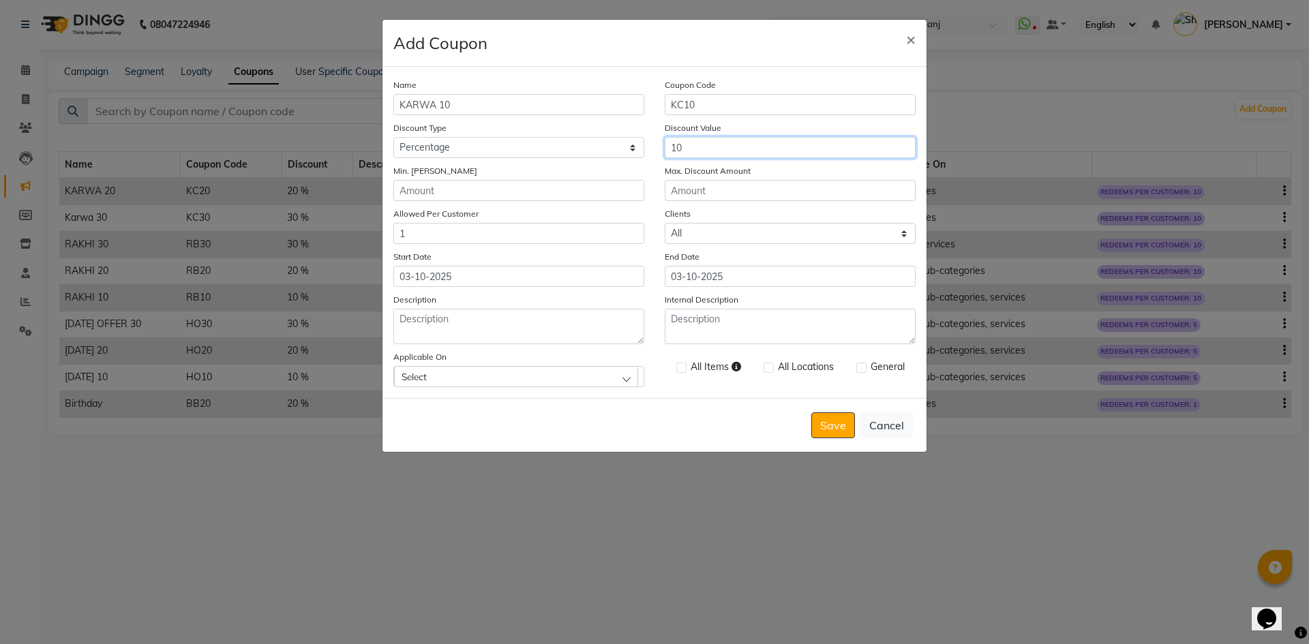
type input "10"
click at [504, 184] on input "Min. [PERSON_NAME]" at bounding box center [518, 190] width 251 height 21
type input "0"
click at [478, 229] on input "1" at bounding box center [518, 233] width 251 height 21
type input "10"
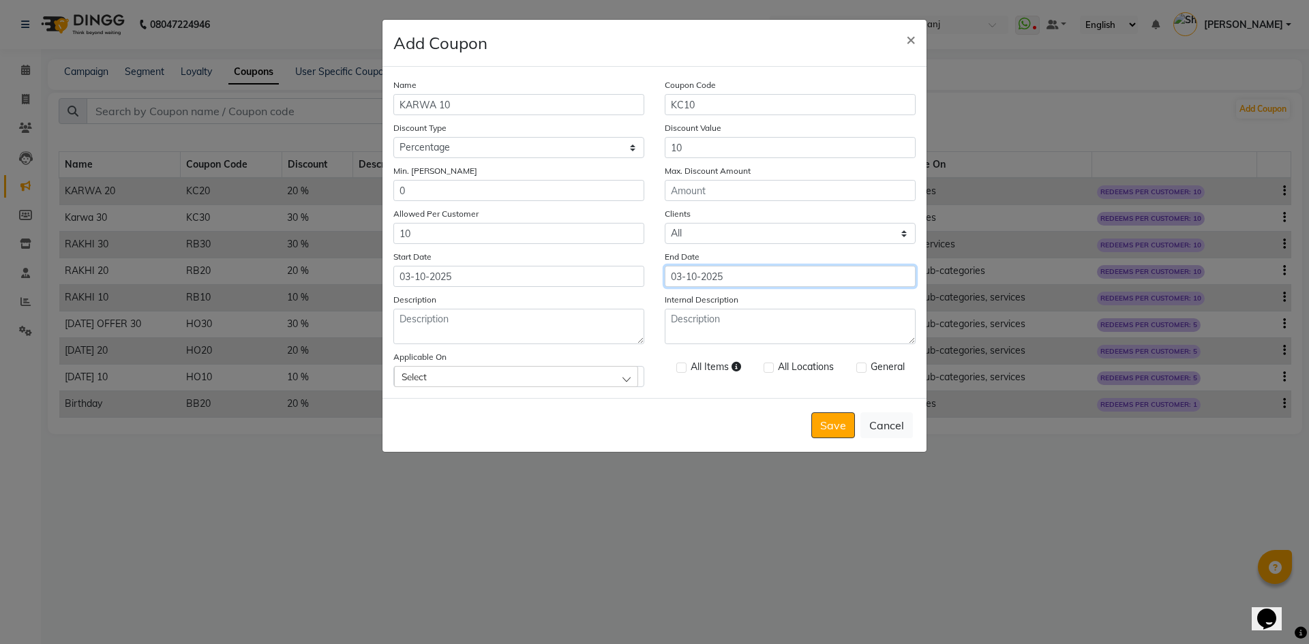
click at [796, 271] on input "03-10-2025" at bounding box center [790, 276] width 251 height 21
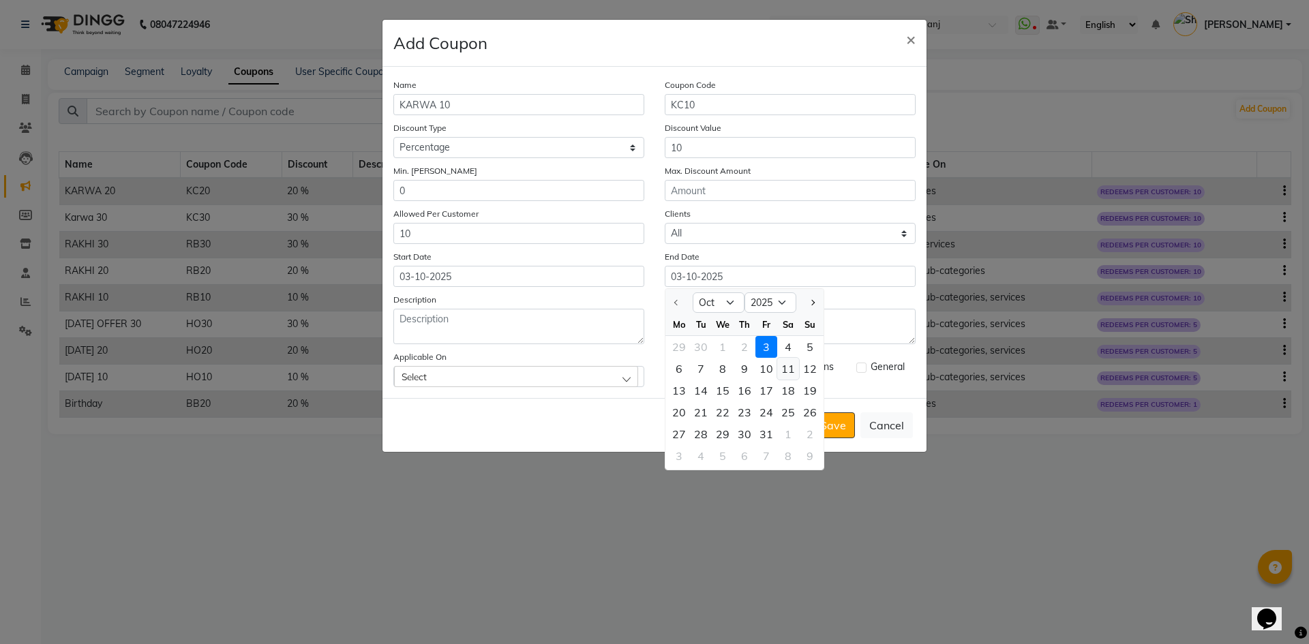
click at [792, 367] on div "11" at bounding box center [788, 369] width 22 height 22
type input "[DATE]"
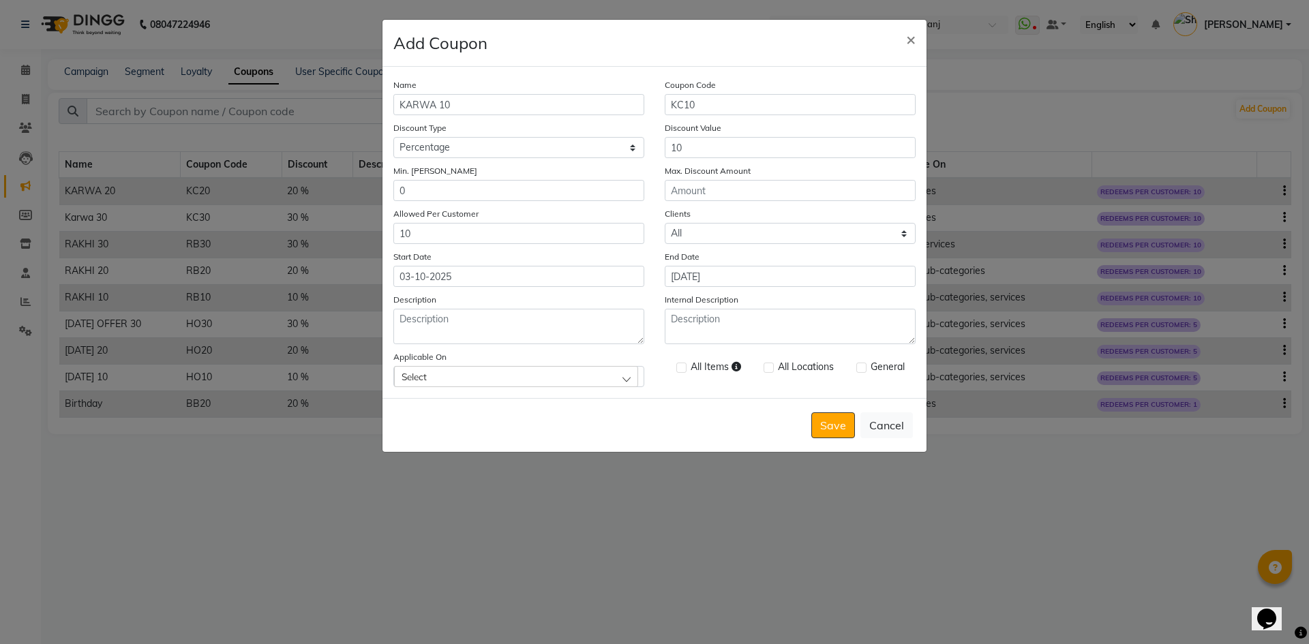
click at [570, 379] on div "Select" at bounding box center [516, 376] width 244 height 20
click at [404, 190] on label "Services" at bounding box center [425, 194] width 48 height 12
checkbox input "true"
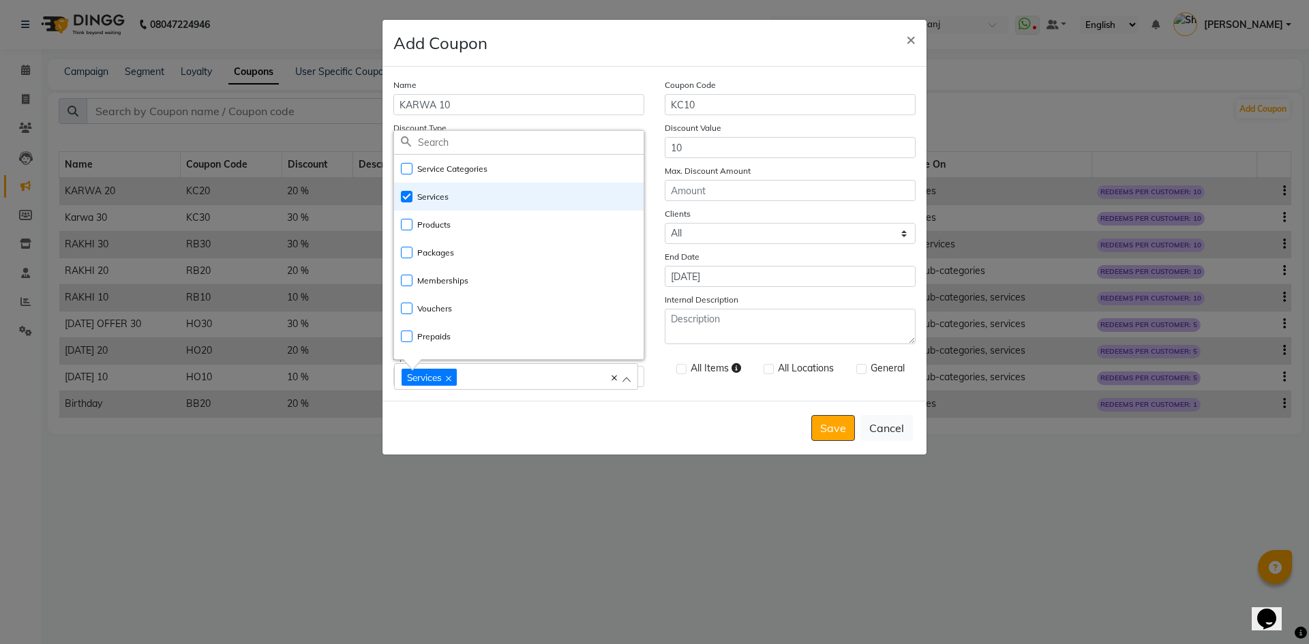
click at [866, 370] on label at bounding box center [861, 369] width 10 height 10
click at [865, 370] on input "checkbox" at bounding box center [860, 369] width 9 height 9
checkbox input "true"
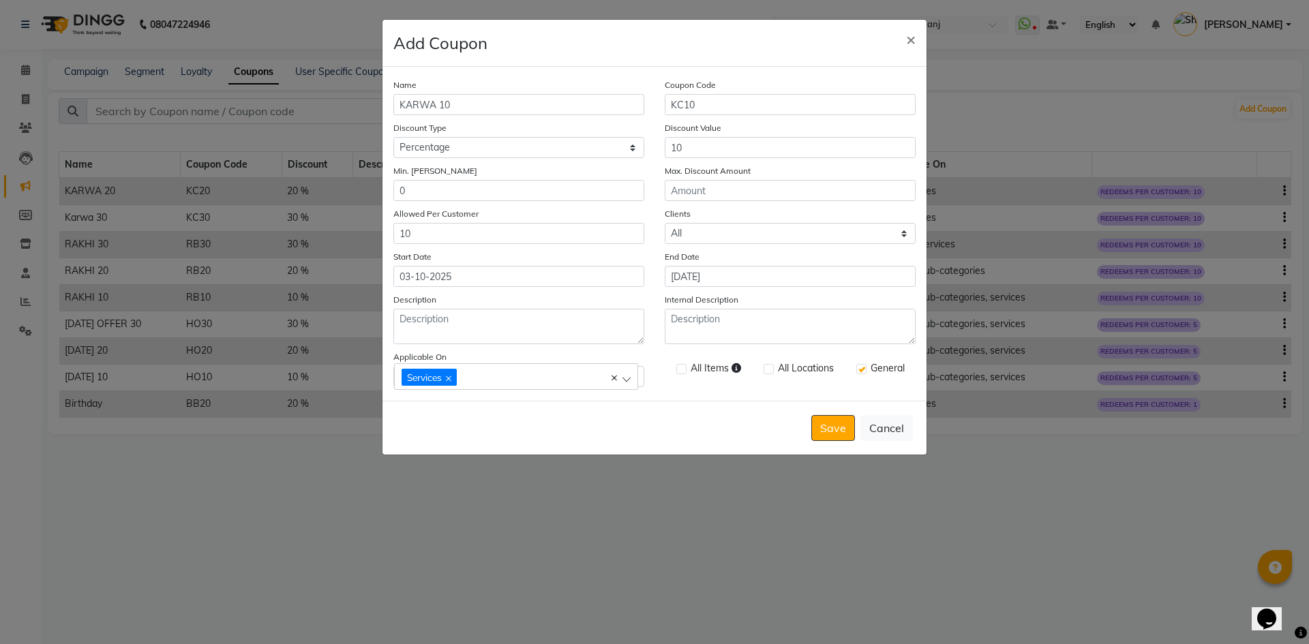
click at [772, 370] on label at bounding box center [768, 369] width 10 height 10
click at [772, 370] on input "checkbox" at bounding box center [767, 369] width 9 height 9
checkbox input "true"
click at [817, 432] on button "Save" at bounding box center [833, 428] width 44 height 26
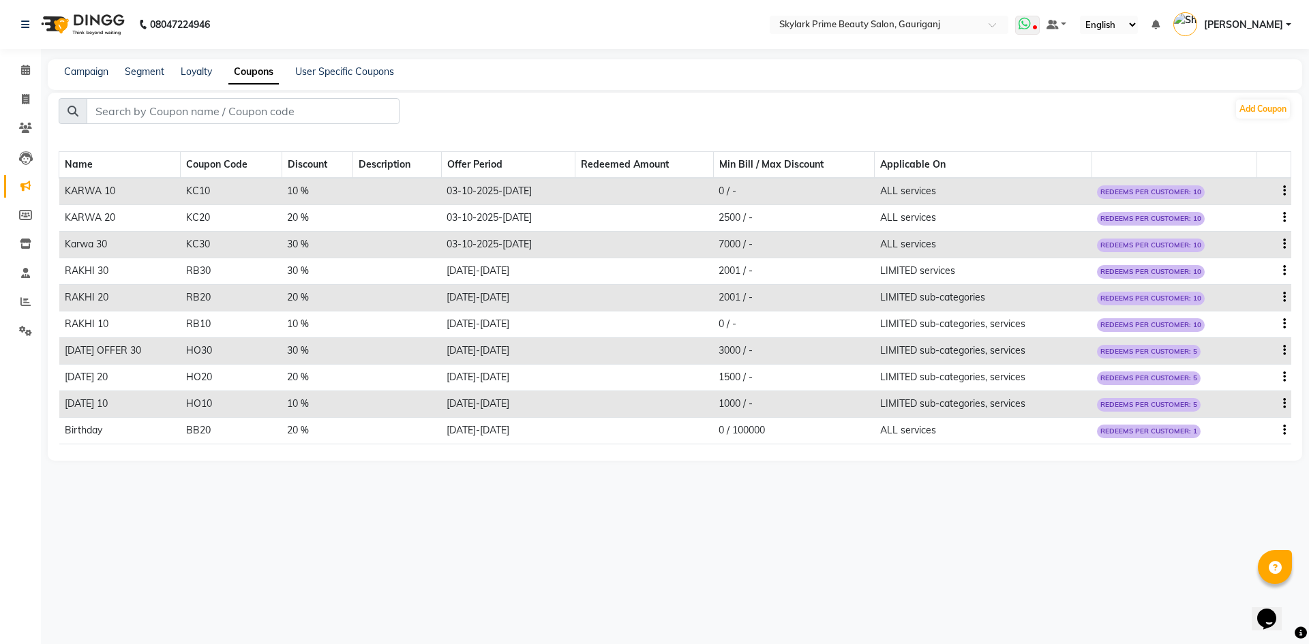
click at [1025, 25] on icon at bounding box center [1024, 24] width 12 height 14
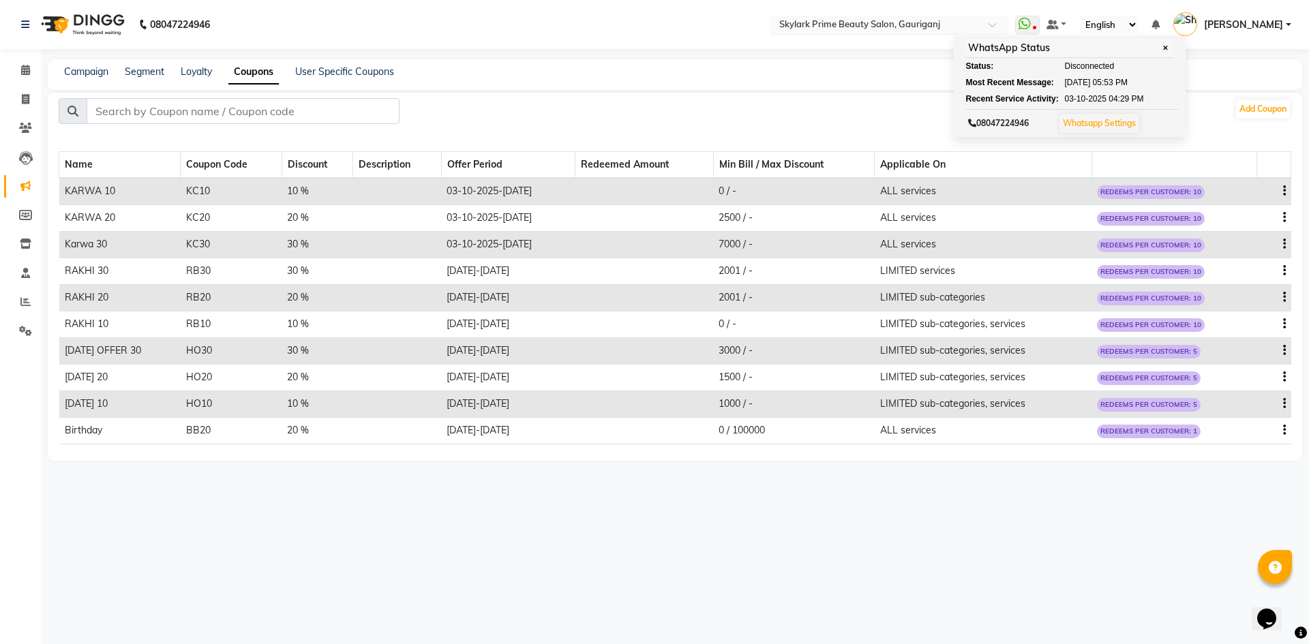
click at [931, 26] on input "text" at bounding box center [875, 26] width 198 height 14
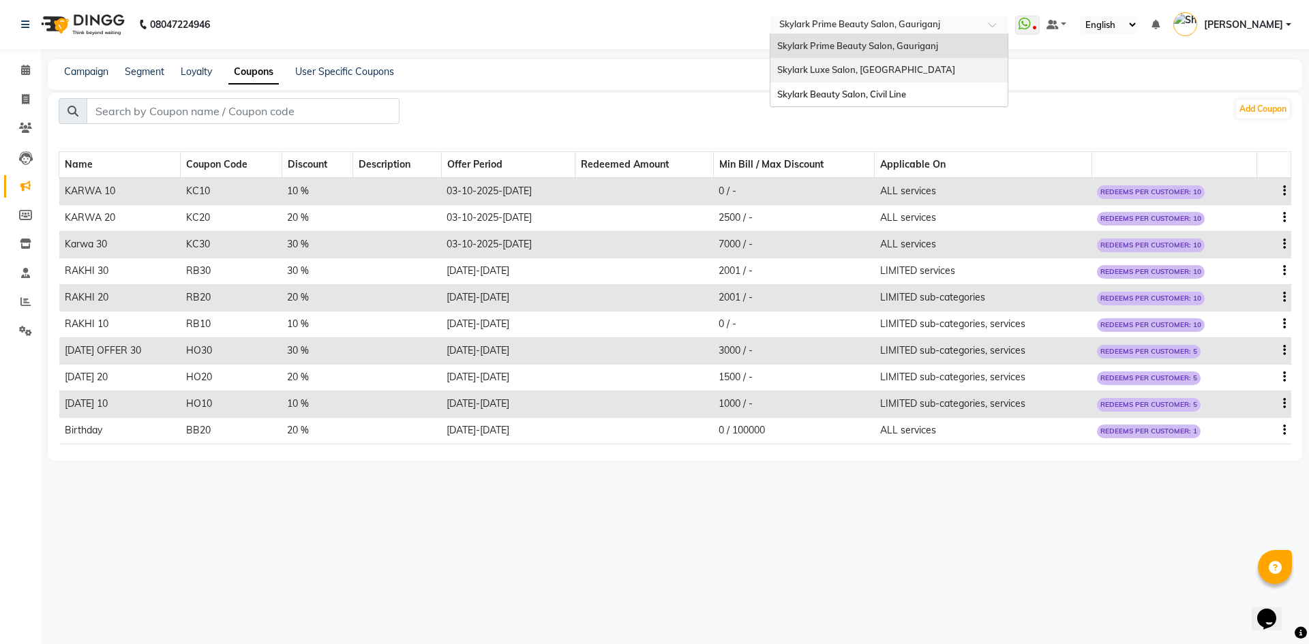
click at [928, 63] on div "Skylark Luxe Salon, [GEOGRAPHIC_DATA]" at bounding box center [888, 70] width 237 height 25
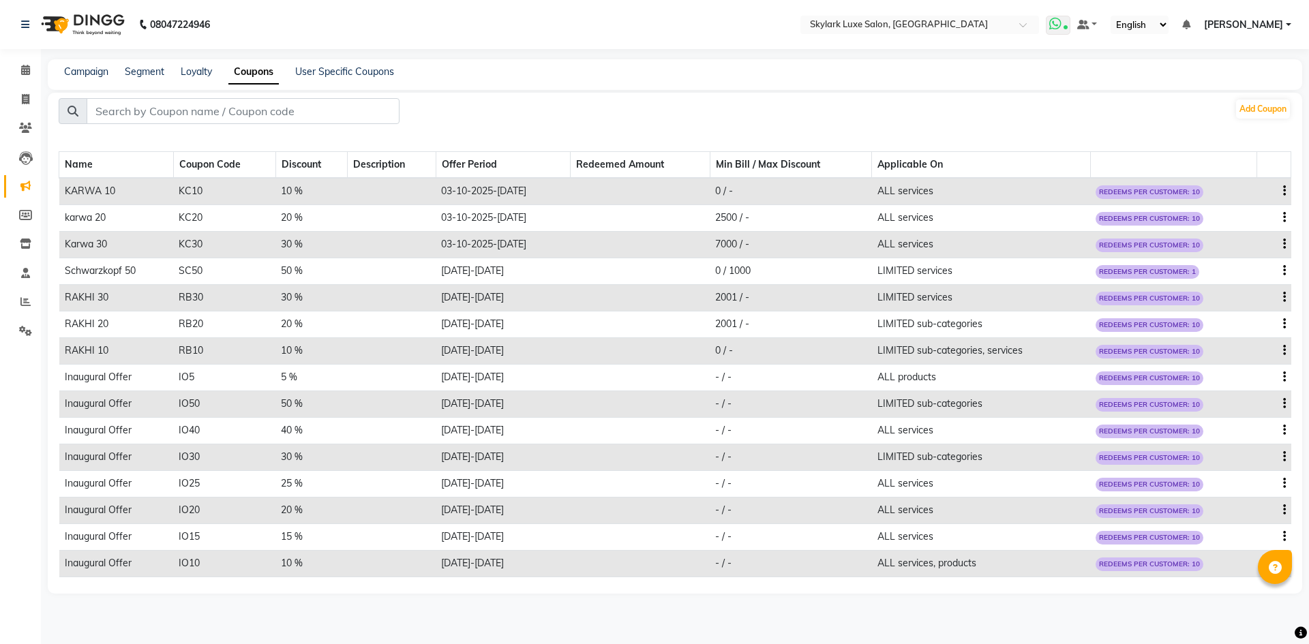
click at [1055, 29] on icon at bounding box center [1055, 24] width 12 height 14
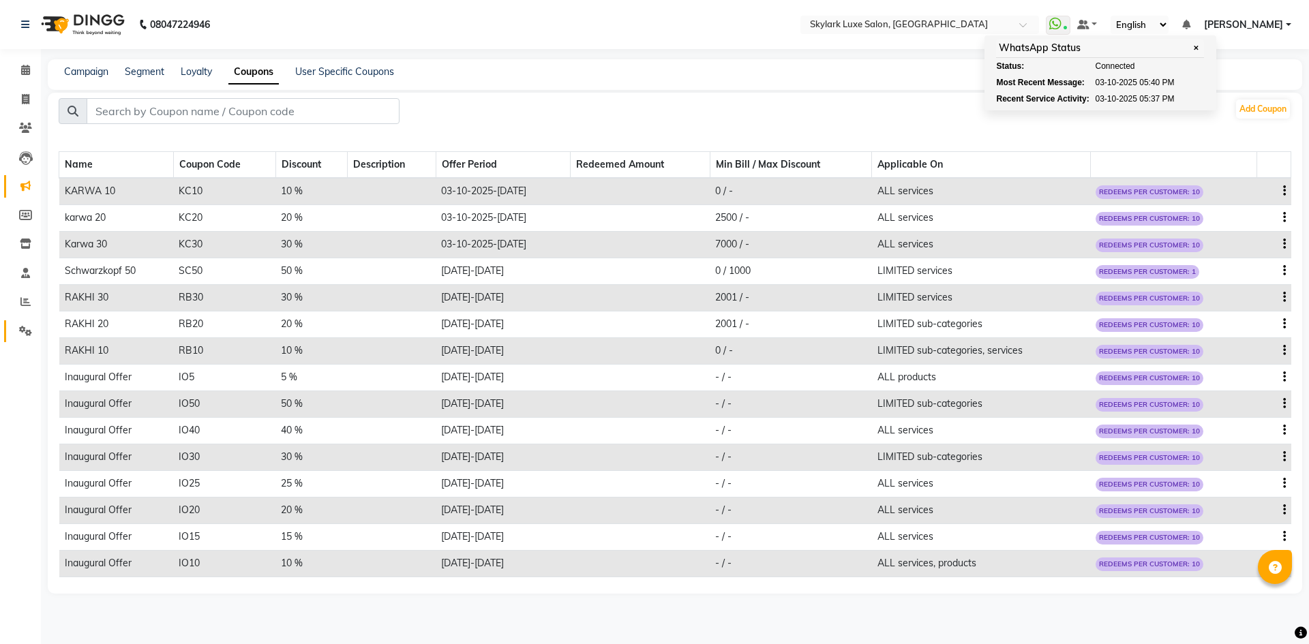
click at [12, 327] on link "Settings" at bounding box center [20, 331] width 33 height 22
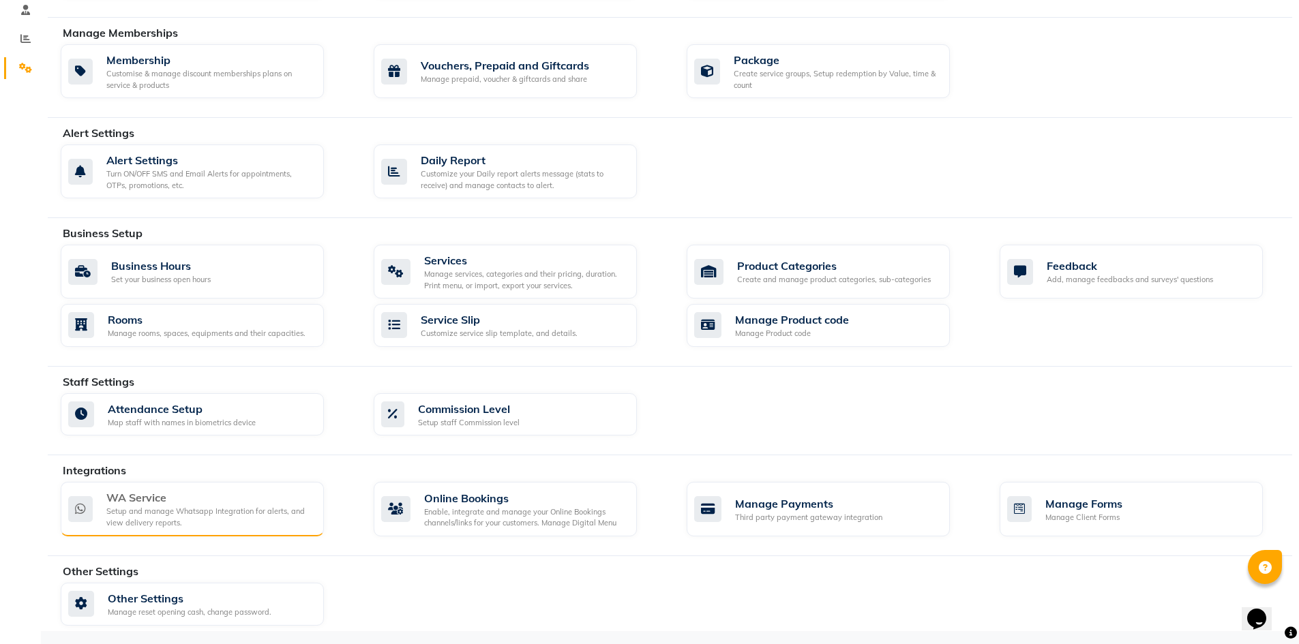
click at [192, 491] on div "WA Service" at bounding box center [209, 497] width 207 height 16
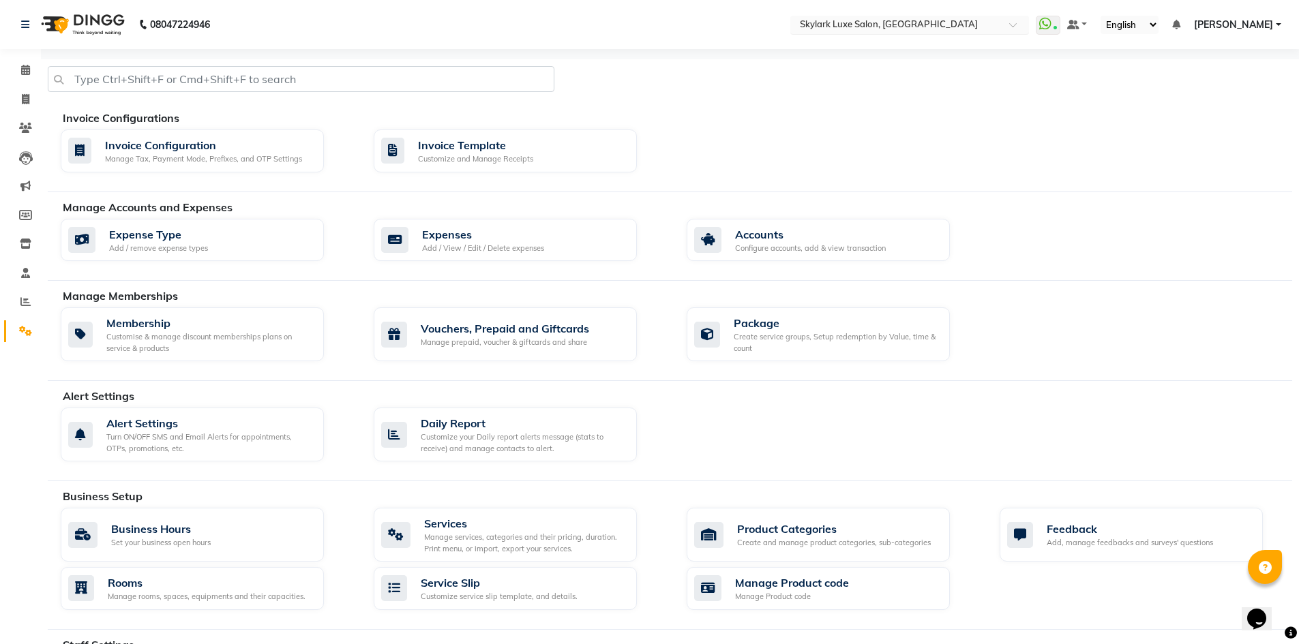
click at [891, 23] on input "text" at bounding box center [896, 26] width 198 height 14
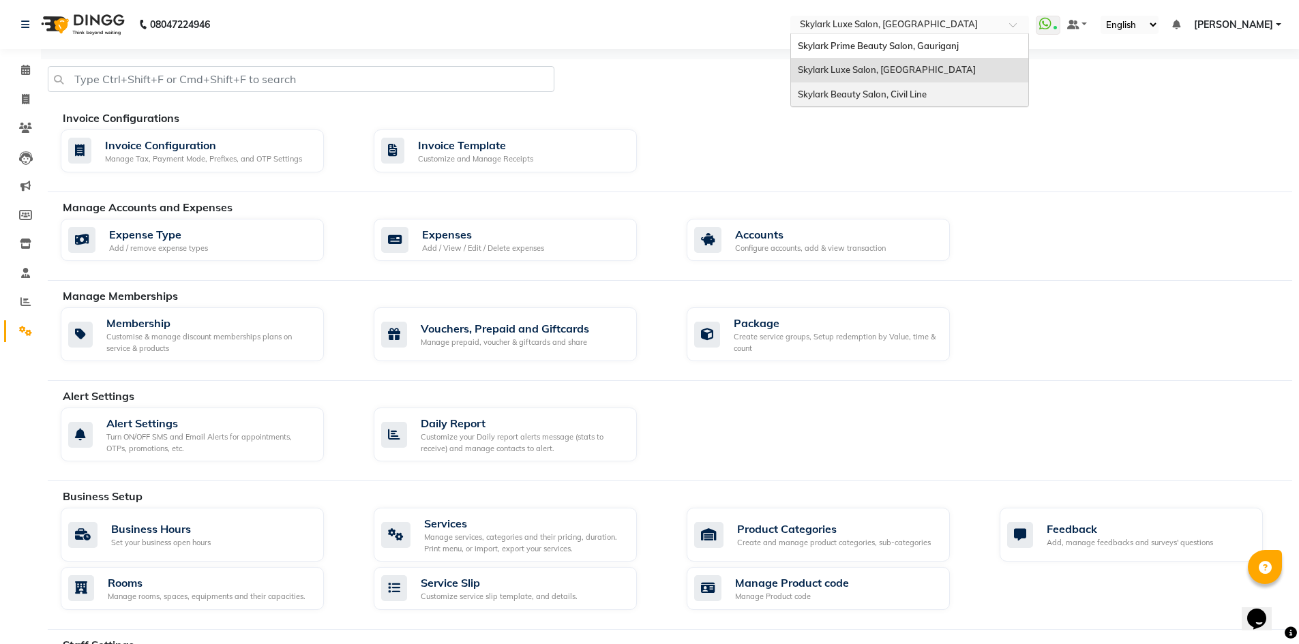
click at [877, 107] on div "Invoice Configurations Invoice Configuration Manage Tax, Payment Mode, Prefixes…" at bounding box center [670, 476] width 1244 height 834
click at [873, 28] on input "text" at bounding box center [896, 26] width 198 height 14
click at [864, 97] on span "Skylark Beauty Salon, Civil Line" at bounding box center [862, 94] width 129 height 11
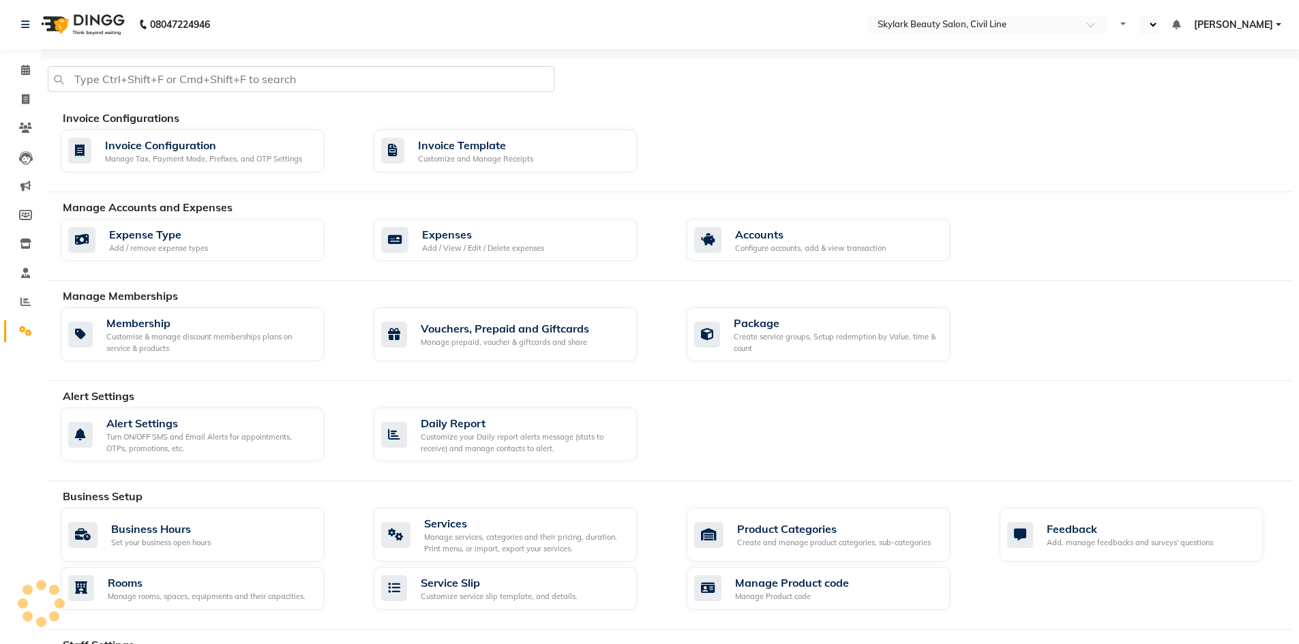
select select "en"
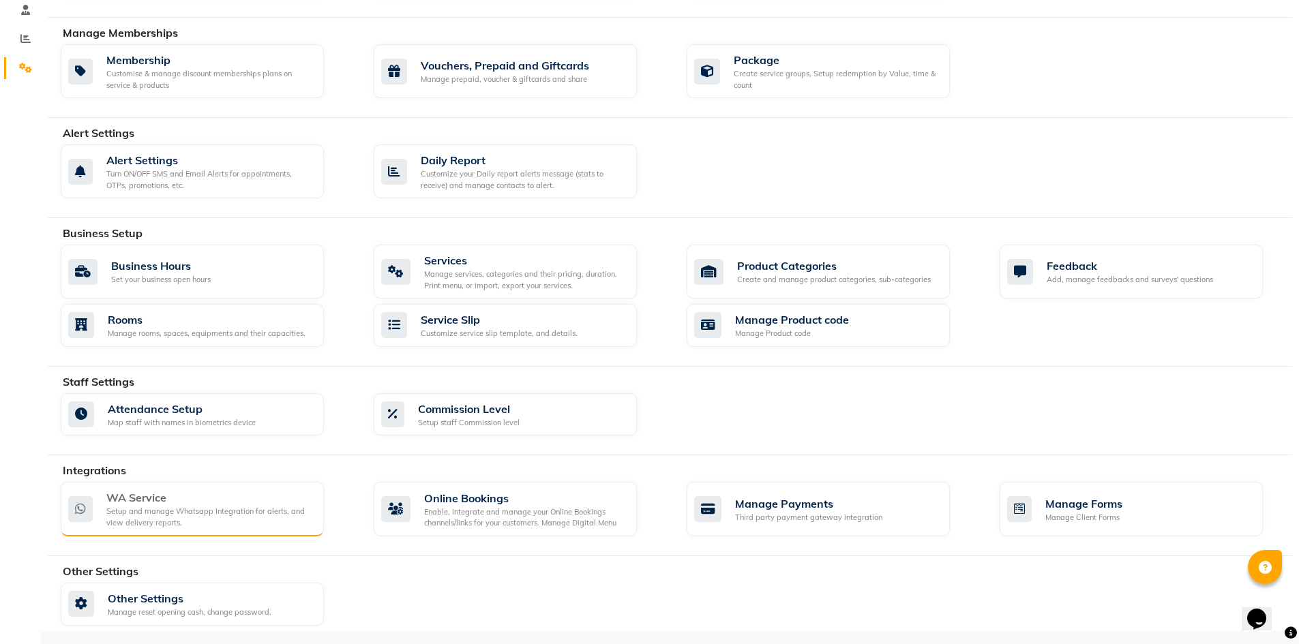
scroll to position [264, 0]
click at [153, 487] on div "WA Service Setup and manage Whatsapp Integration for alerts, and view delivery …" at bounding box center [192, 508] width 263 height 55
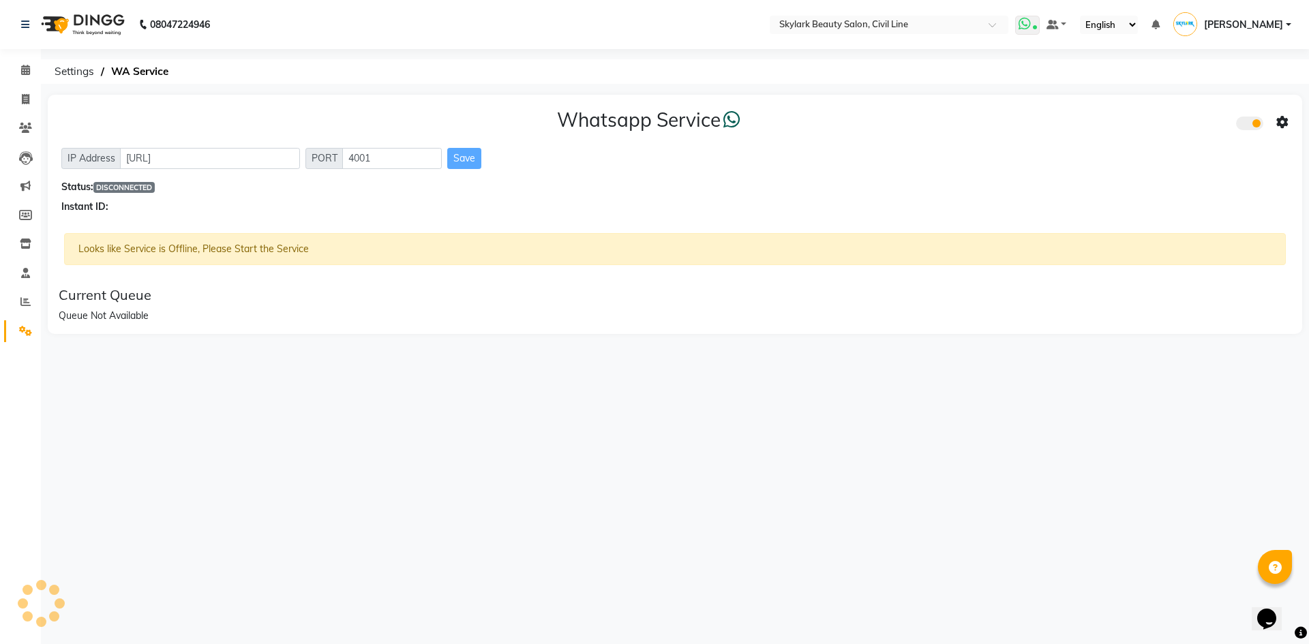
click at [1025, 29] on icon at bounding box center [1024, 24] width 12 height 14
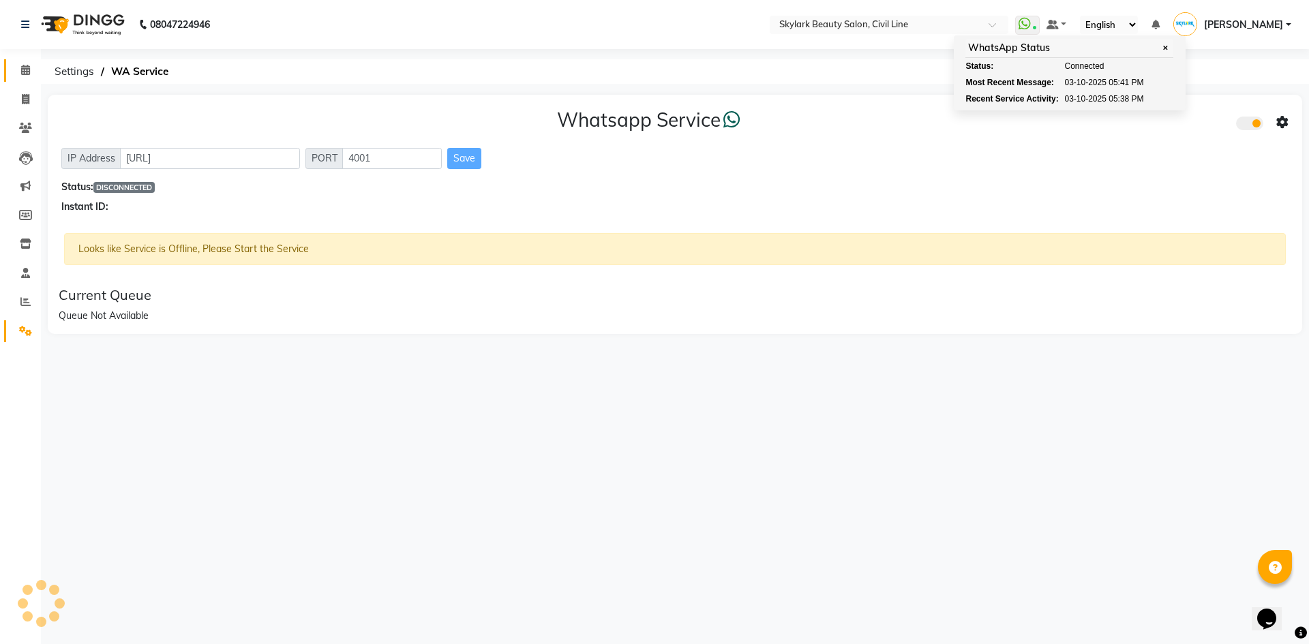
click at [13, 76] on link "Calendar" at bounding box center [20, 70] width 33 height 22
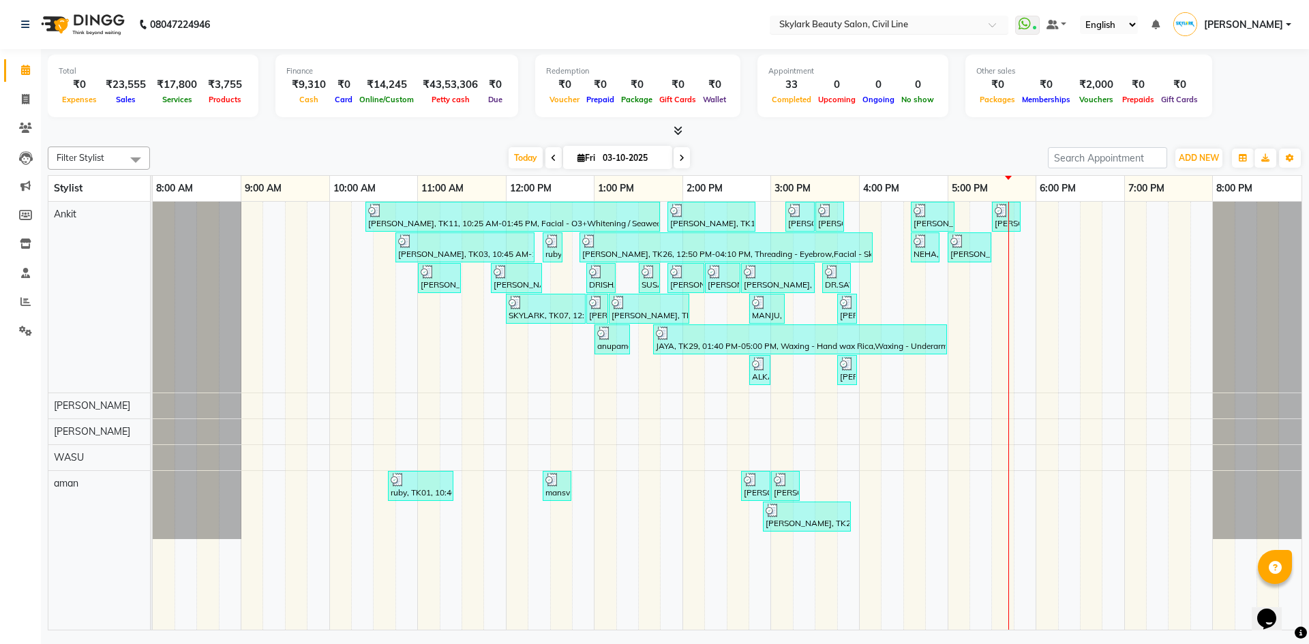
click at [868, 29] on input "text" at bounding box center [875, 26] width 198 height 14
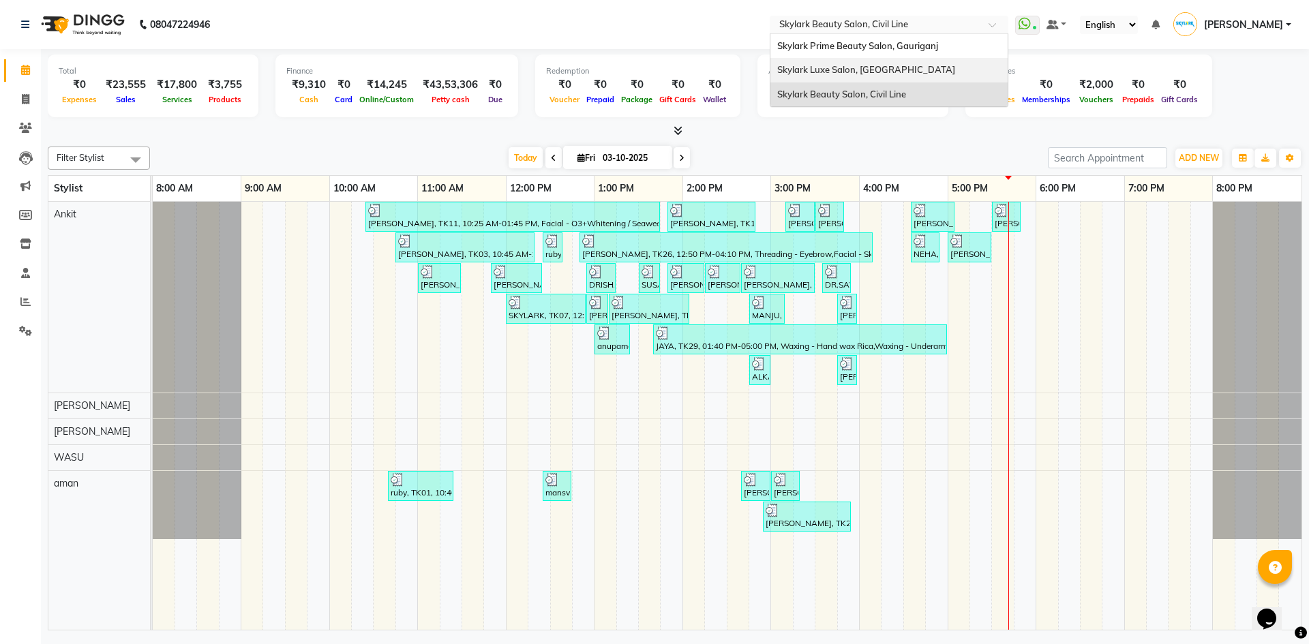
click at [873, 63] on div "Skylark Luxe Salon, [GEOGRAPHIC_DATA]" at bounding box center [888, 70] width 237 height 25
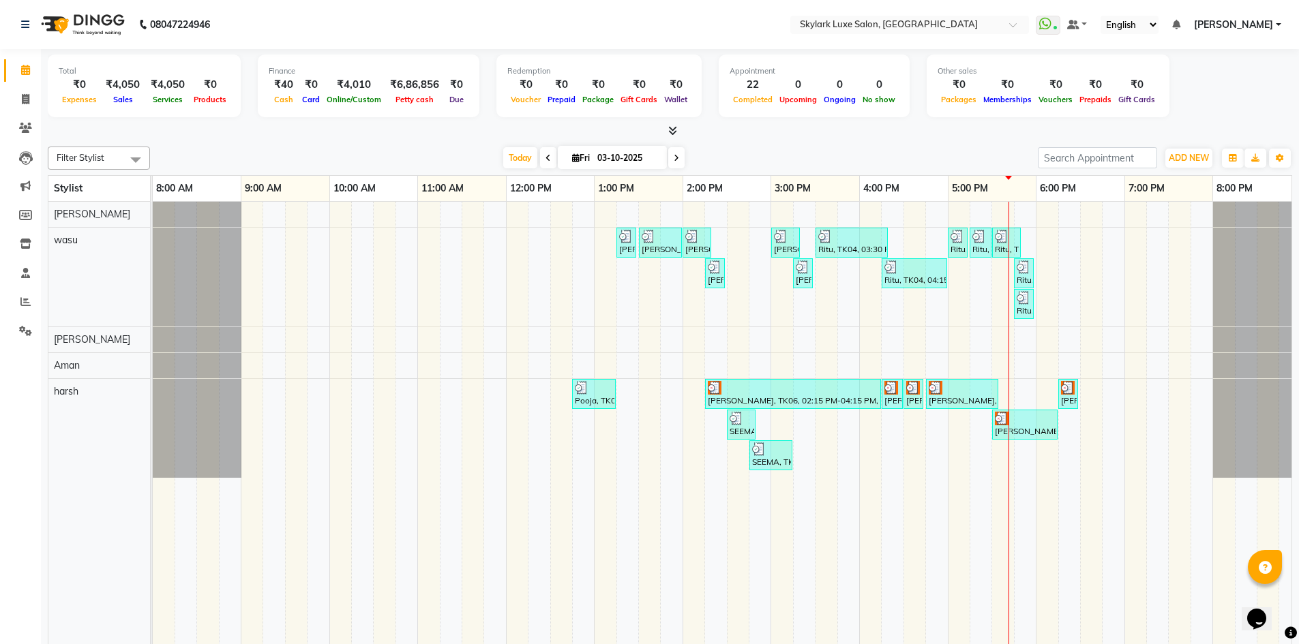
click at [25, 62] on link "Calendar" at bounding box center [20, 70] width 33 height 22
click at [22, 97] on icon at bounding box center [25, 99] width 7 height 10
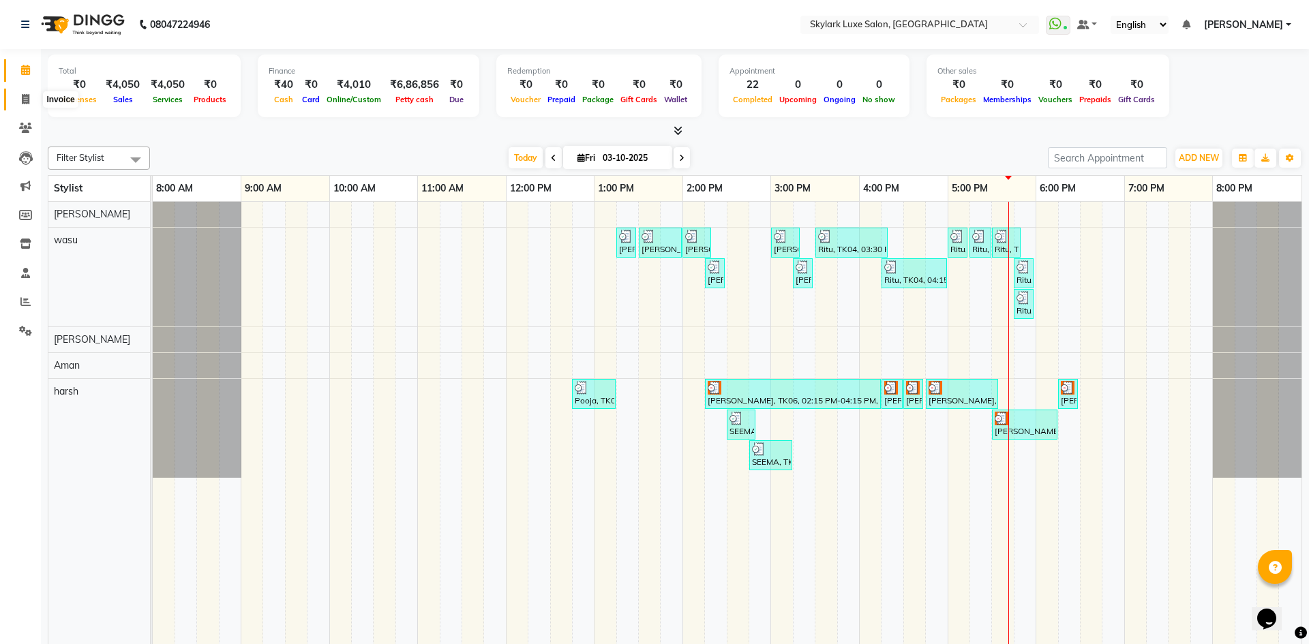
select select "8191"
select select "service"
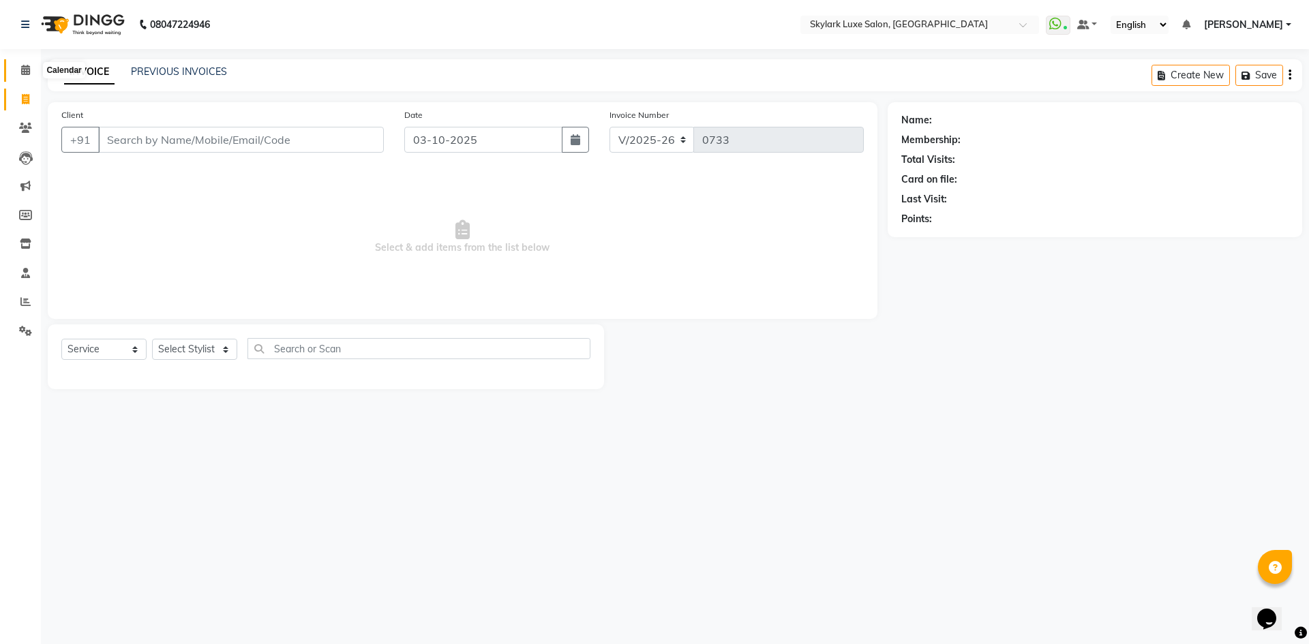
click at [31, 66] on span at bounding box center [26, 71] width 24 height 16
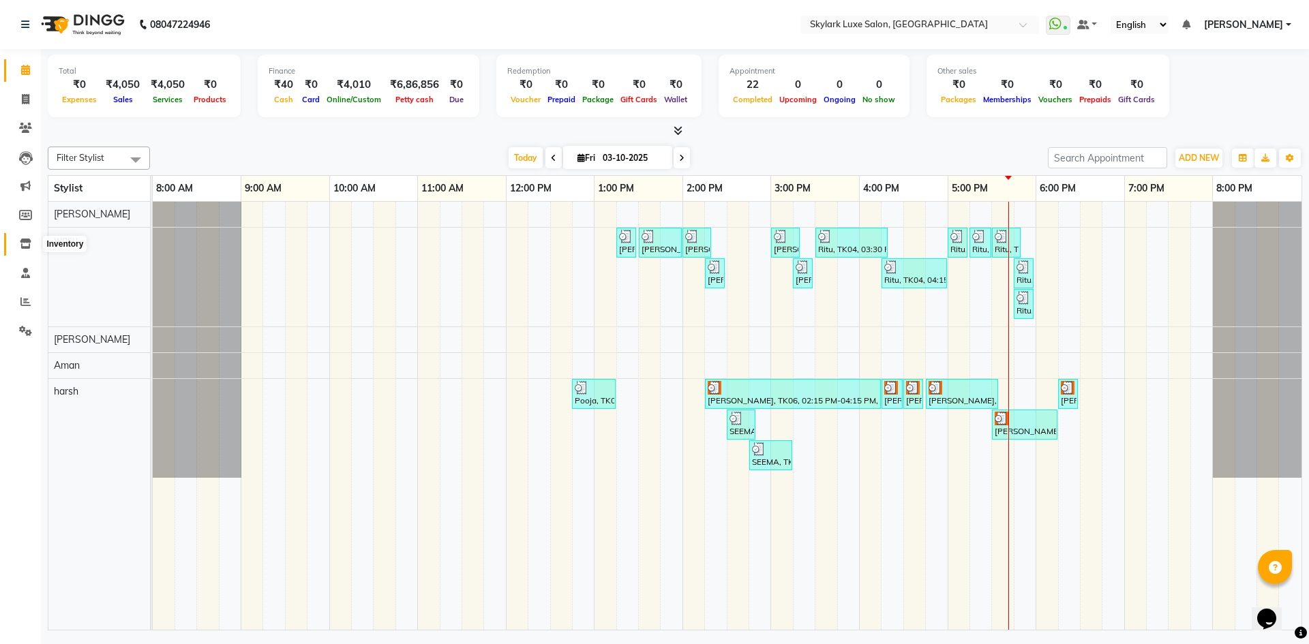
click at [20, 245] on icon at bounding box center [26, 244] width 12 height 10
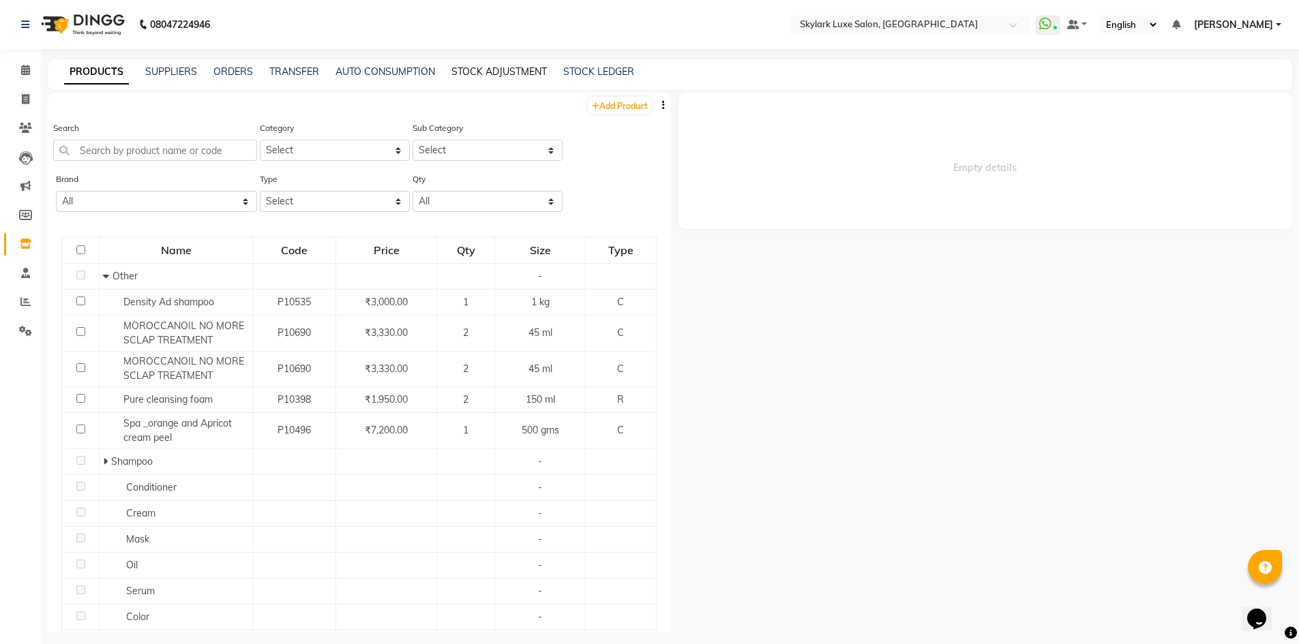
click at [534, 76] on link "STOCK ADJUSTMENT" at bounding box center [498, 71] width 95 height 12
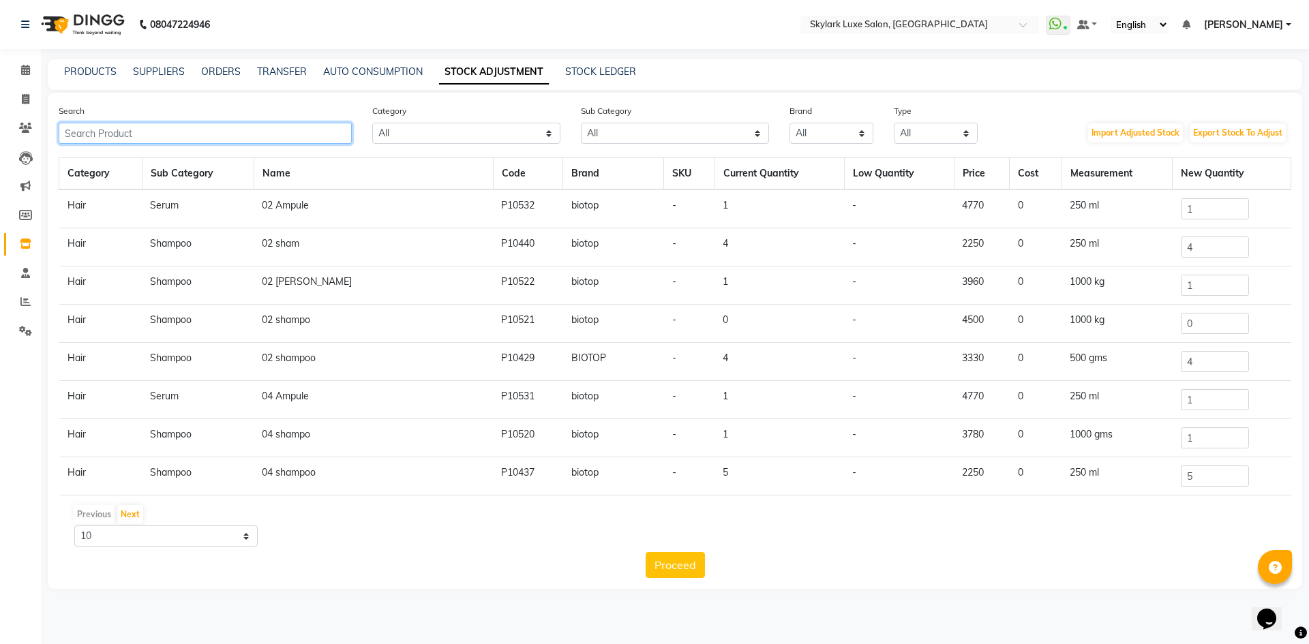
click at [290, 130] on input "text" at bounding box center [205, 133] width 293 height 21
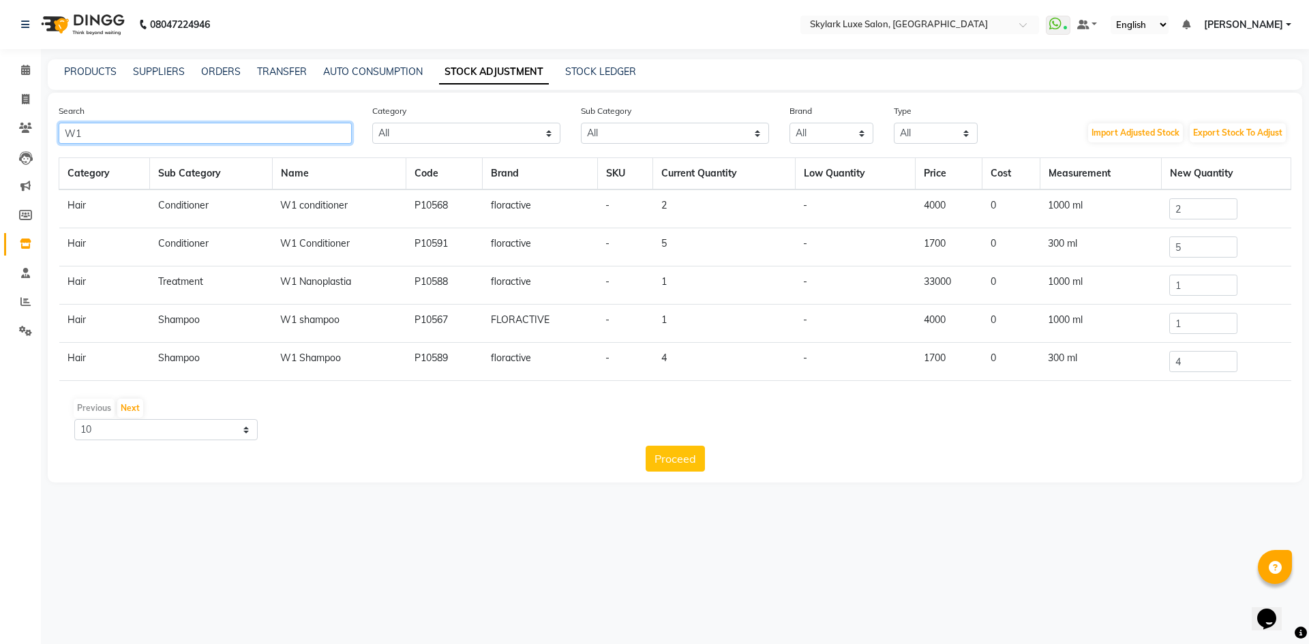
type input "W1"
drag, startPoint x: 1183, startPoint y: 324, endPoint x: 1168, endPoint y: 323, distance: 15.7
click at [1168, 323] on td "1" at bounding box center [1226, 324] width 130 height 38
click at [1113, 368] on td "300 ml" at bounding box center [1100, 362] width 121 height 38
click at [102, 70] on link "PRODUCTS" at bounding box center [90, 71] width 52 height 12
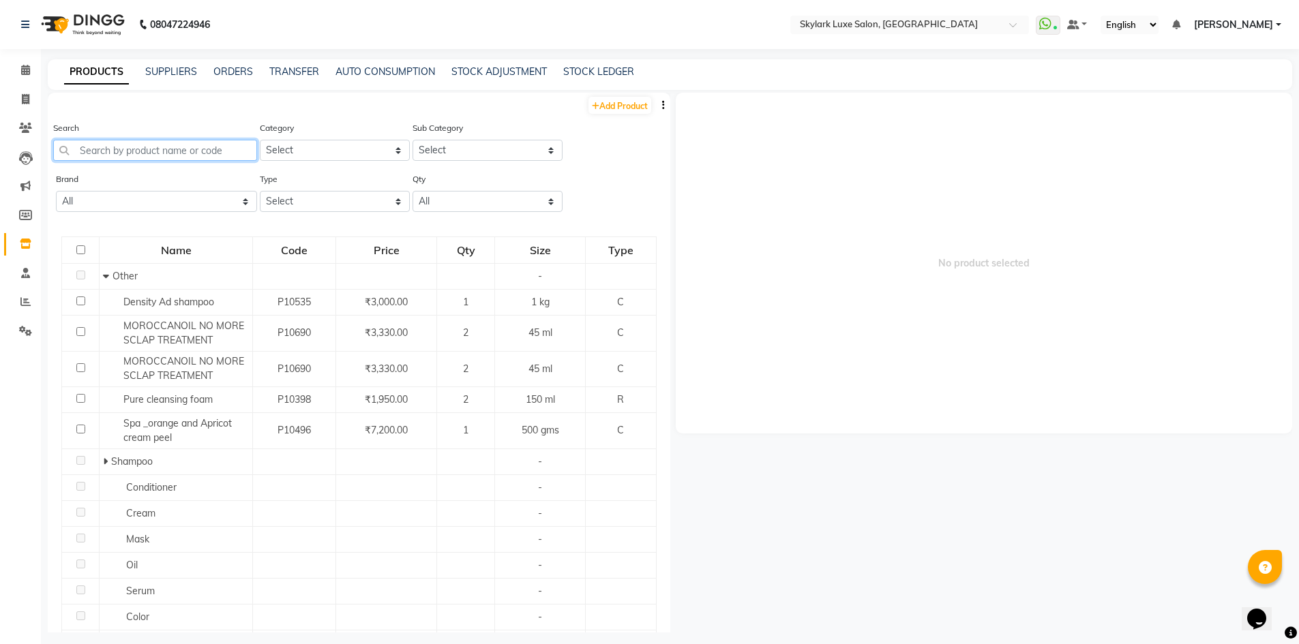
click at [149, 149] on input "text" at bounding box center [155, 150] width 204 height 21
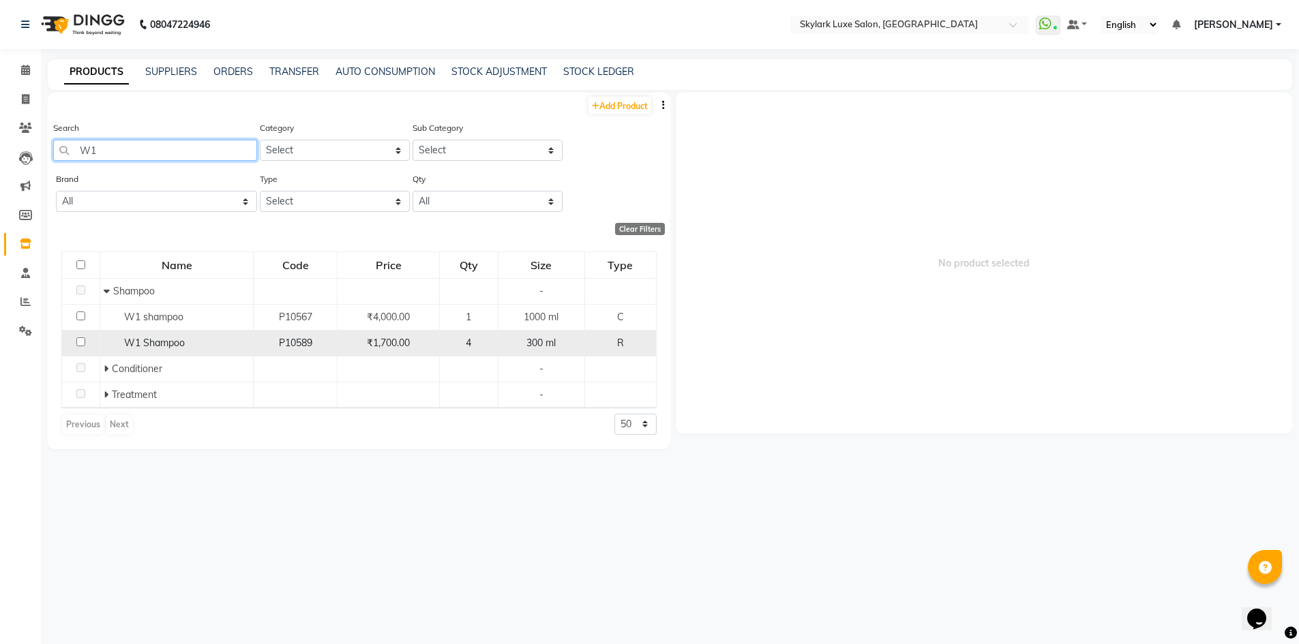
type input "W1"
click at [175, 342] on span "W1 Shampoo" at bounding box center [154, 343] width 61 height 12
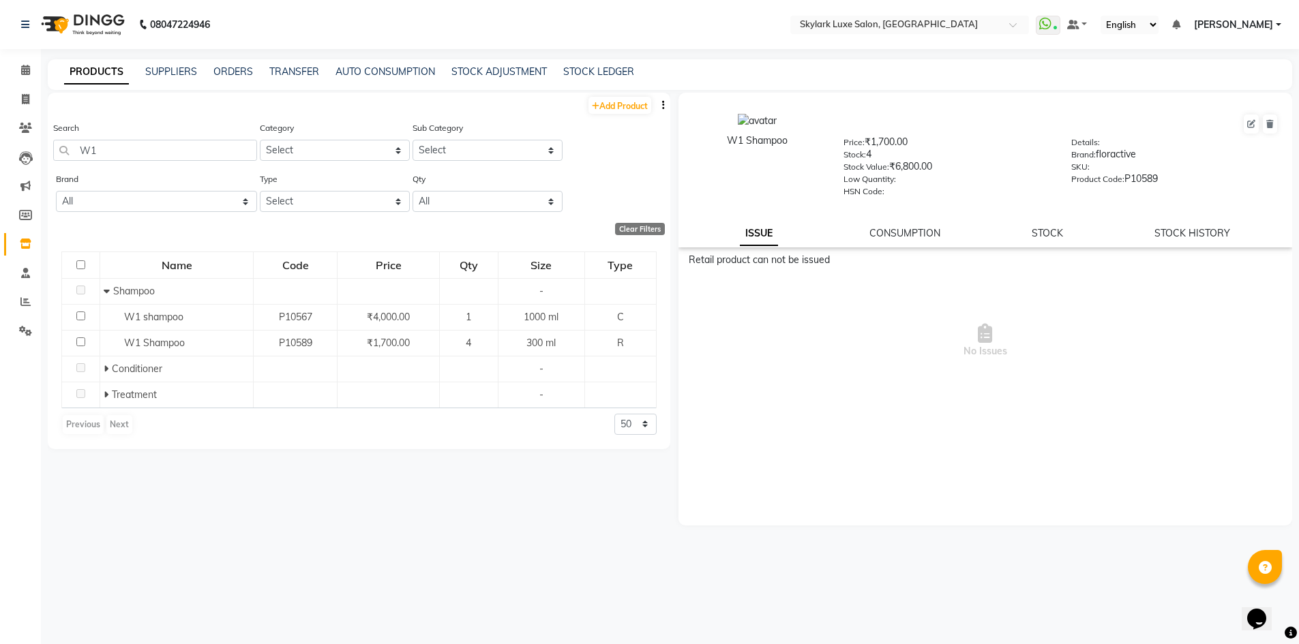
click at [990, 327] on icon at bounding box center [985, 333] width 14 height 19
click at [1046, 236] on link "STOCK" at bounding box center [1046, 233] width 31 height 12
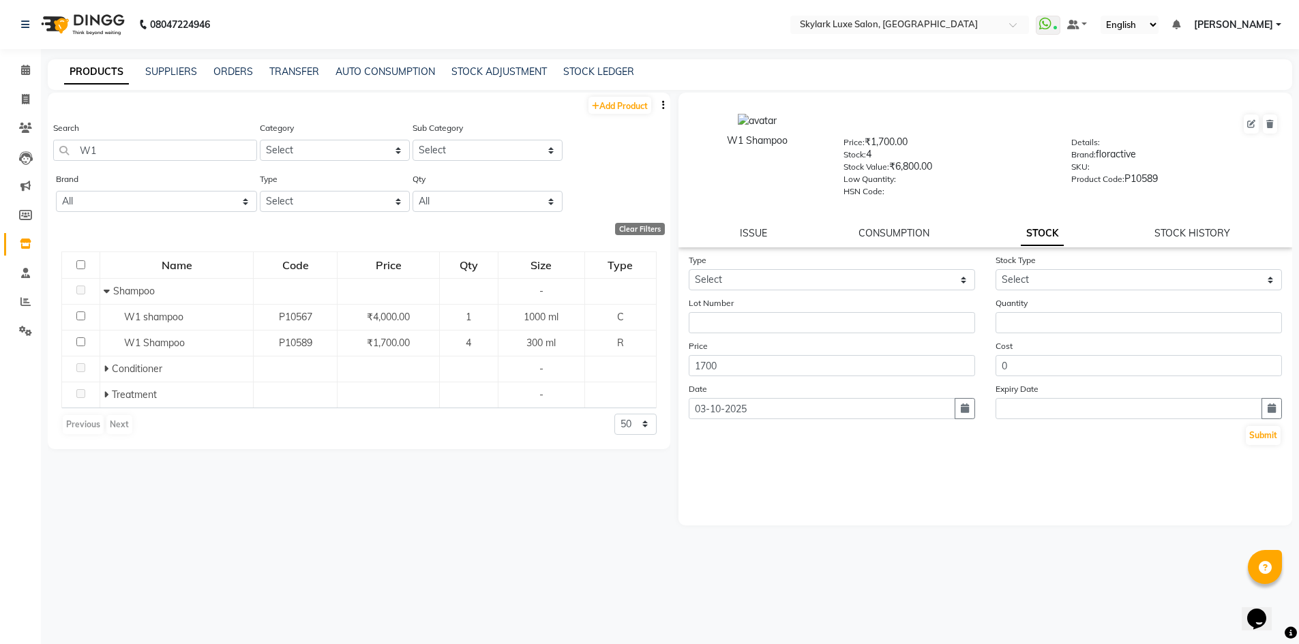
click at [857, 230] on div "ISSUE CONSUMPTION STOCK STOCK HISTORY" at bounding box center [985, 233] width 581 height 14
drag, startPoint x: 874, startPoint y: 230, endPoint x: 911, endPoint y: 232, distance: 36.9
click at [875, 230] on link "CONSUMPTION" at bounding box center [893, 233] width 71 height 12
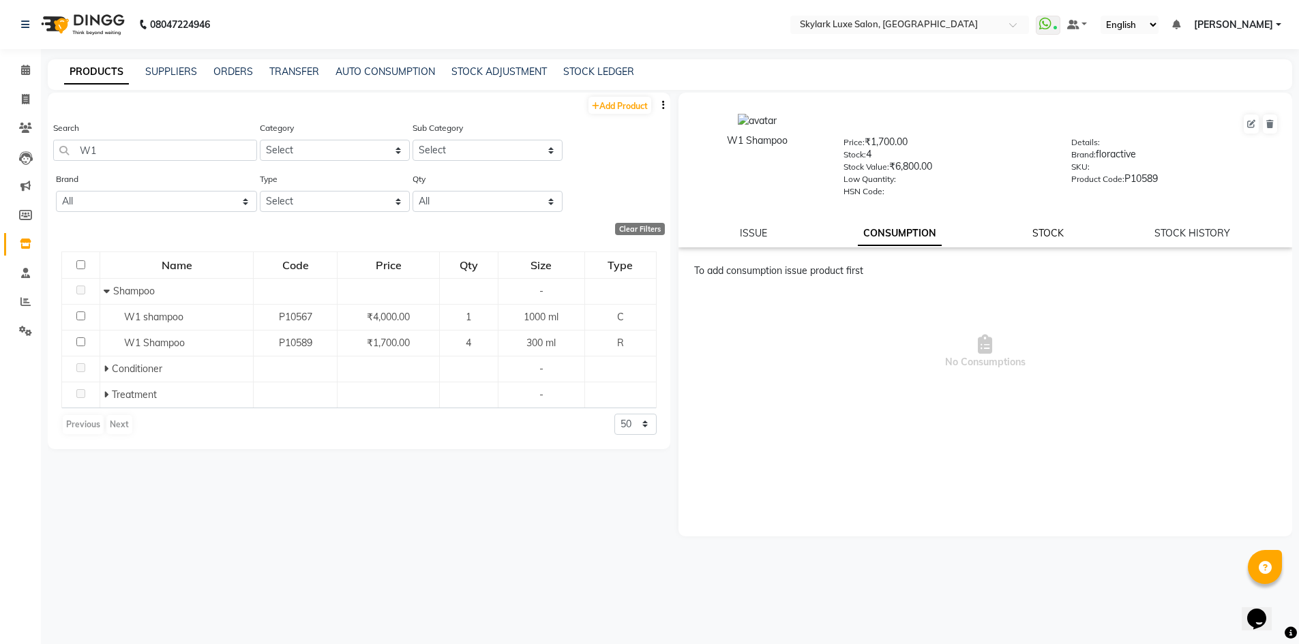
click at [1048, 232] on link "STOCK" at bounding box center [1047, 233] width 31 height 12
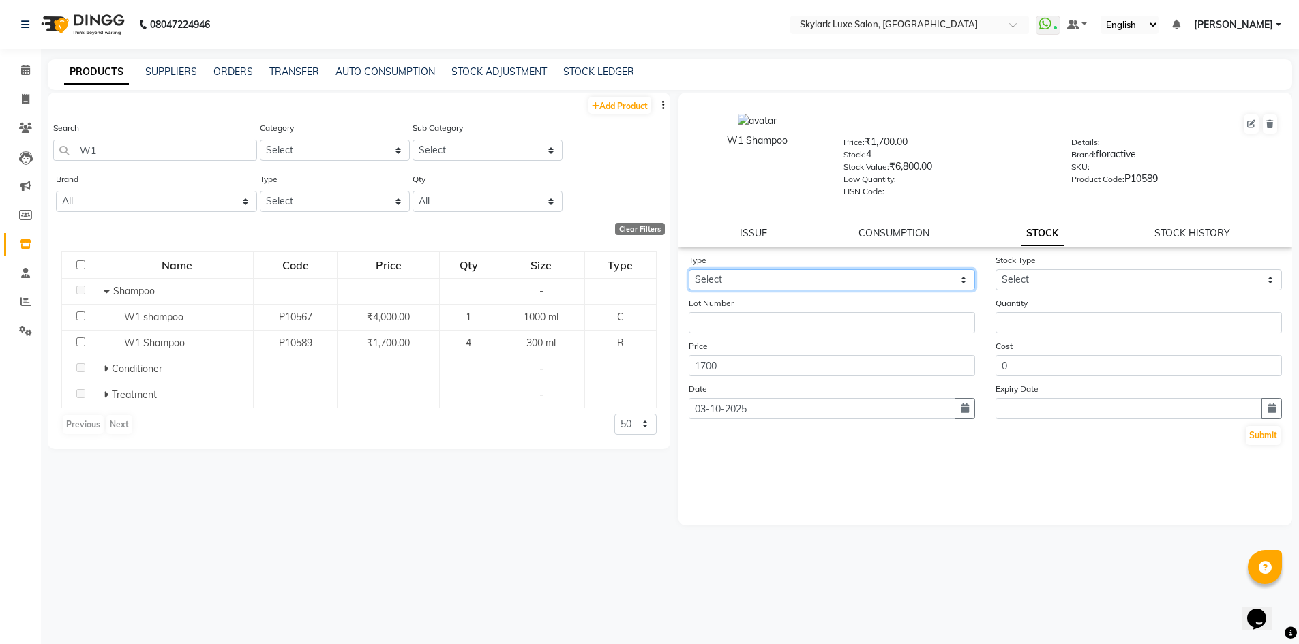
click at [882, 285] on select "Select In Out" at bounding box center [832, 279] width 286 height 21
select select "out"
click at [689, 269] on select "Select In Out" at bounding box center [832, 279] width 286 height 21
select select
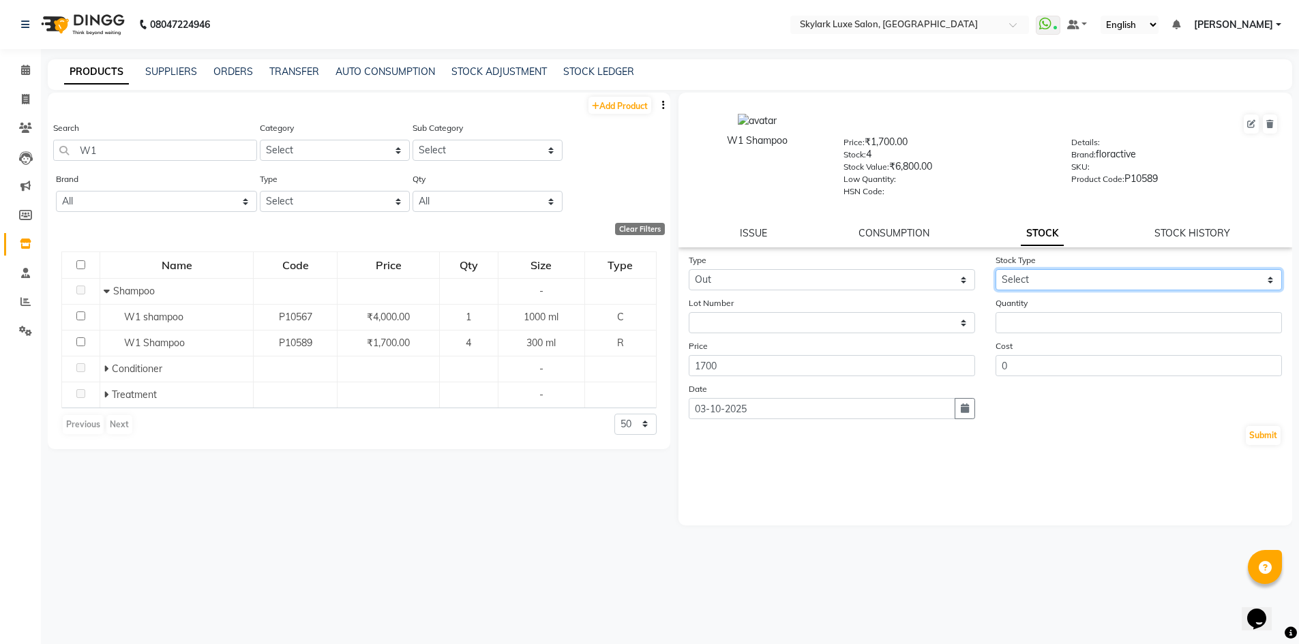
click at [1020, 278] on select "Select Internal Use Damaged Expired Adjustment Return Other" at bounding box center [1138, 279] width 286 height 21
select select "other"
click at [995, 269] on select "Select Internal Use Damaged Expired Adjustment Return Other" at bounding box center [1138, 279] width 286 height 21
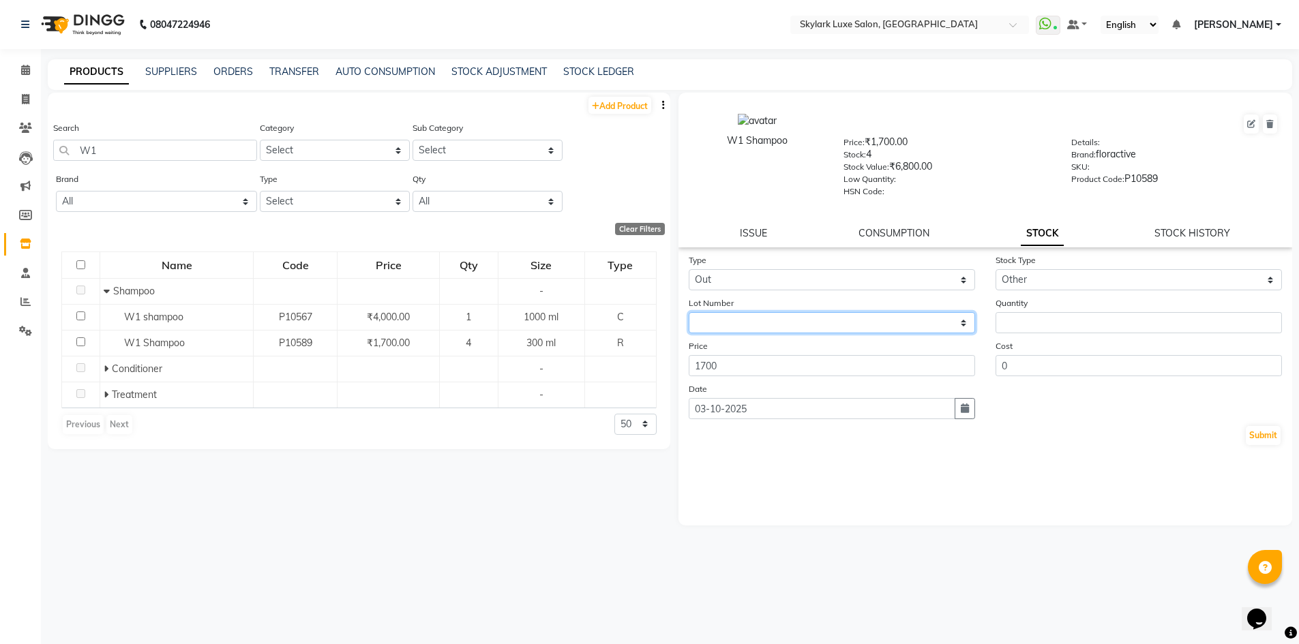
click at [855, 321] on select "None" at bounding box center [832, 322] width 286 height 21
click at [1038, 414] on div "Date 03-10-2025" at bounding box center [985, 400] width 614 height 37
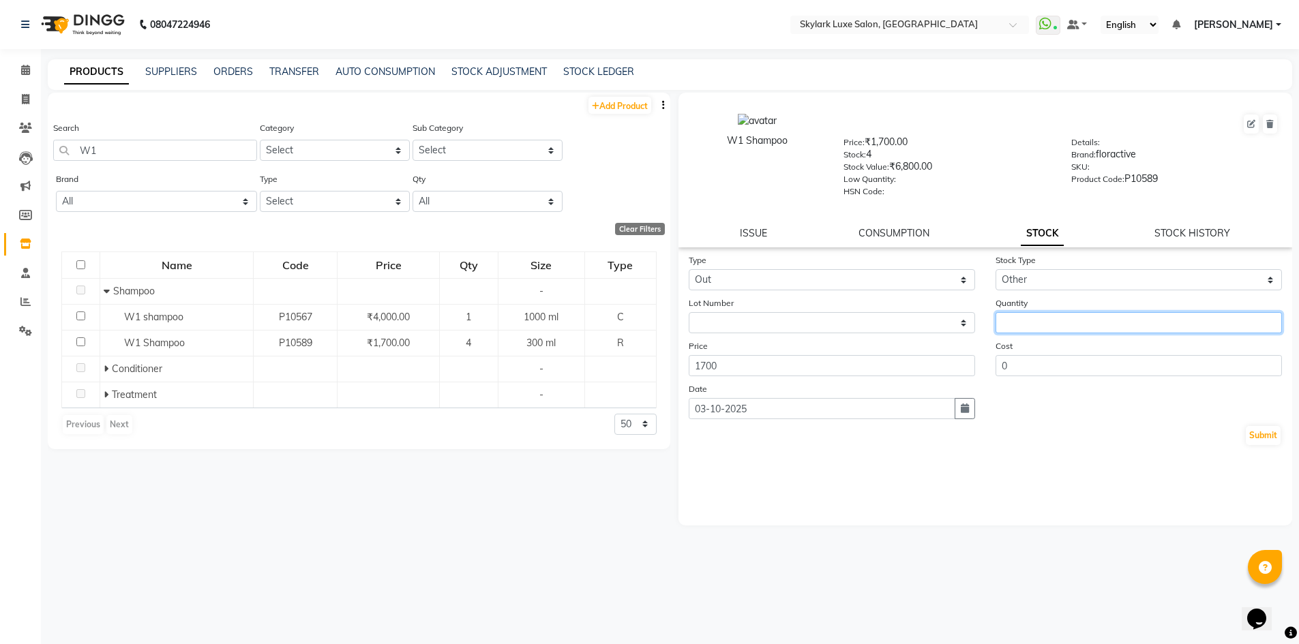
click at [1021, 322] on input "number" at bounding box center [1138, 322] width 286 height 21
type input "1"
click at [1003, 416] on div "Date 03-10-2025" at bounding box center [985, 400] width 614 height 37
click at [1260, 432] on button "Submit" at bounding box center [1262, 435] width 35 height 19
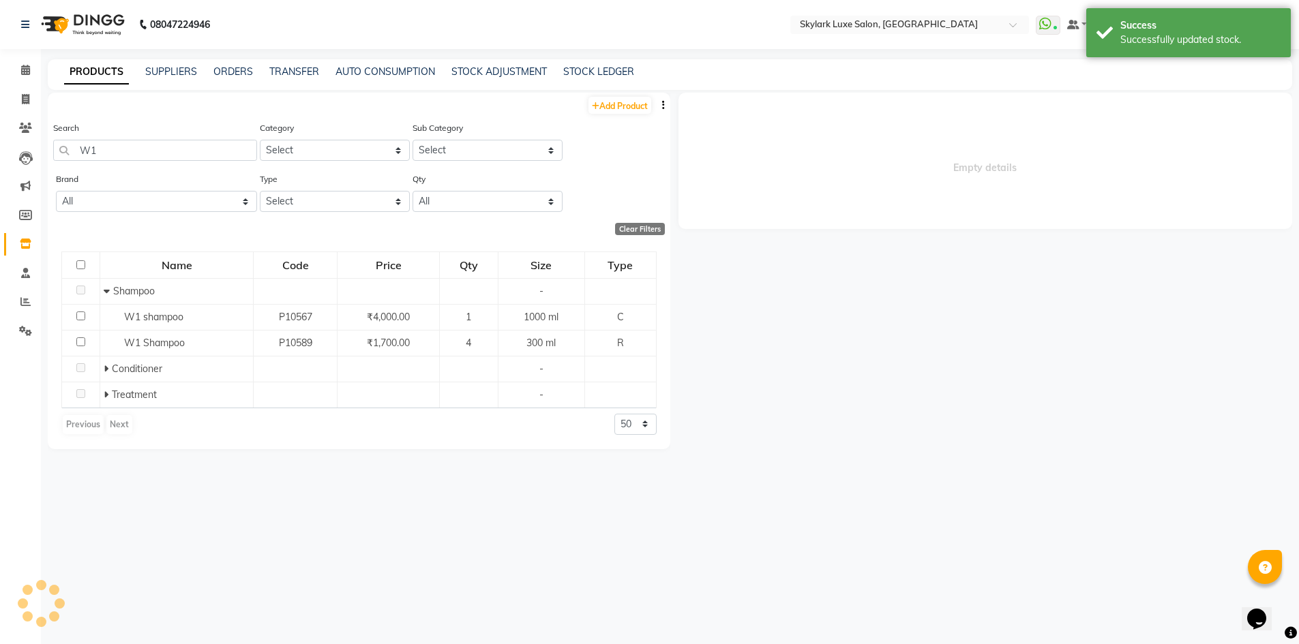
select select
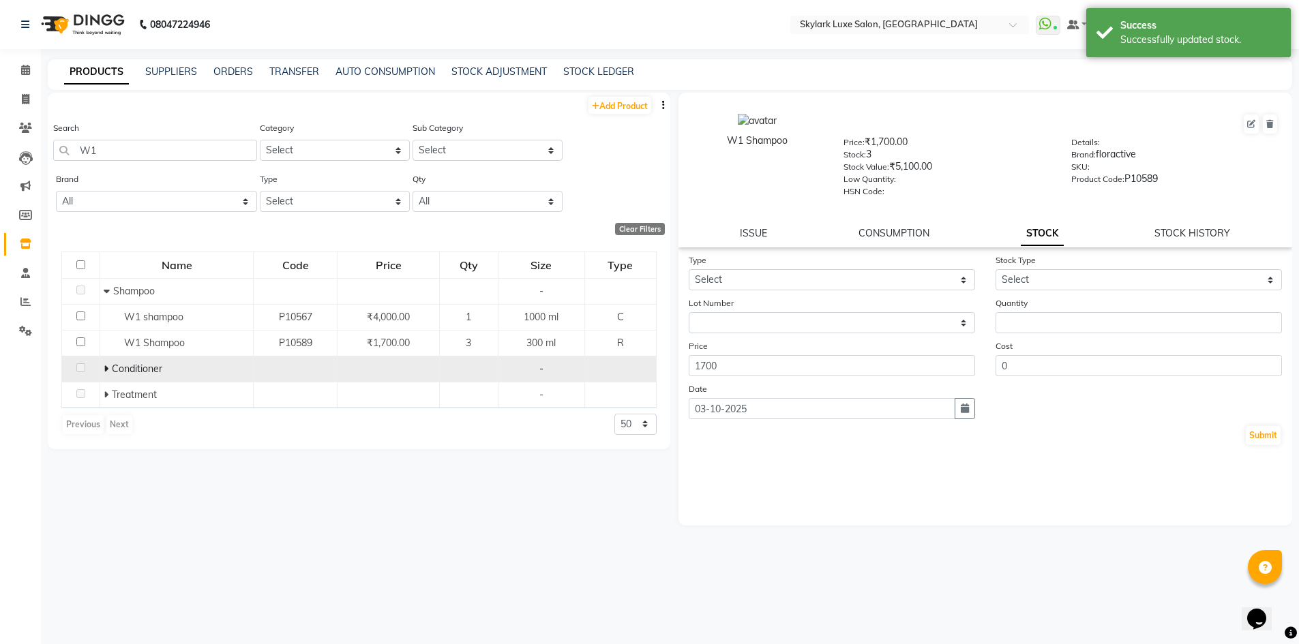
click at [162, 372] on div "Conditioner" at bounding box center [177, 369] width 146 height 14
click at [102, 364] on td "Conditioner" at bounding box center [176, 369] width 153 height 26
click at [105, 364] on icon at bounding box center [106, 369] width 5 height 10
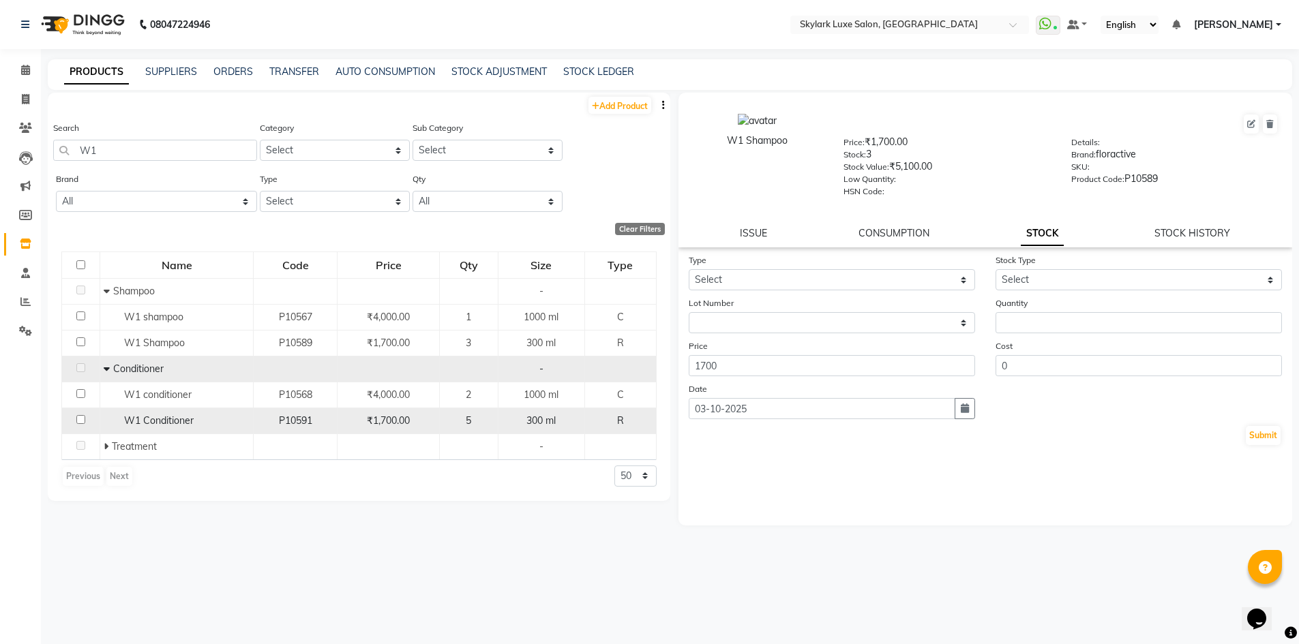
click at [308, 417] on span "P10591" at bounding box center [295, 420] width 33 height 12
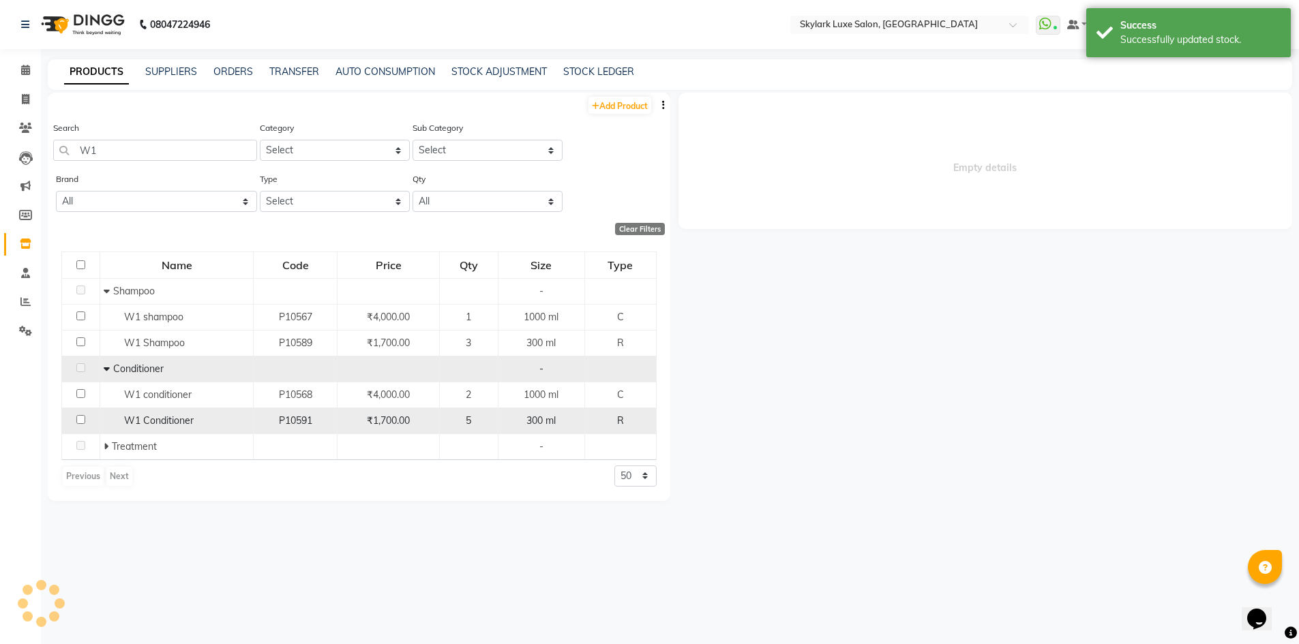
select select
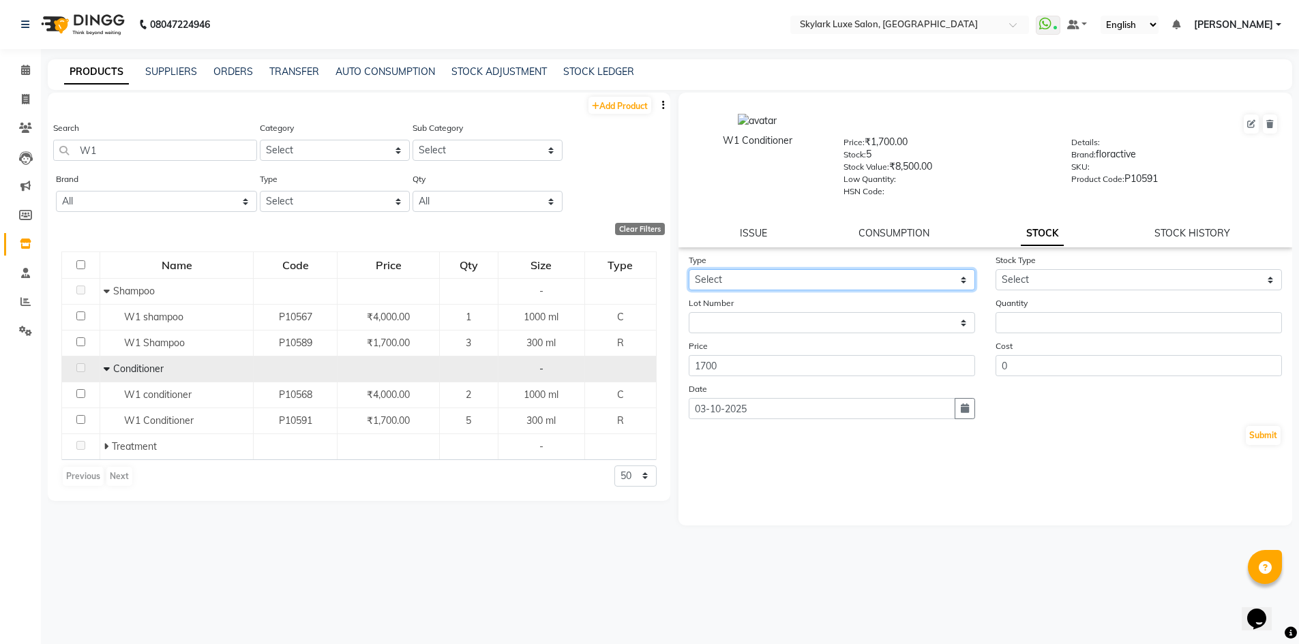
click at [822, 286] on select "Select In Out" at bounding box center [832, 279] width 286 height 21
select select "out"
click at [689, 269] on select "Select In Out" at bounding box center [832, 279] width 286 height 21
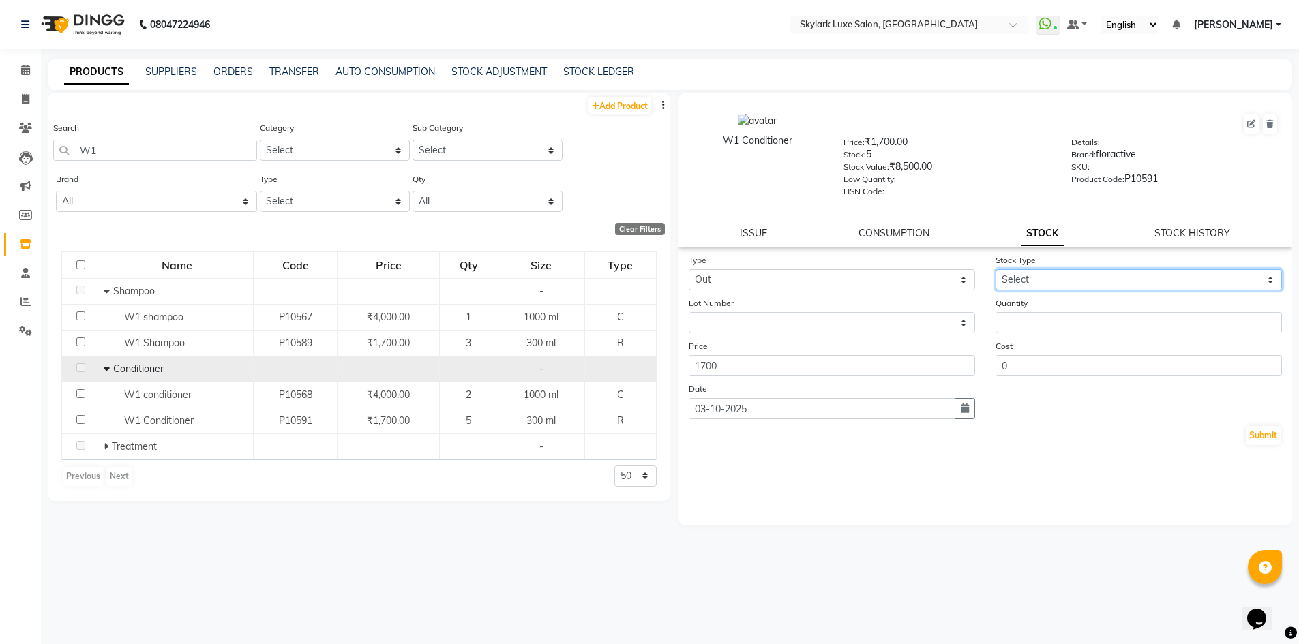
click at [1030, 282] on select "Select Internal Use Damaged Expired Adjustment Return Other" at bounding box center [1138, 279] width 286 height 21
select select "other"
click at [995, 269] on select "Select Internal Use Damaged Expired Adjustment Return Other" at bounding box center [1138, 279] width 286 height 21
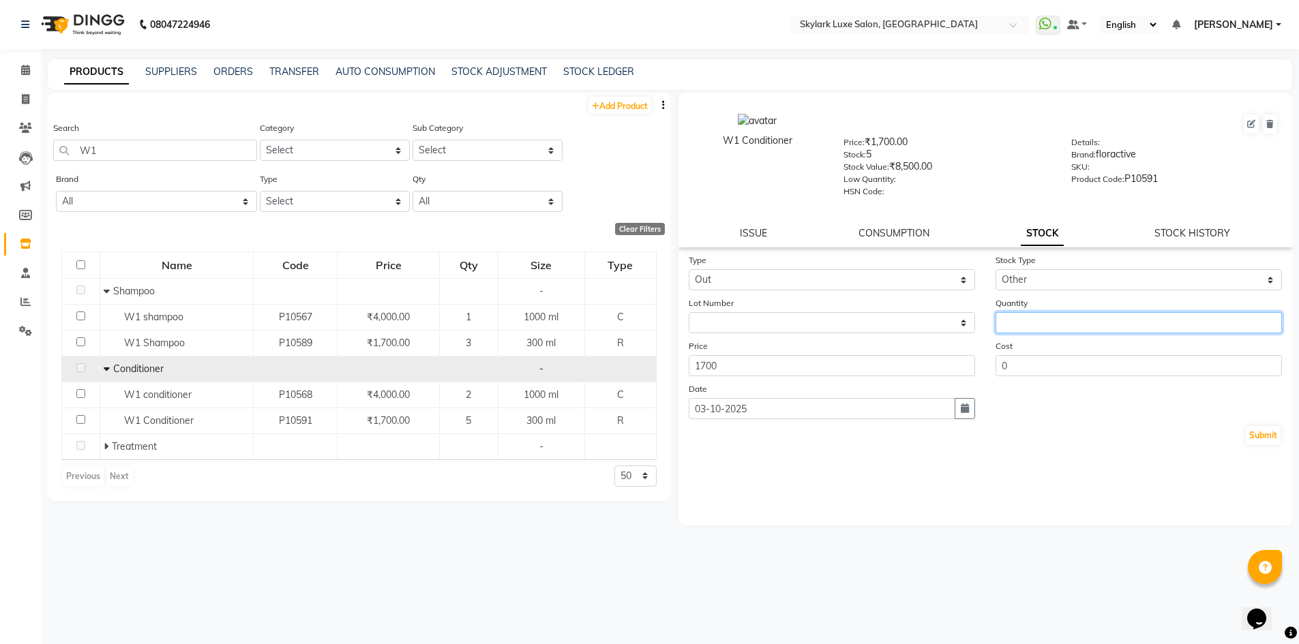
click at [1042, 318] on input "number" at bounding box center [1138, 322] width 286 height 21
type input "1"
click at [1280, 436] on div "Submit" at bounding box center [986, 436] width 594 height 22
click at [1270, 436] on button "Submit" at bounding box center [1262, 435] width 35 height 19
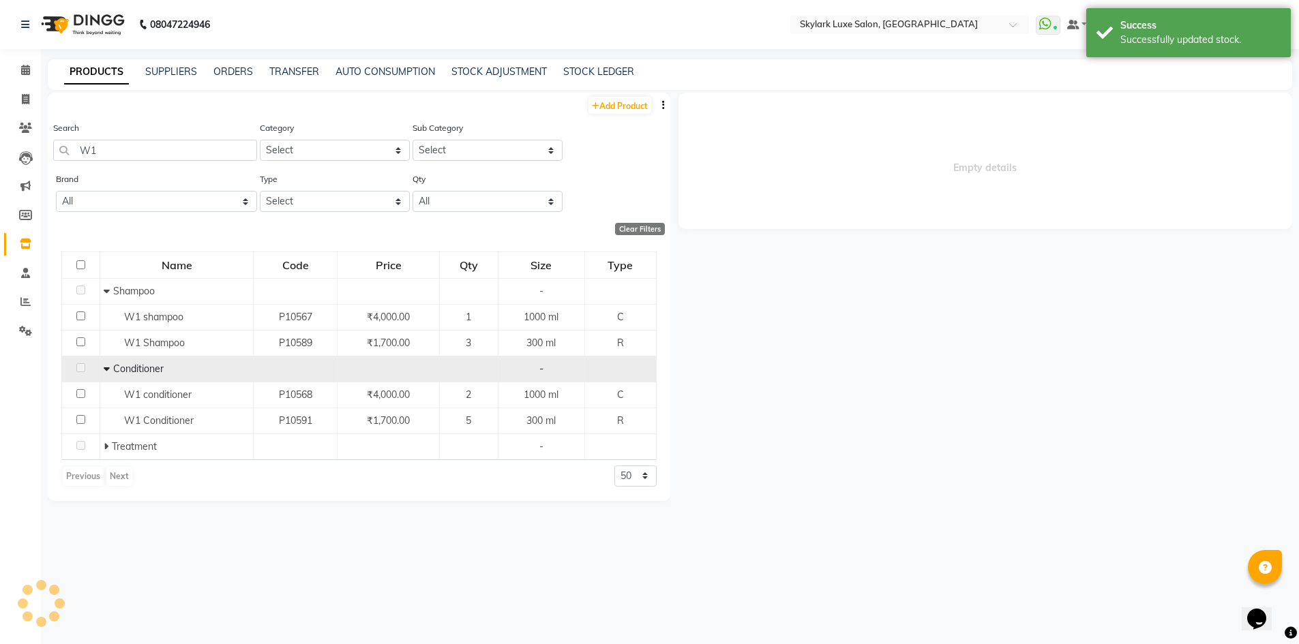
select select
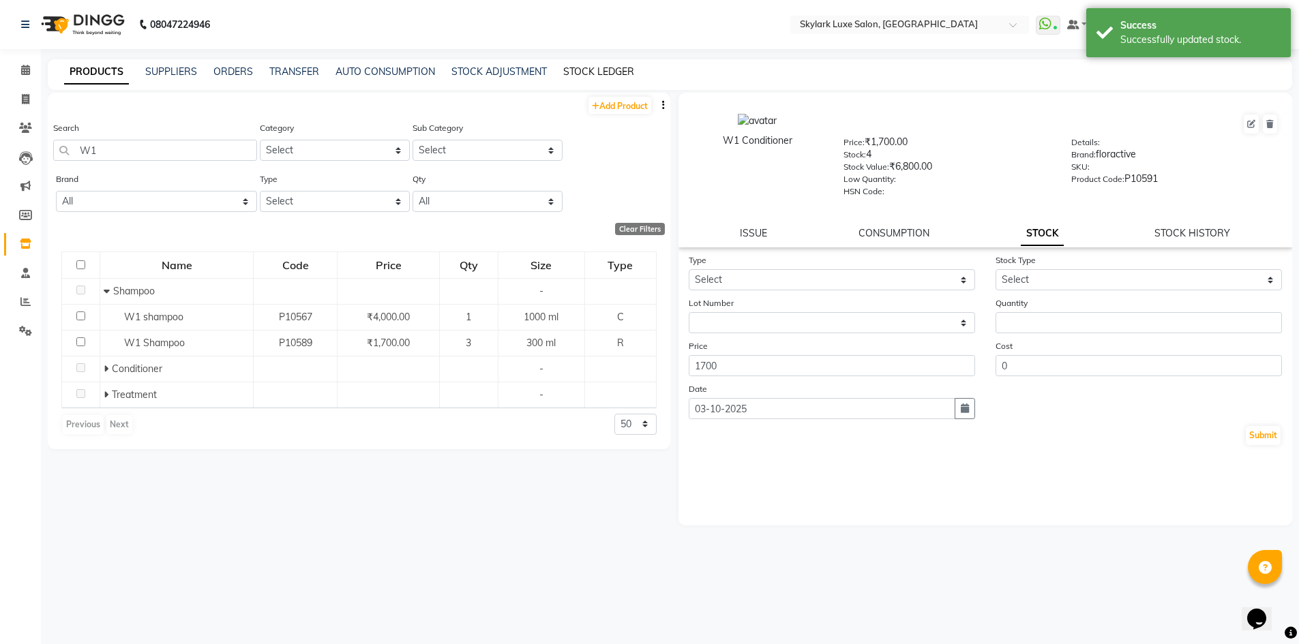
click at [609, 72] on link "STOCK LEDGER" at bounding box center [598, 71] width 71 height 12
select select "all"
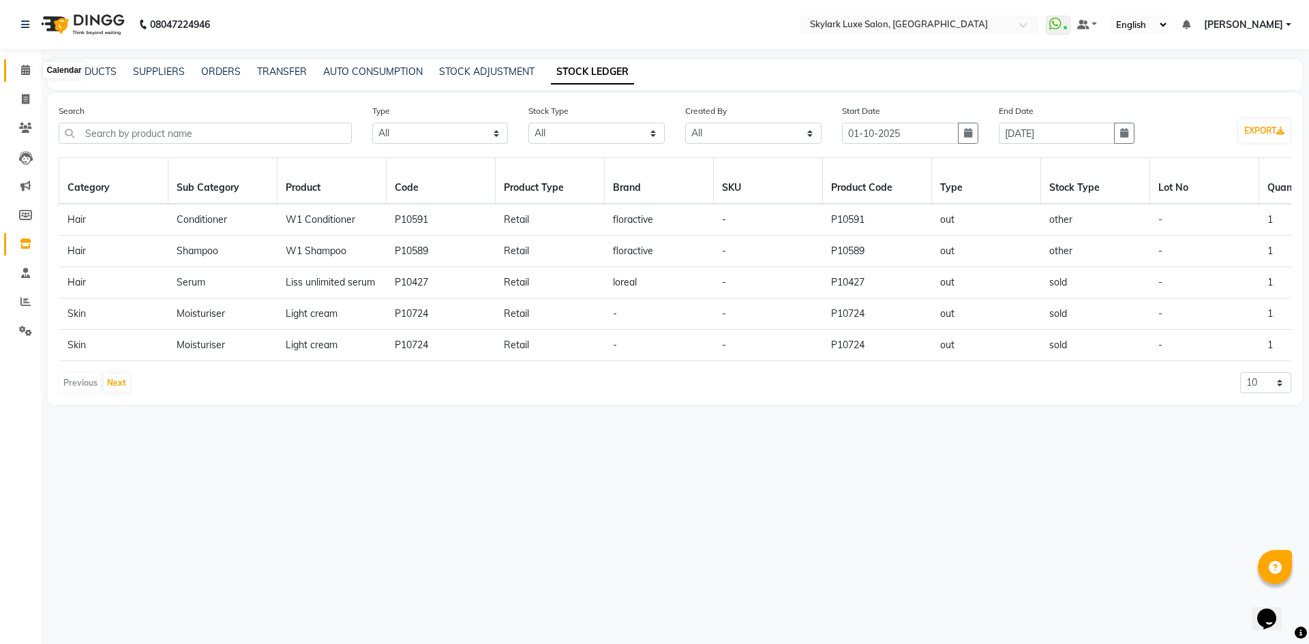
click at [27, 72] on icon at bounding box center [25, 70] width 9 height 10
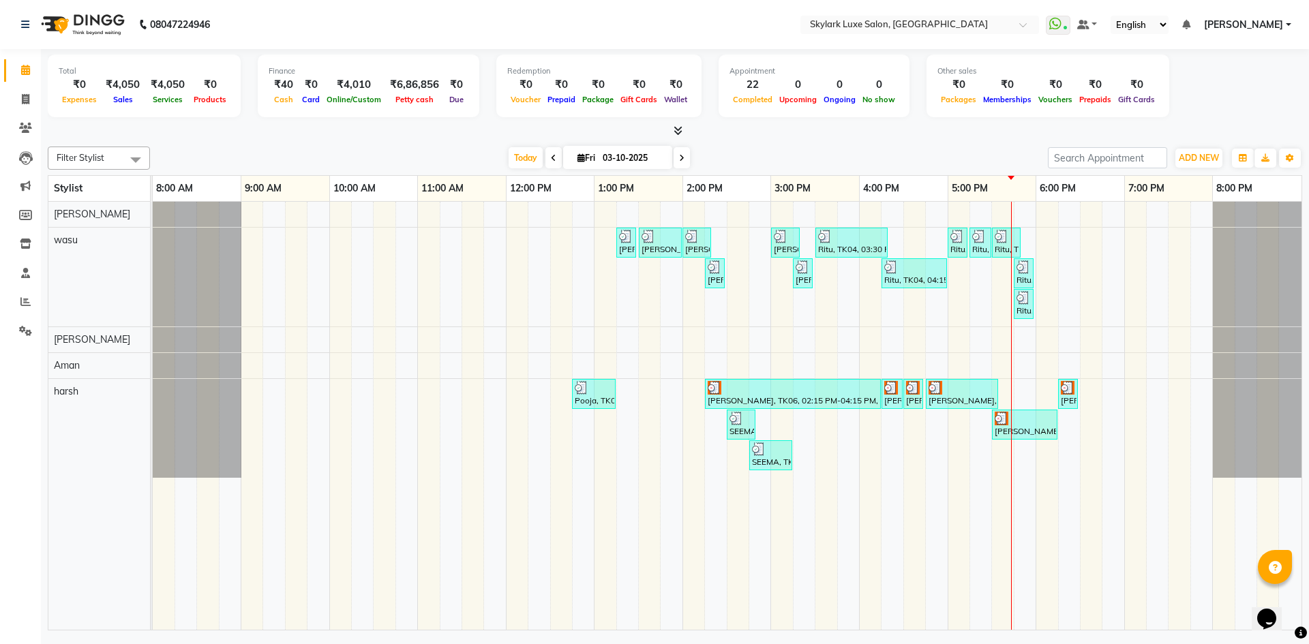
click at [27, 72] on icon at bounding box center [25, 70] width 9 height 10
click at [26, 71] on icon at bounding box center [25, 70] width 9 height 10
click at [27, 71] on icon at bounding box center [25, 70] width 9 height 10
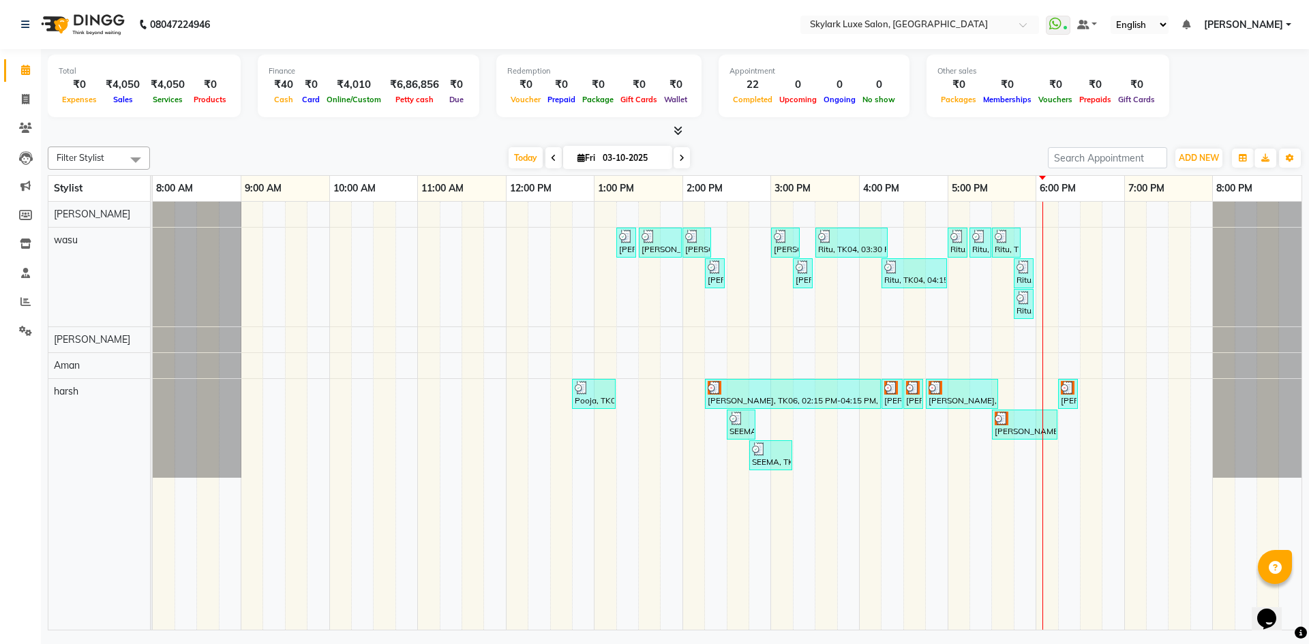
click at [27, 71] on icon at bounding box center [25, 70] width 9 height 10
drag, startPoint x: 27, startPoint y: 71, endPoint x: 66, endPoint y: 6, distance: 75.5
click at [28, 71] on icon at bounding box center [25, 70] width 9 height 10
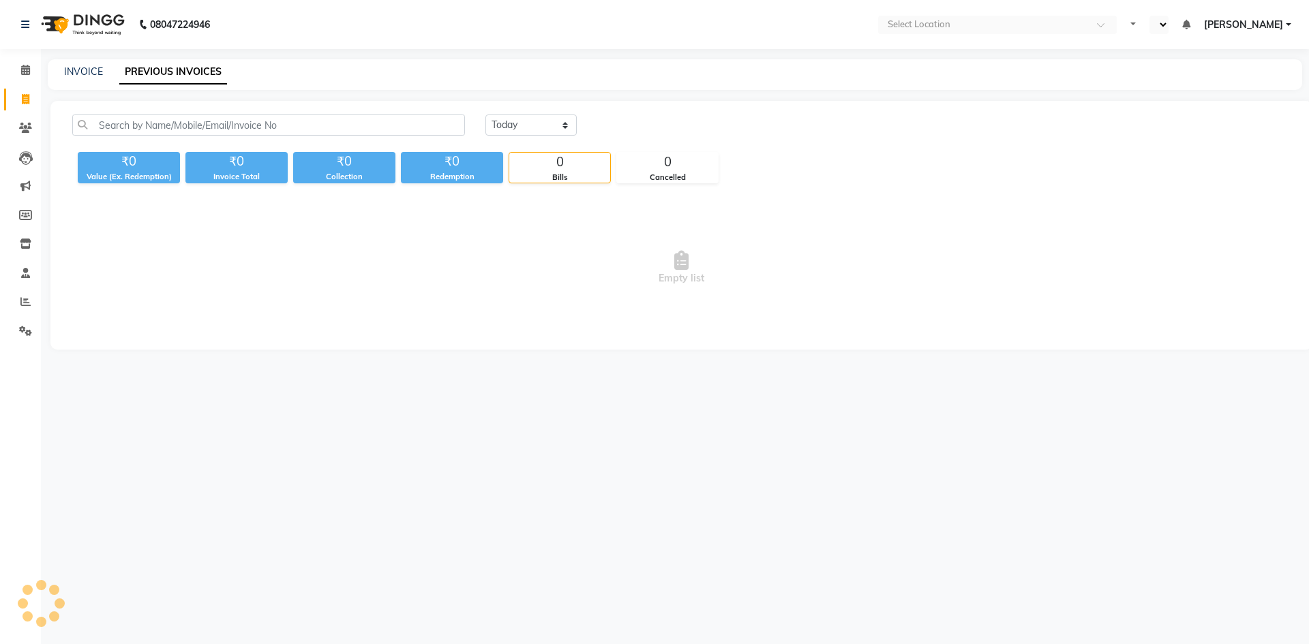
select select "en"
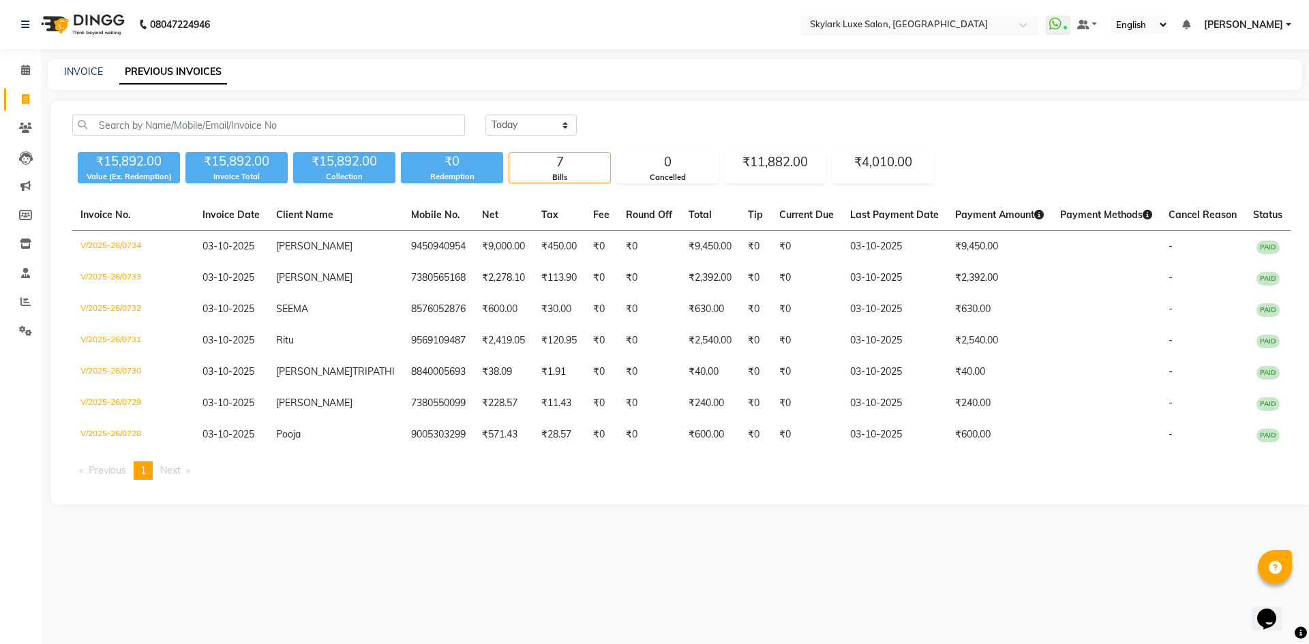
click at [862, 20] on input "text" at bounding box center [906, 26] width 198 height 14
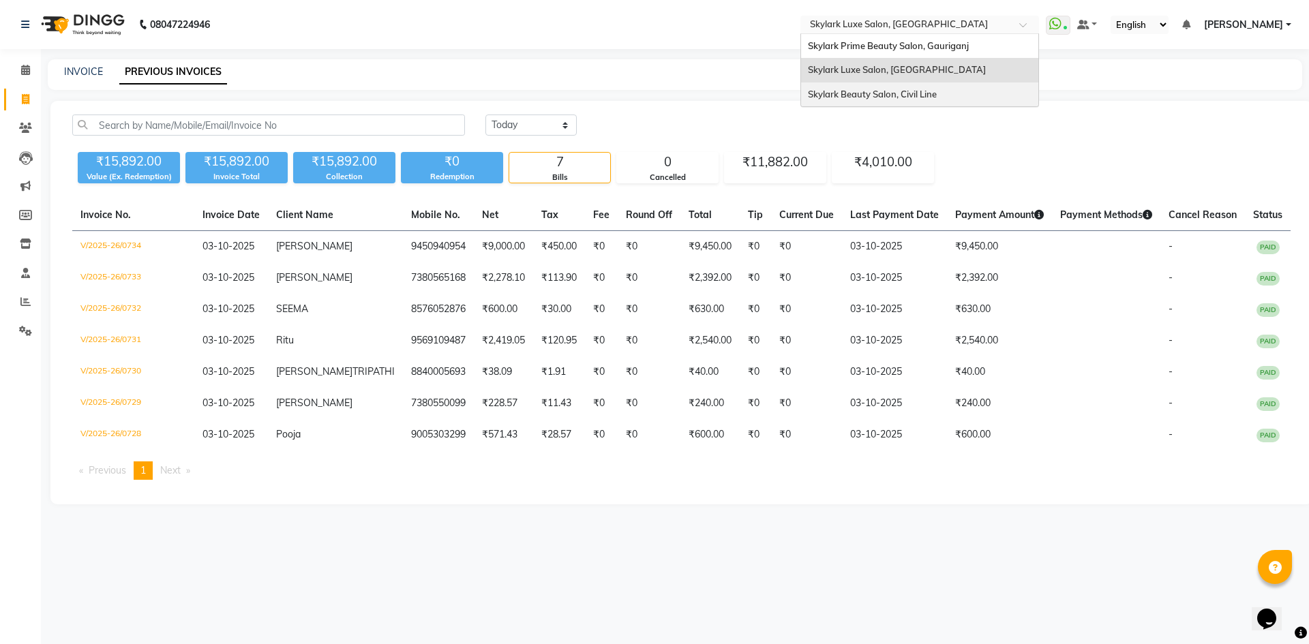
click at [855, 86] on div "Skylark Beauty Salon, Civil Line" at bounding box center [919, 94] width 237 height 25
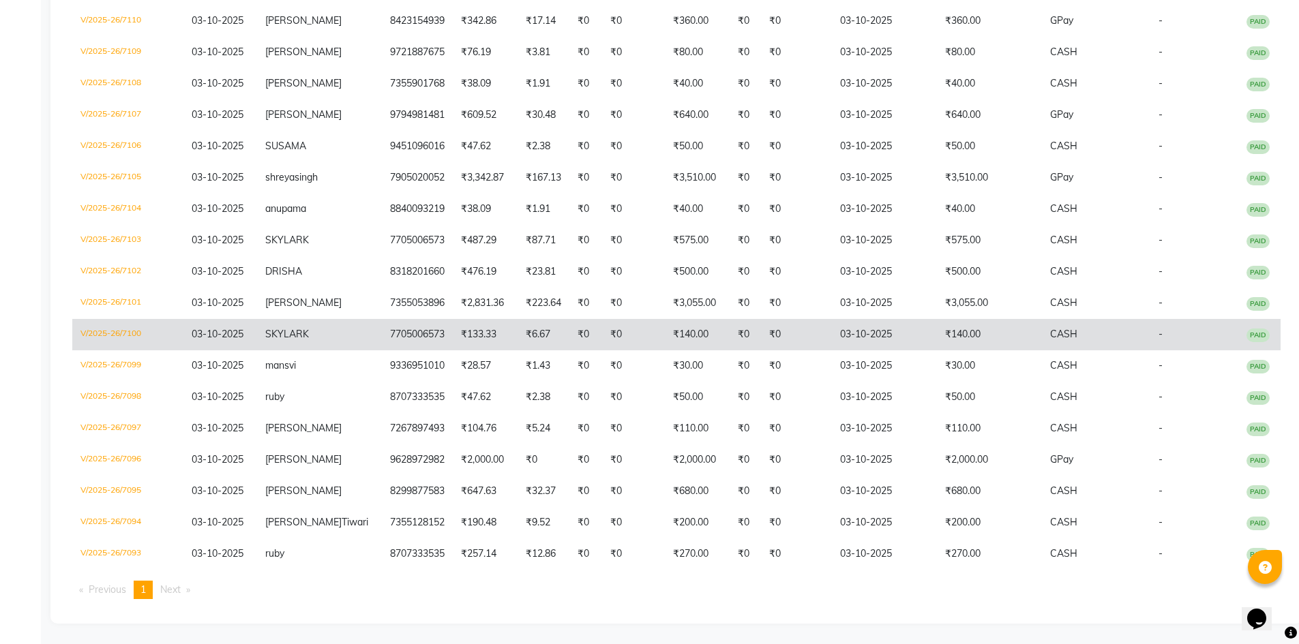
scroll to position [575, 0]
